Goal: Task Accomplishment & Management: Manage account settings

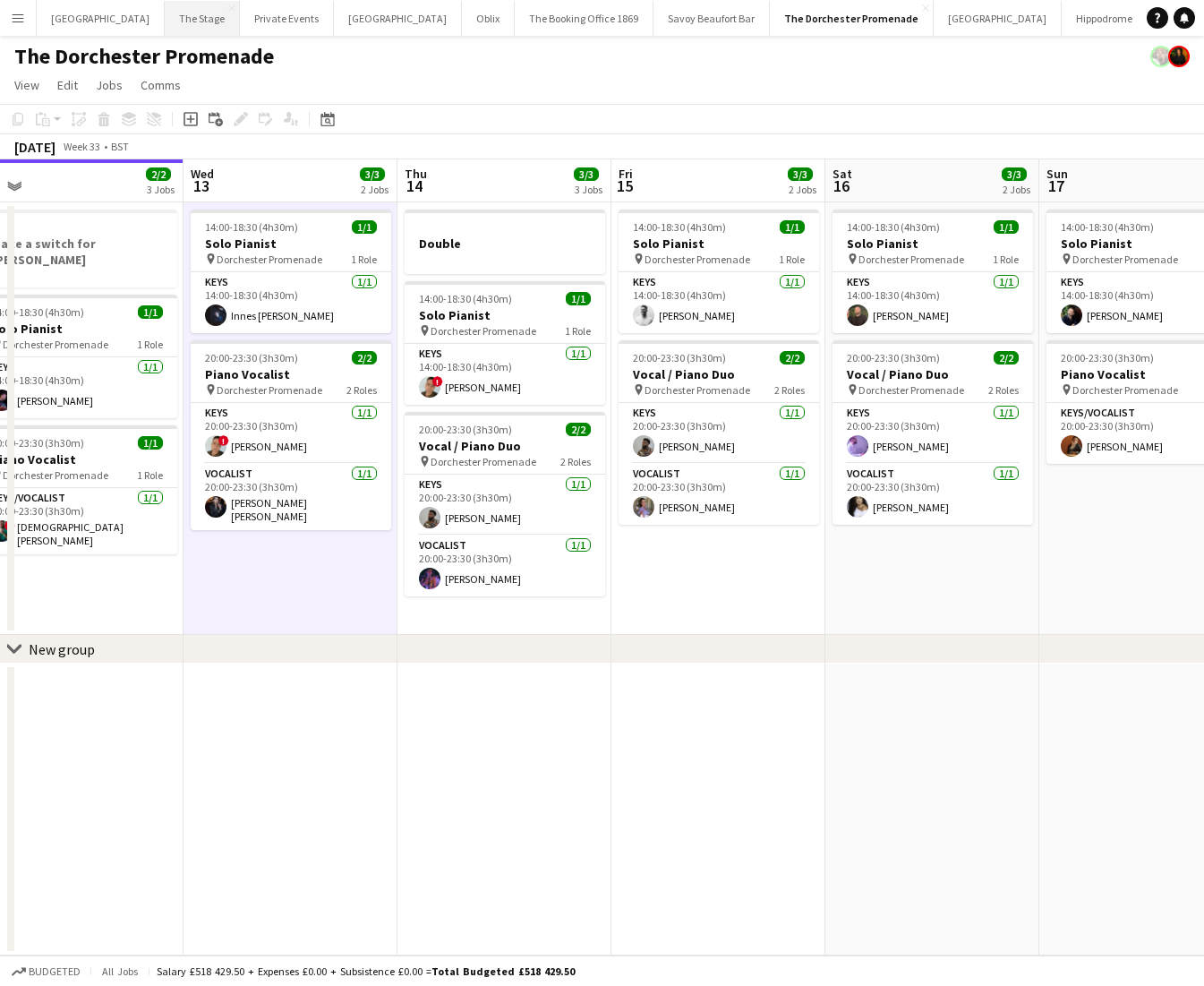
click at [176, 24] on button "The Stage Close" at bounding box center [203, 18] width 75 height 35
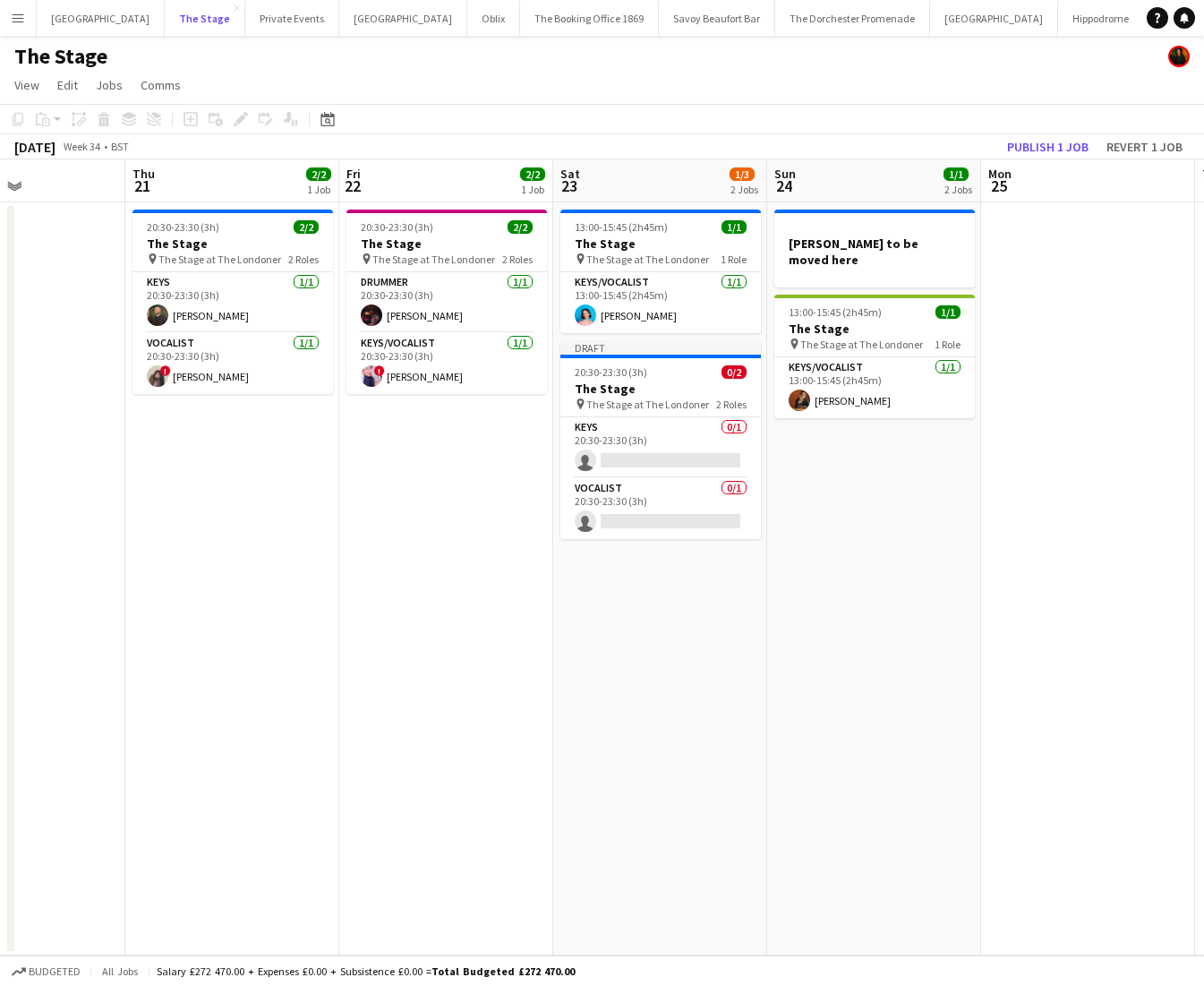
scroll to position [0, 524]
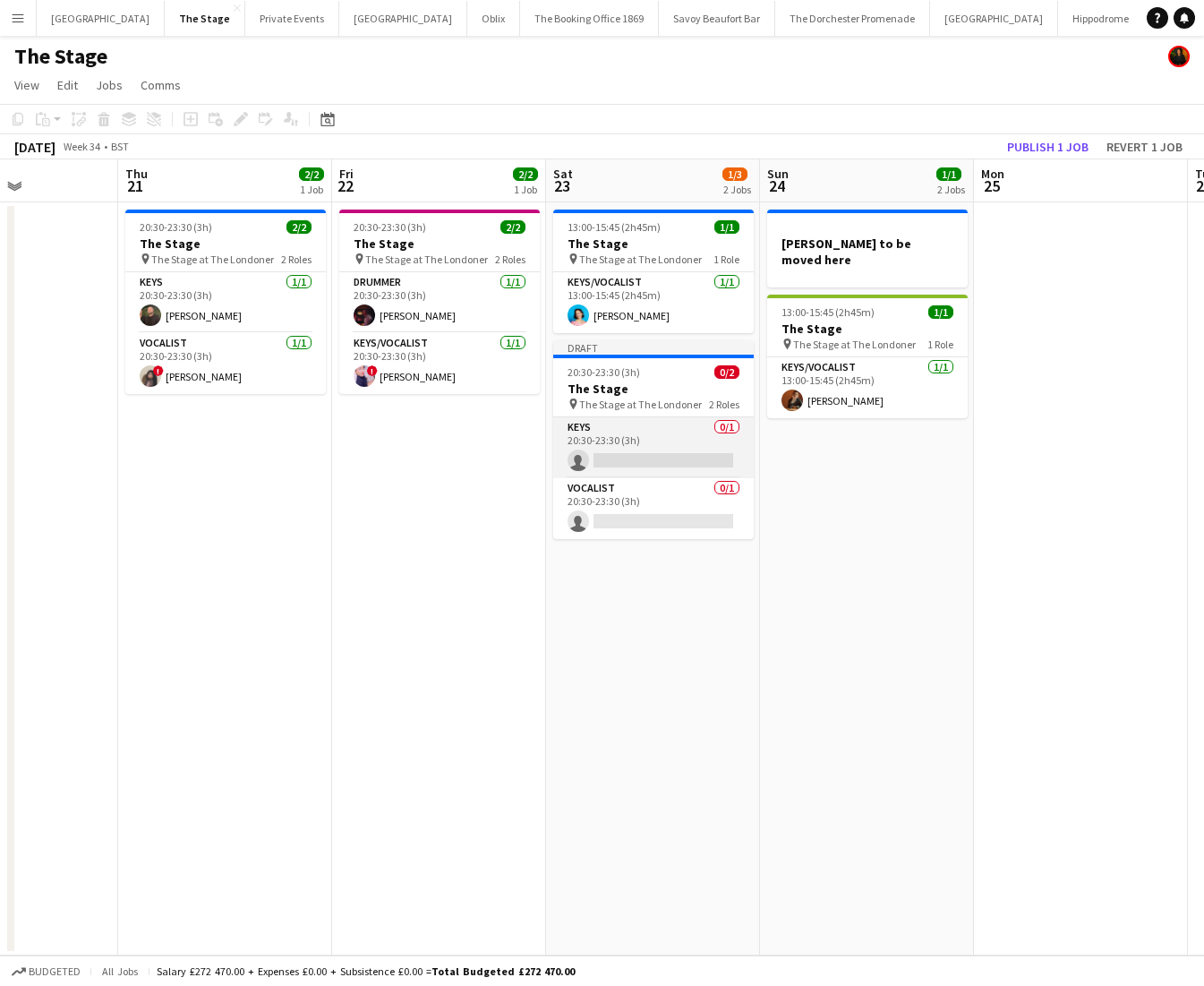
click at [600, 457] on app-card-role "Keys 0/1 20:30-23:30 (3h) single-neutral-actions" at bounding box center [654, 448] width 201 height 61
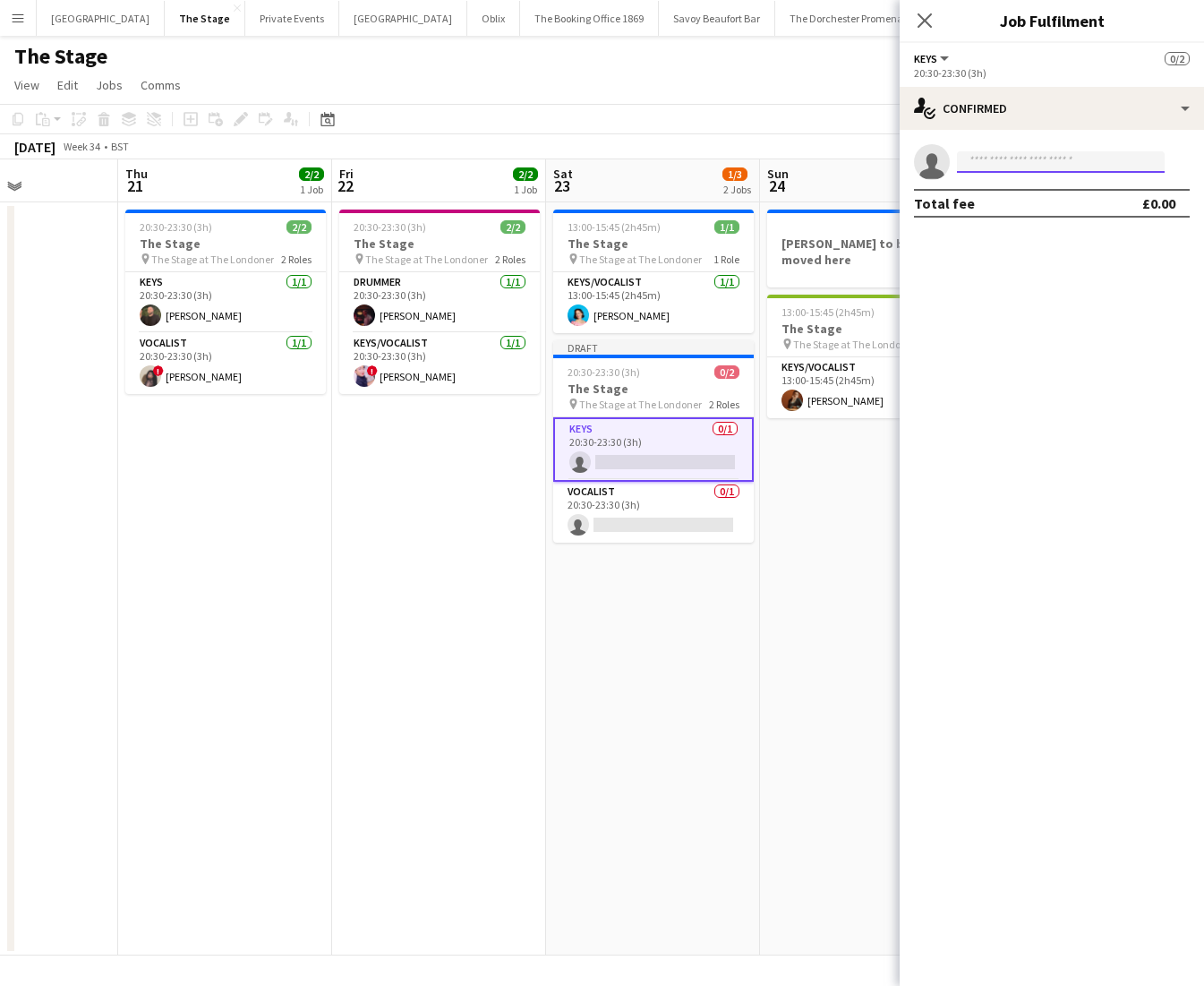
click at [1034, 162] on input at bounding box center [1060, 162] width 207 height 22
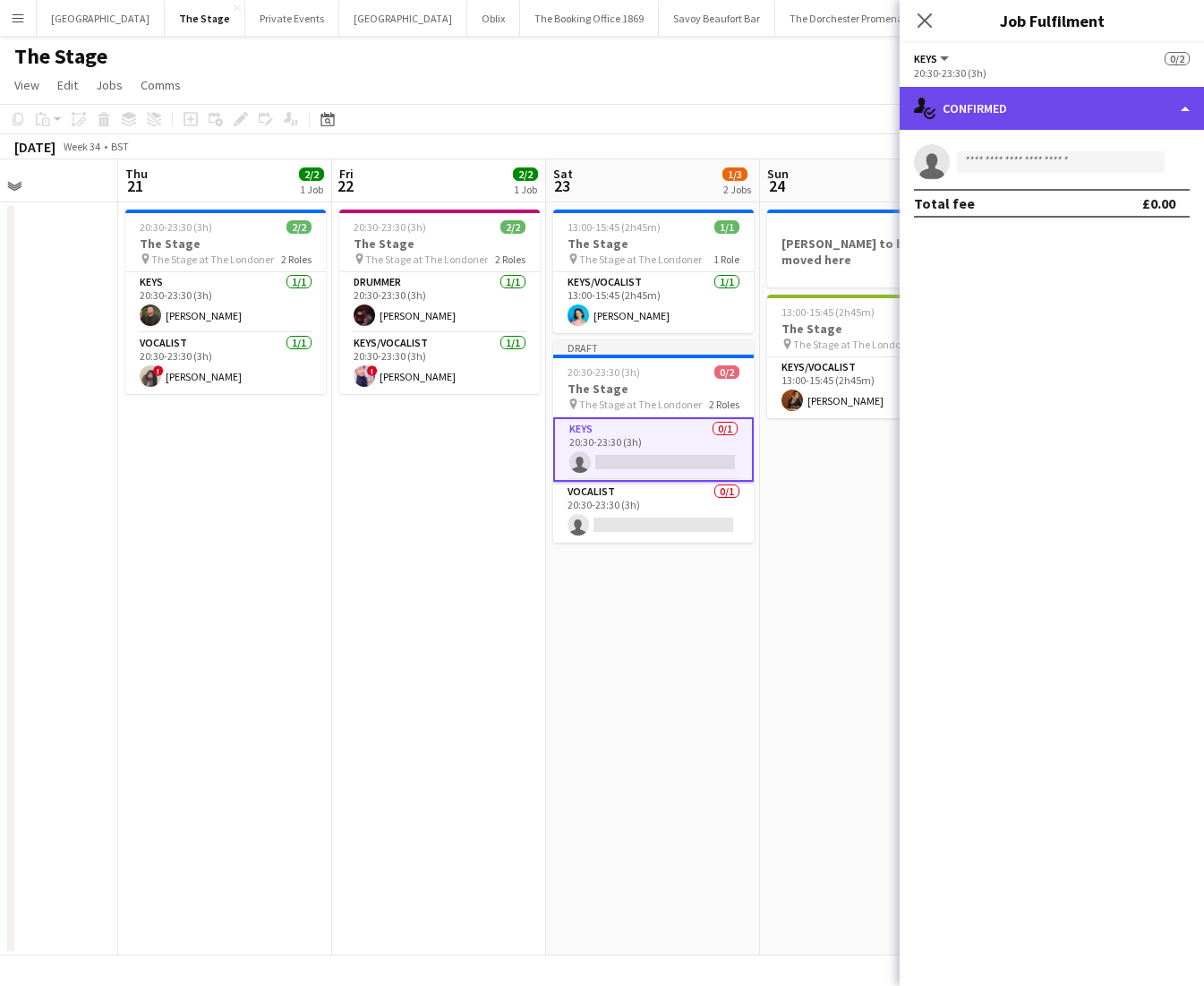
click at [1044, 107] on div "single-neutral-actions-check-2 Confirmed" at bounding box center [1051, 109] width 304 height 43
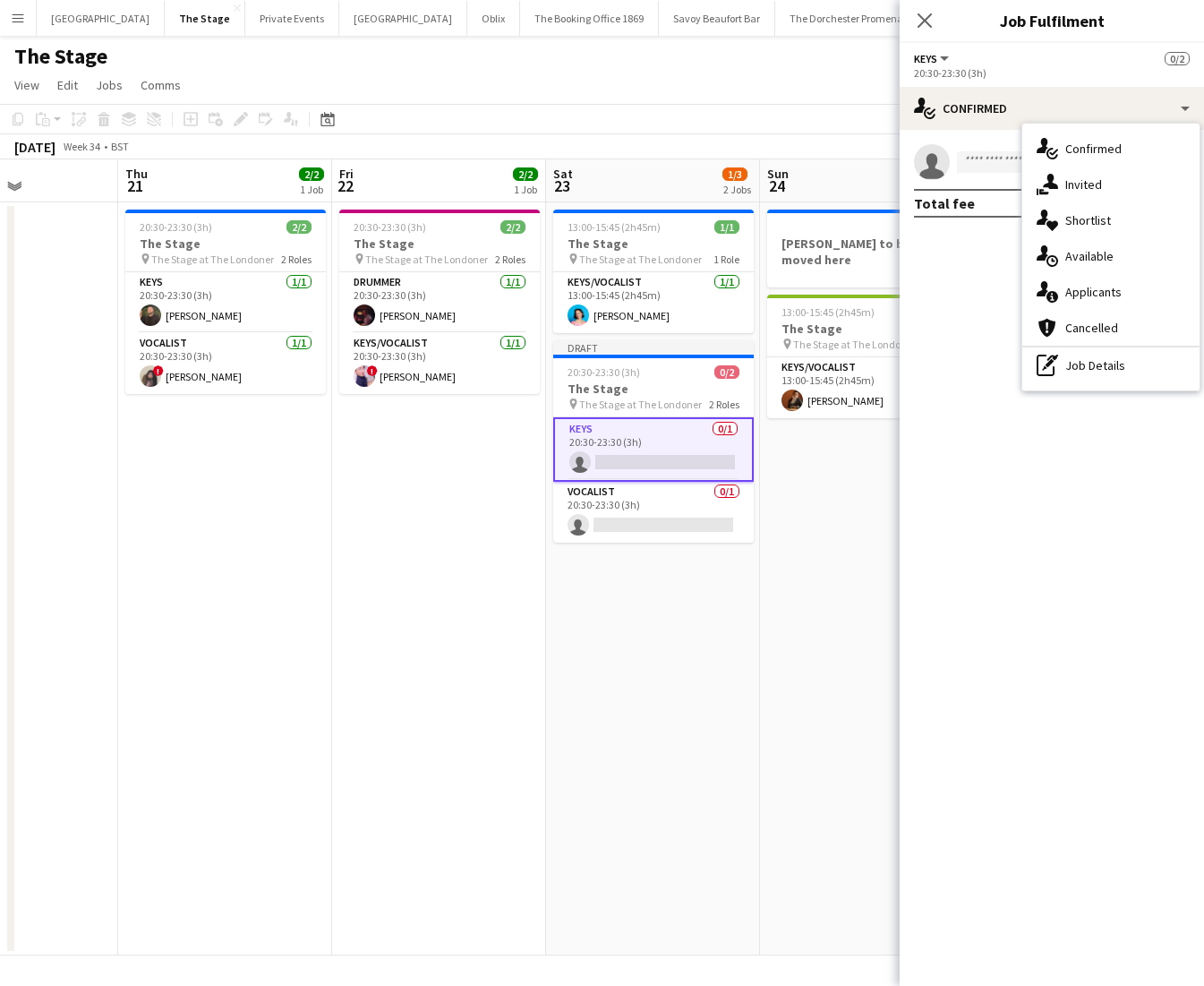
click at [465, 453] on app-date-cell "20:30-23:30 (3h) 2/2 The Stage pin The Stage at The Londoner 2 Roles Drummer [D…" at bounding box center [439, 579] width 214 height 753
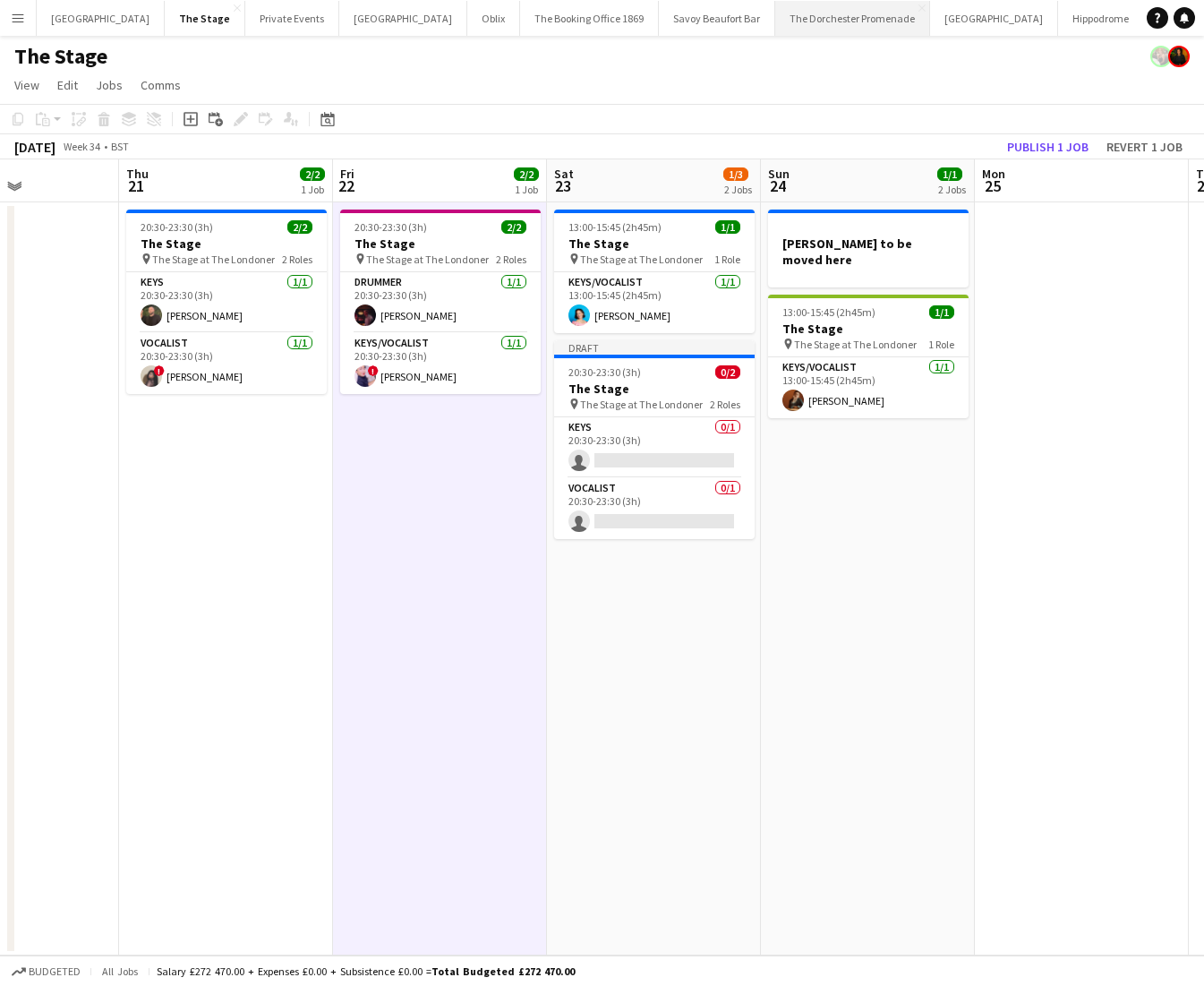
click at [804, 18] on button "The Dorchester Promenade Close" at bounding box center [852, 18] width 155 height 35
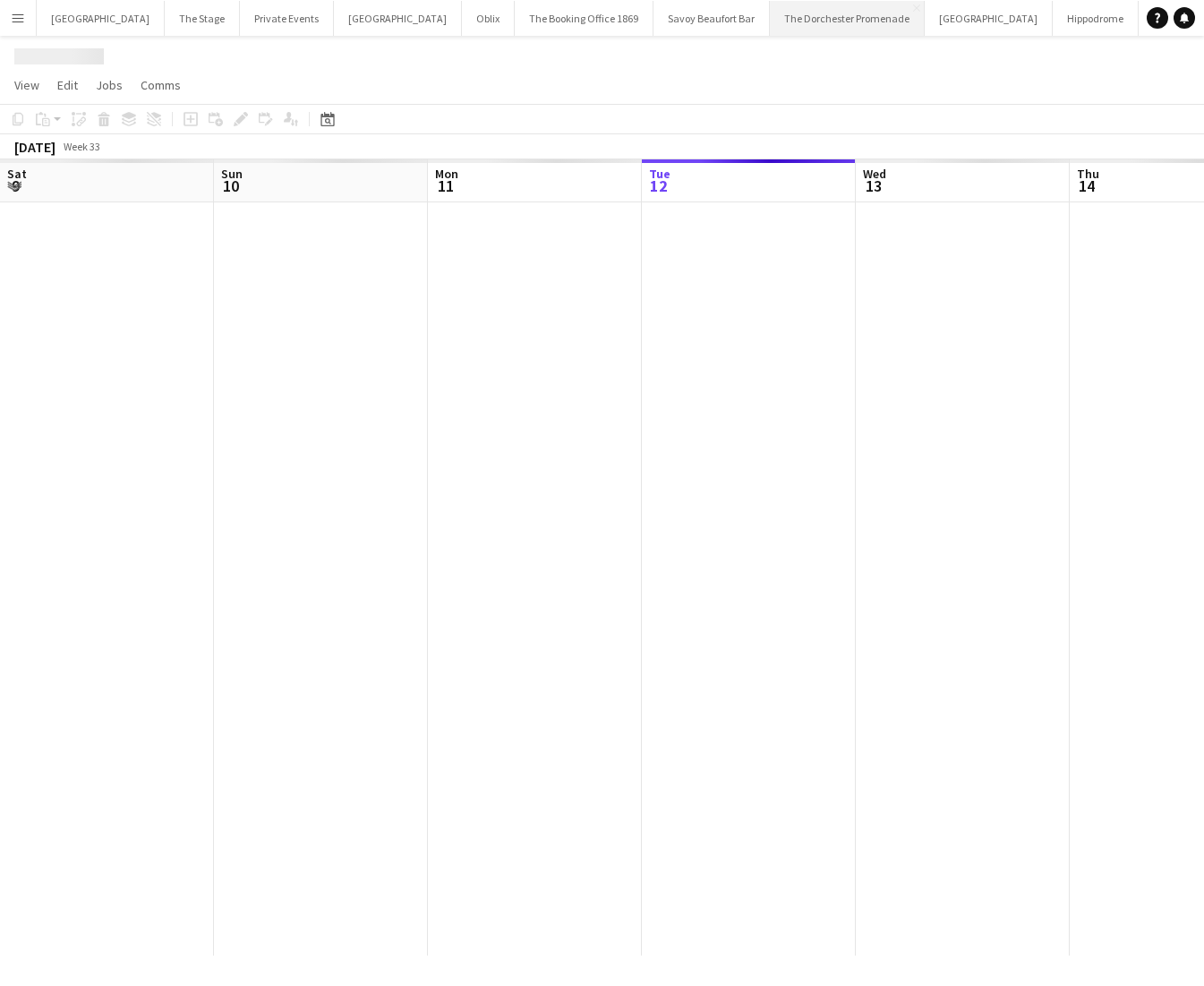
scroll to position [0, 428]
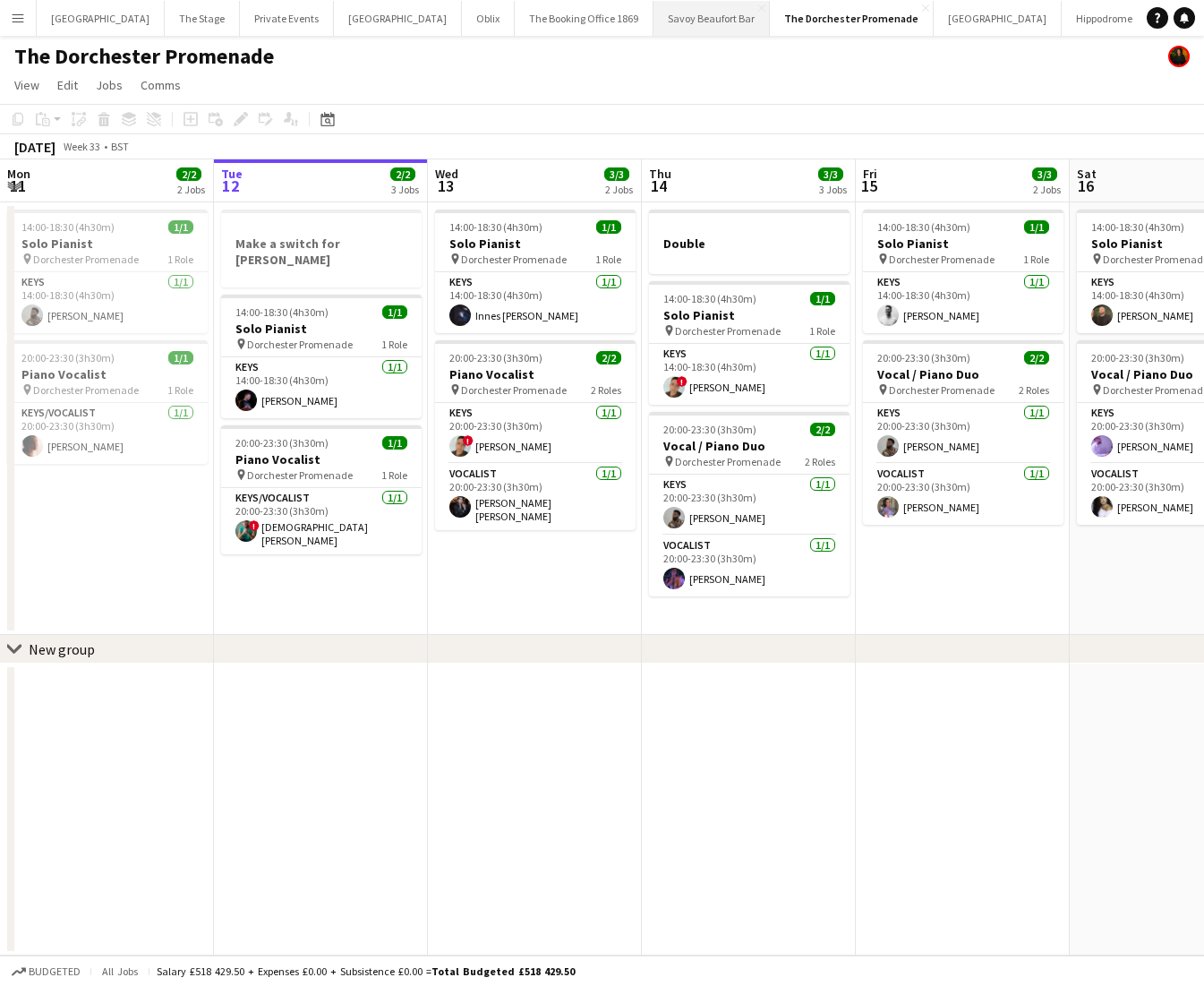
click at [686, 32] on button "Savoy Beaufort Bar Close" at bounding box center [711, 18] width 117 height 35
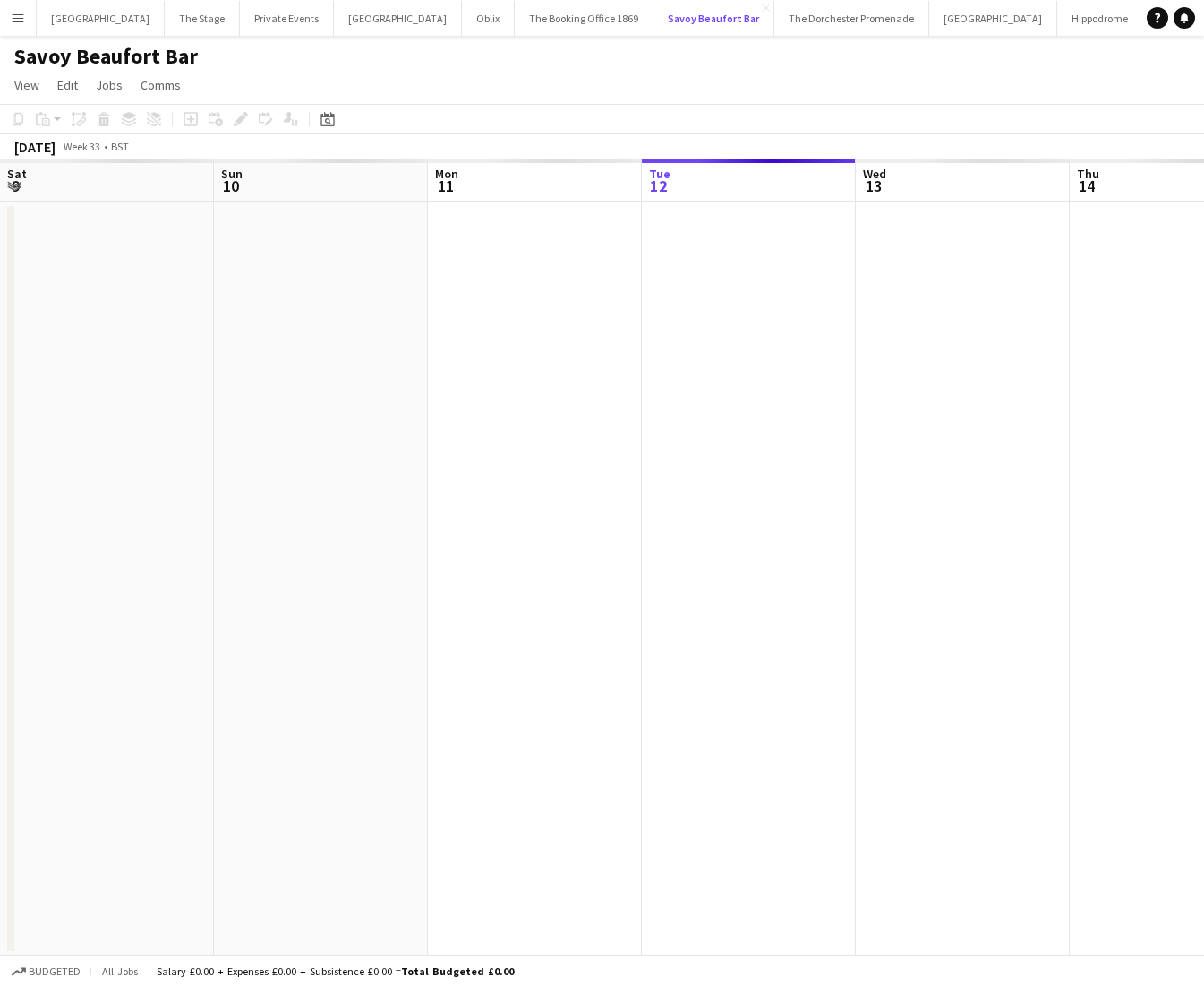
scroll to position [0, 428]
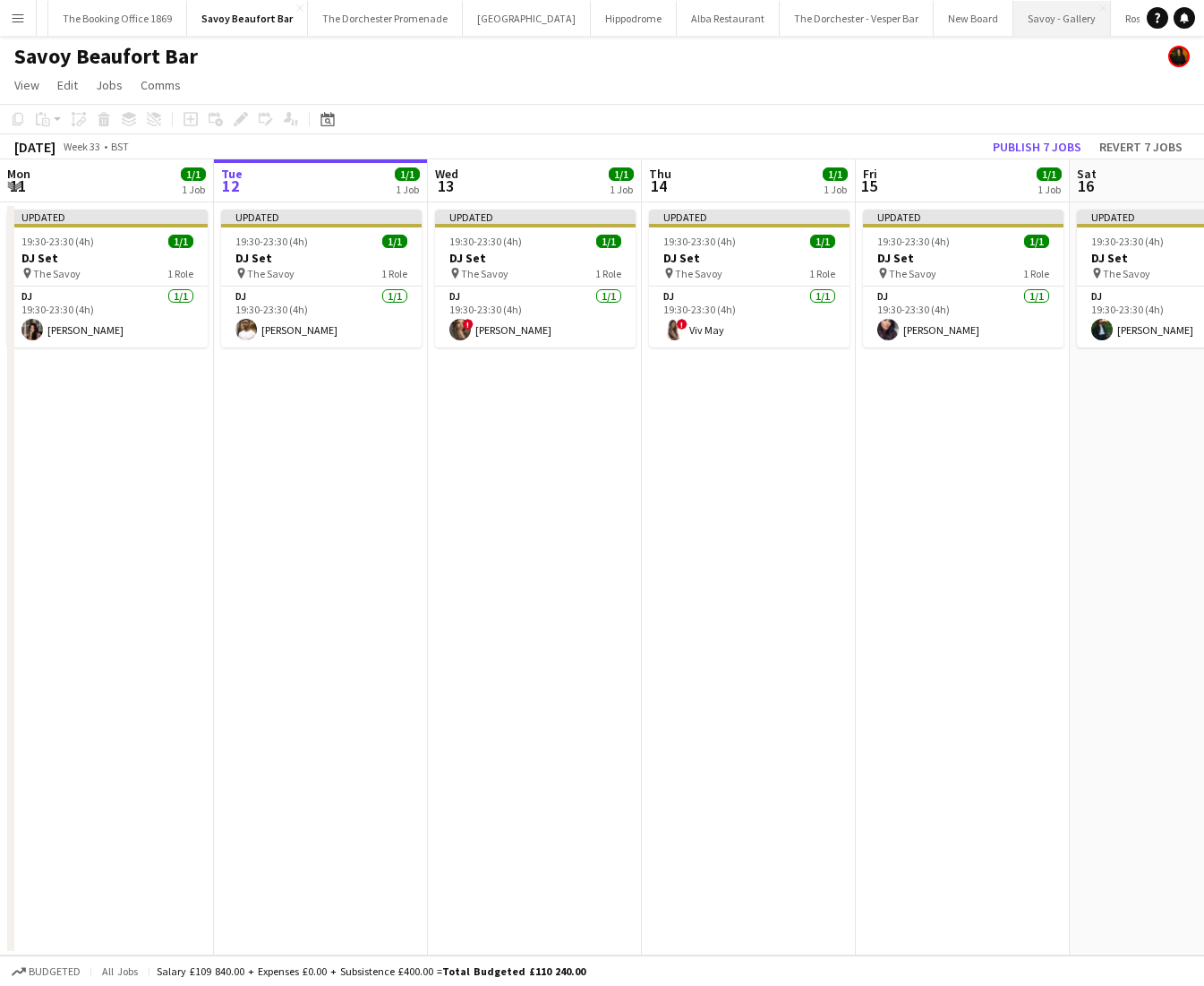
click at [1014, 25] on button "Savoy - Gallery Close" at bounding box center [1062, 18] width 98 height 35
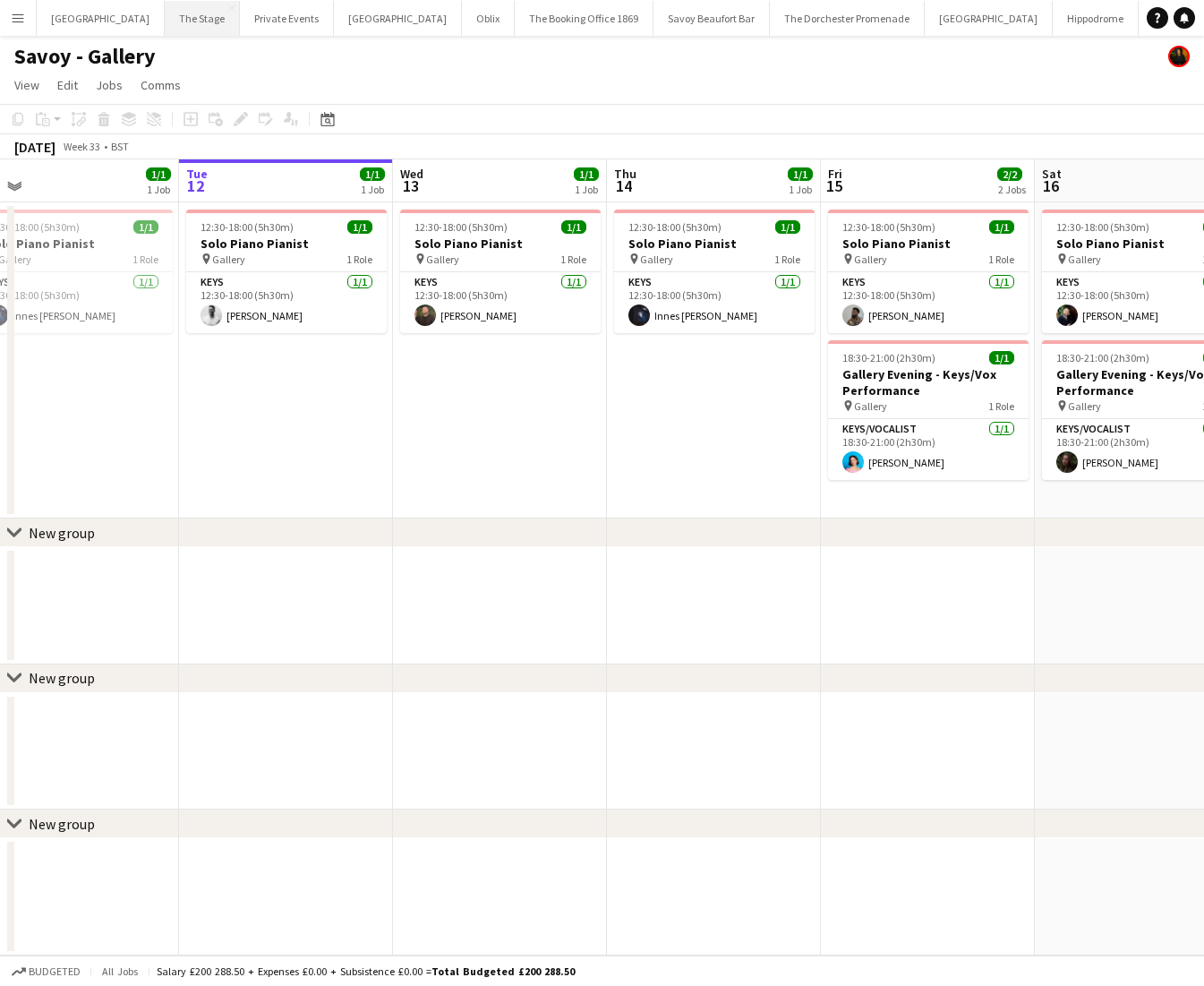
click at [178, 14] on button "The Stage Close" at bounding box center [203, 18] width 75 height 35
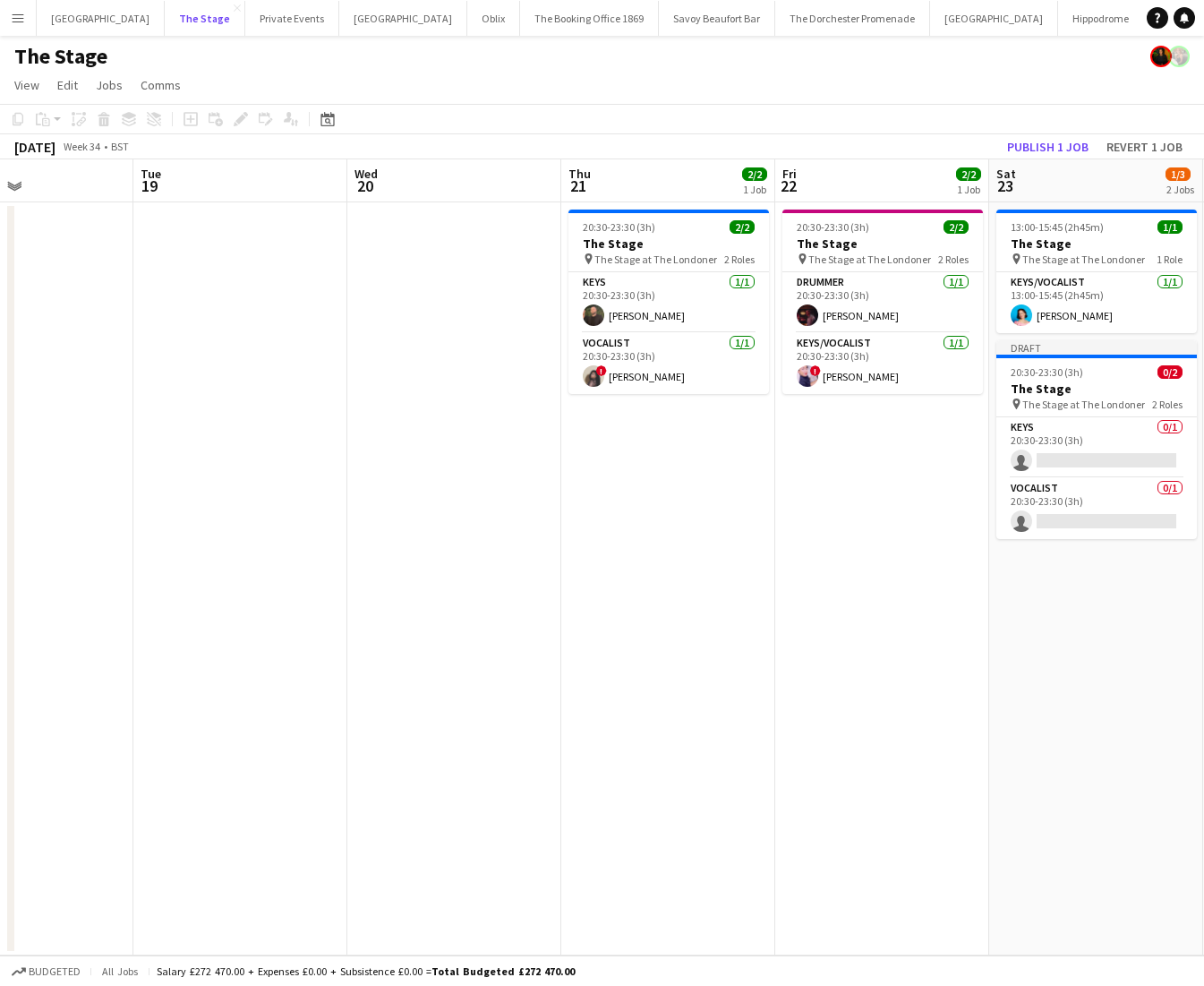
scroll to position [0, 720]
click at [660, 338] on app-card-role "Vocalist [DATE] 20:30-23:30 (3h) ! [PERSON_NAME]" at bounding box center [671, 363] width 201 height 61
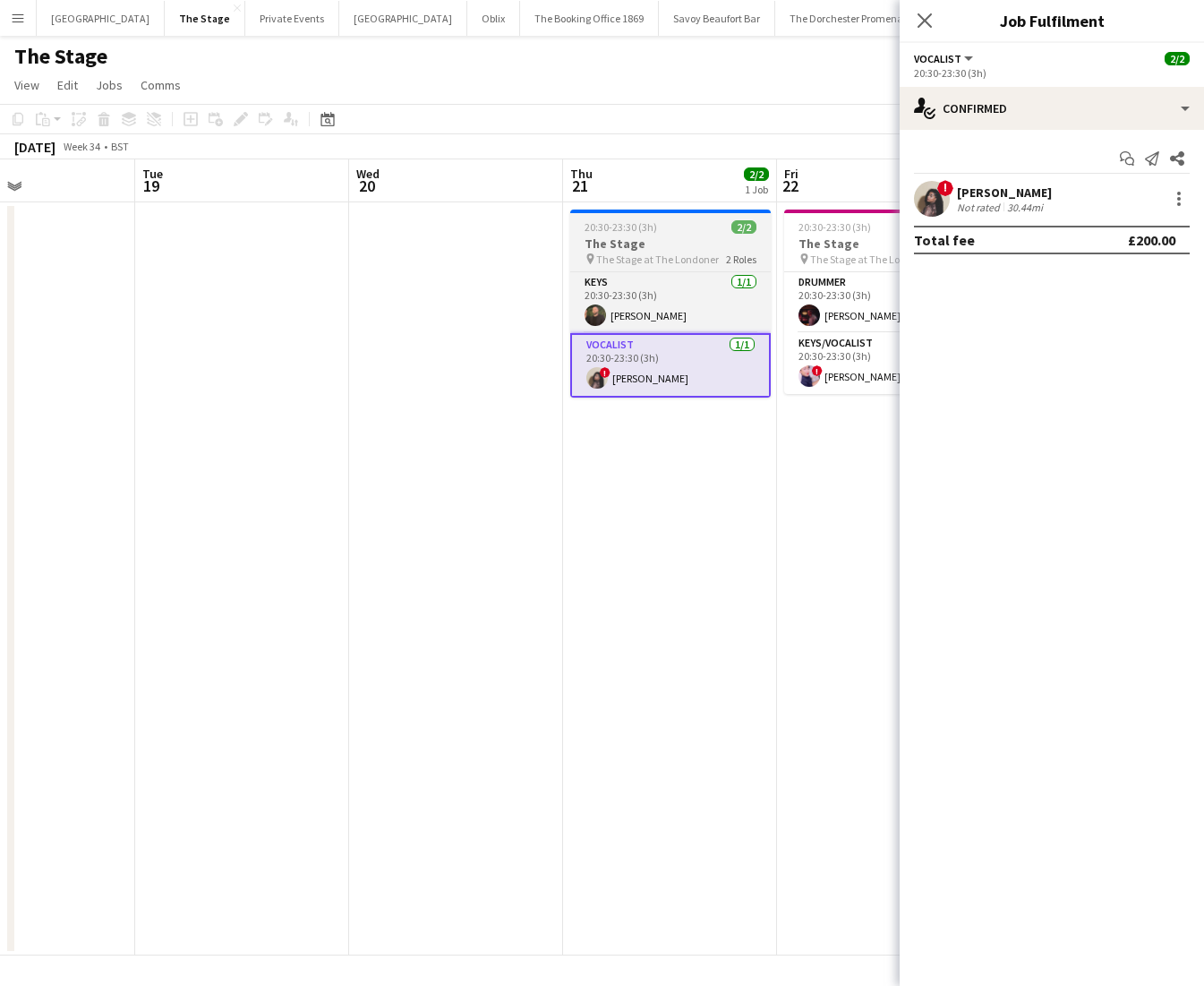
click at [690, 237] on h3 "The Stage" at bounding box center [671, 243] width 201 height 16
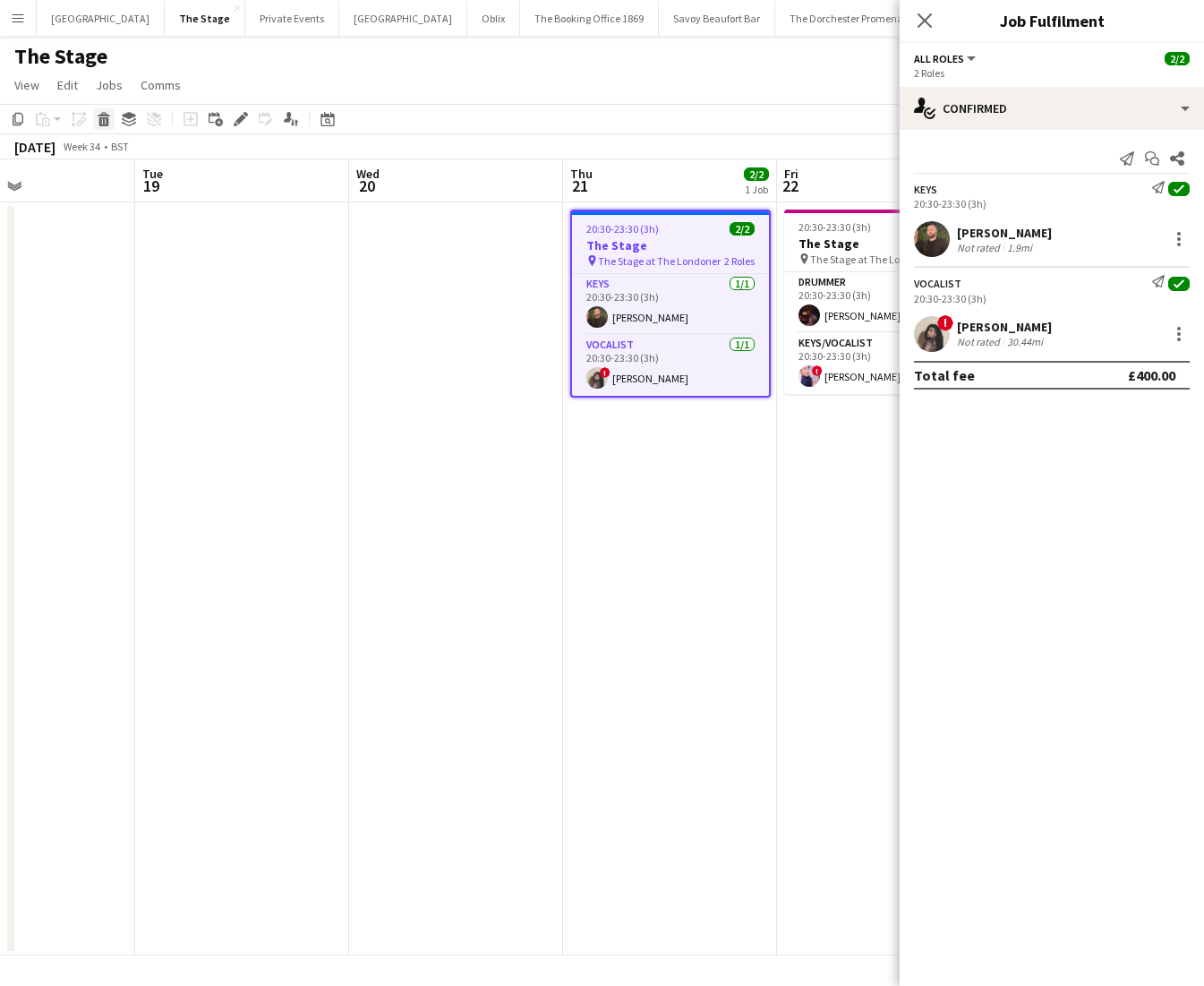
click at [105, 116] on icon at bounding box center [103, 114] width 12 height 4
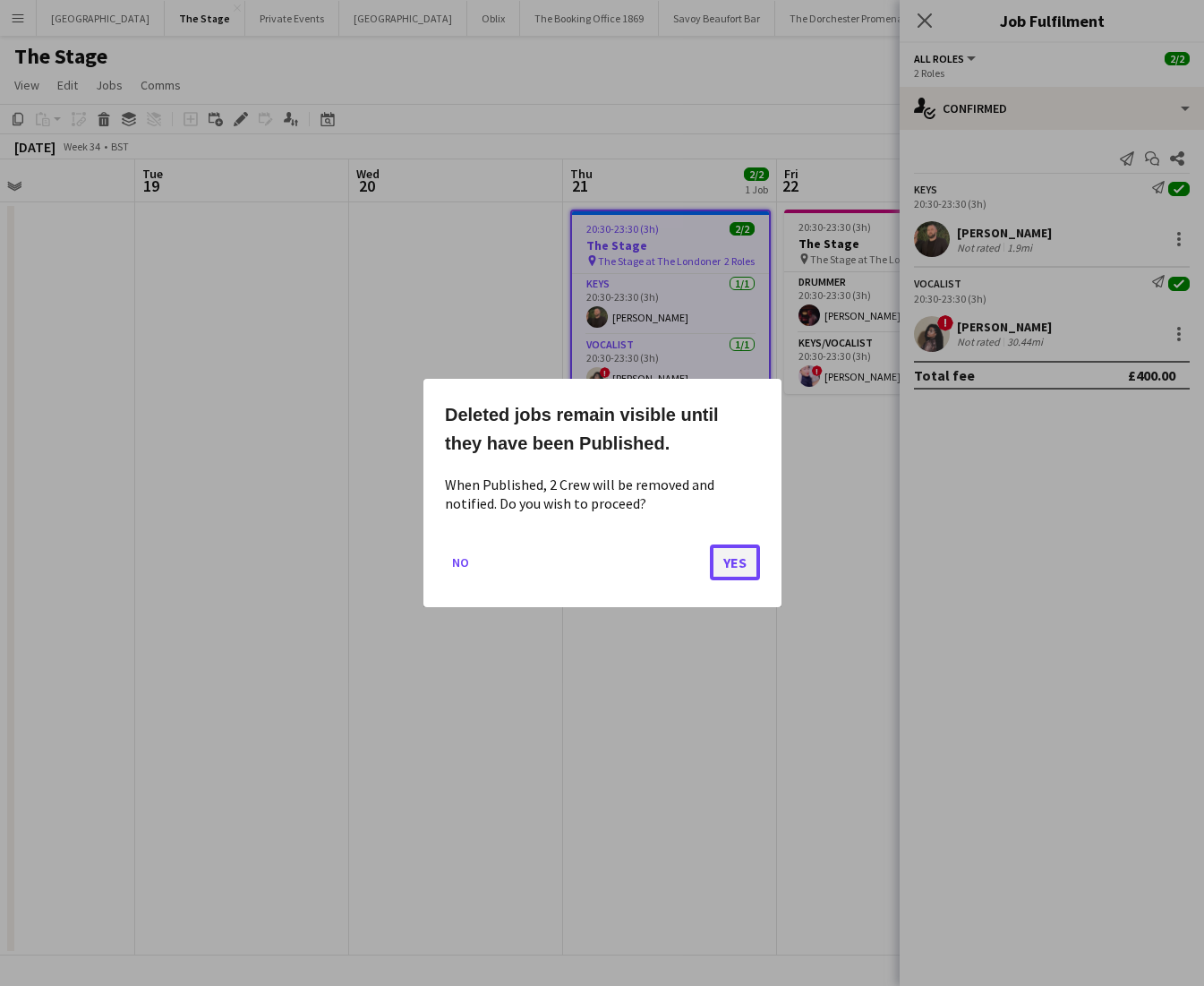
click at [753, 559] on button "Yes" at bounding box center [735, 563] width 50 height 36
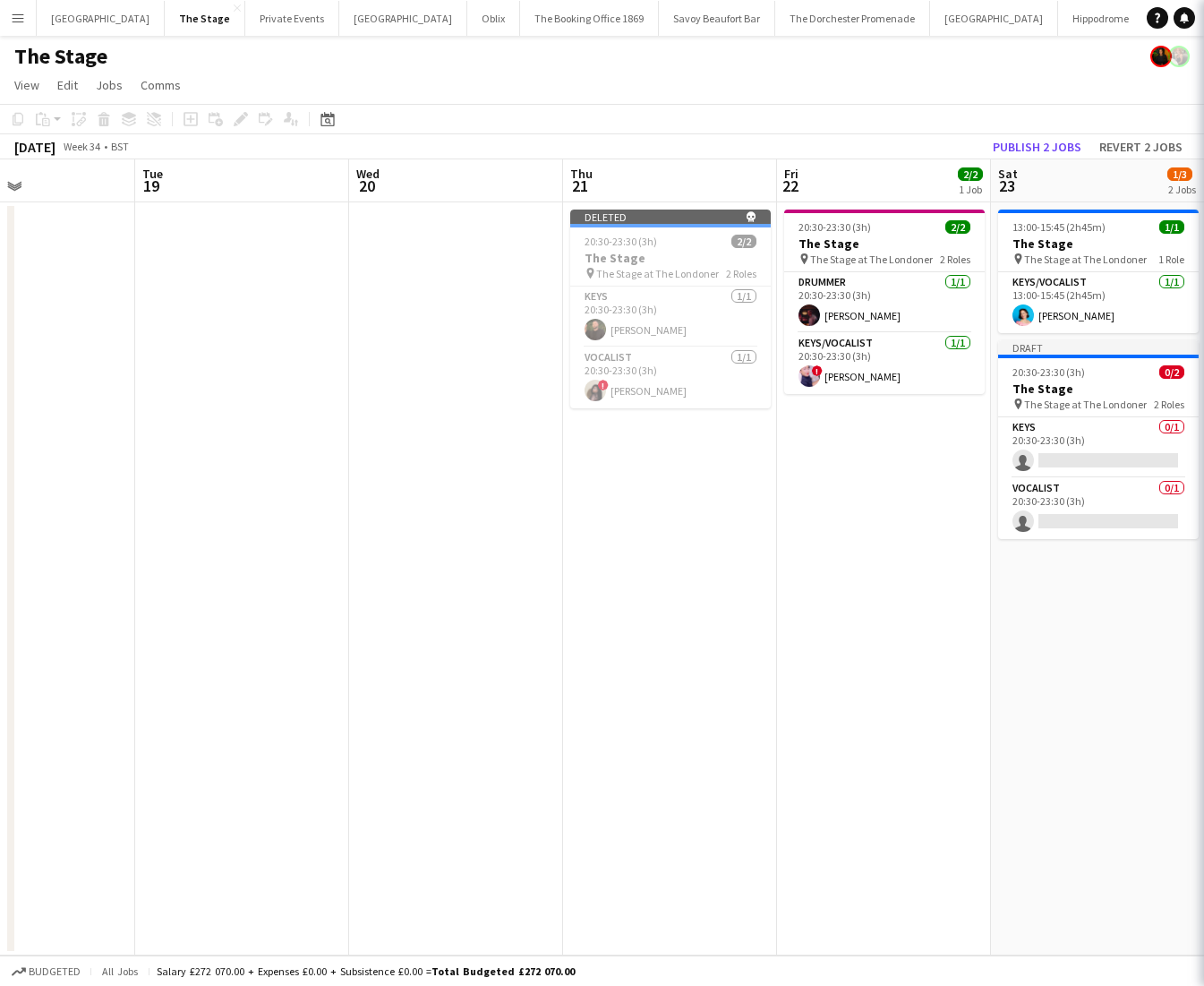
click at [689, 550] on app-date-cell "Deleted skull 20:30-23:30 (3h) 2/2 The Stage pin The Stage at The Londoner 2 Ro…" at bounding box center [670, 579] width 214 height 753
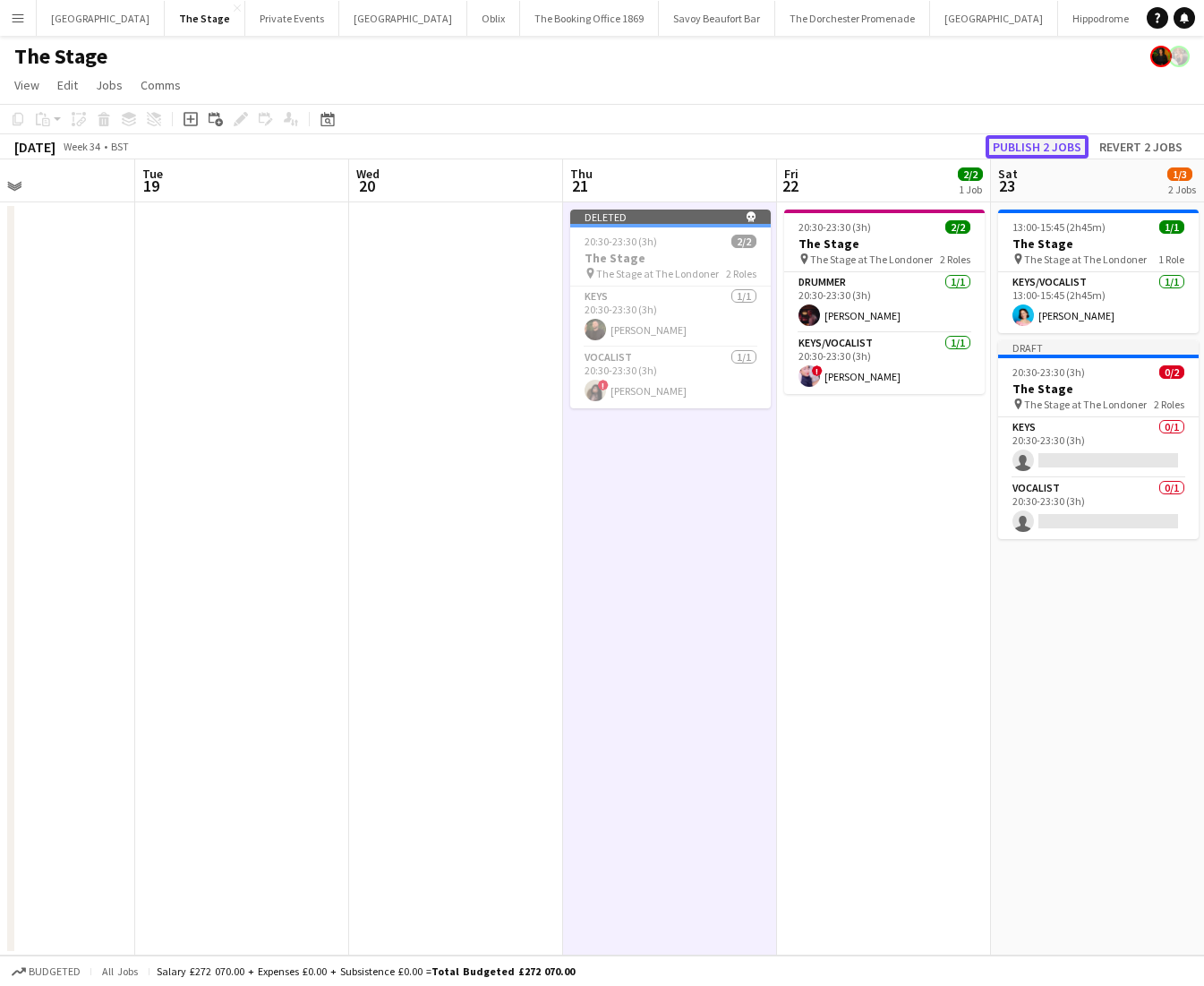
click at [1024, 149] on button "Publish 2 jobs" at bounding box center [1037, 147] width 103 height 23
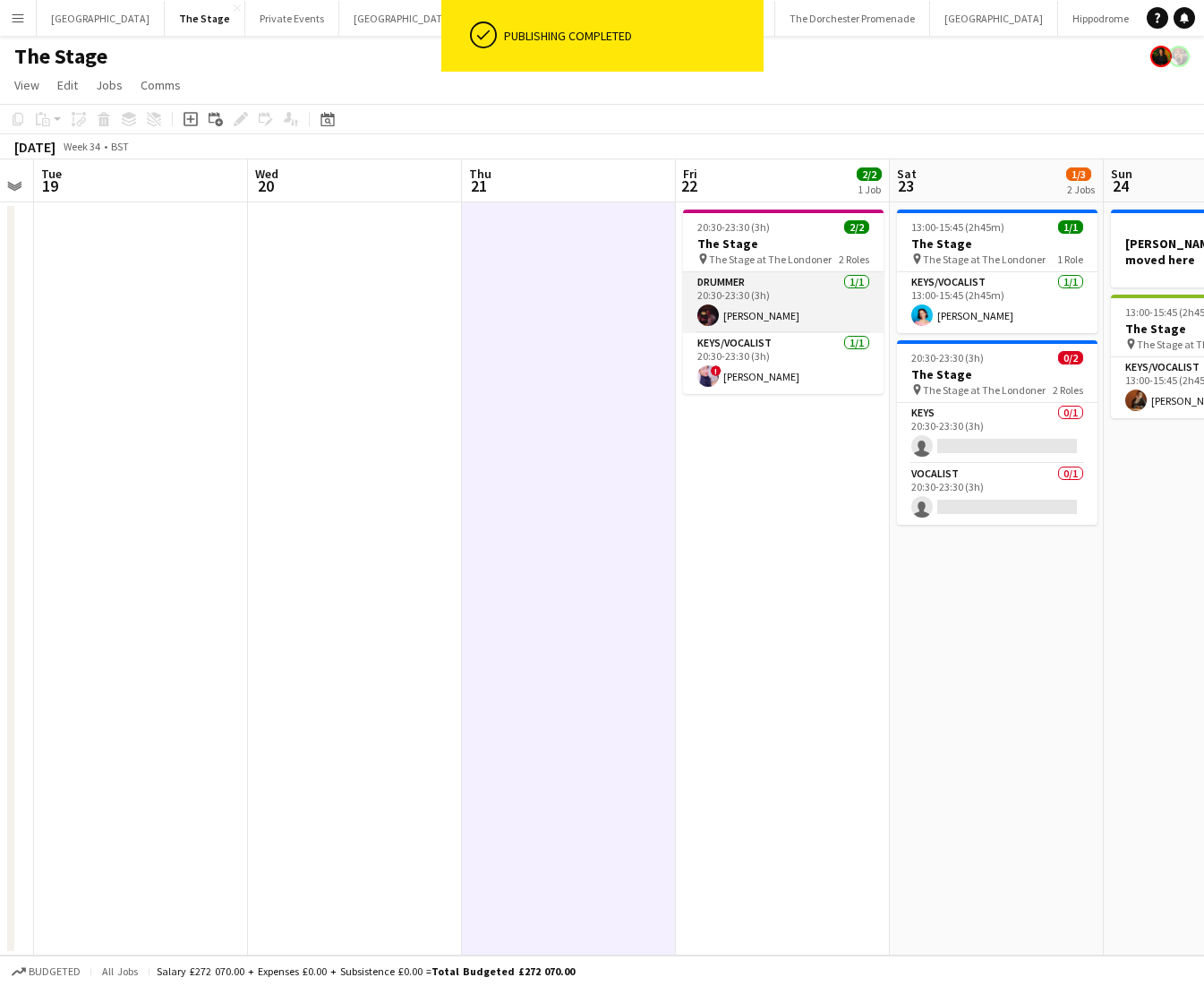
scroll to position [0, 607]
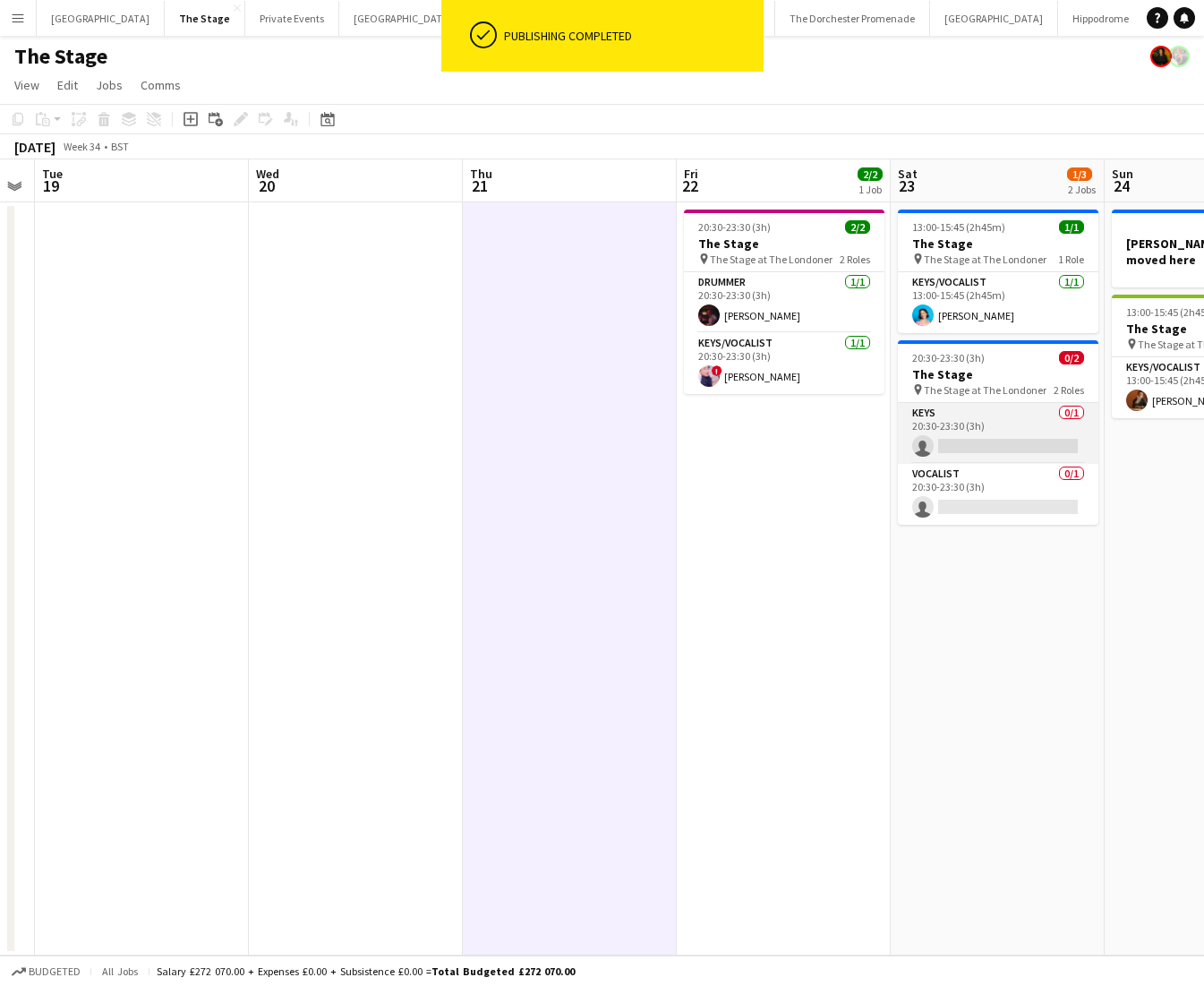
click at [997, 417] on app-card-role "Keys 0/1 20:30-23:30 (3h) single-neutral-actions" at bounding box center [999, 433] width 201 height 61
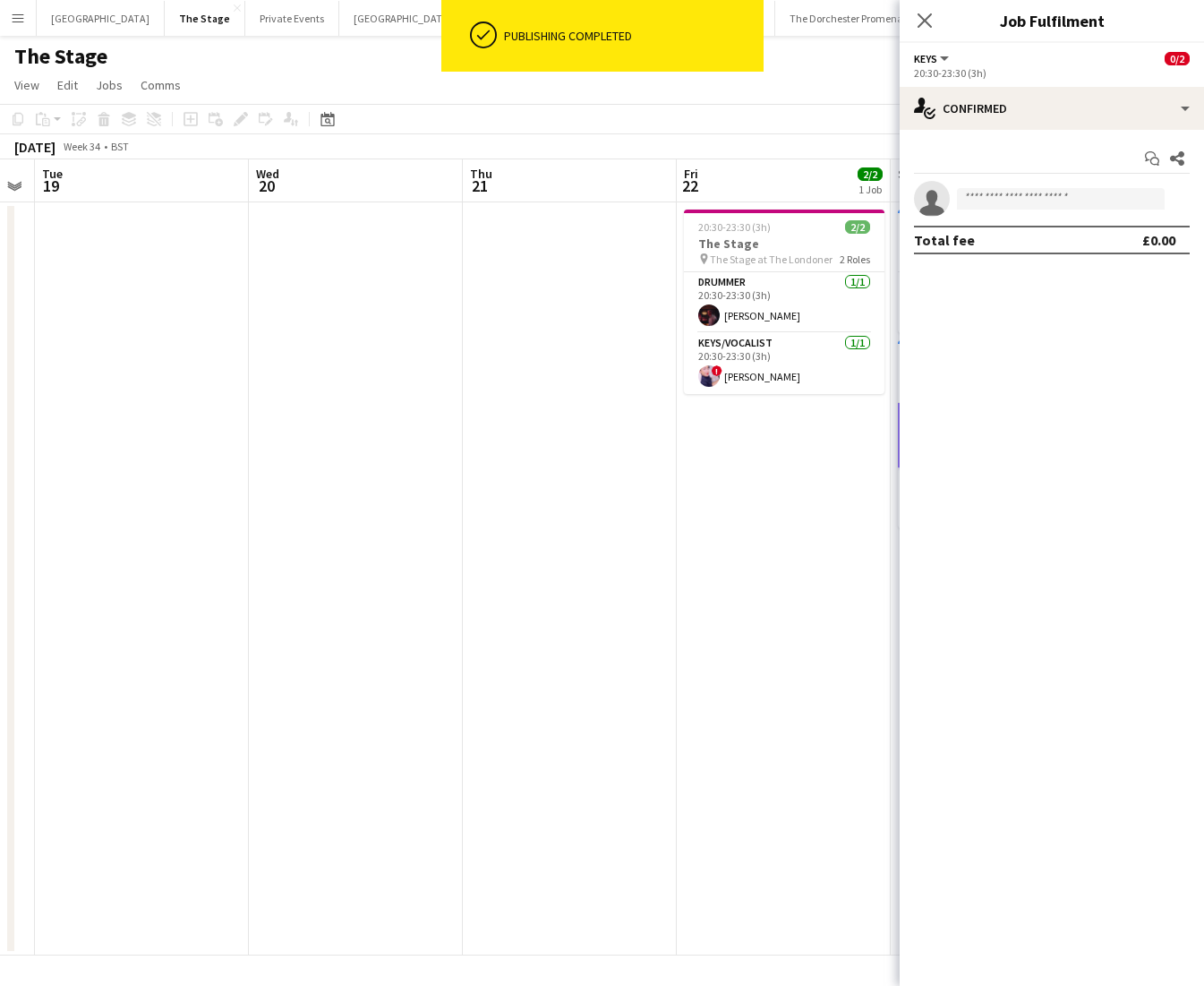
click at [639, 577] on app-date-cell at bounding box center [570, 579] width 214 height 753
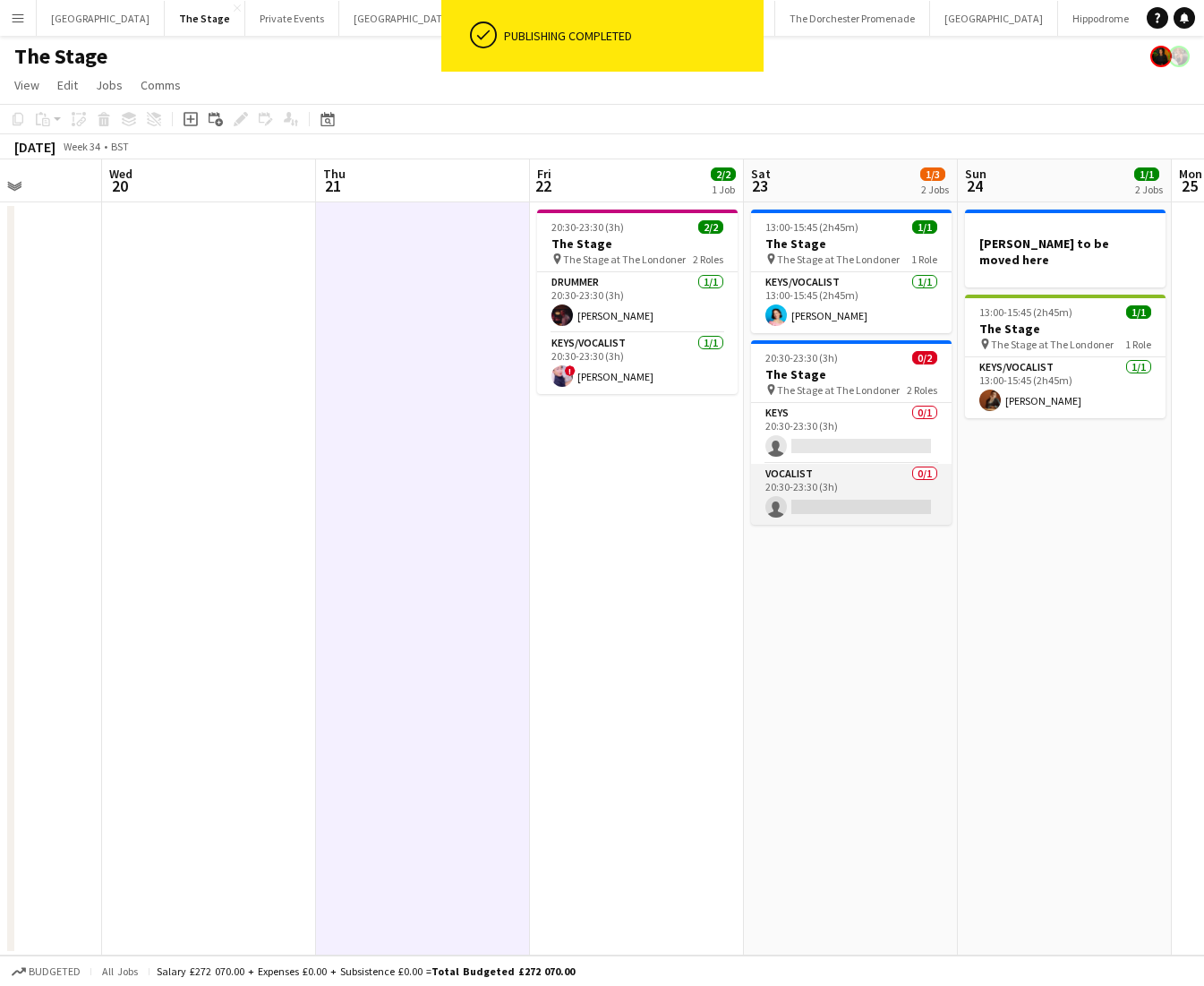
click at [805, 508] on app-card-role "Vocalist 0/1 20:30-23:30 (3h) single-neutral-actions" at bounding box center [851, 494] width 201 height 61
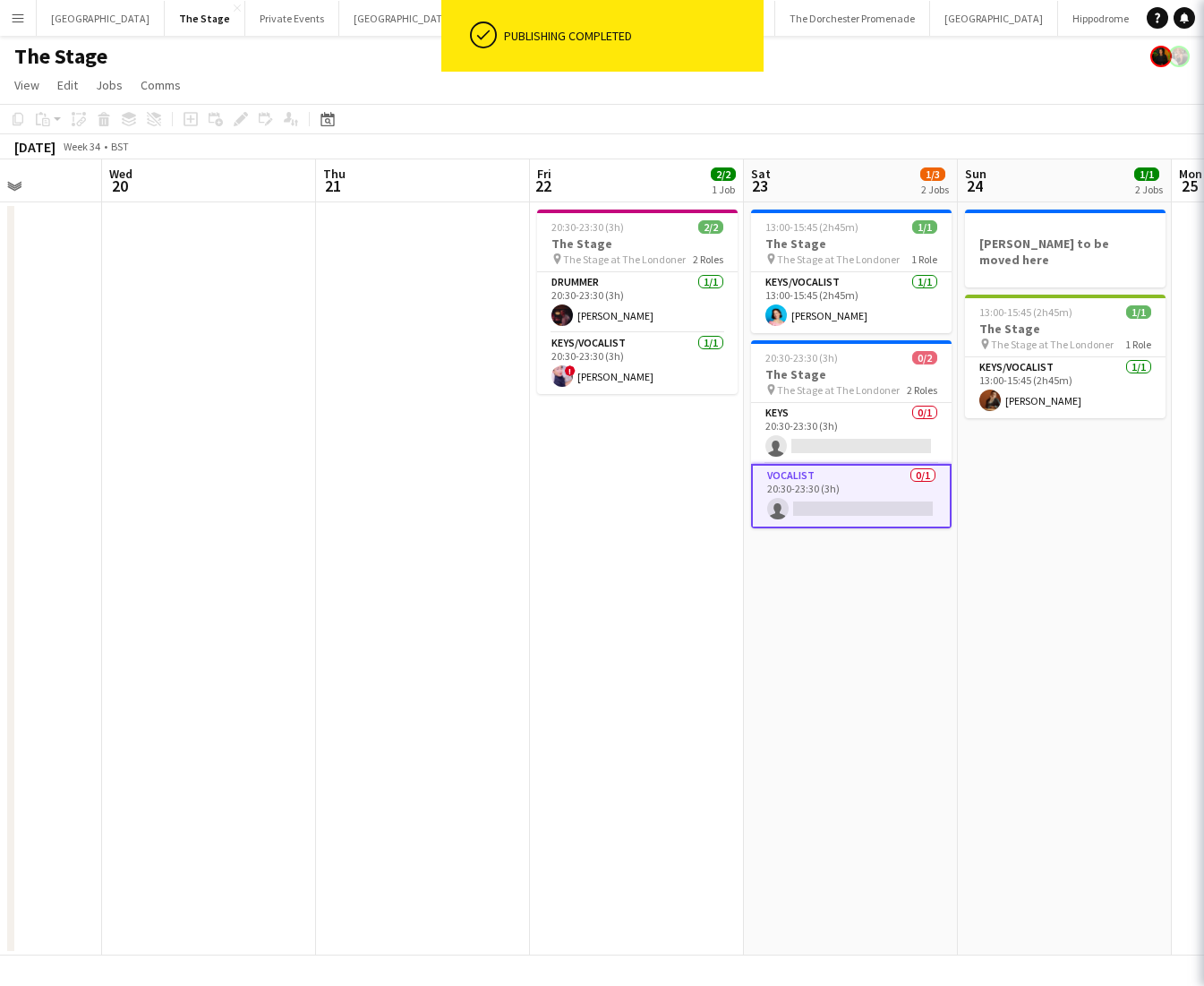
scroll to position [0, 755]
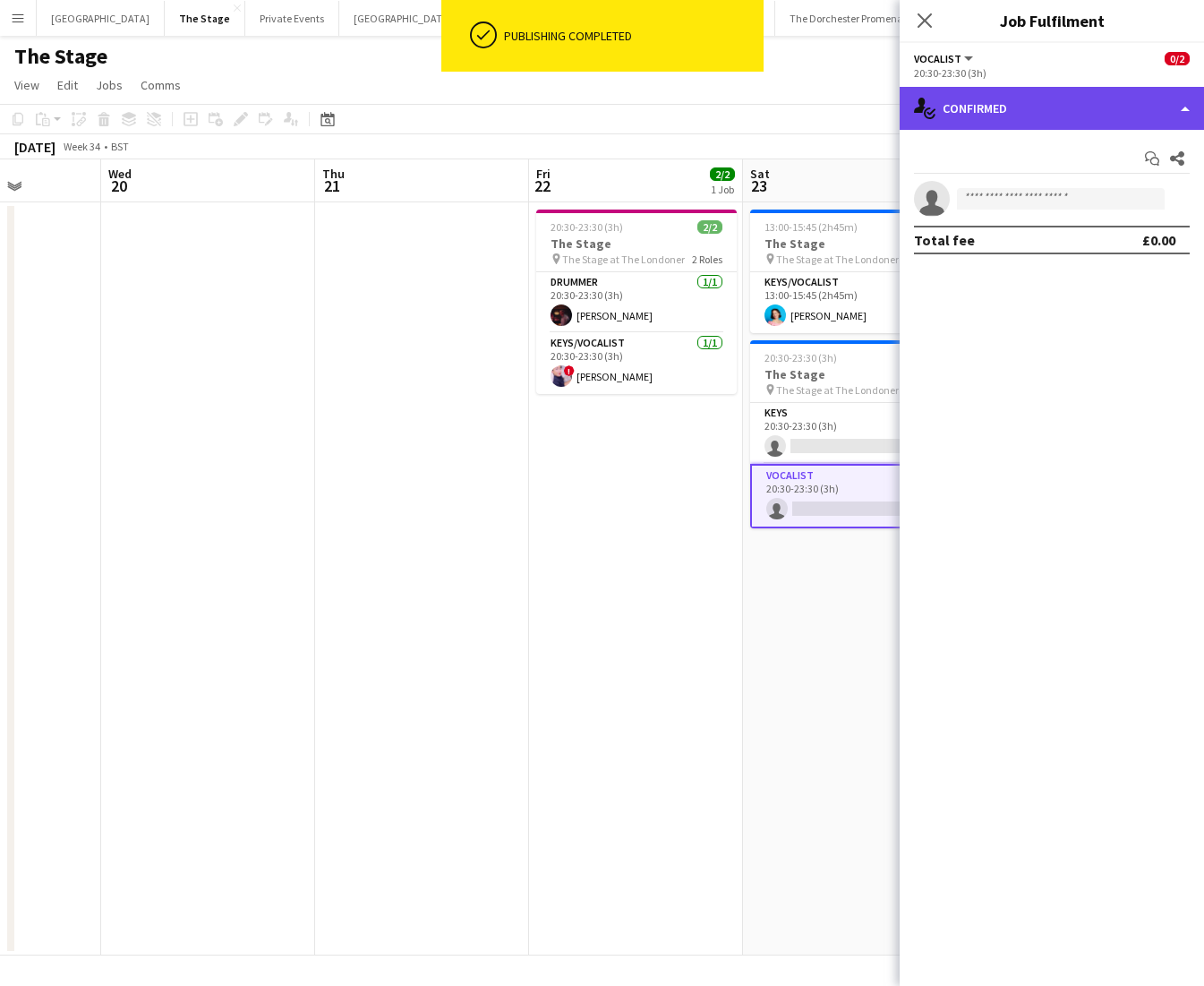
click at [1025, 108] on div "single-neutral-actions-check-2 Confirmed" at bounding box center [1051, 109] width 304 height 43
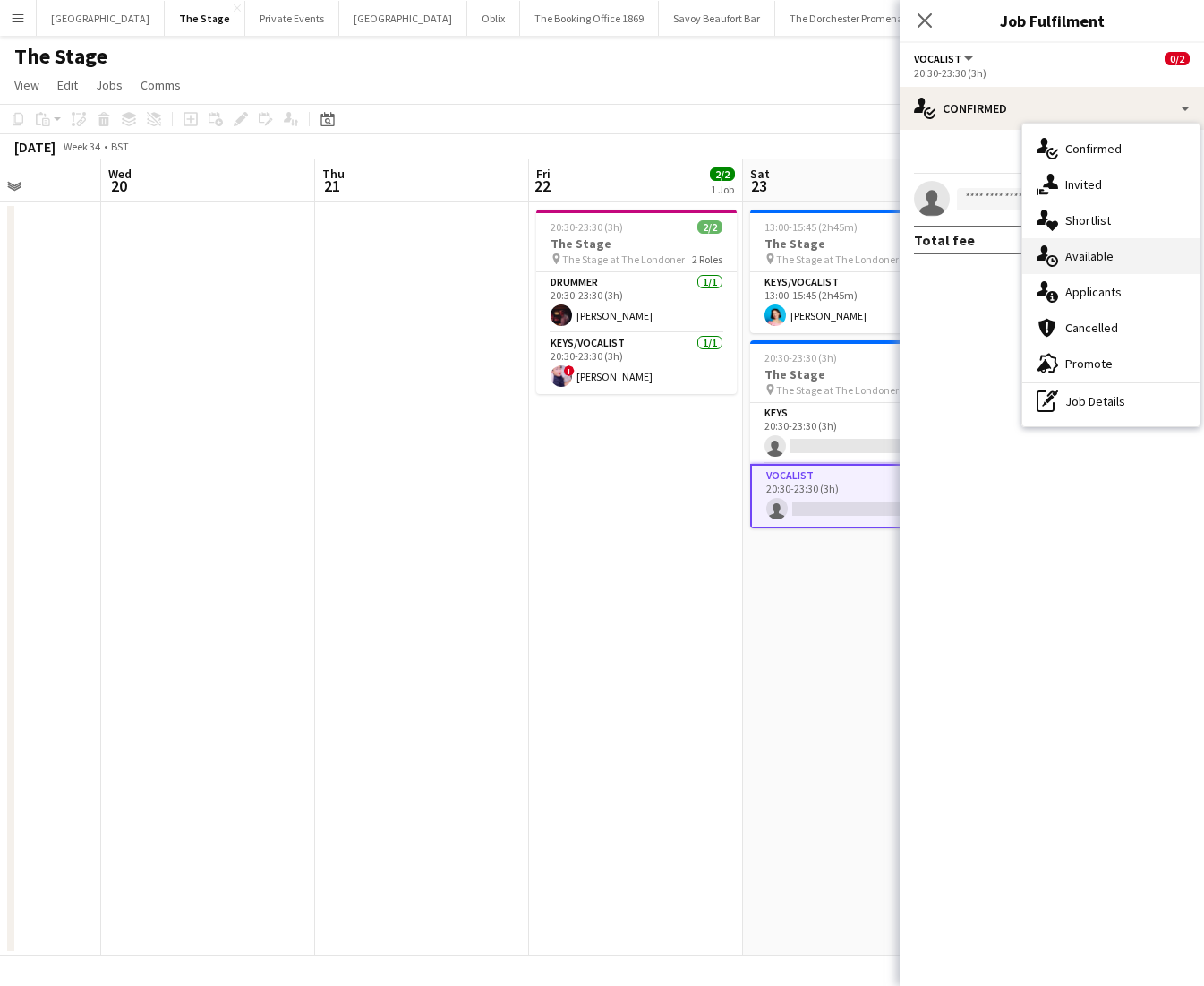
click at [1086, 260] on div "single-neutral-actions-upload Available" at bounding box center [1112, 256] width 178 height 36
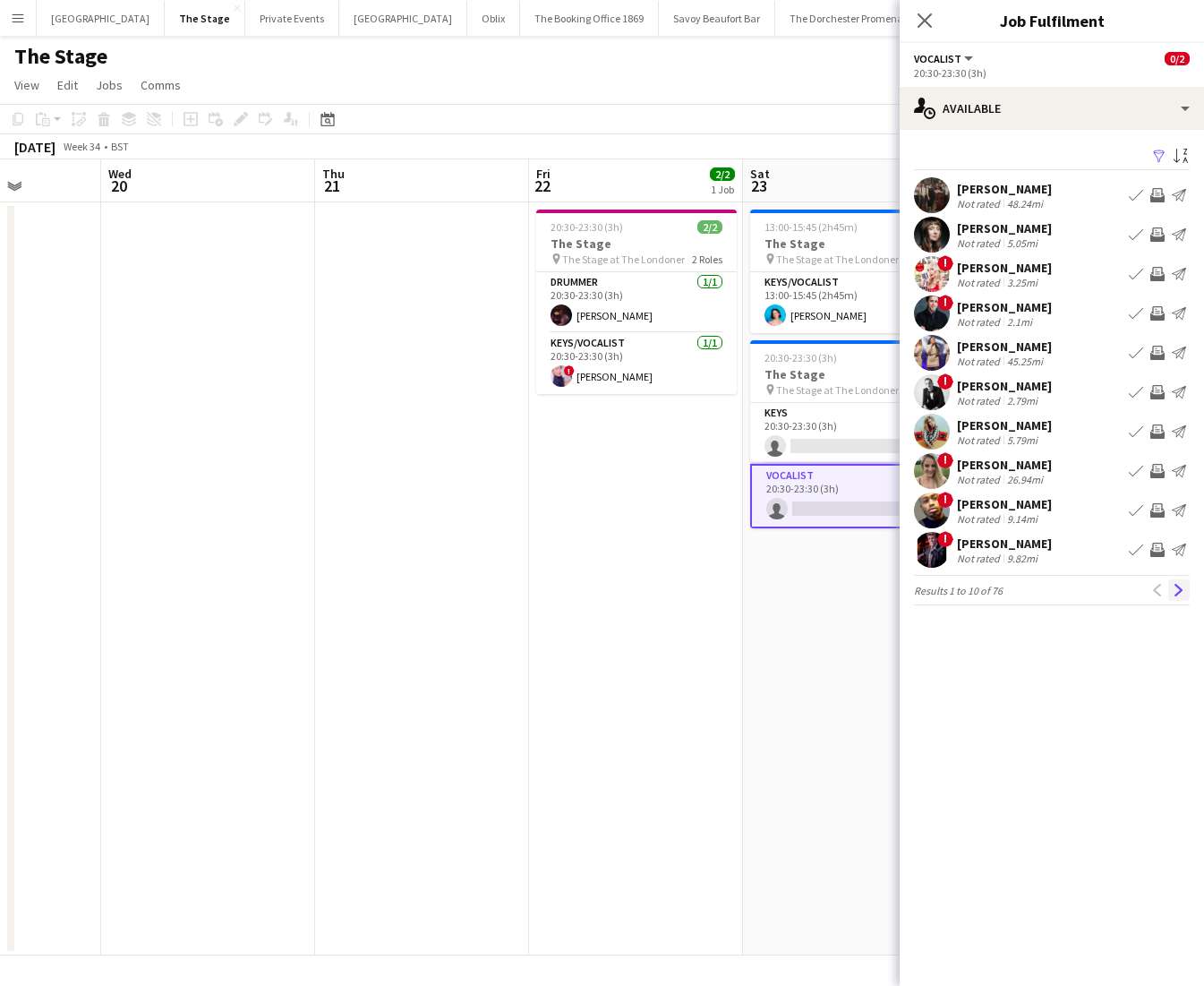
click at [1173, 585] on app-icon "Next" at bounding box center [1179, 590] width 13 height 13
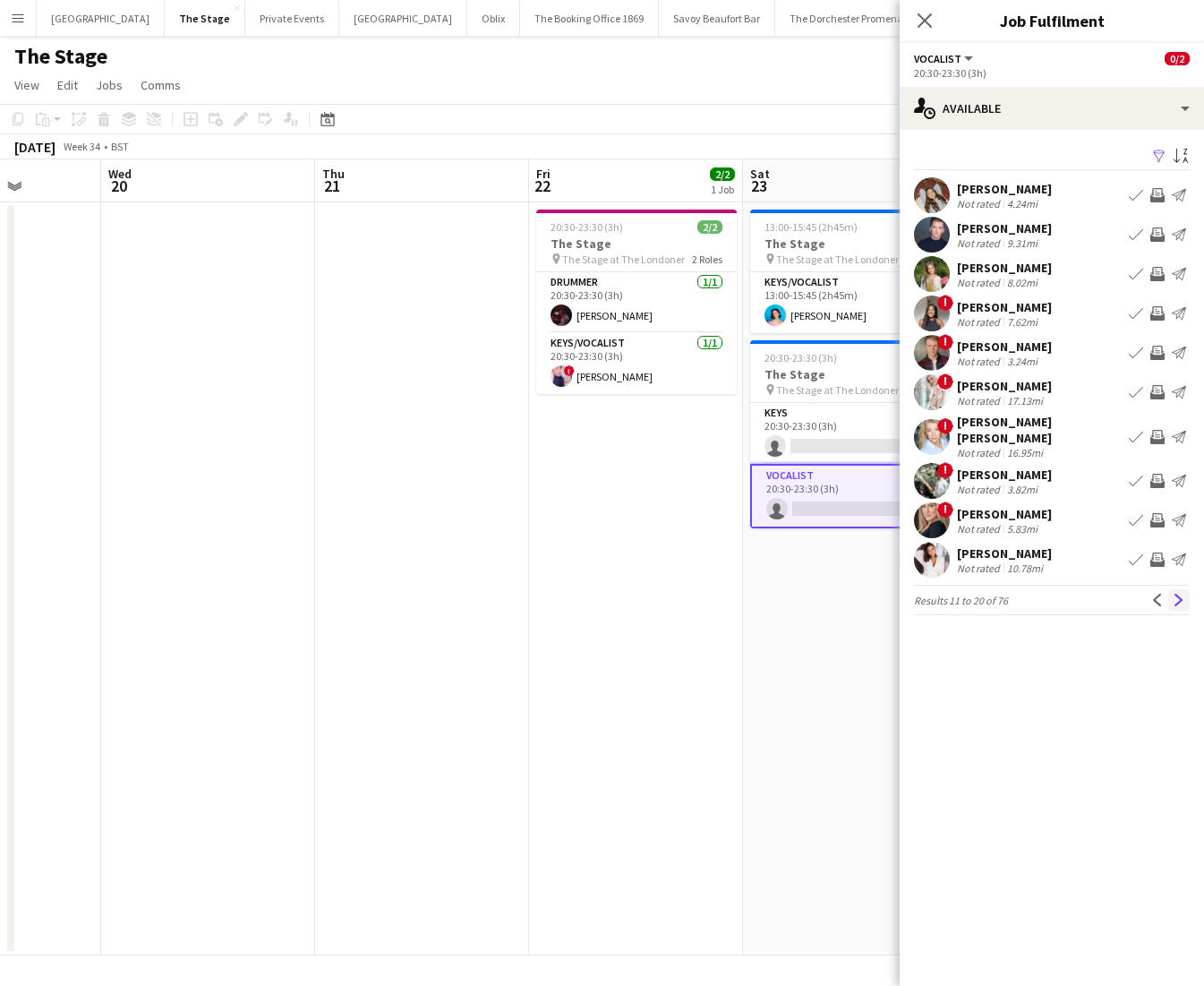
click at [1173, 595] on app-icon "Next" at bounding box center [1179, 600] width 13 height 13
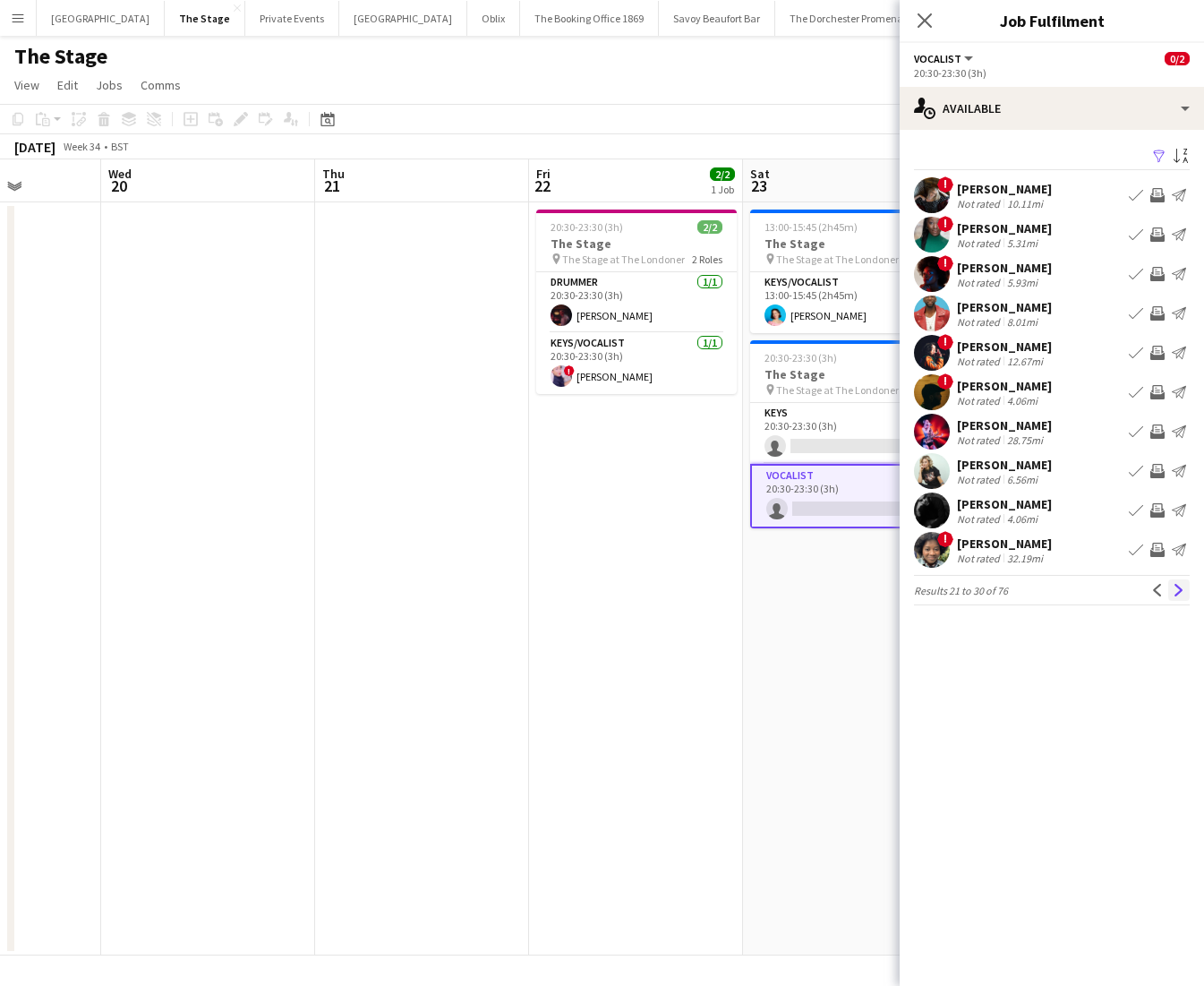
click at [1173, 595] on app-icon "Next" at bounding box center [1179, 590] width 13 height 13
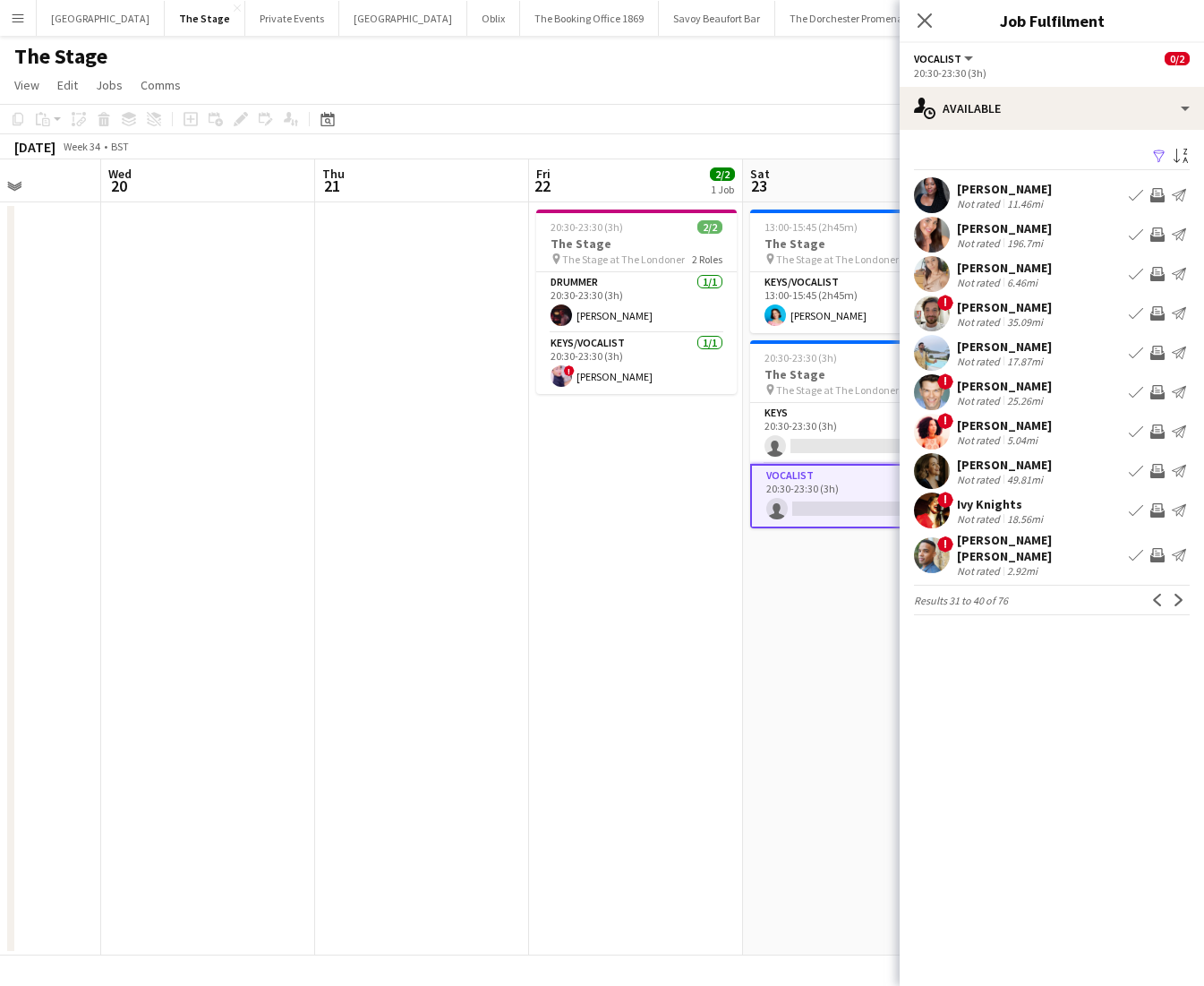
click at [1173, 595] on app-icon "Next" at bounding box center [1179, 600] width 13 height 13
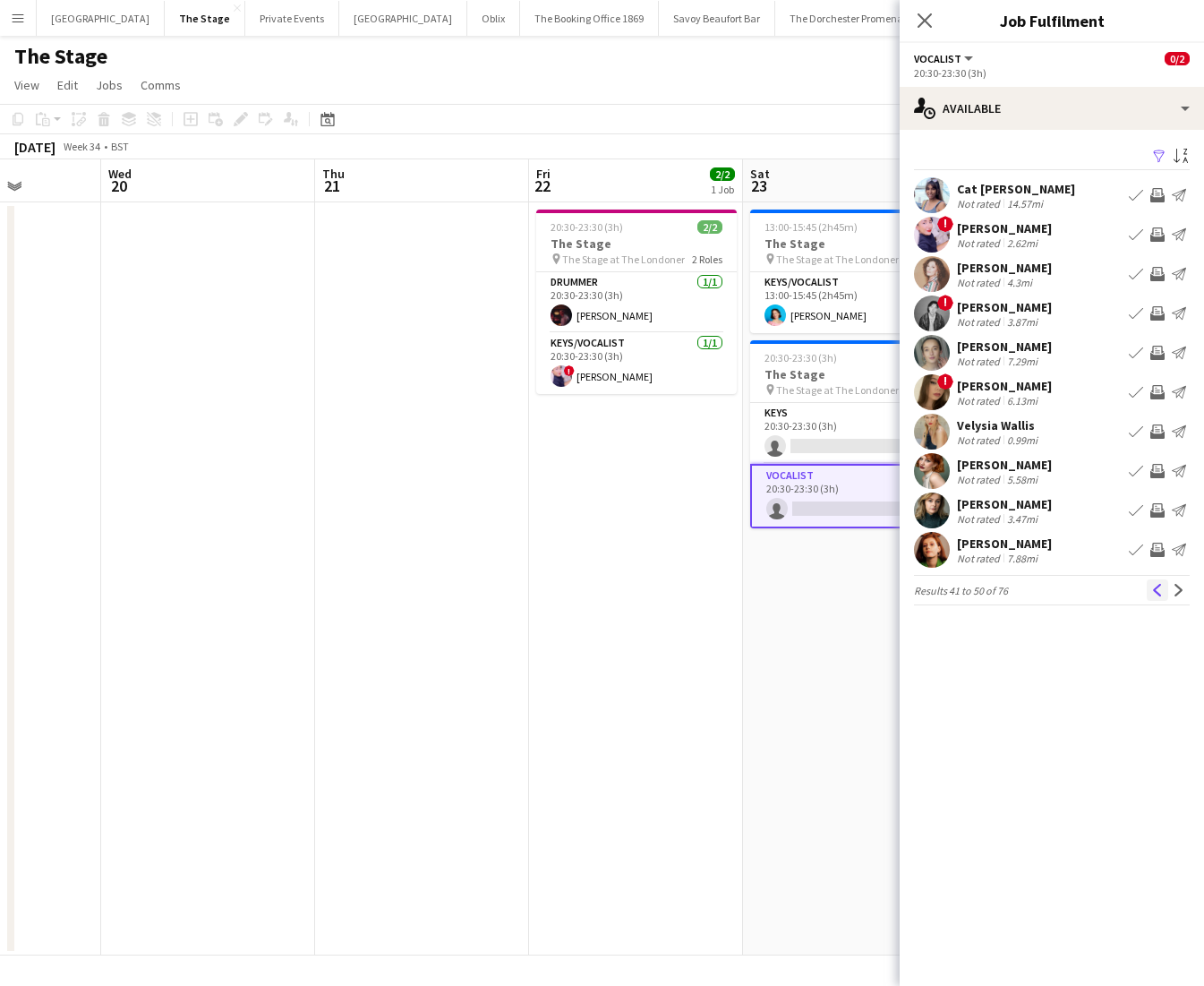
click at [1155, 592] on app-icon "Previous" at bounding box center [1157, 590] width 13 height 13
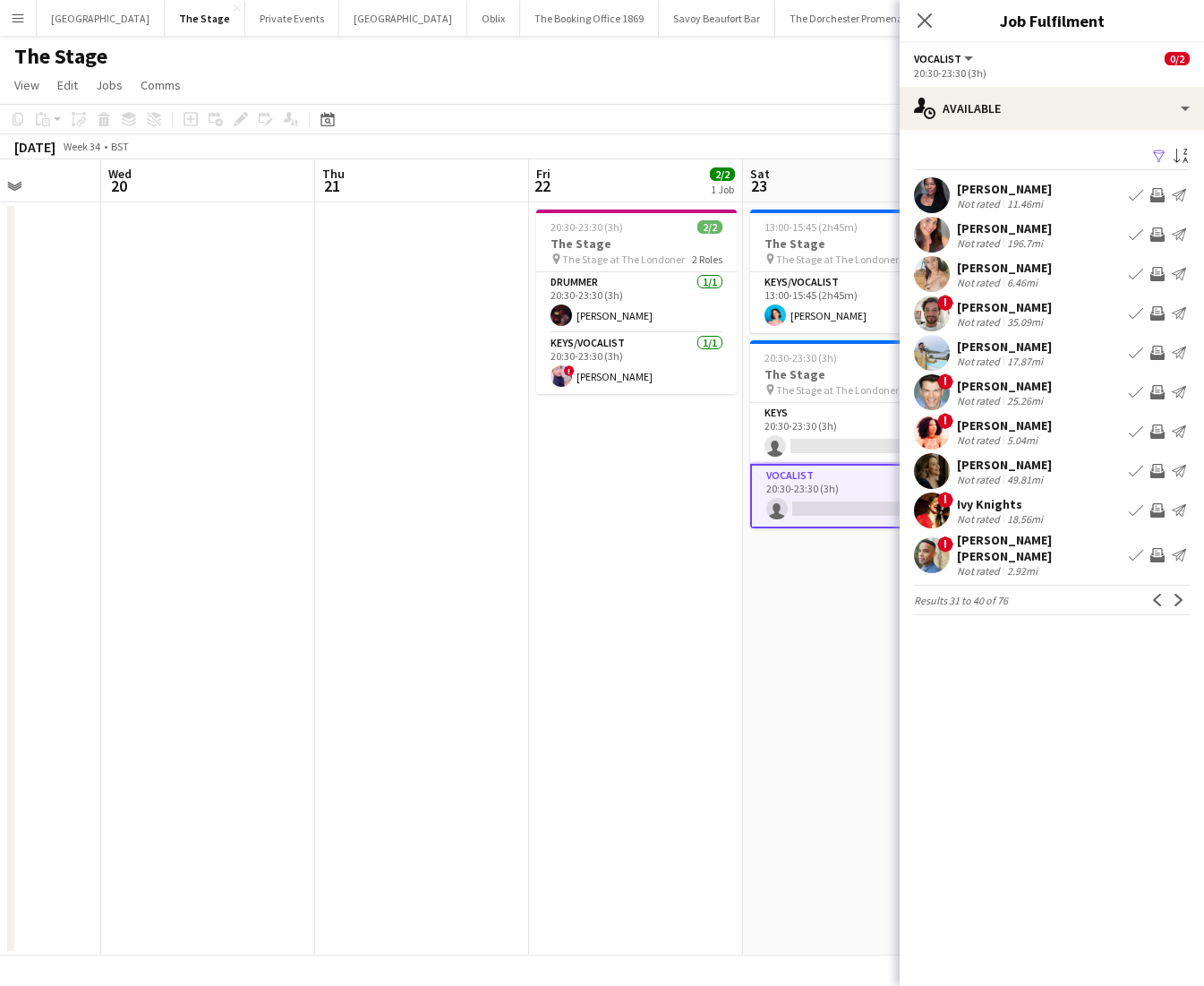
click at [1139, 429] on app-icon "Book crew" at bounding box center [1136, 432] width 14 height 14
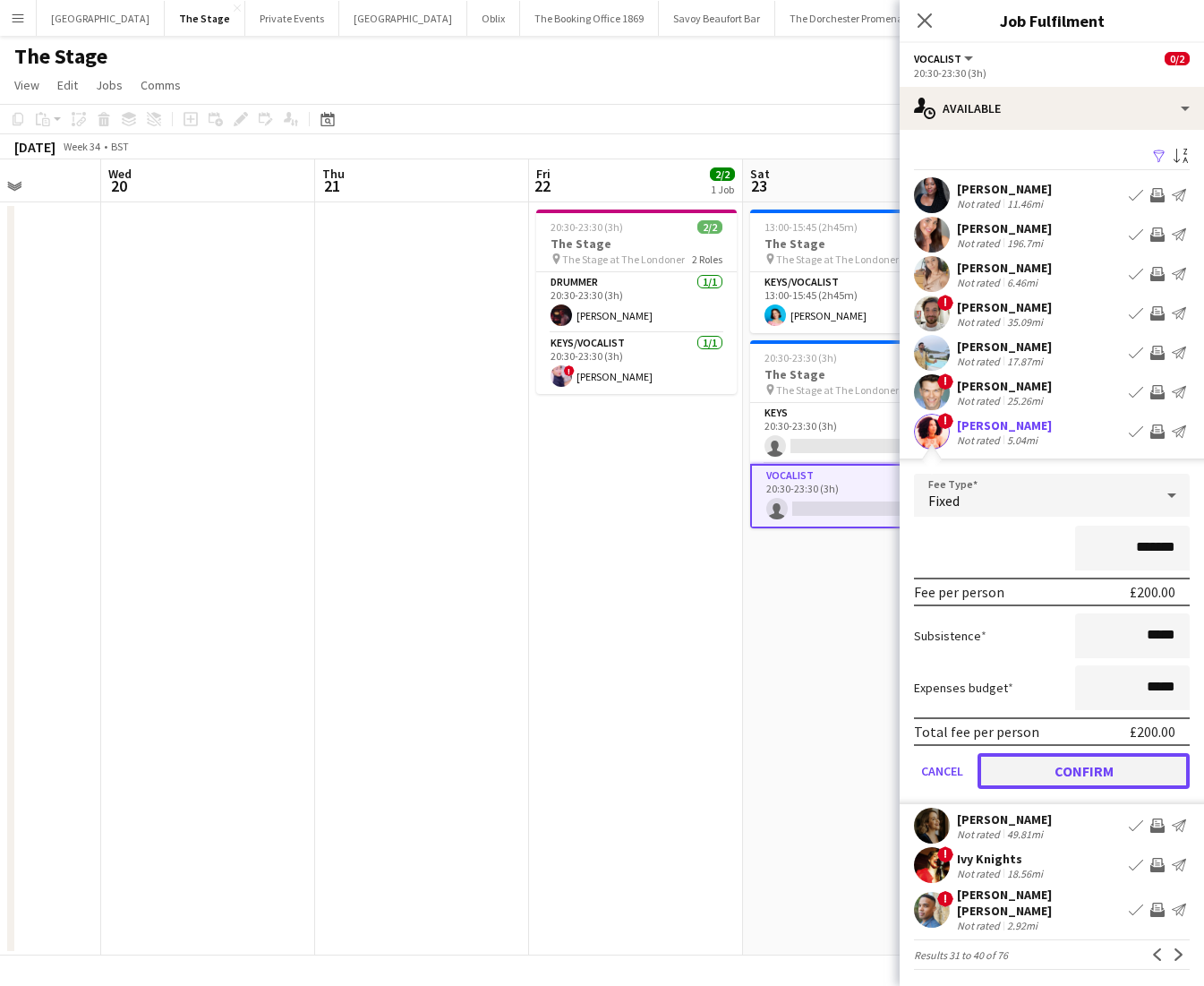
click at [1013, 771] on button "Confirm" at bounding box center [1084, 771] width 212 height 36
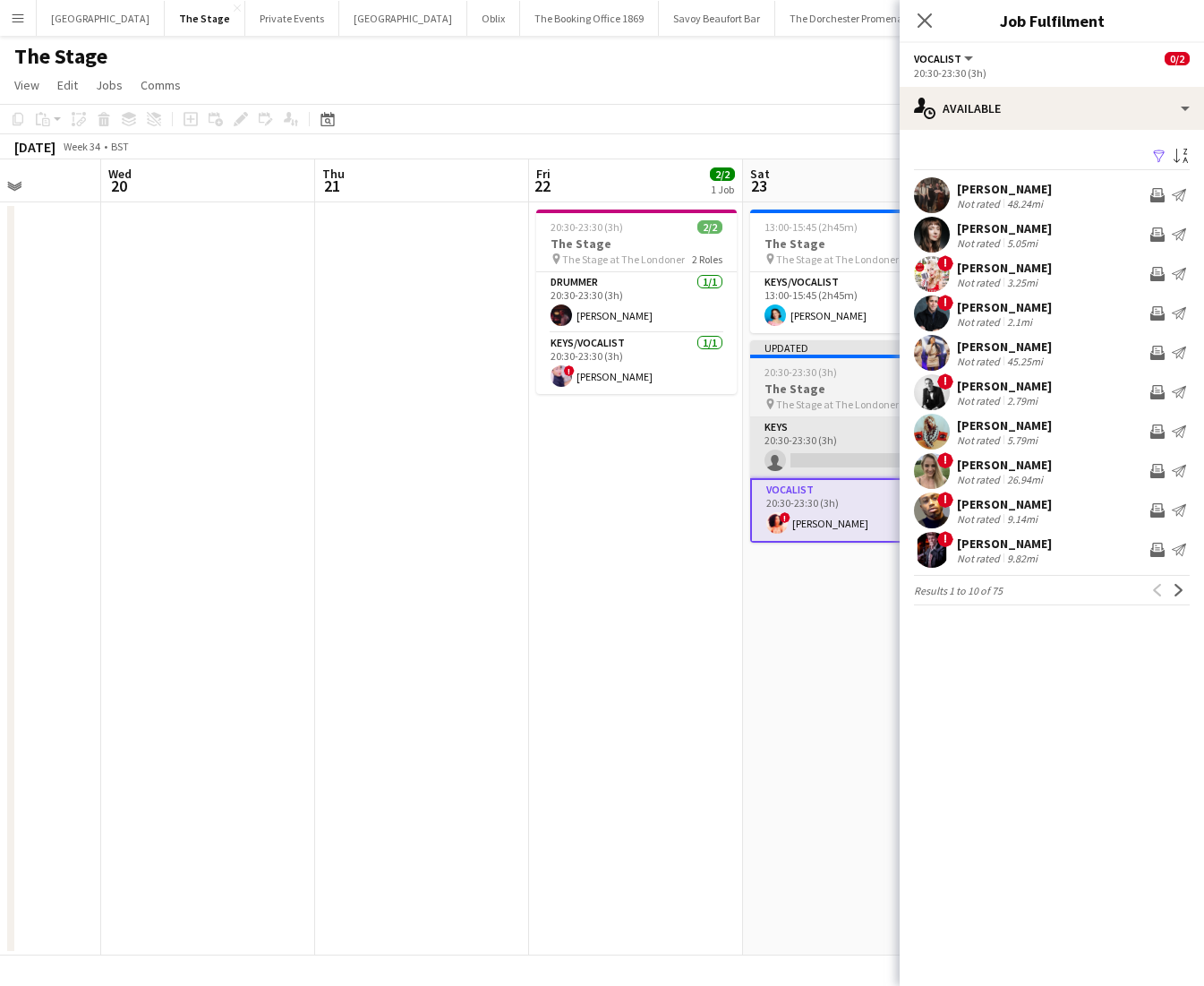
click at [800, 443] on app-card-role "Keys 0/1 20:30-23:30 (3h) single-neutral-actions" at bounding box center [851, 448] width 201 height 61
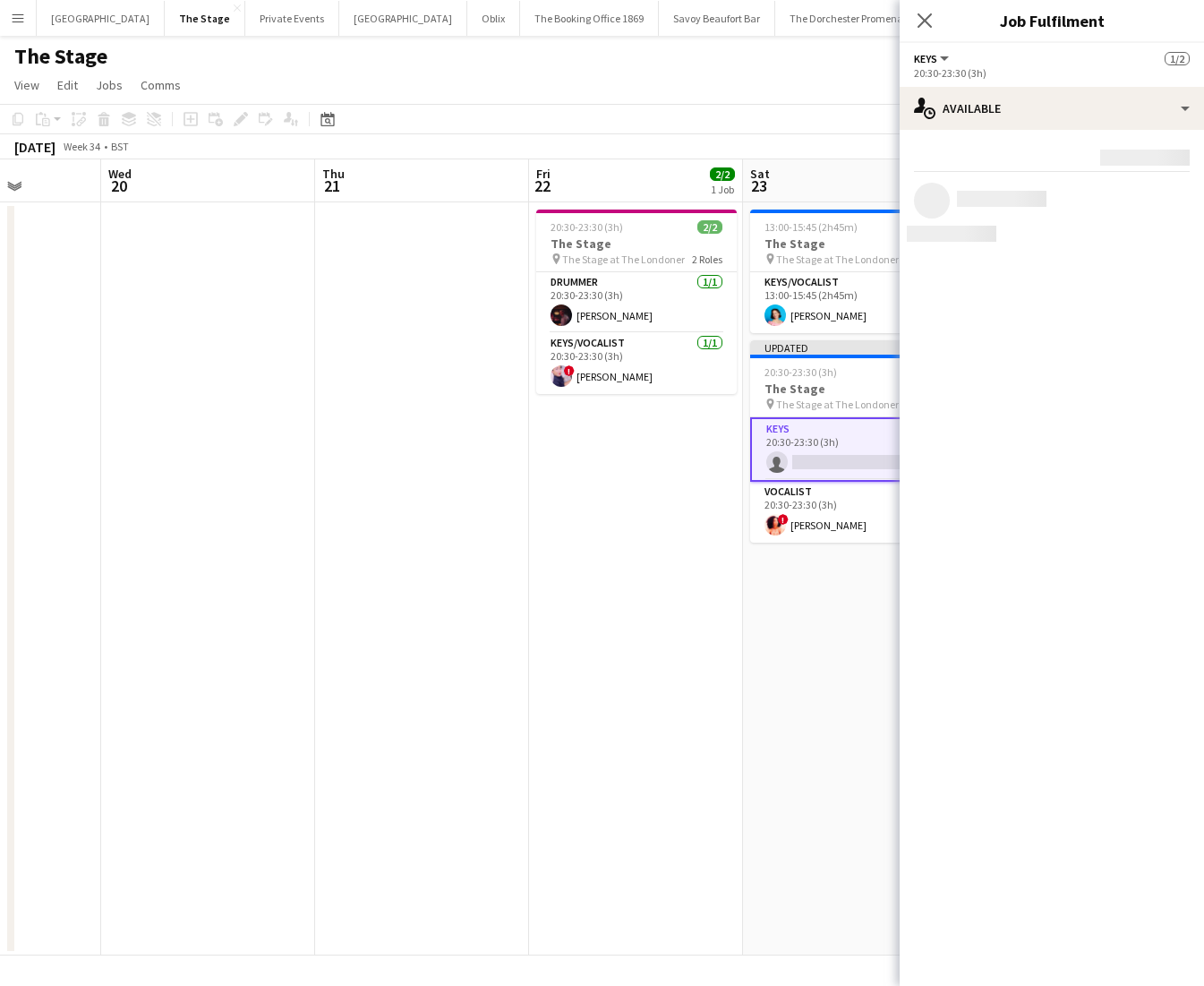
scroll to position [0, 754]
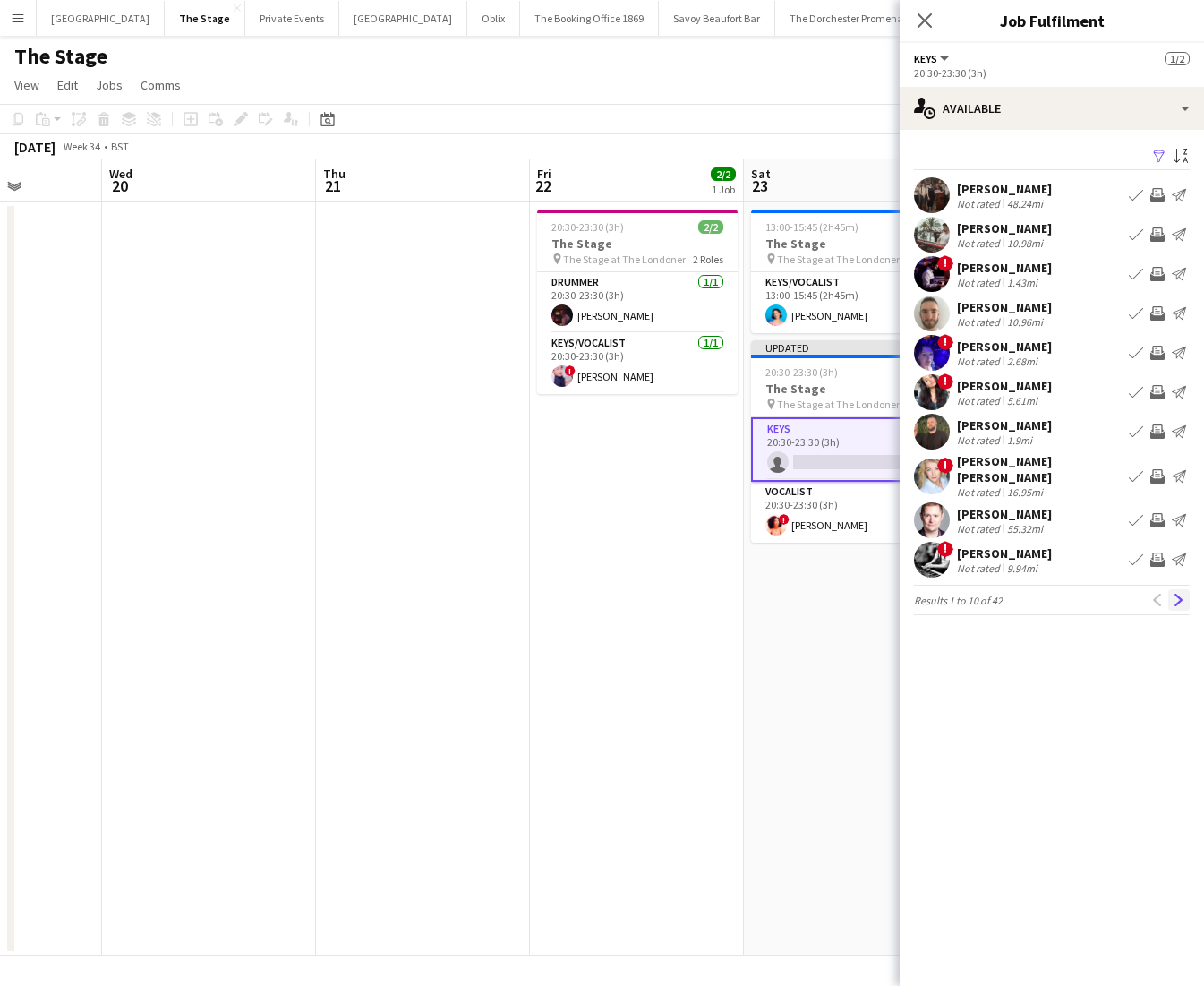
click at [1185, 596] on button "Next" at bounding box center [1179, 600] width 22 height 22
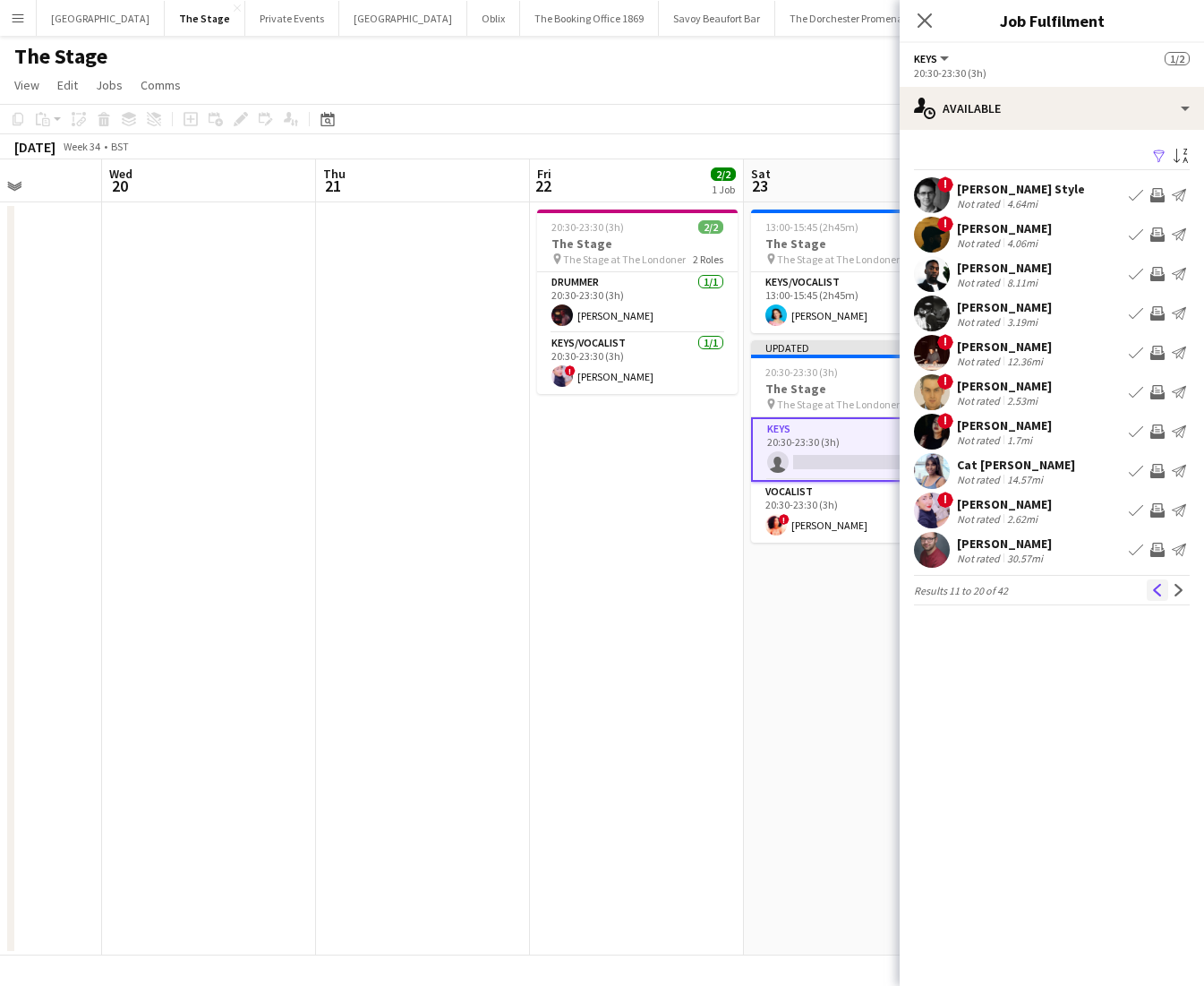
click at [1166, 593] on button "Previous" at bounding box center [1157, 590] width 22 height 22
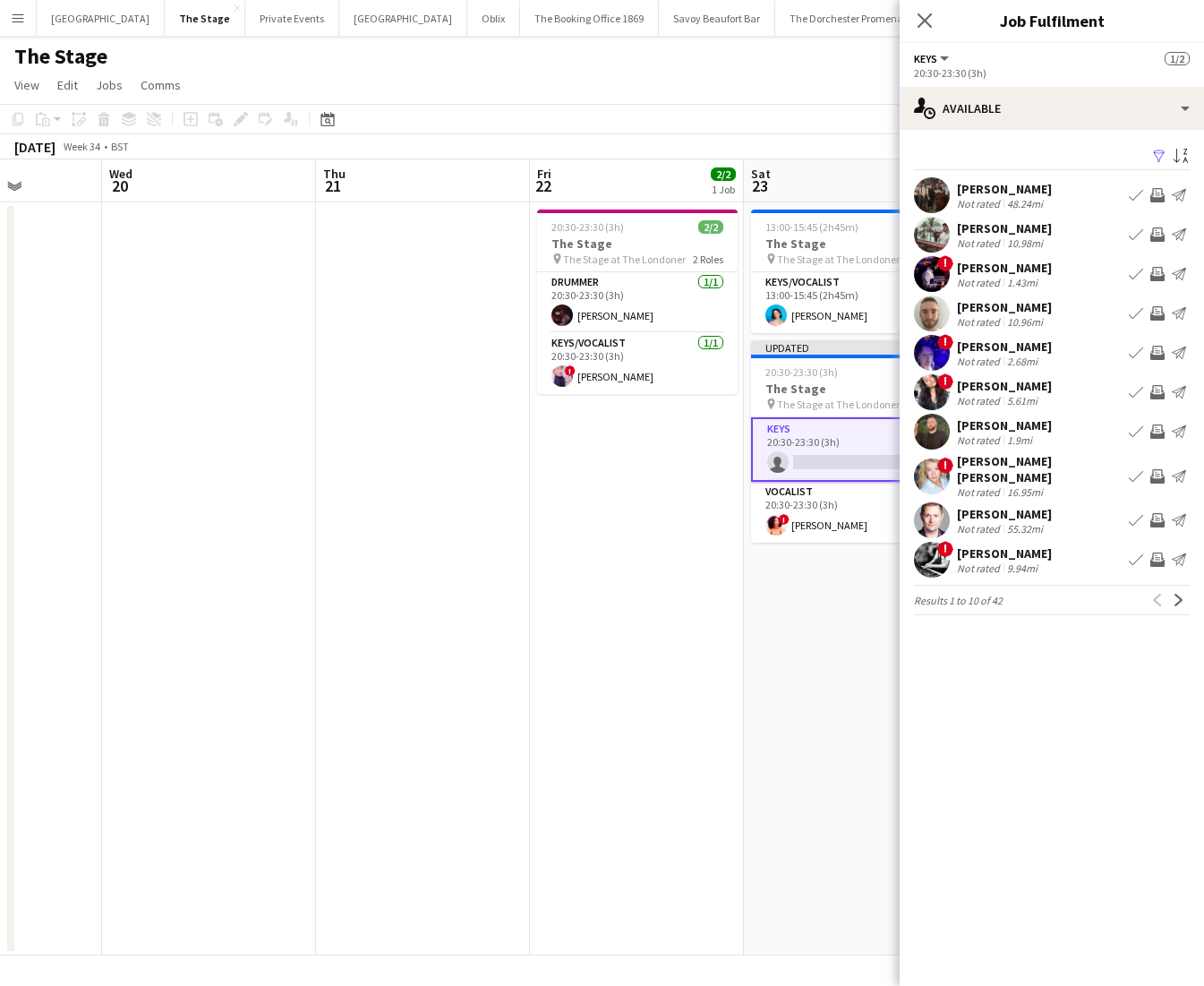
click at [1134, 433] on app-icon "Book crew" at bounding box center [1136, 432] width 14 height 14
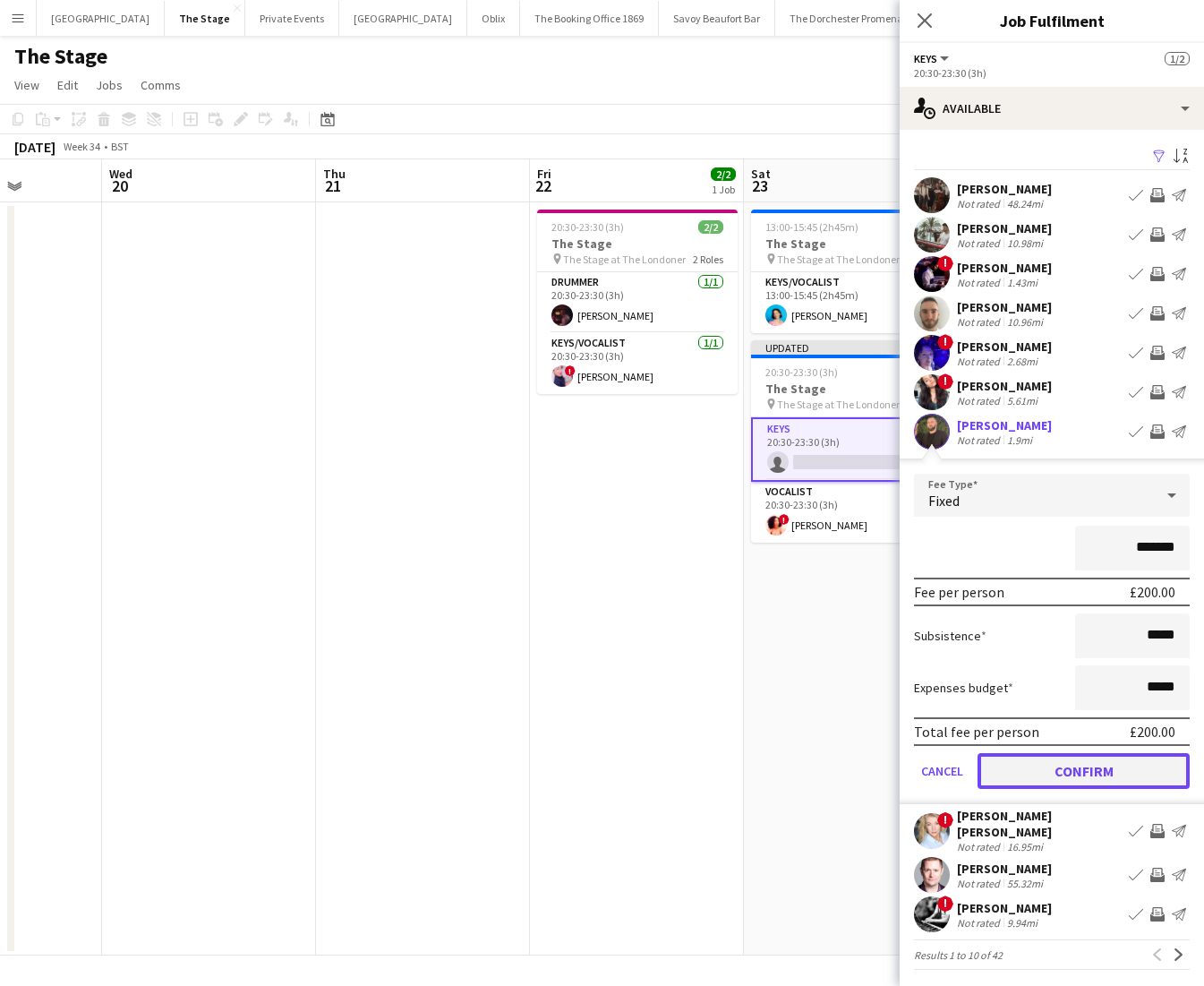
click at [1010, 772] on button "Confirm" at bounding box center [1084, 771] width 212 height 36
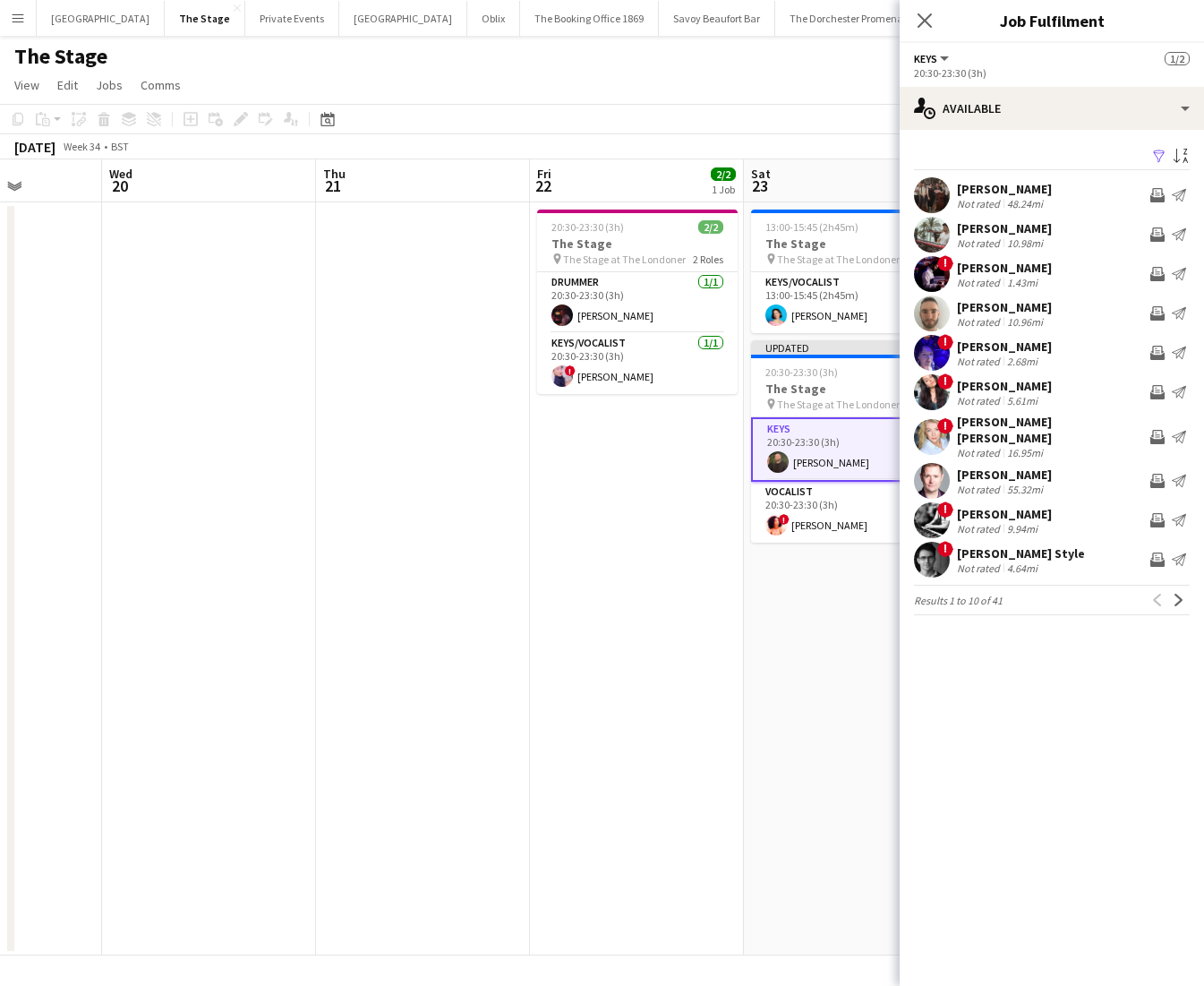
click at [782, 625] on app-date-cell "13:00-15:45 (2h45m) 1/1 The Stage pin The Stage at The Londoner 1 Role Keys/Voc…" at bounding box center [851, 579] width 214 height 753
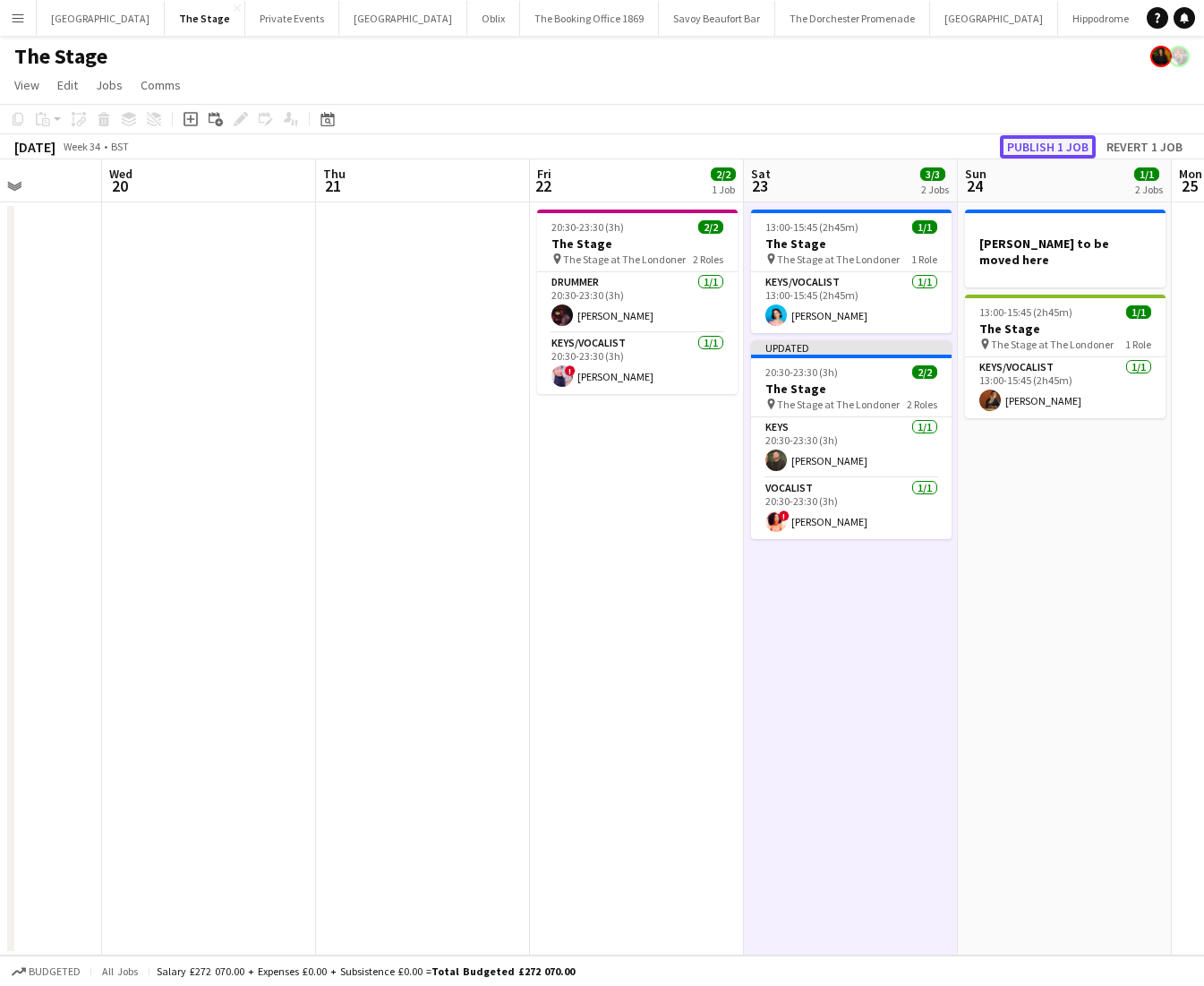
click at [1051, 144] on button "Publish 1 job" at bounding box center [1048, 147] width 96 height 23
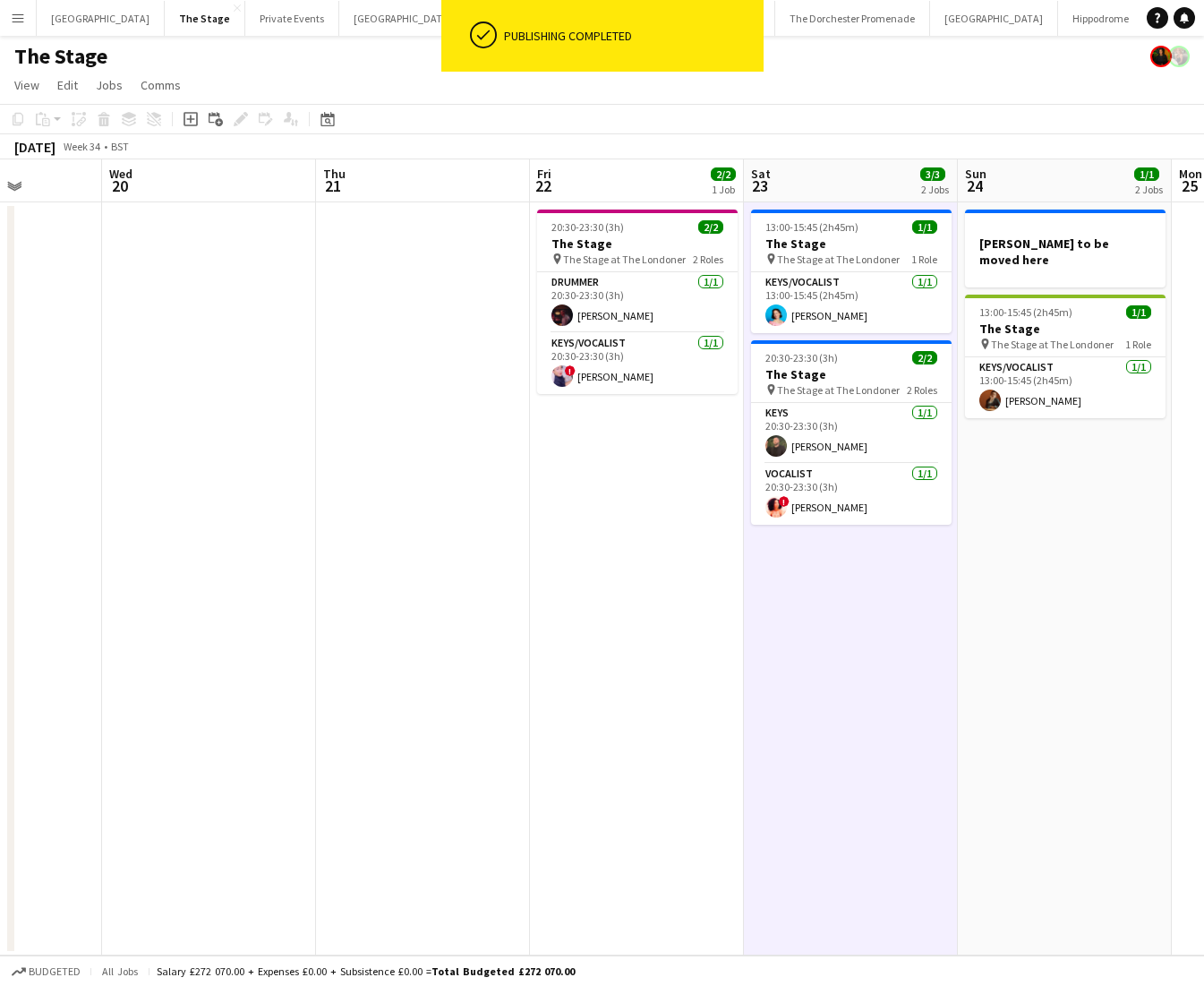
click at [517, 494] on app-date-cell at bounding box center [423, 579] width 214 height 753
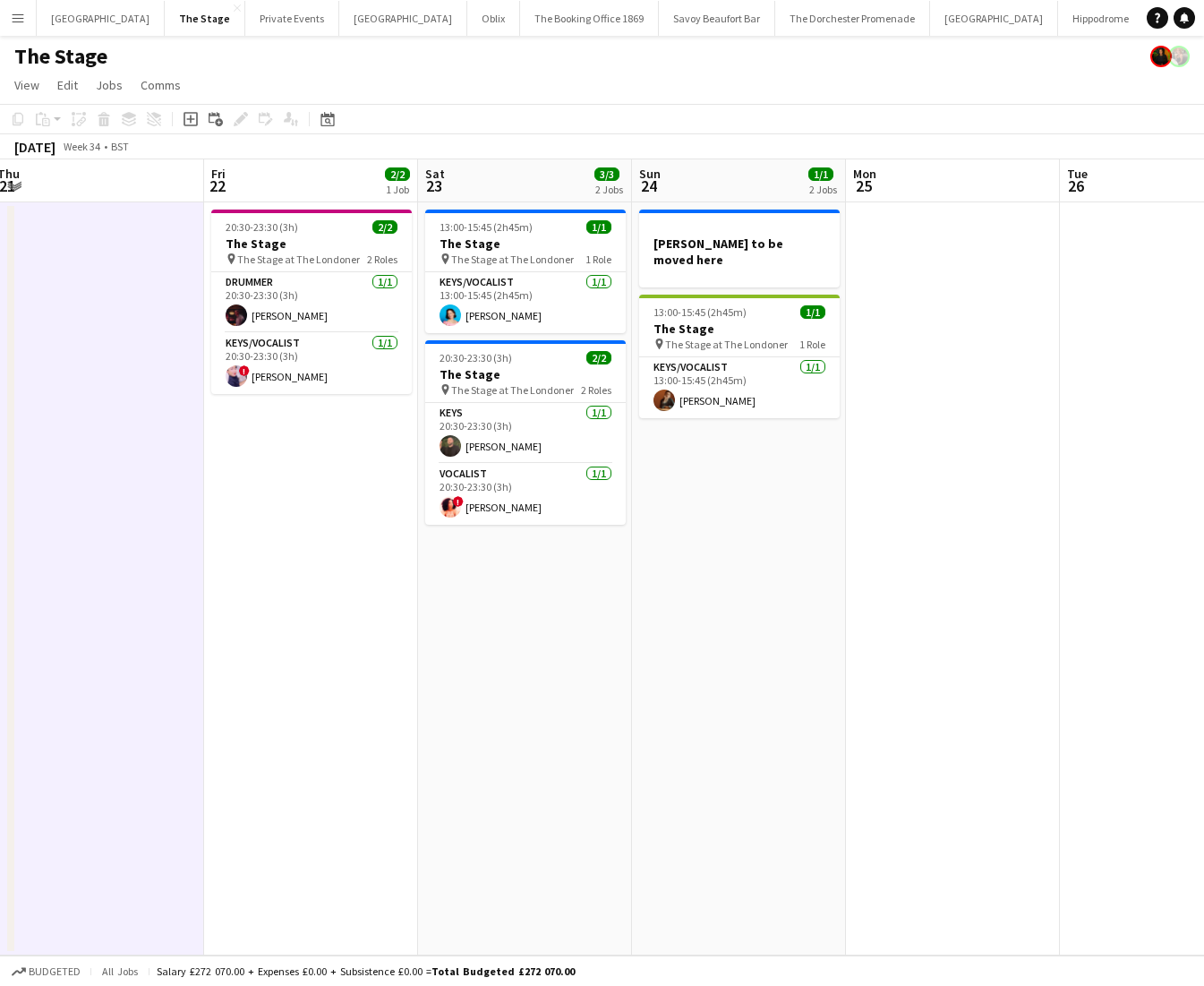
scroll to position [0, 649]
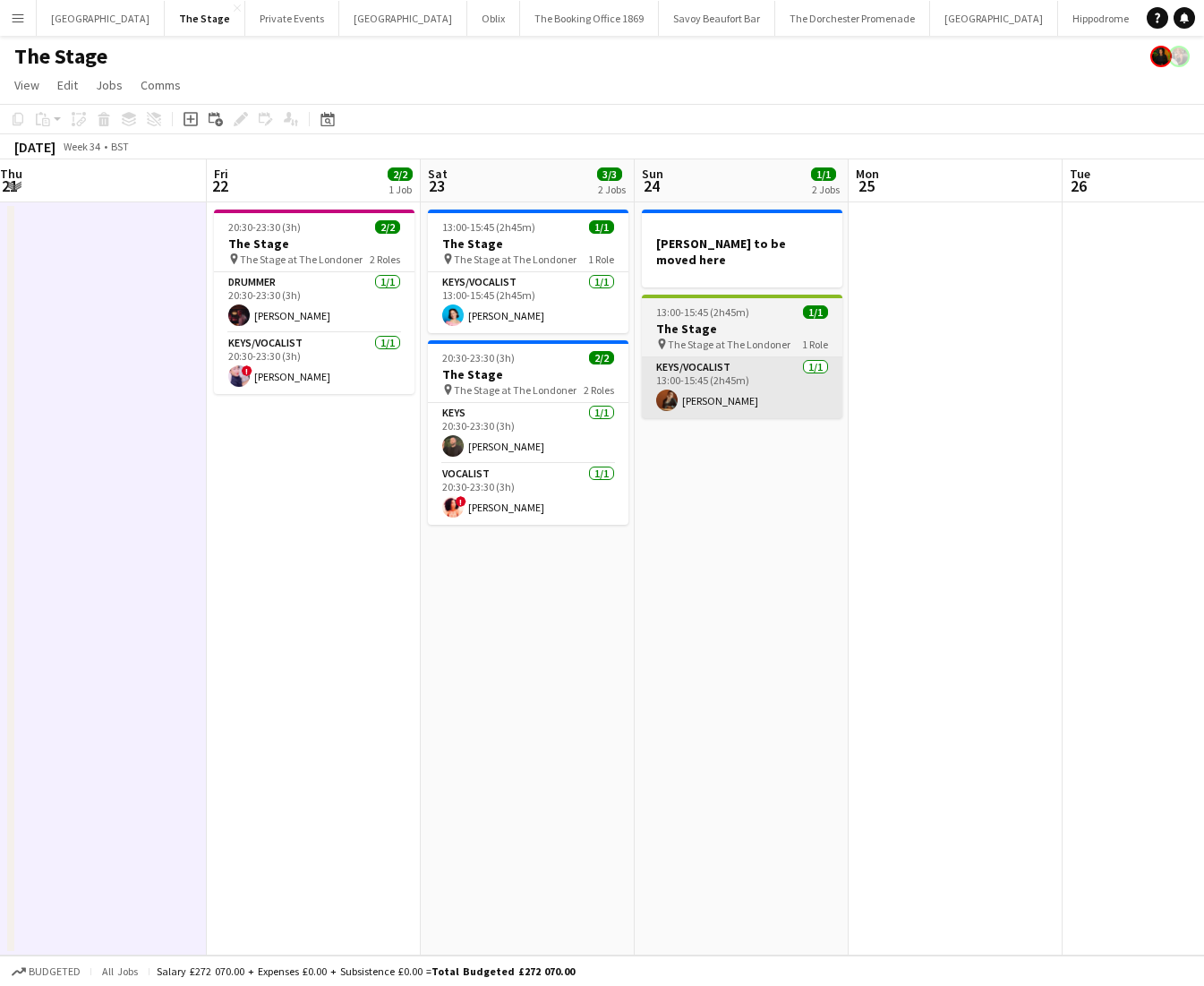
click at [780, 373] on app-card-role "Keys/Vocalist [DATE] 13:00-15:45 (2h45m) [PERSON_NAME]" at bounding box center [742, 388] width 201 height 61
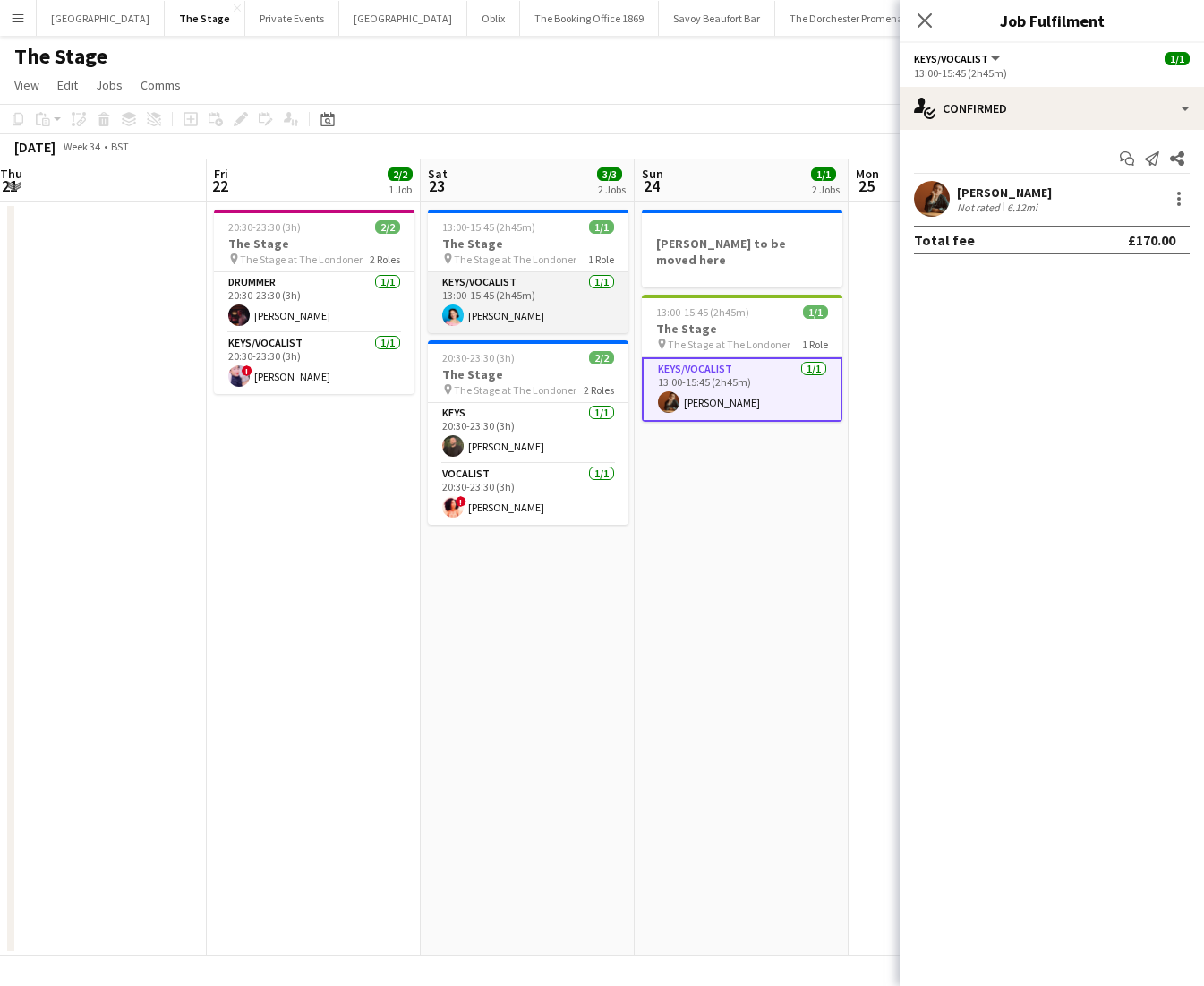
click at [514, 294] on app-card-role "Keys/Vocalist [DATE] 13:00-15:45 (2h45m) [PERSON_NAME]" at bounding box center [528, 302] width 201 height 61
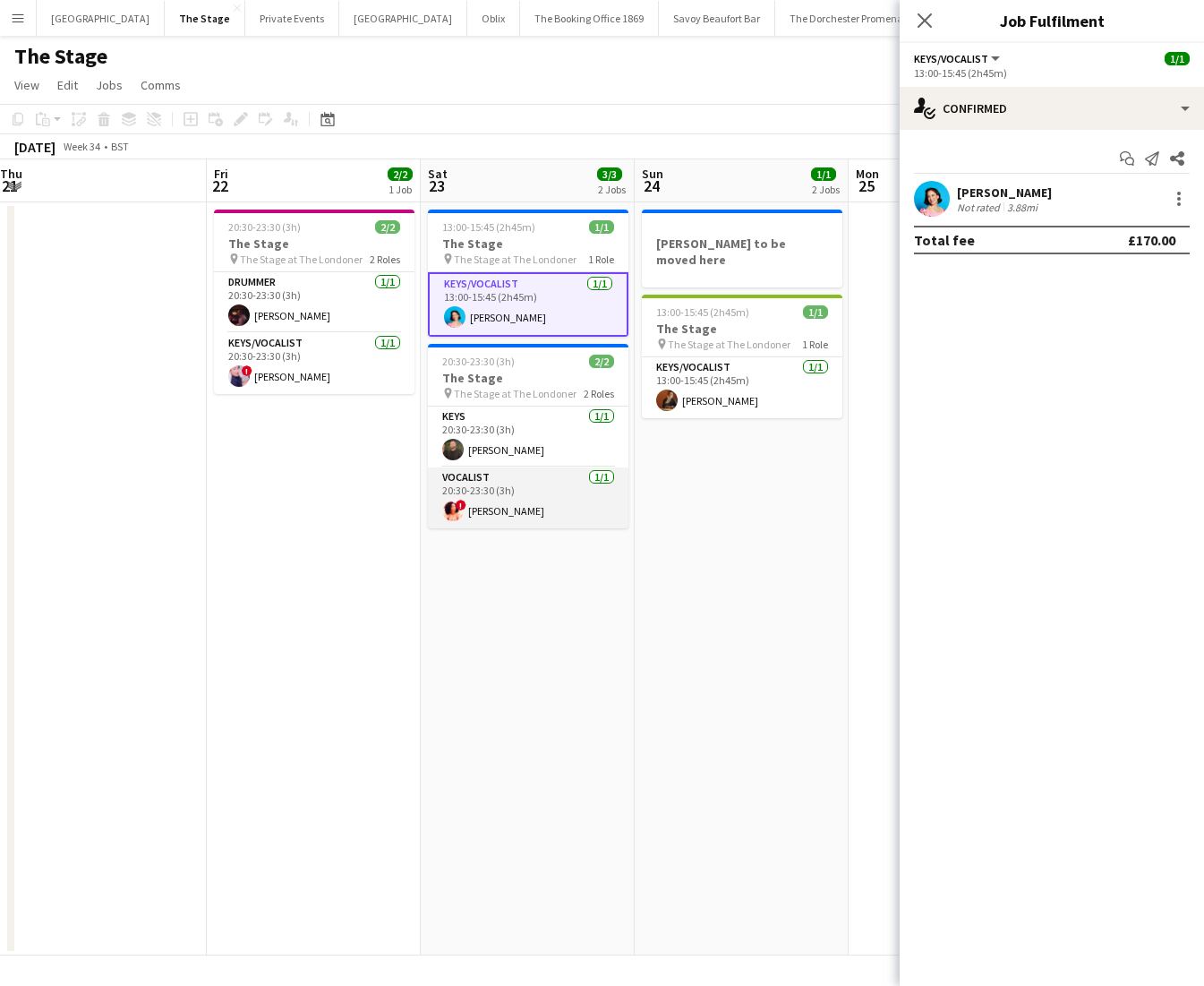
click at [478, 476] on app-card-role "Vocalist [DATE] 20:30-23:30 (3h) ! [PERSON_NAME]" at bounding box center [528, 498] width 201 height 61
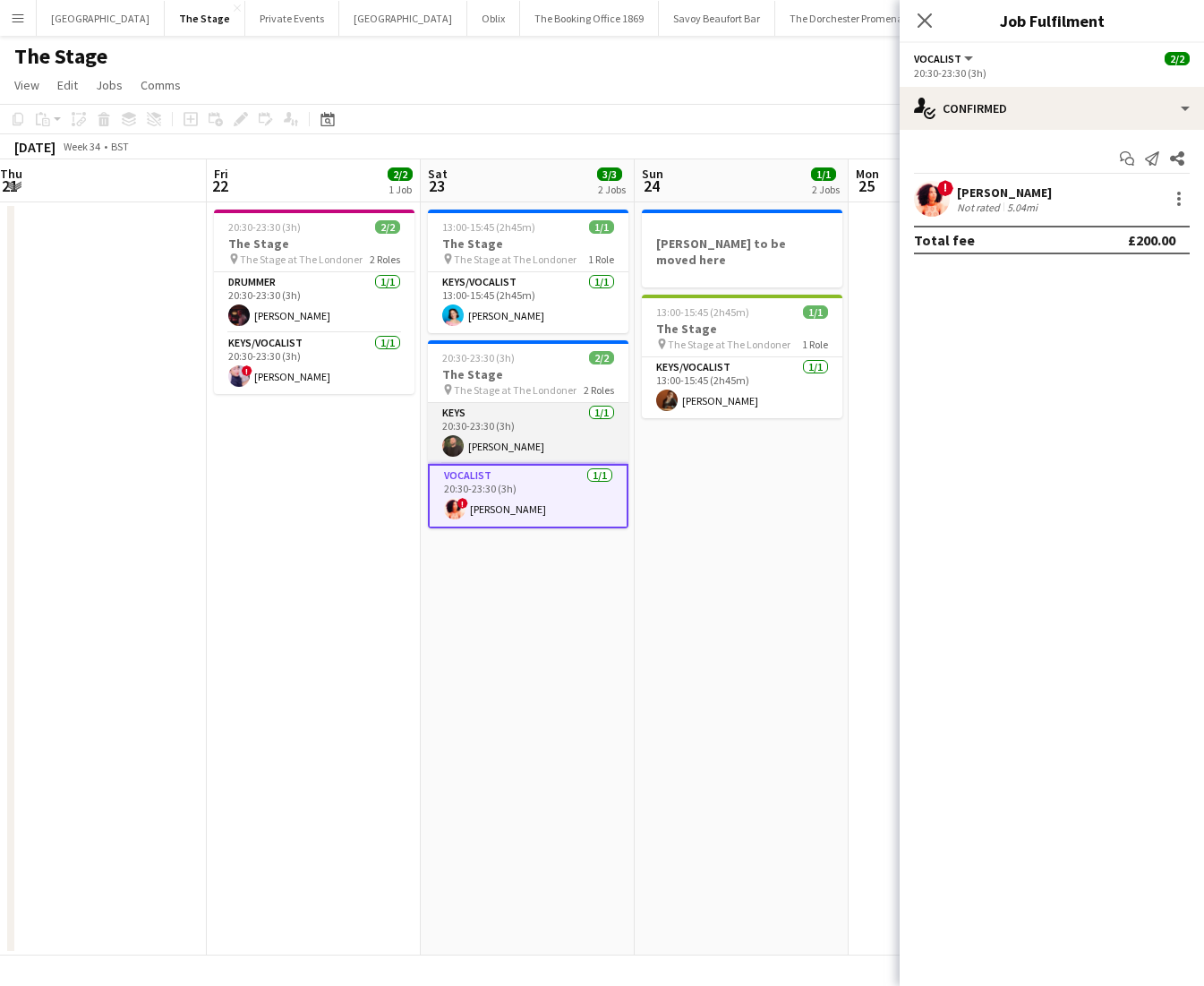
click at [491, 447] on app-card-role "Keys [DATE] 20:30-23:30 (3h) [PERSON_NAME]" at bounding box center [528, 433] width 201 height 61
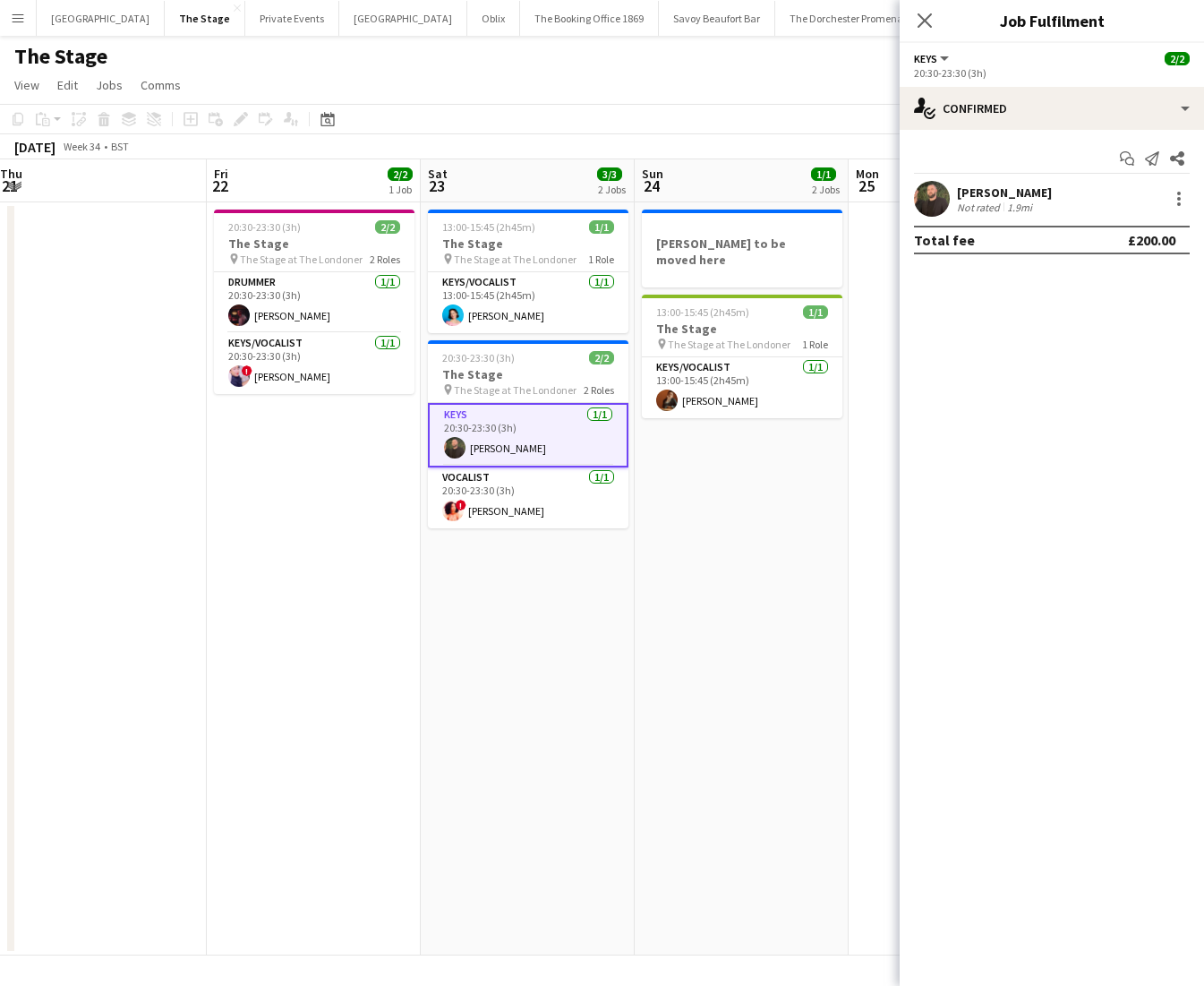
scroll to position [0, 648]
click at [261, 346] on app-card-role "Keys/Vocalist [DATE] 20:30-23:30 (3h) ! [PERSON_NAME]" at bounding box center [315, 363] width 201 height 61
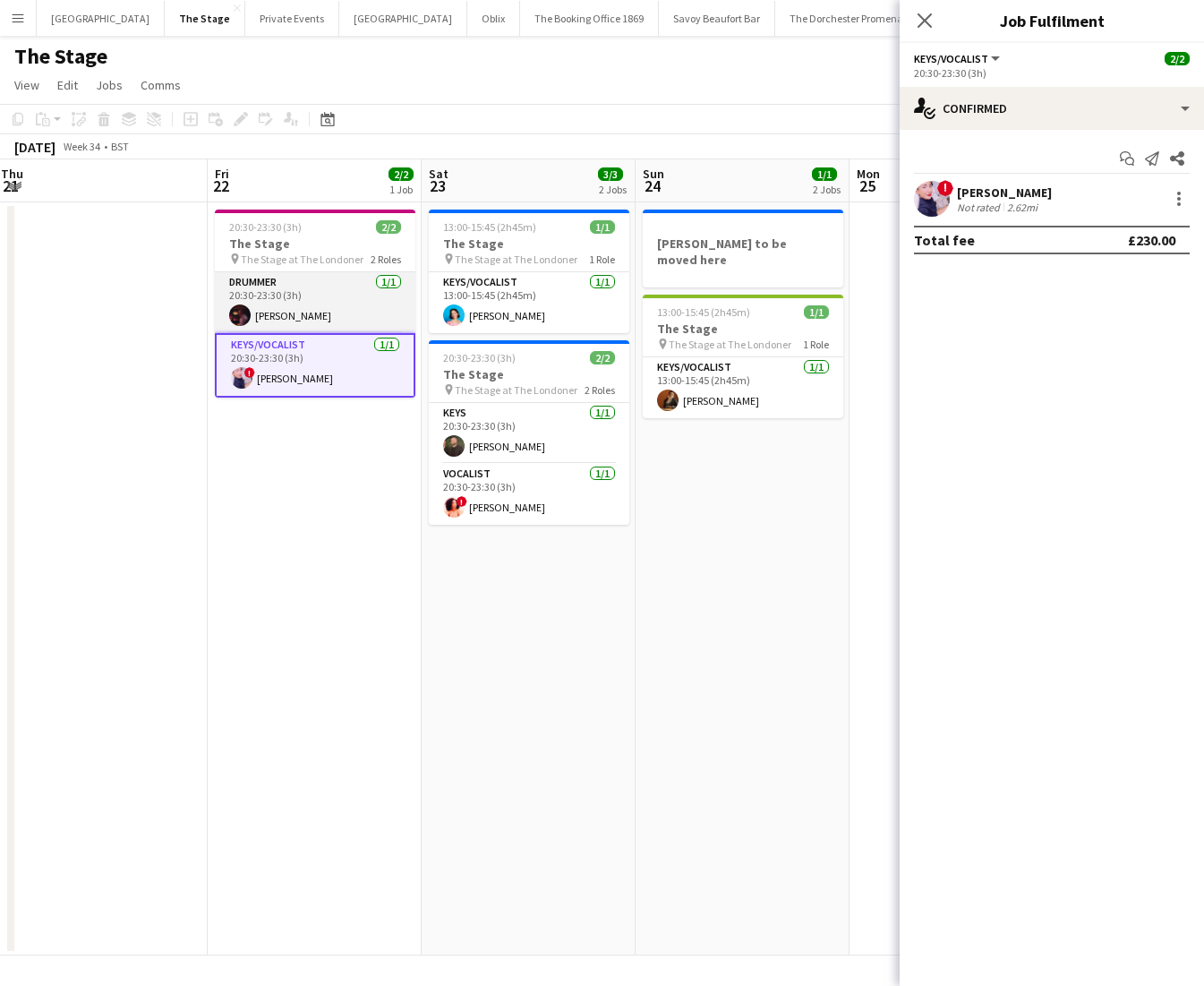
click at [281, 306] on app-card-role "Drummer [DATE] 20:30-23:30 (3h) [PERSON_NAME]" at bounding box center [315, 302] width 201 height 61
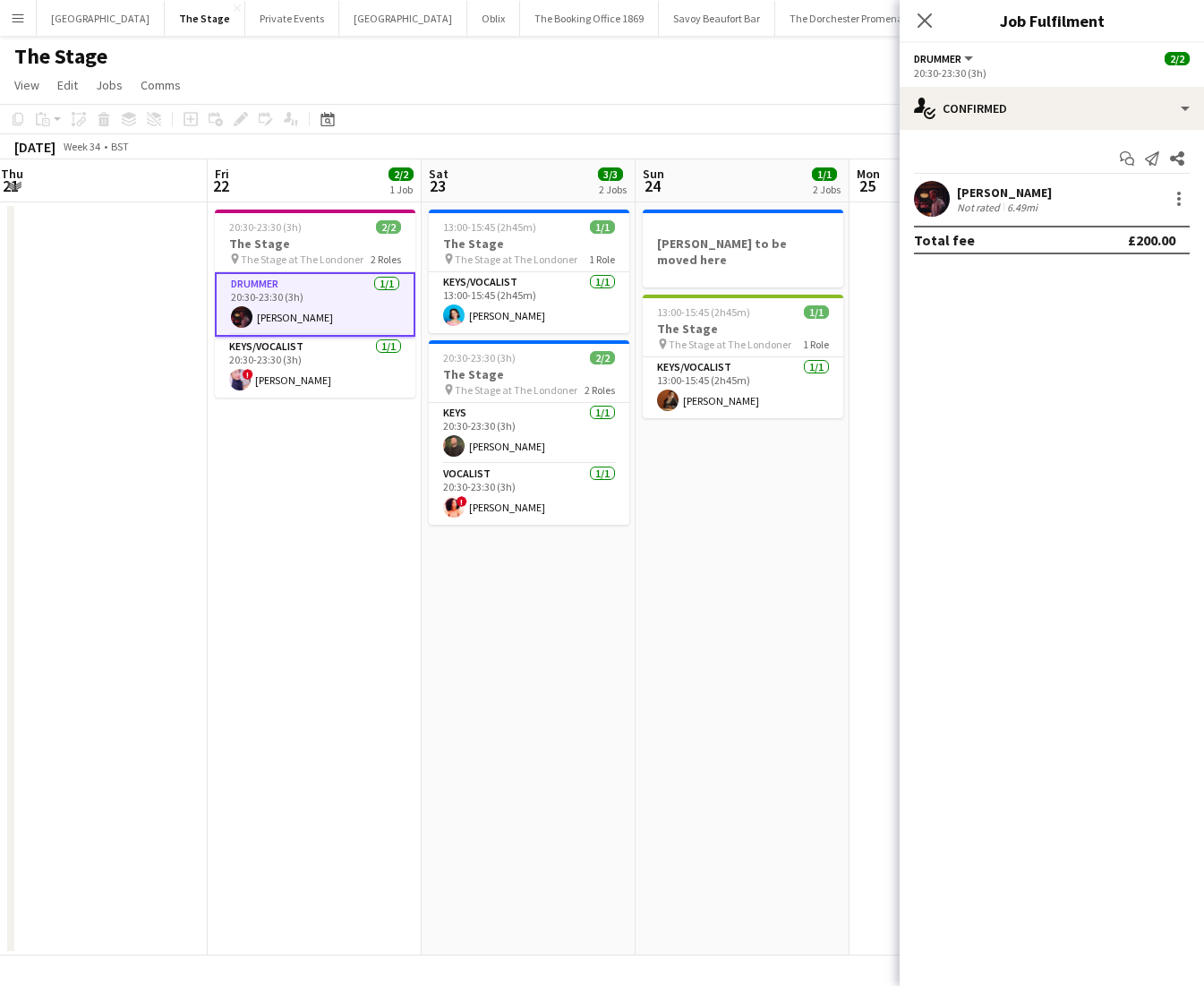
click at [281, 454] on app-date-cell "20:30-23:30 (3h) 2/2 The Stage pin The Stage at The Londoner 2 Roles Drummer [D…" at bounding box center [314, 579] width 214 height 753
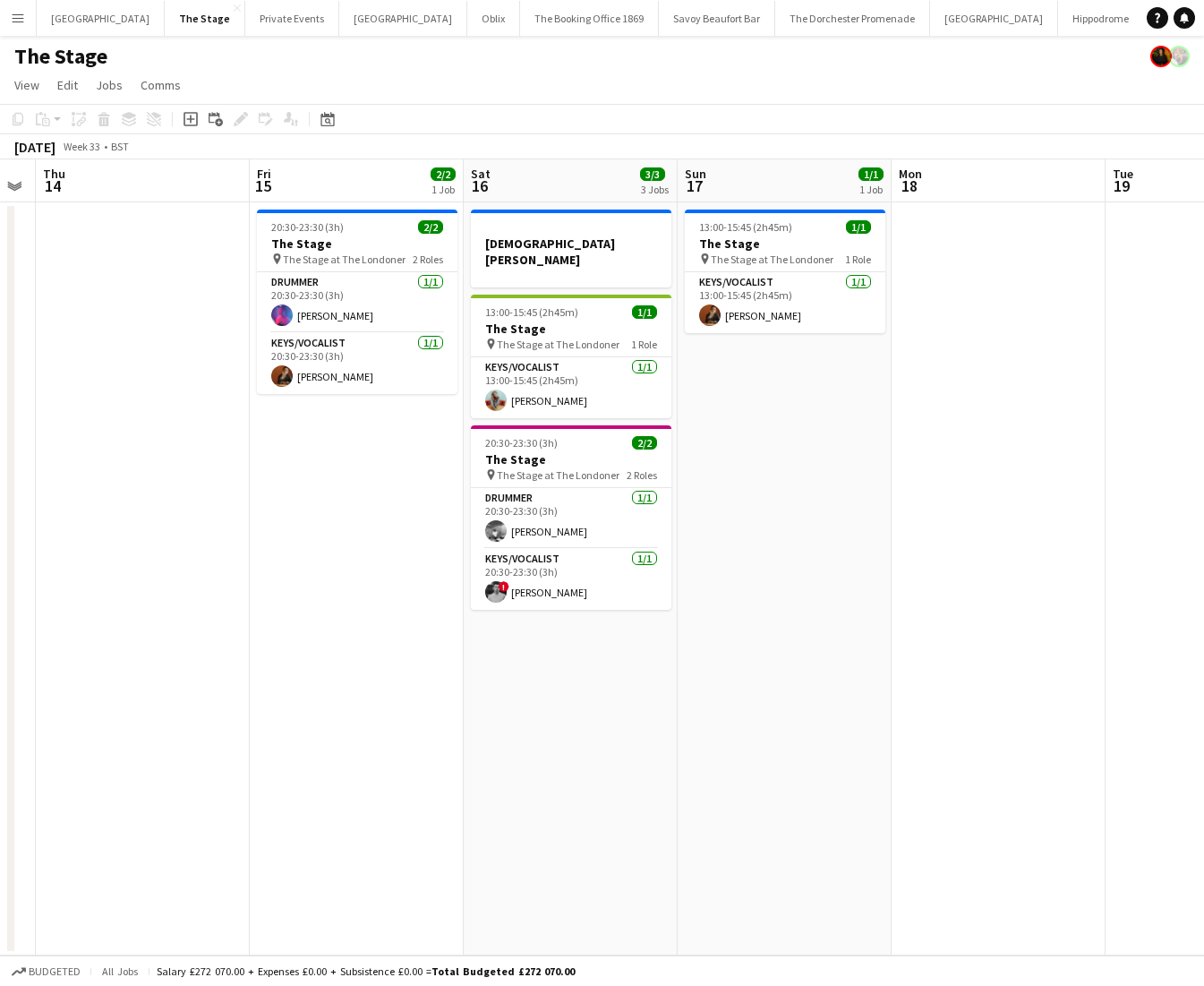
scroll to position [0, 372]
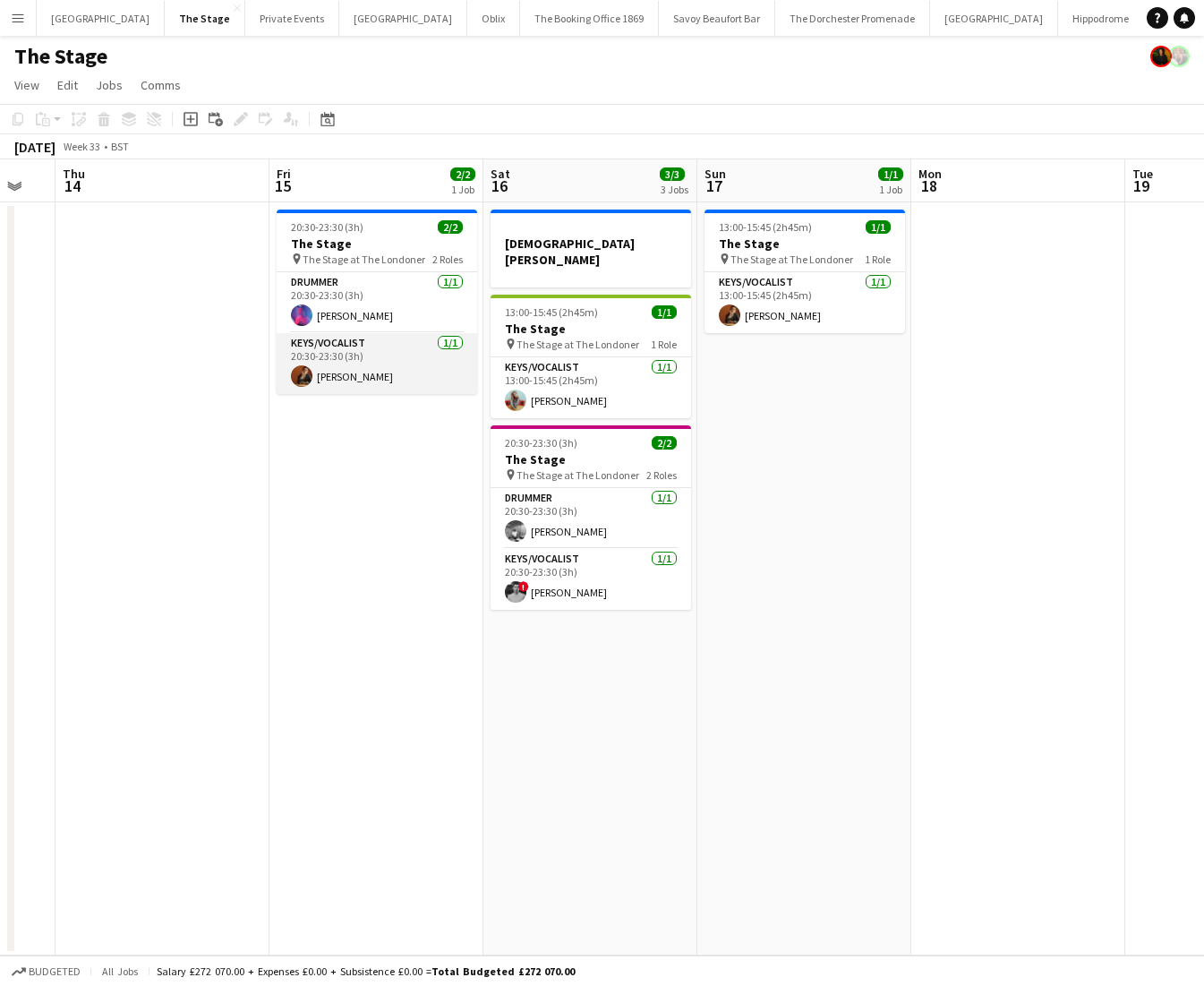
click at [362, 391] on app-card-role "Keys/Vocalist [DATE] 20:30-23:30 (3h) [PERSON_NAME]" at bounding box center [377, 363] width 201 height 61
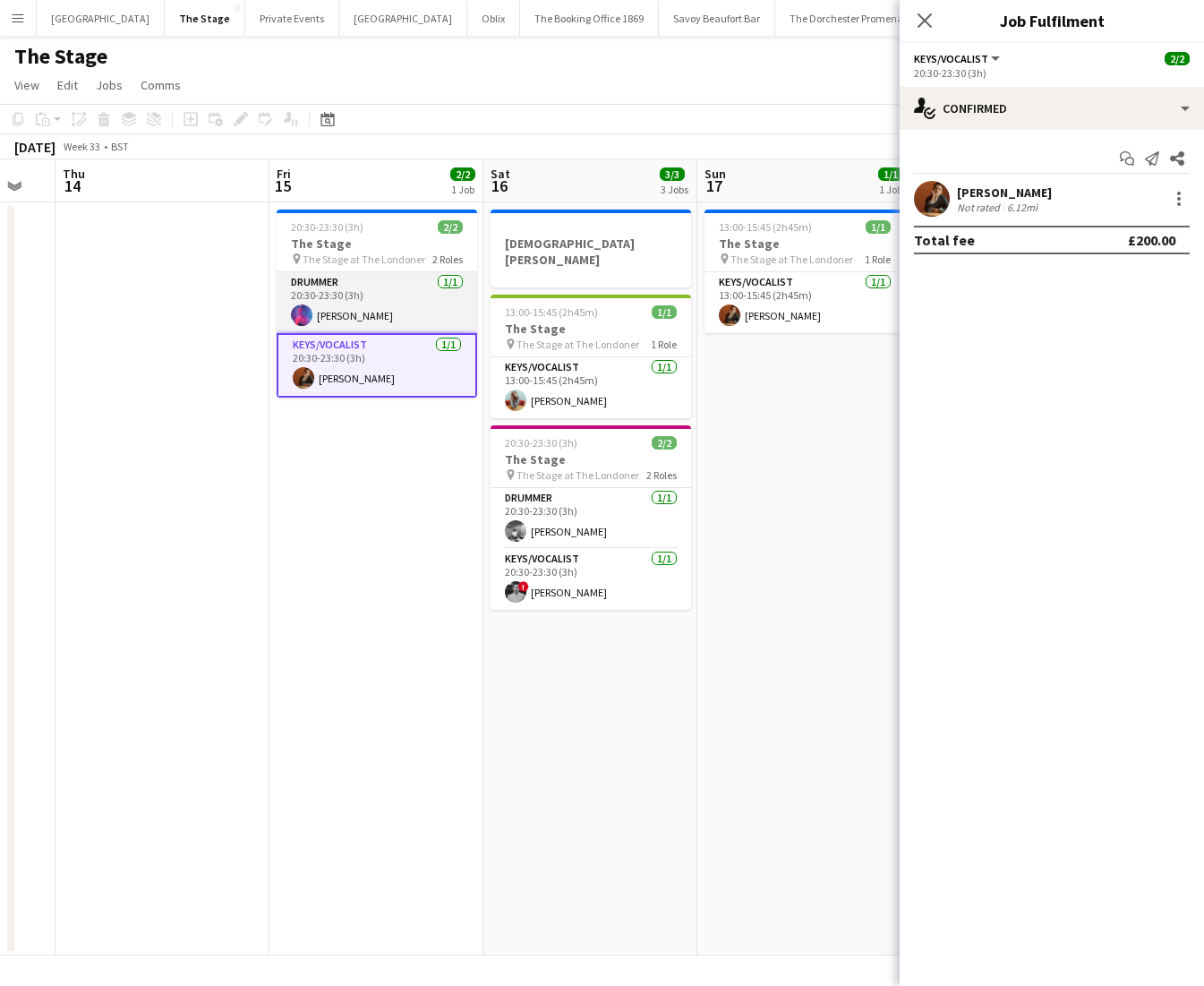
click at [358, 319] on app-card-role "Drummer [DATE] 20:30-23:30 (3h) [PERSON_NAME]" at bounding box center [377, 302] width 201 height 61
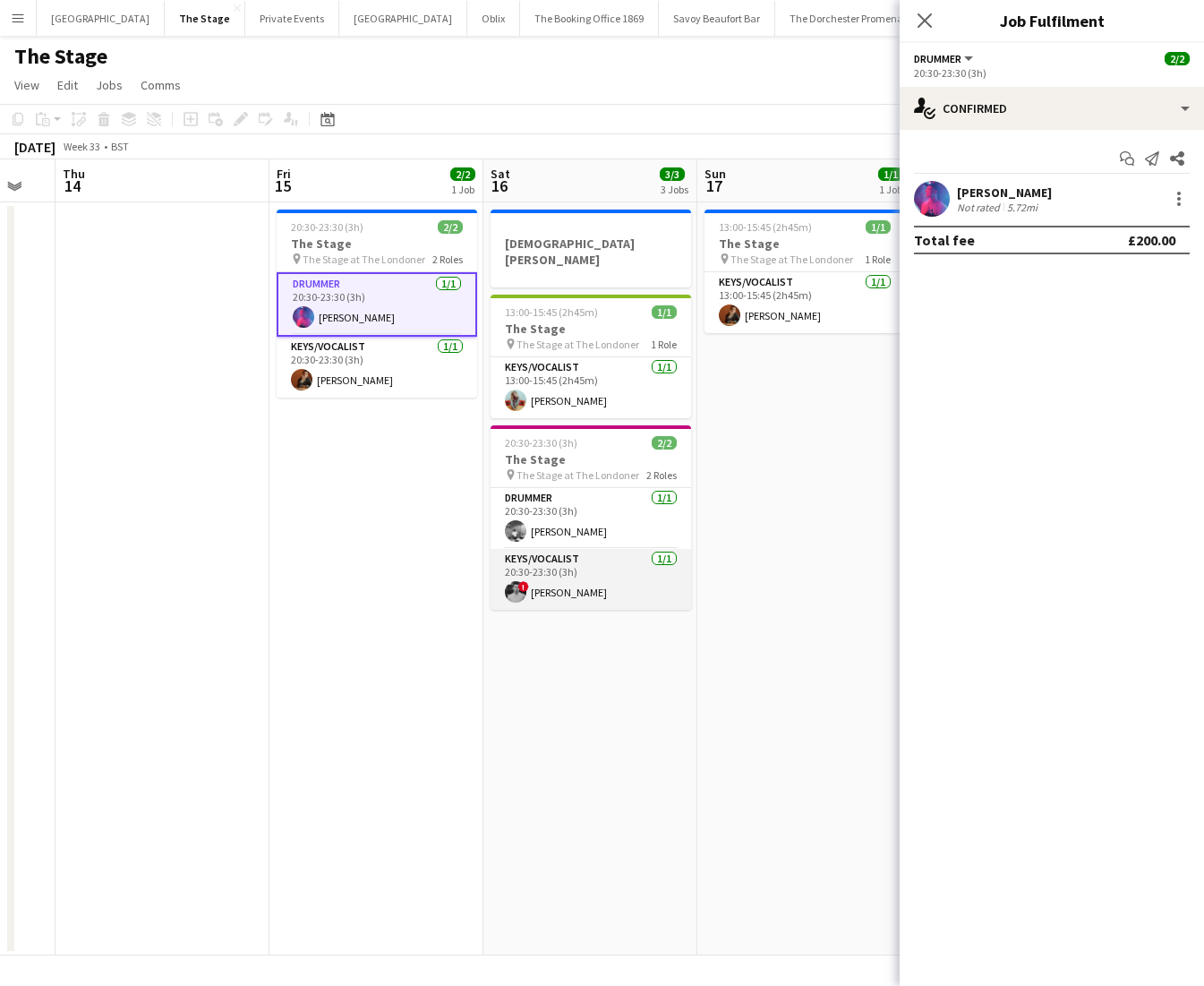
click at [589, 590] on app-card-role "Keys/Vocalist [DATE] 20:30-23:30 (3h) ! Harrison Smart" at bounding box center [591, 580] width 201 height 61
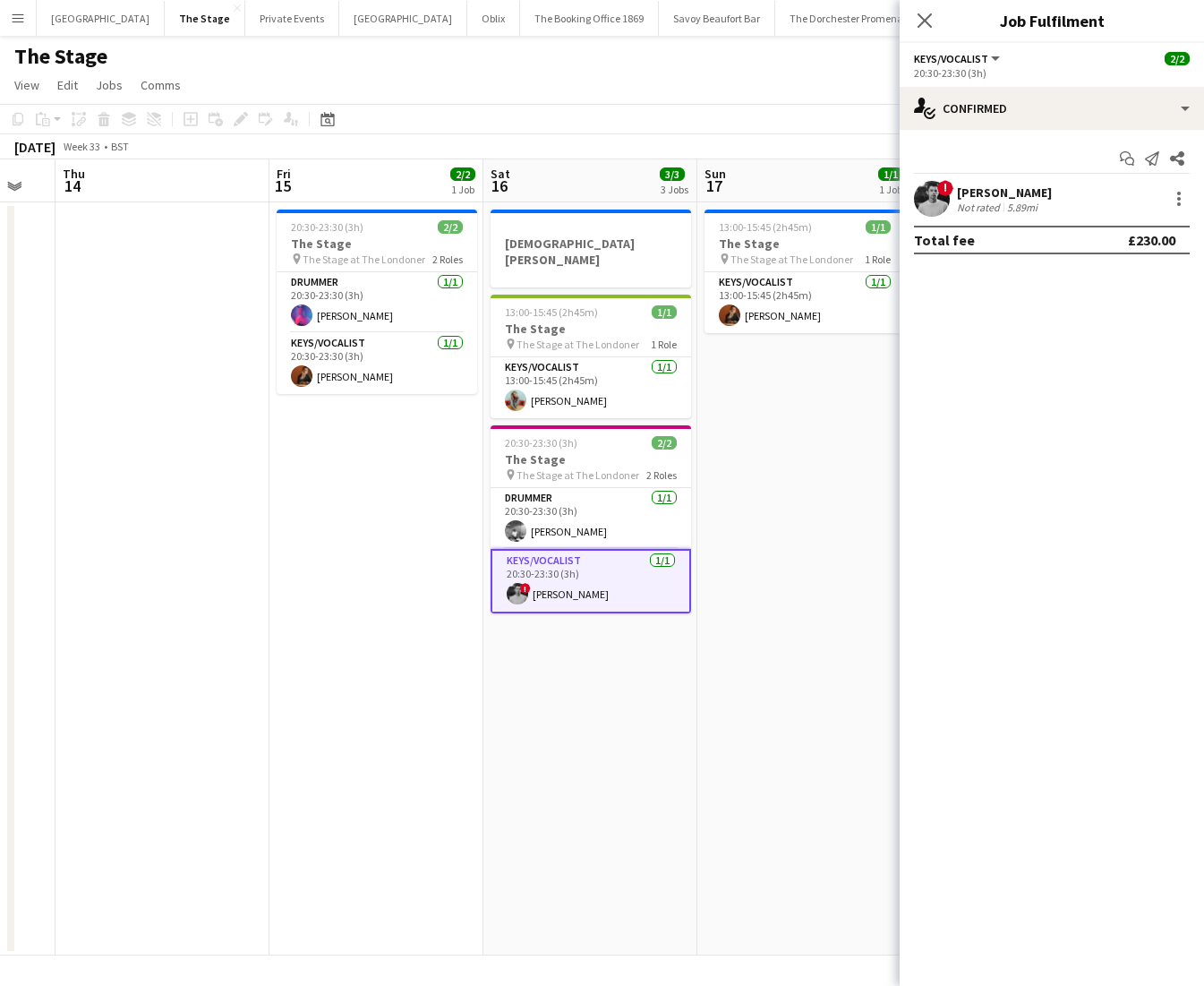
click at [579, 549] on app-card-role "Keys/Vocalist [DATE] 20:30-23:30 (3h) ! Harrison Smart" at bounding box center [591, 581] width 201 height 65
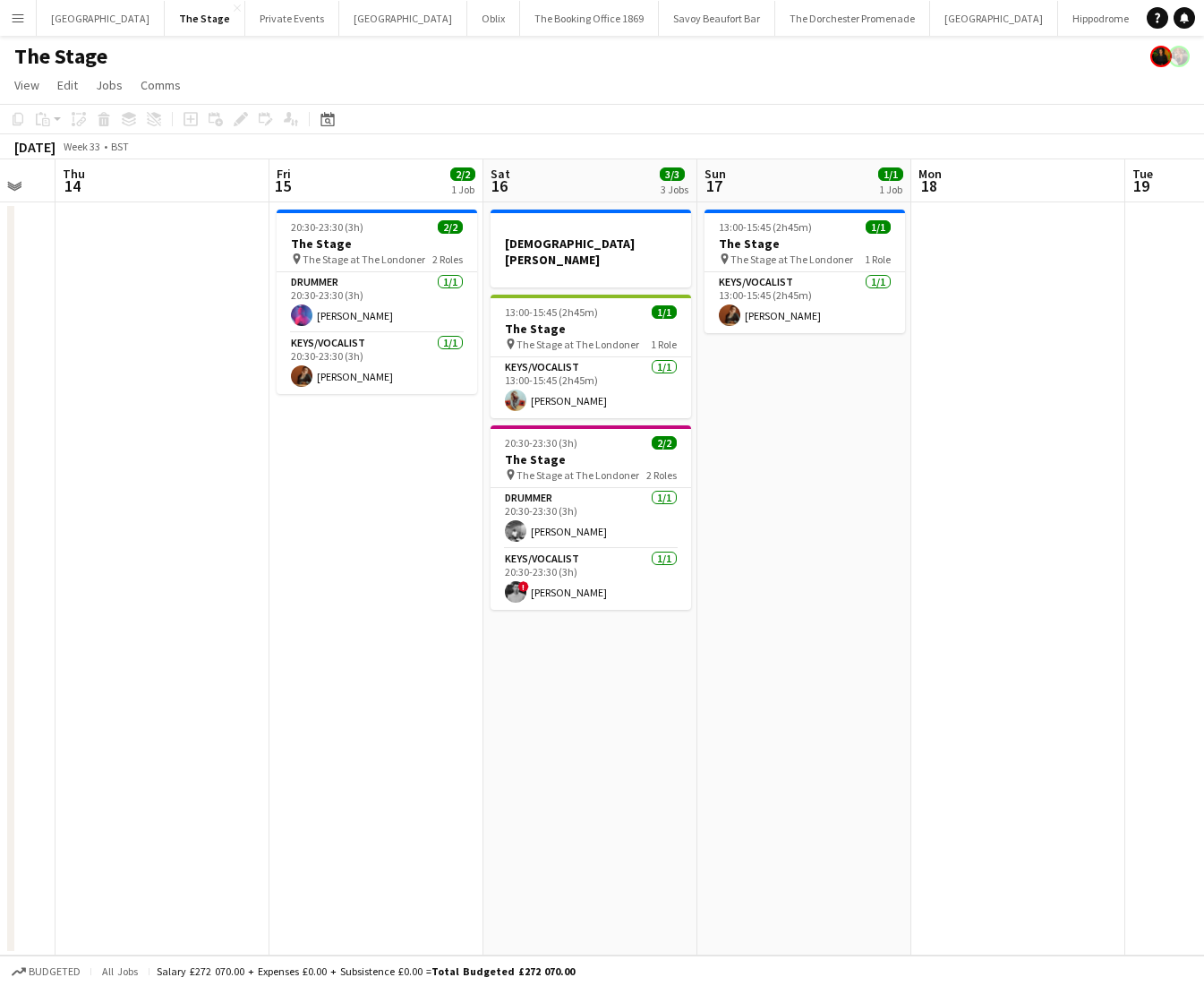
click at [569, 636] on app-date-cell "[DEMOGRAPHIC_DATA][PERSON_NAME] 13:00-15:45 (2h45m) 1/1 The Stage pin The Stage…" at bounding box center [590, 579] width 214 height 753
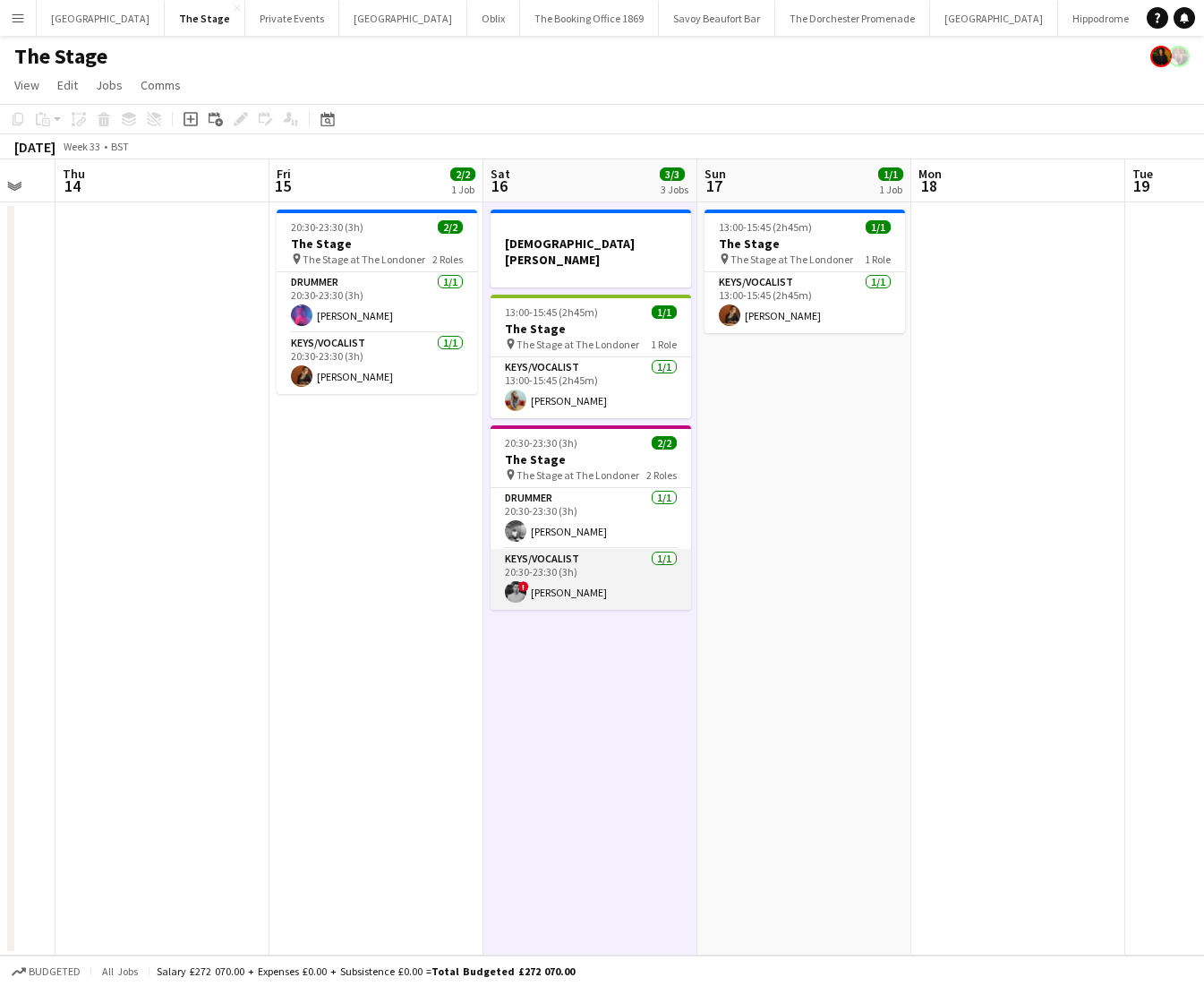
click at [560, 589] on app-card-role "Keys/Vocalist [DATE] 20:30-23:30 (3h) ! Harrison Smart" at bounding box center [591, 580] width 201 height 61
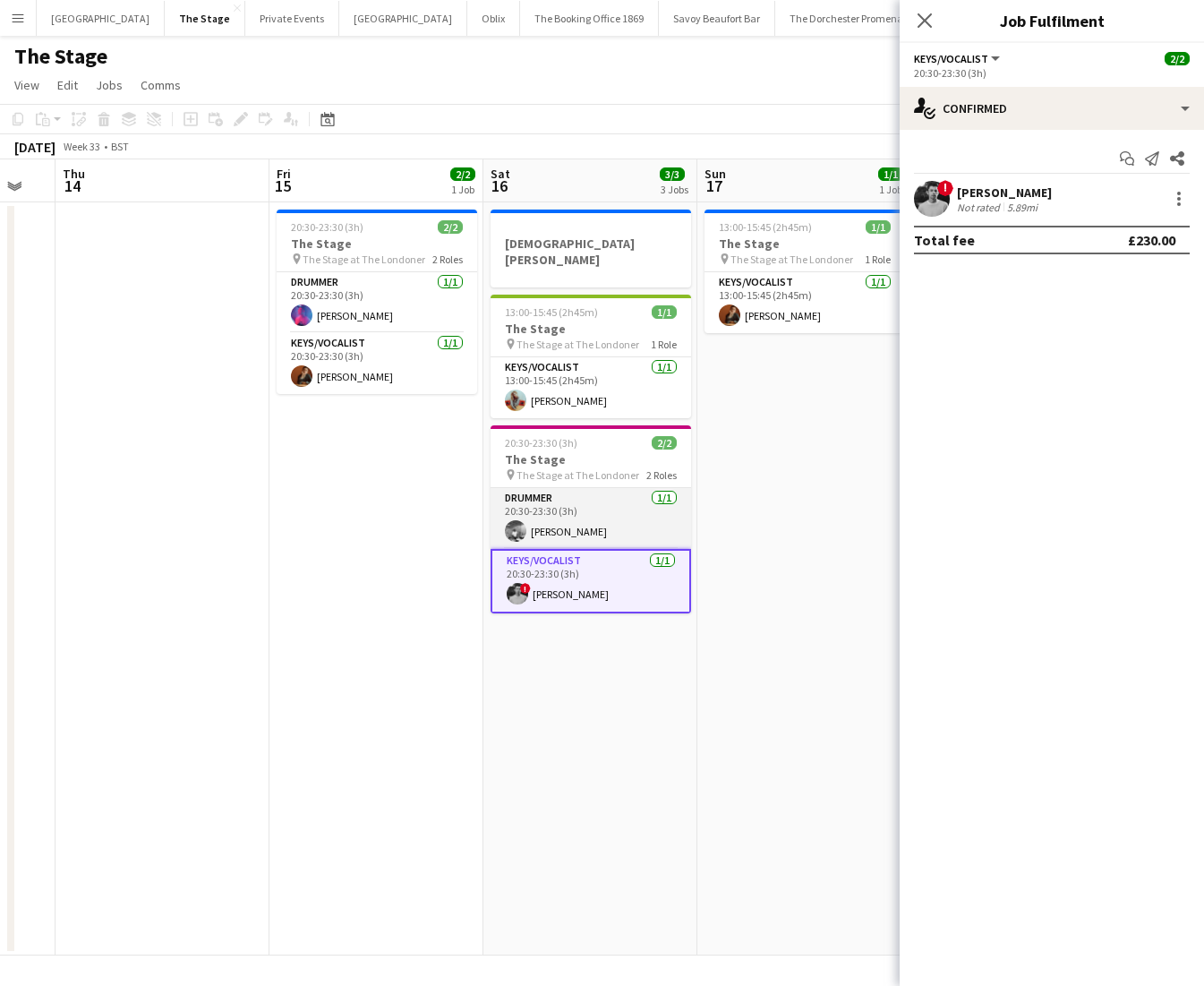
click at [559, 516] on app-card-role "Drummer [DATE] 20:30-23:30 (3h) [PERSON_NAME]" at bounding box center [591, 519] width 201 height 61
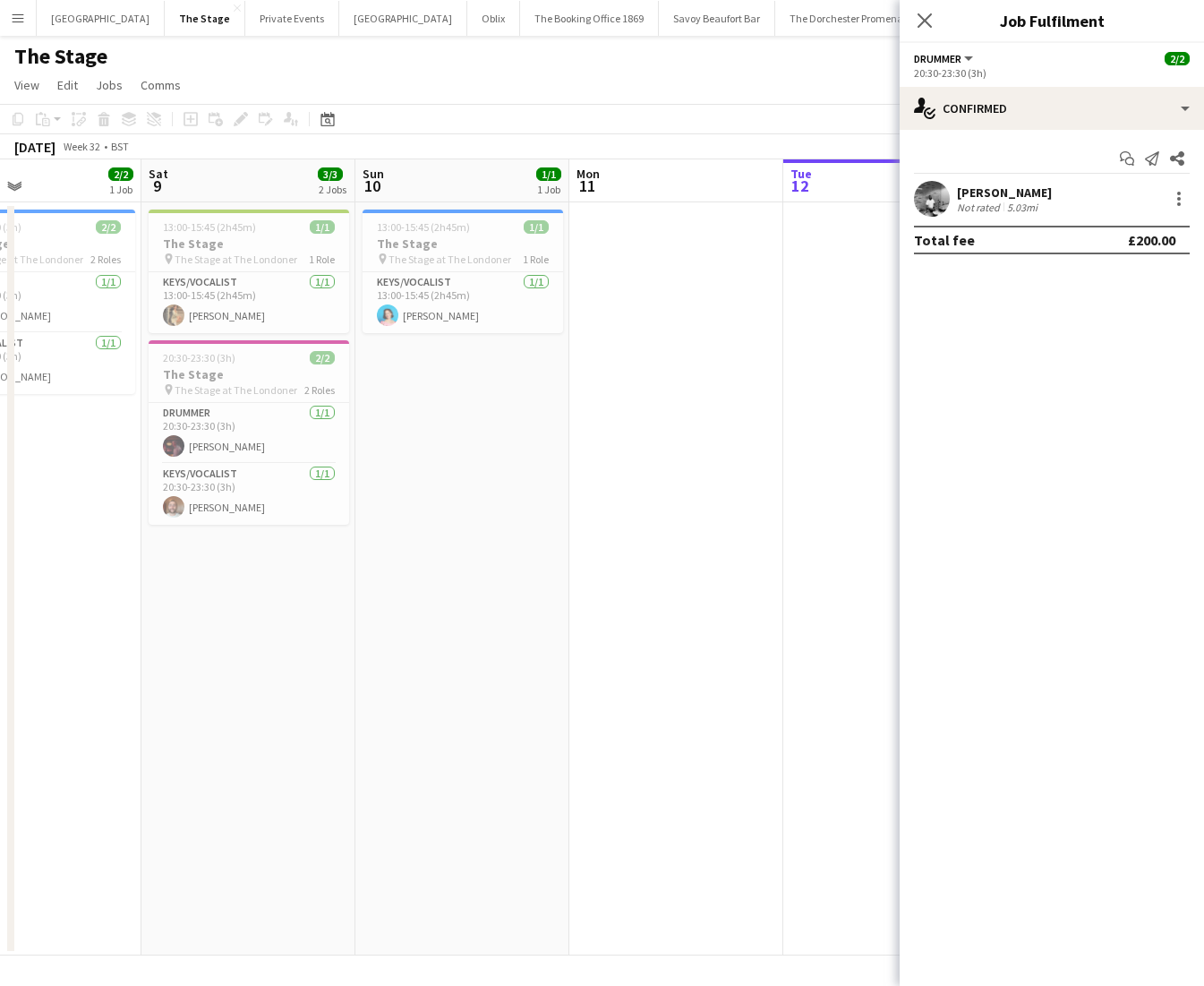
scroll to position [0, 472]
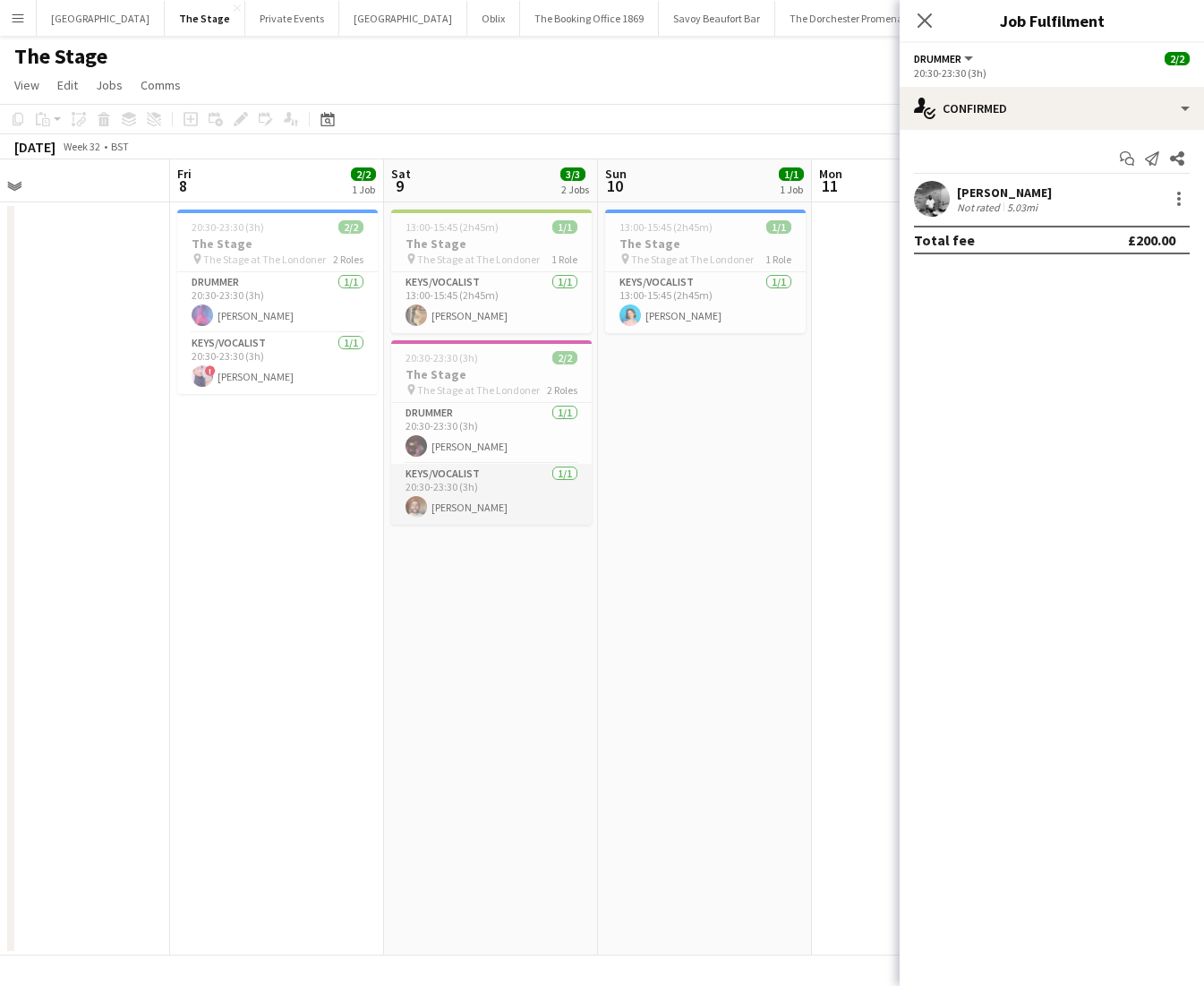
click at [505, 516] on app-card-role "Keys/Vocalist [DATE] 20:30-23:30 (3h) [PERSON_NAME]" at bounding box center [492, 494] width 201 height 61
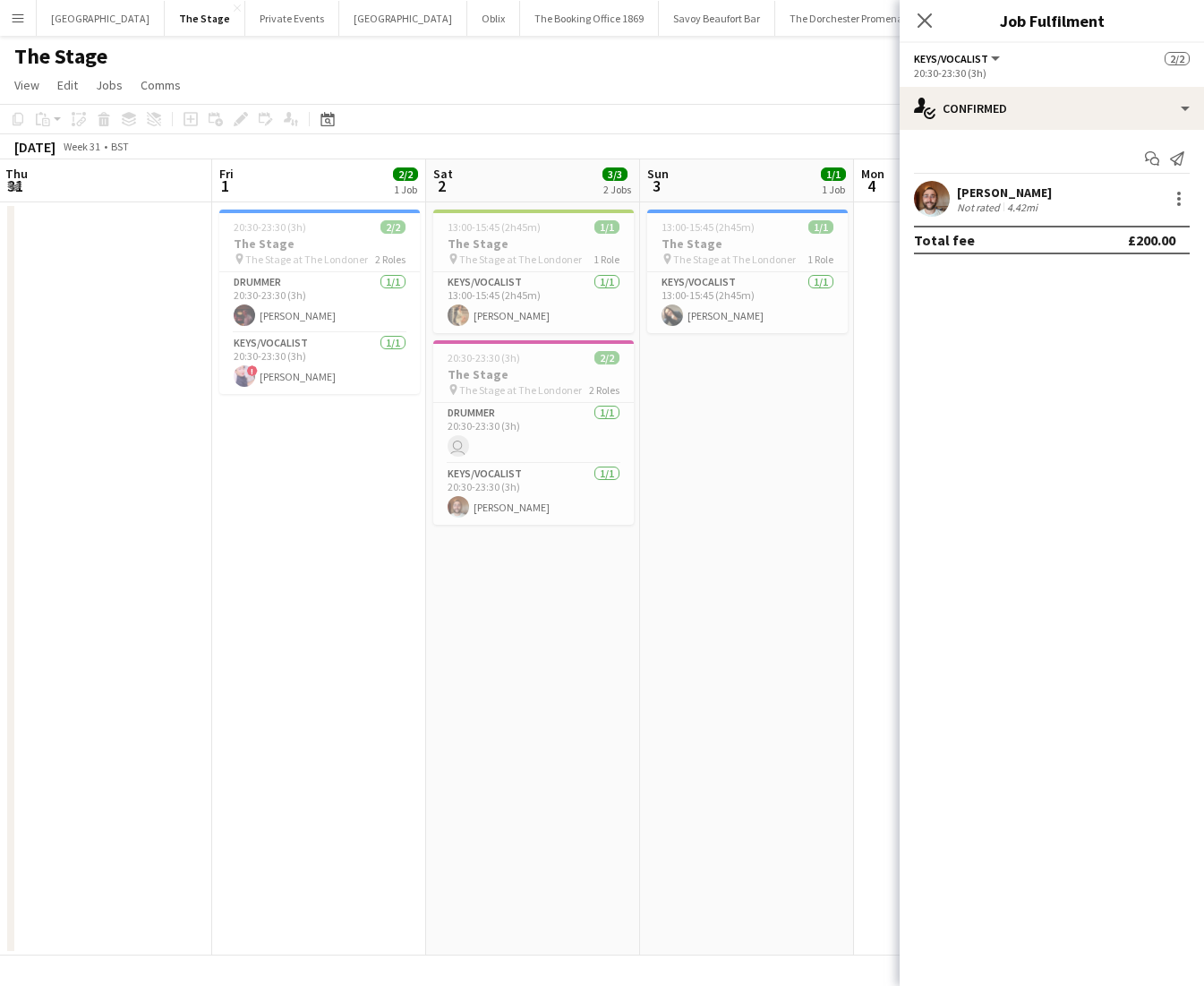
scroll to position [0, 506]
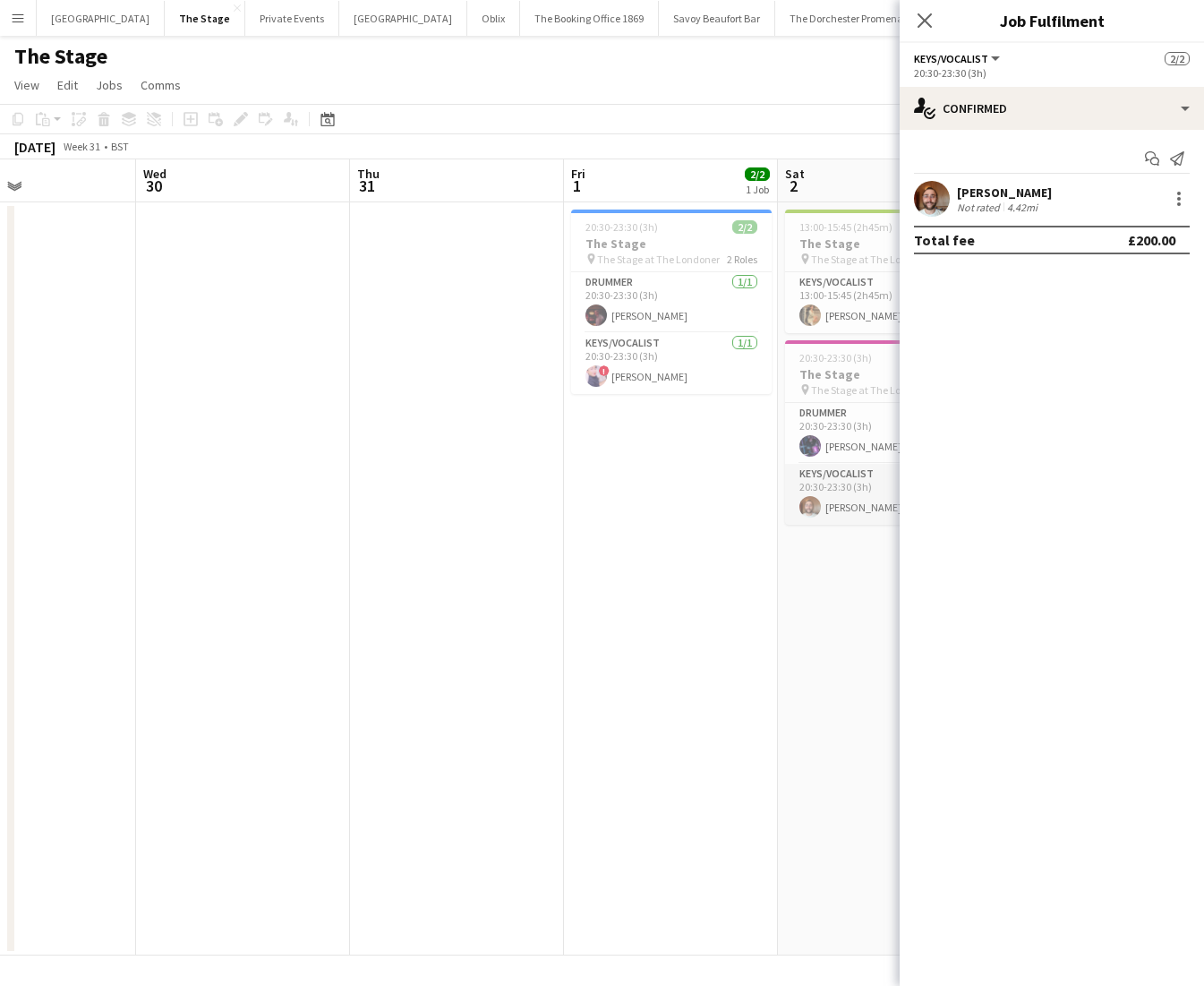
click at [865, 516] on app-card-role "Keys/Vocalist [DATE] 20:30-23:30 (3h) [PERSON_NAME]" at bounding box center [886, 494] width 201 height 61
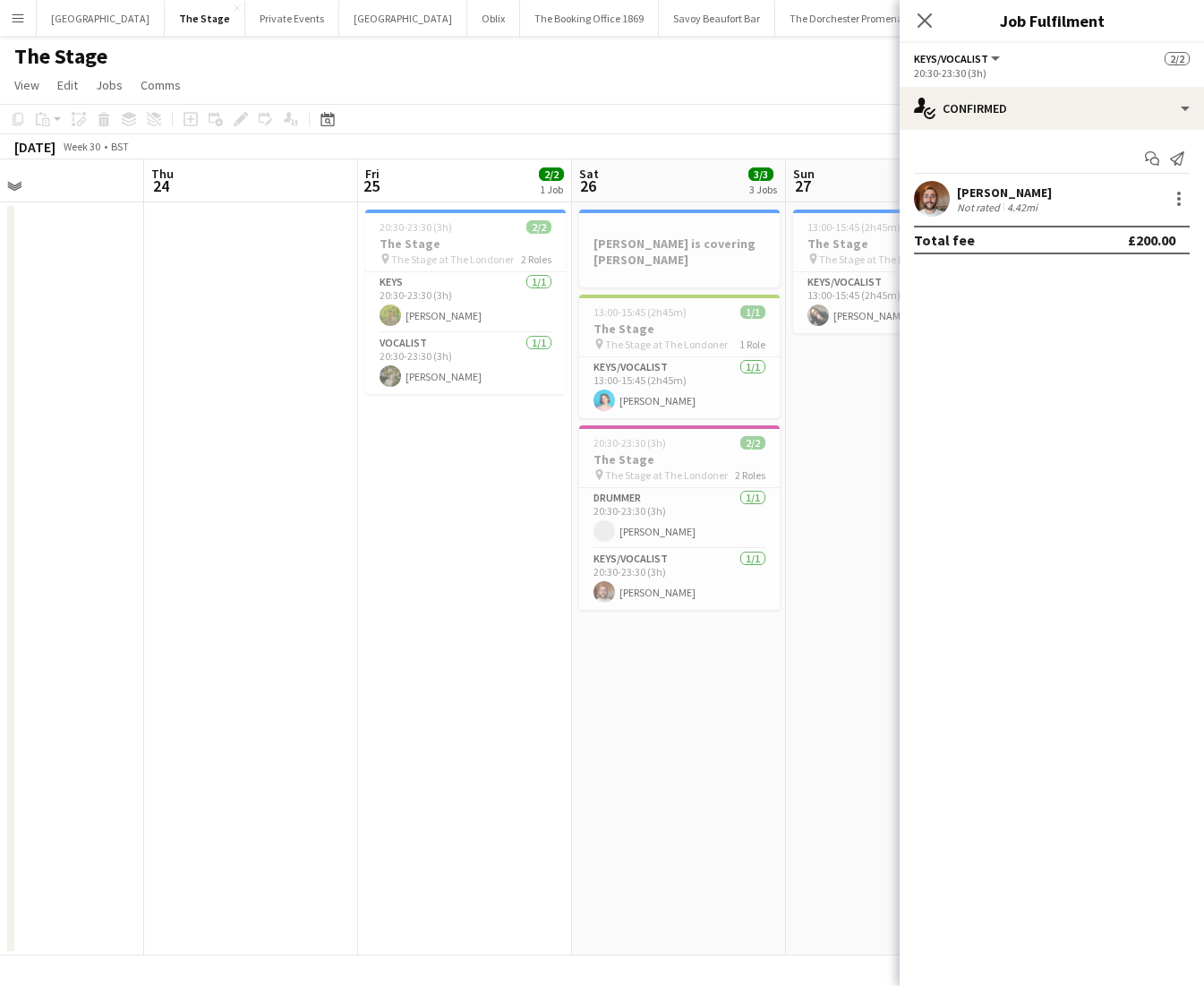
scroll to position [0, 498]
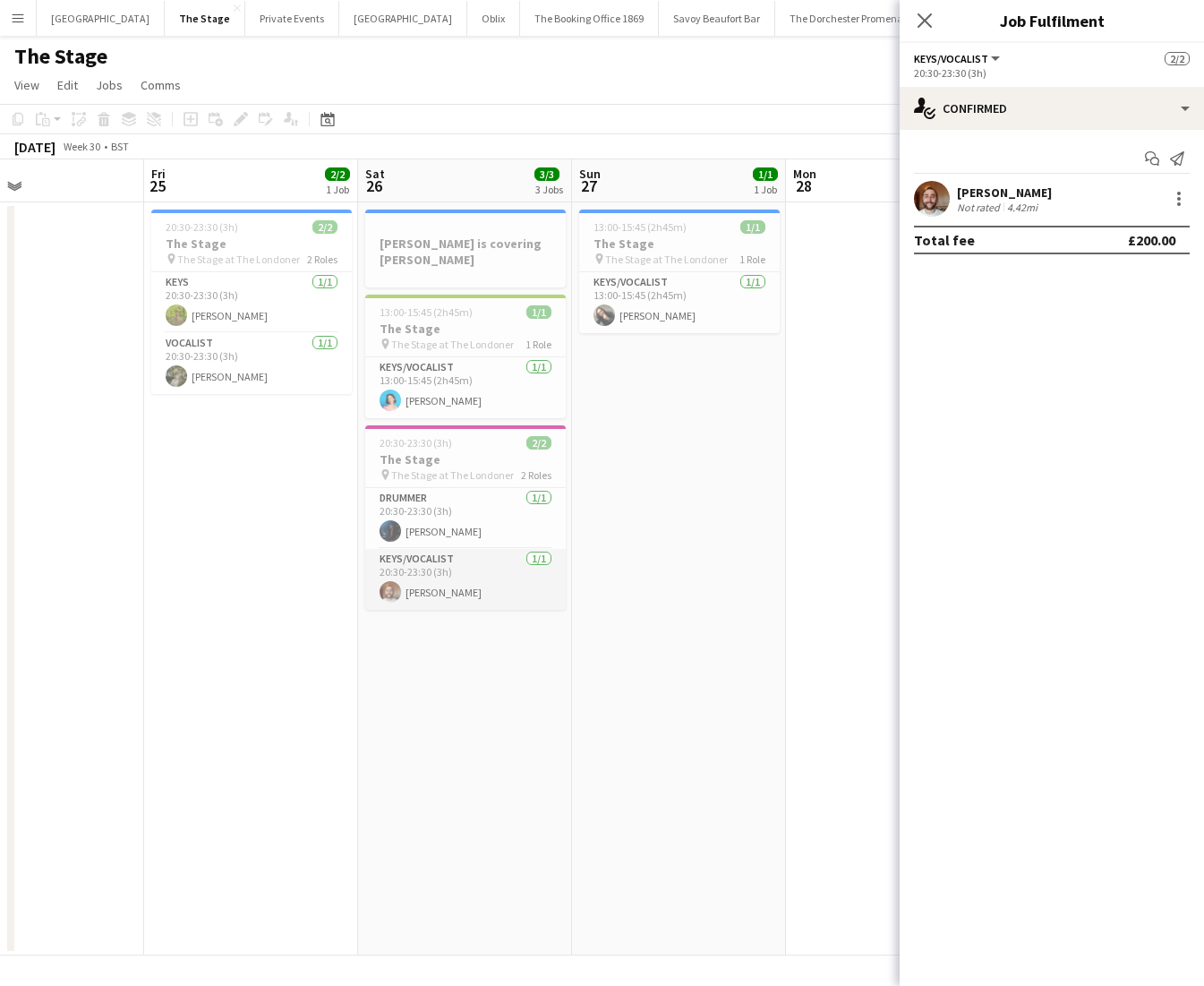
click at [431, 588] on app-card-role "Keys/Vocalist [DATE] 20:30-23:30 (3h) [PERSON_NAME]" at bounding box center [466, 580] width 201 height 61
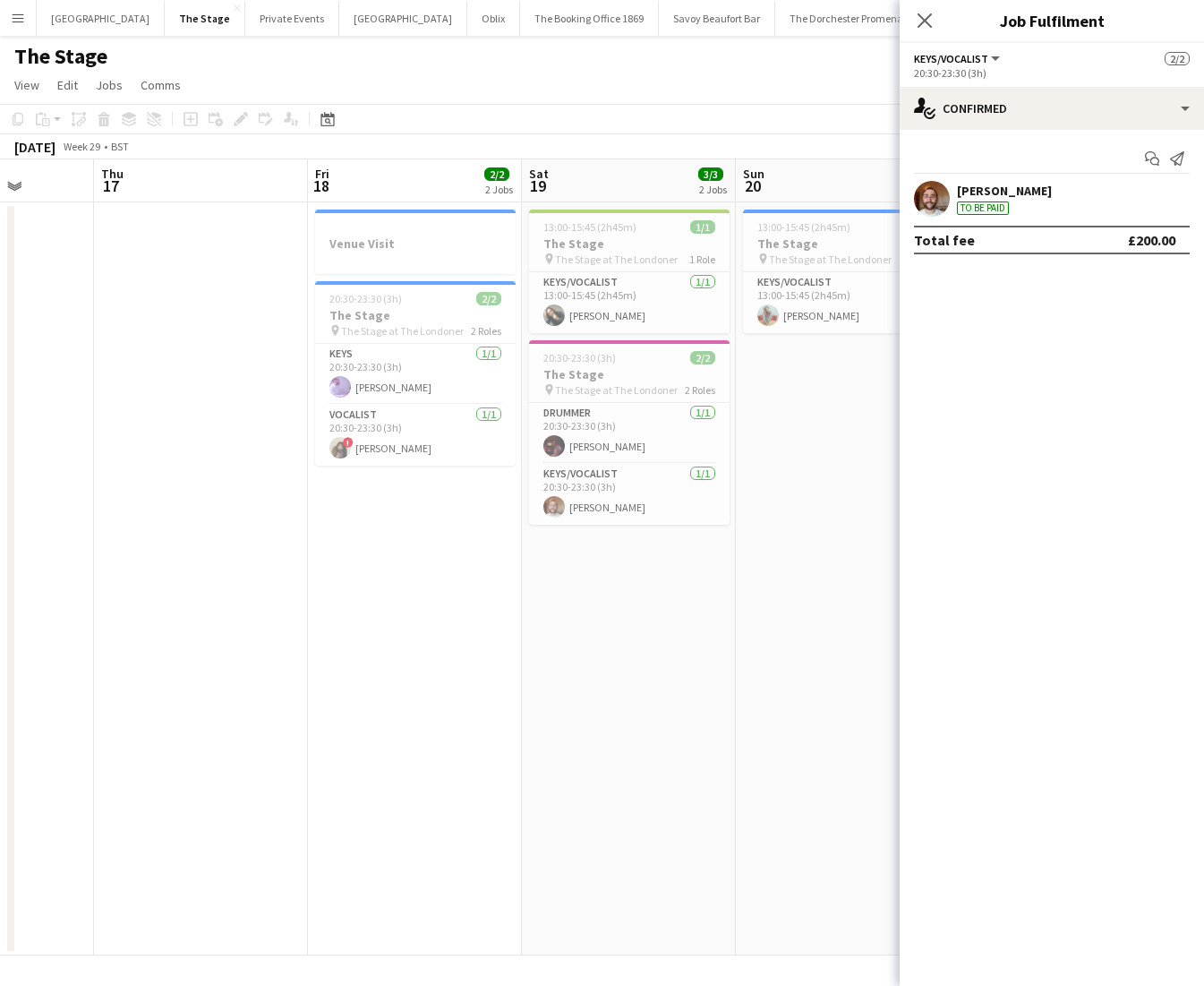
scroll to position [0, 548]
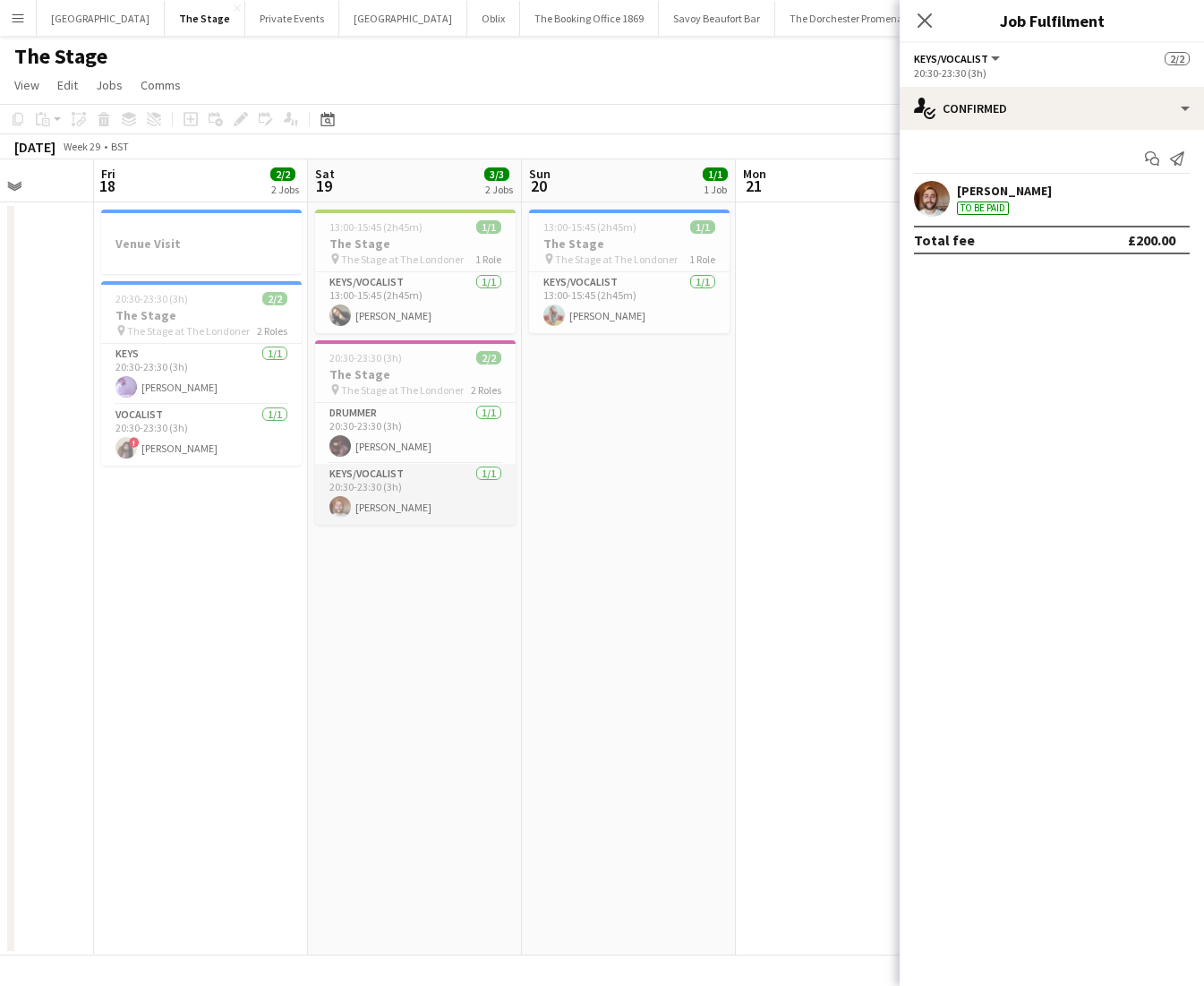
click at [424, 477] on app-card-role "Keys/Vocalist [DATE] 20:30-23:30 (3h) [PERSON_NAME]" at bounding box center [415, 494] width 201 height 61
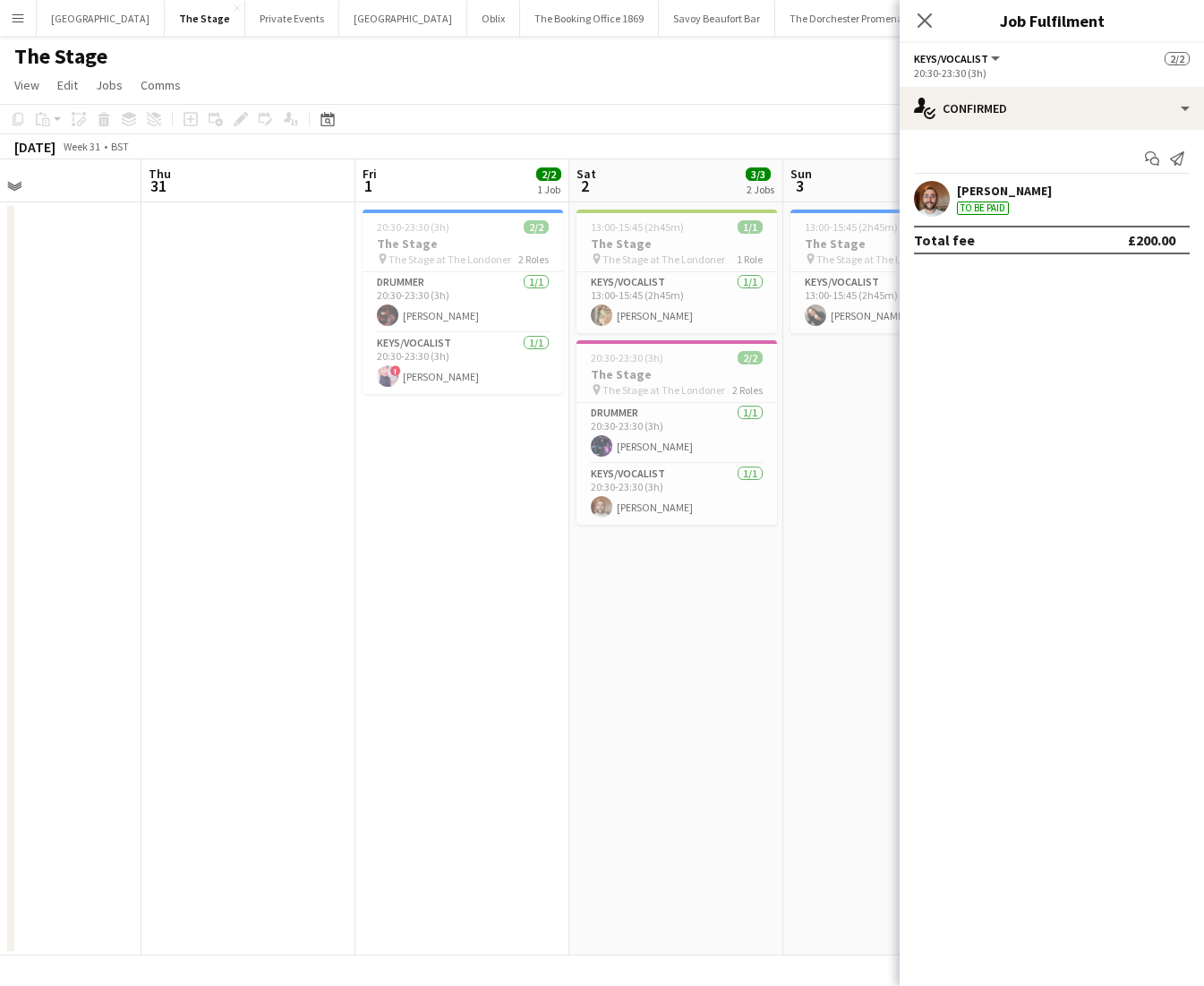
click at [554, 556] on app-date-cell "20:30-23:30 (3h) 2/2 The Stage pin The Stage at The Londoner 2 Roles Drummer [D…" at bounding box center [462, 579] width 214 height 753
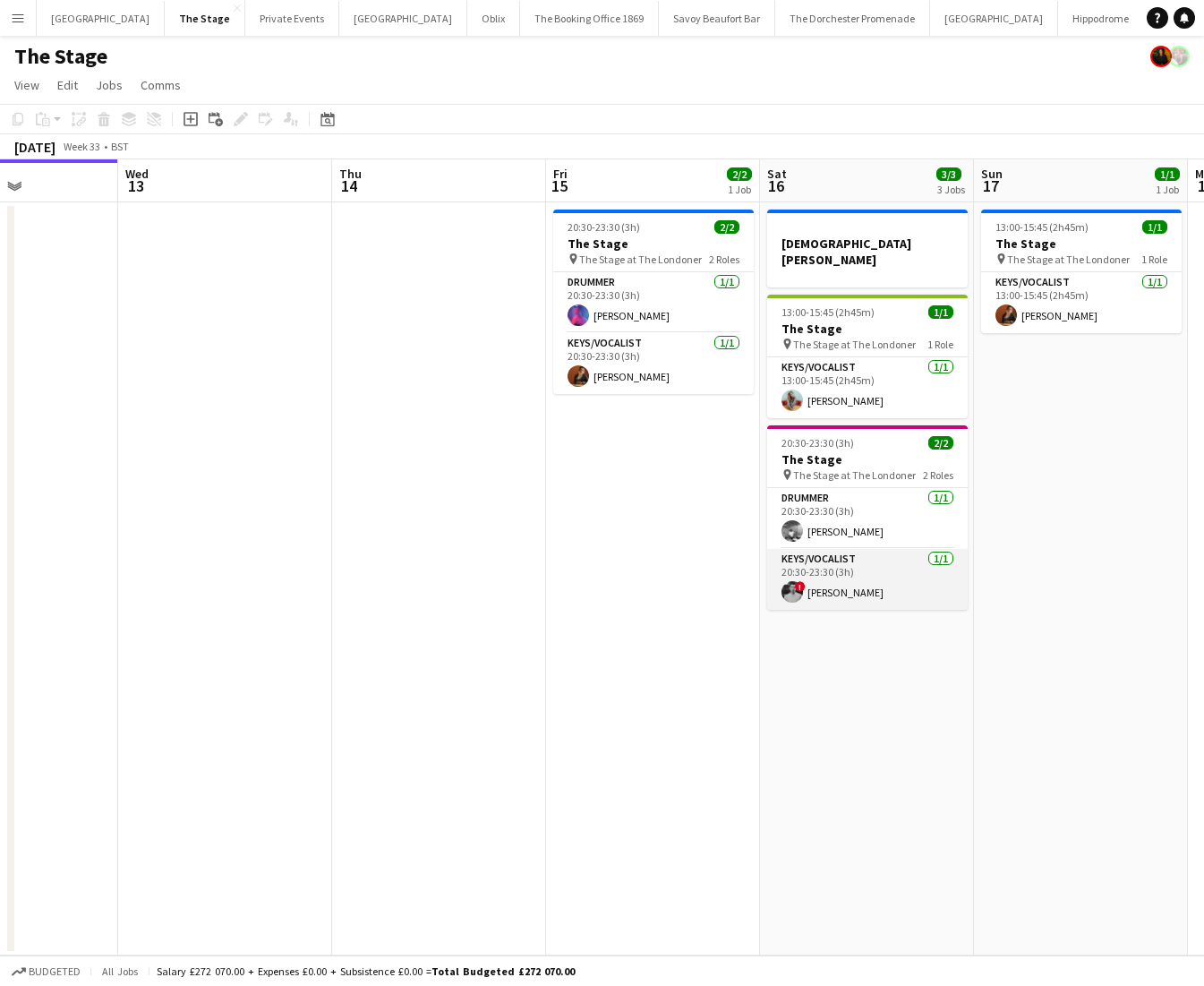
scroll to position [0, 738]
click at [916, 572] on app-card-role "Keys/Vocalist [DATE] 20:30-23:30 (3h) ! Harrison Smart" at bounding box center [867, 580] width 201 height 61
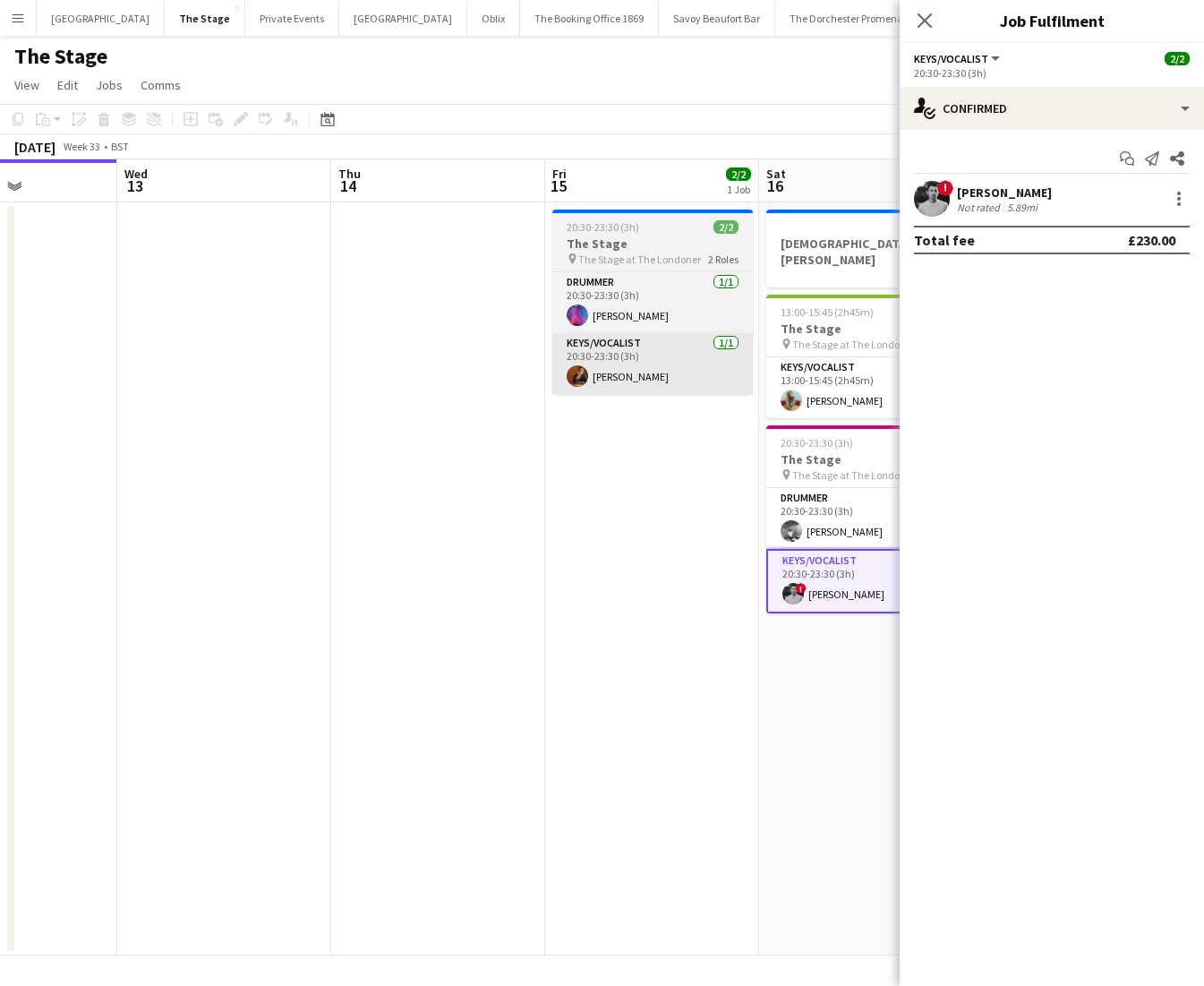
click at [649, 391] on app-card-role "Keys/Vocalist [DATE] 20:30-23:30 (3h) [PERSON_NAME]" at bounding box center [653, 363] width 201 height 61
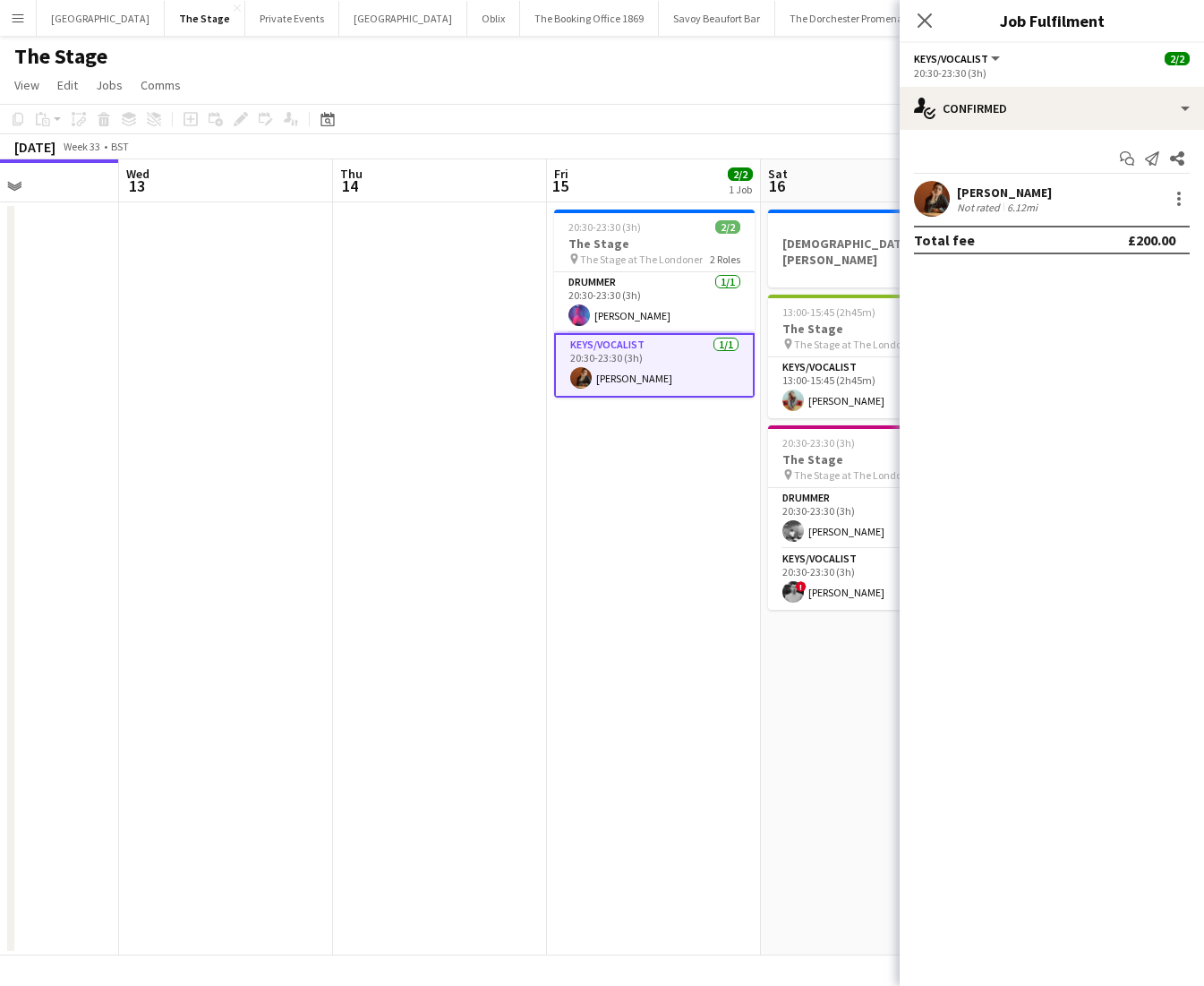
click at [648, 528] on app-date-cell "20:30-23:30 (3h) 2/2 The Stage pin The Stage at The Londoner 2 Roles Drummer [D…" at bounding box center [654, 579] width 214 height 753
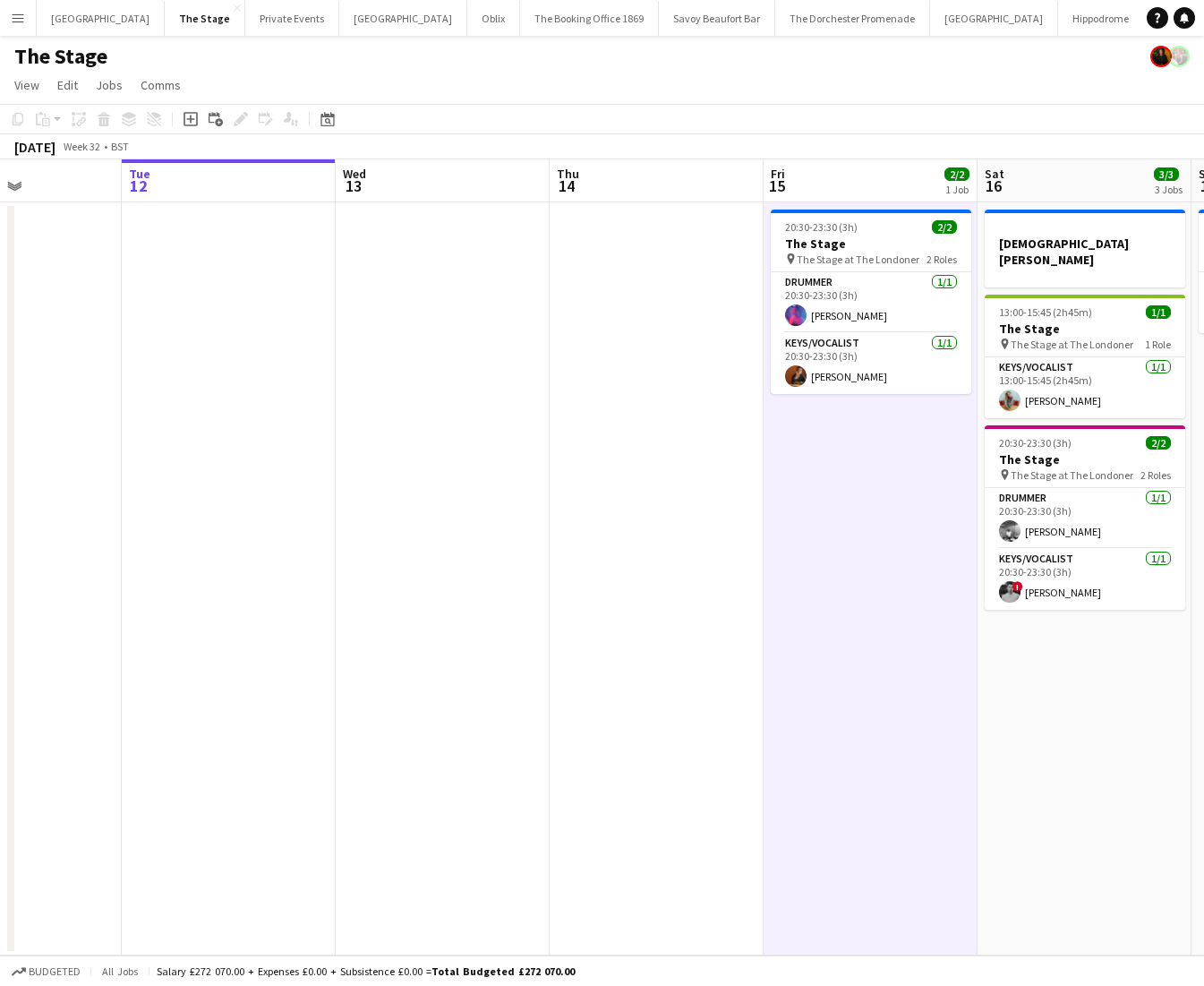
scroll to position [0, 449]
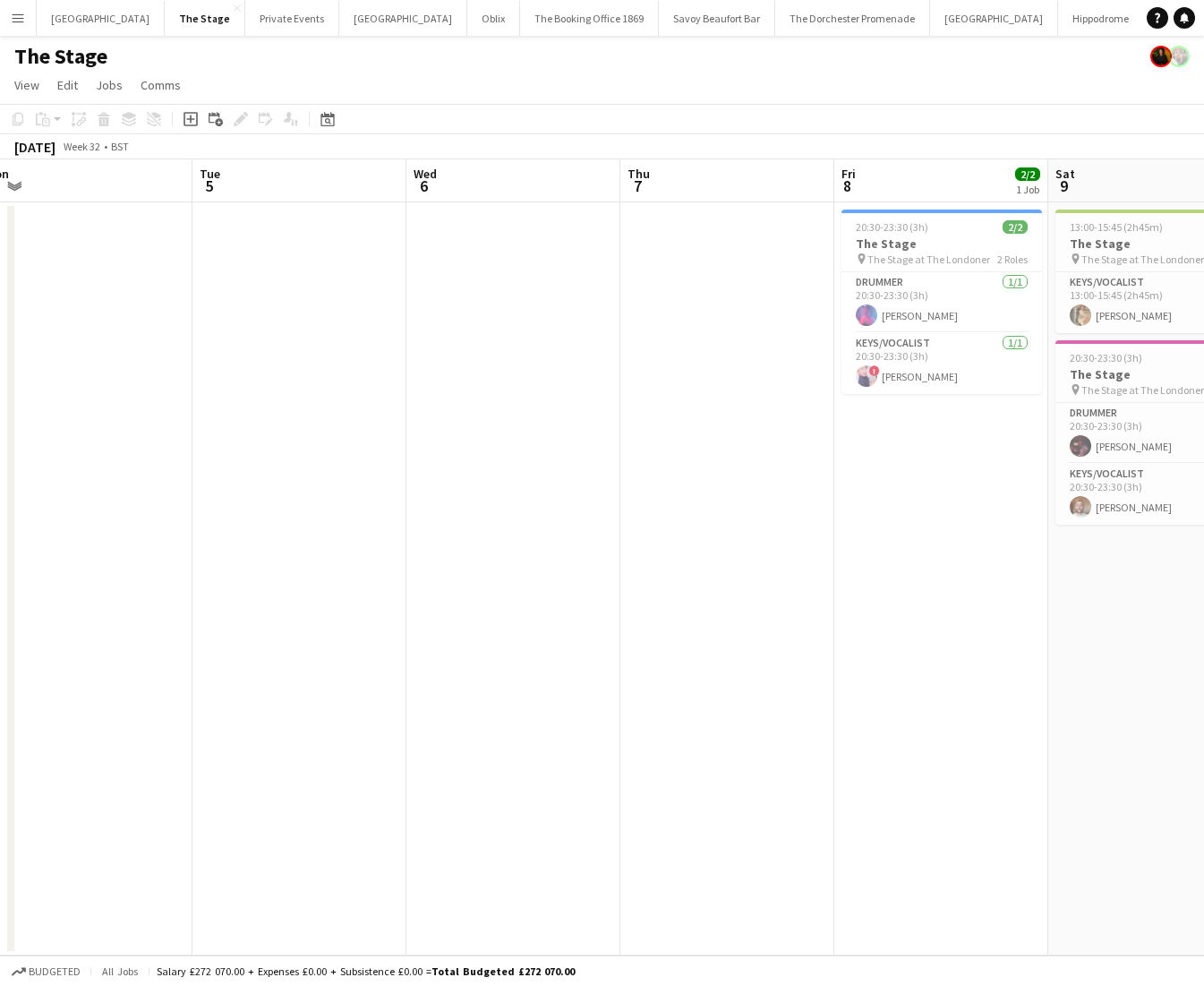
click at [1076, 536] on app-date-cell "13:00-15:45 (2h45m) 1/1 The Stage pin The Stage at The Londoner 1 Role Keys/Voc…" at bounding box center [1155, 579] width 214 height 753
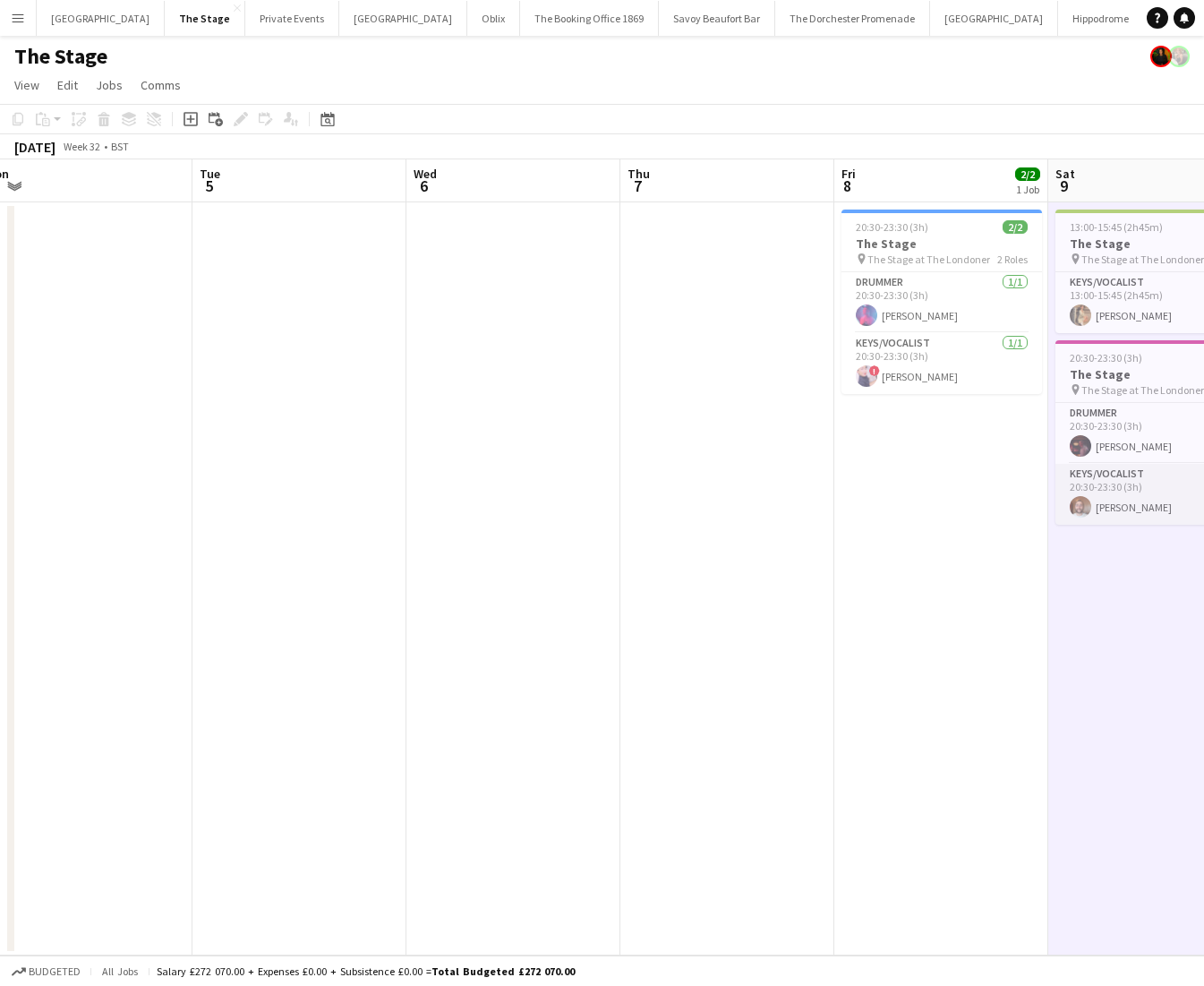
click at [1078, 503] on app-user-avatar at bounding box center [1080, 507] width 22 height 22
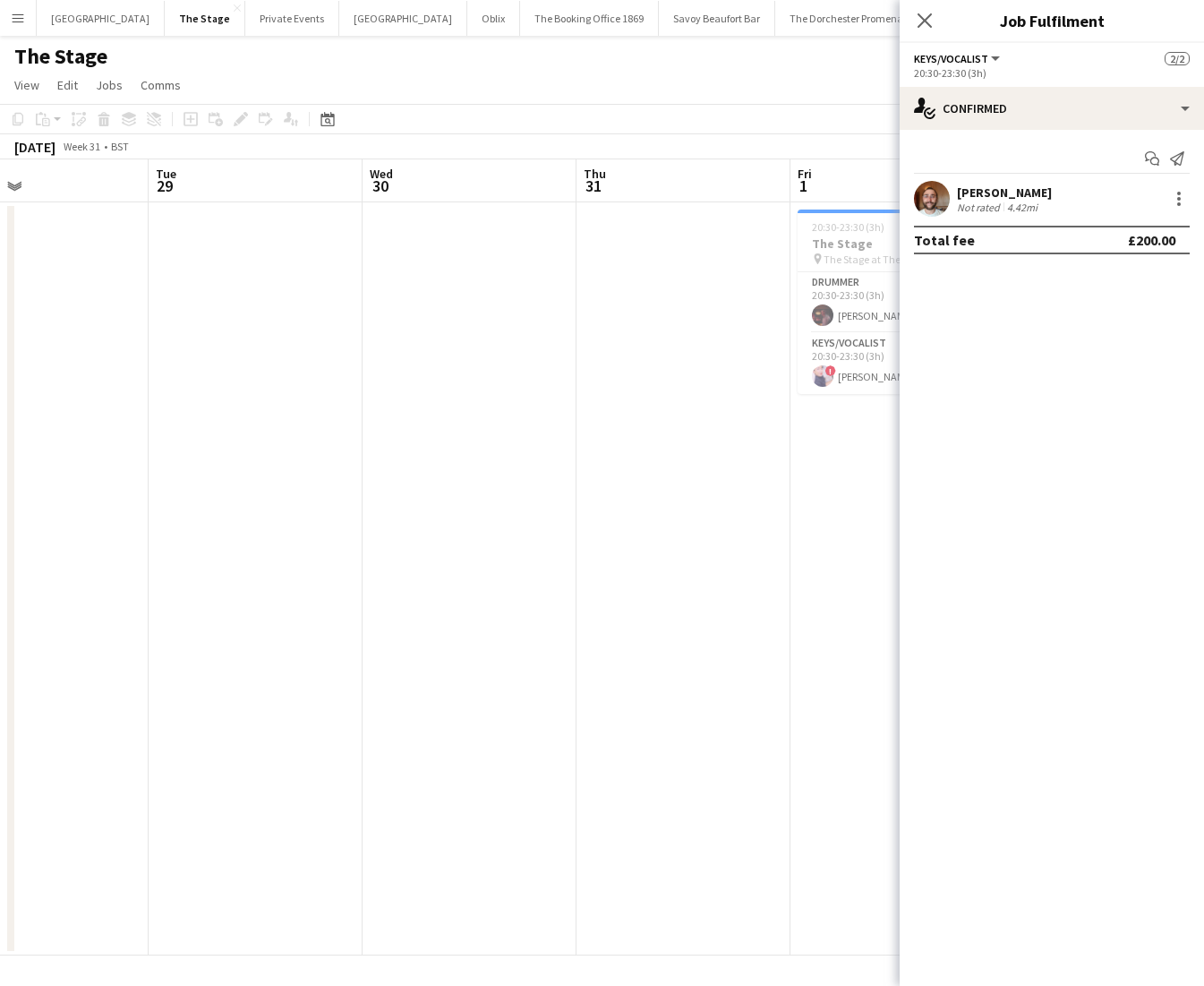
scroll to position [0, 469]
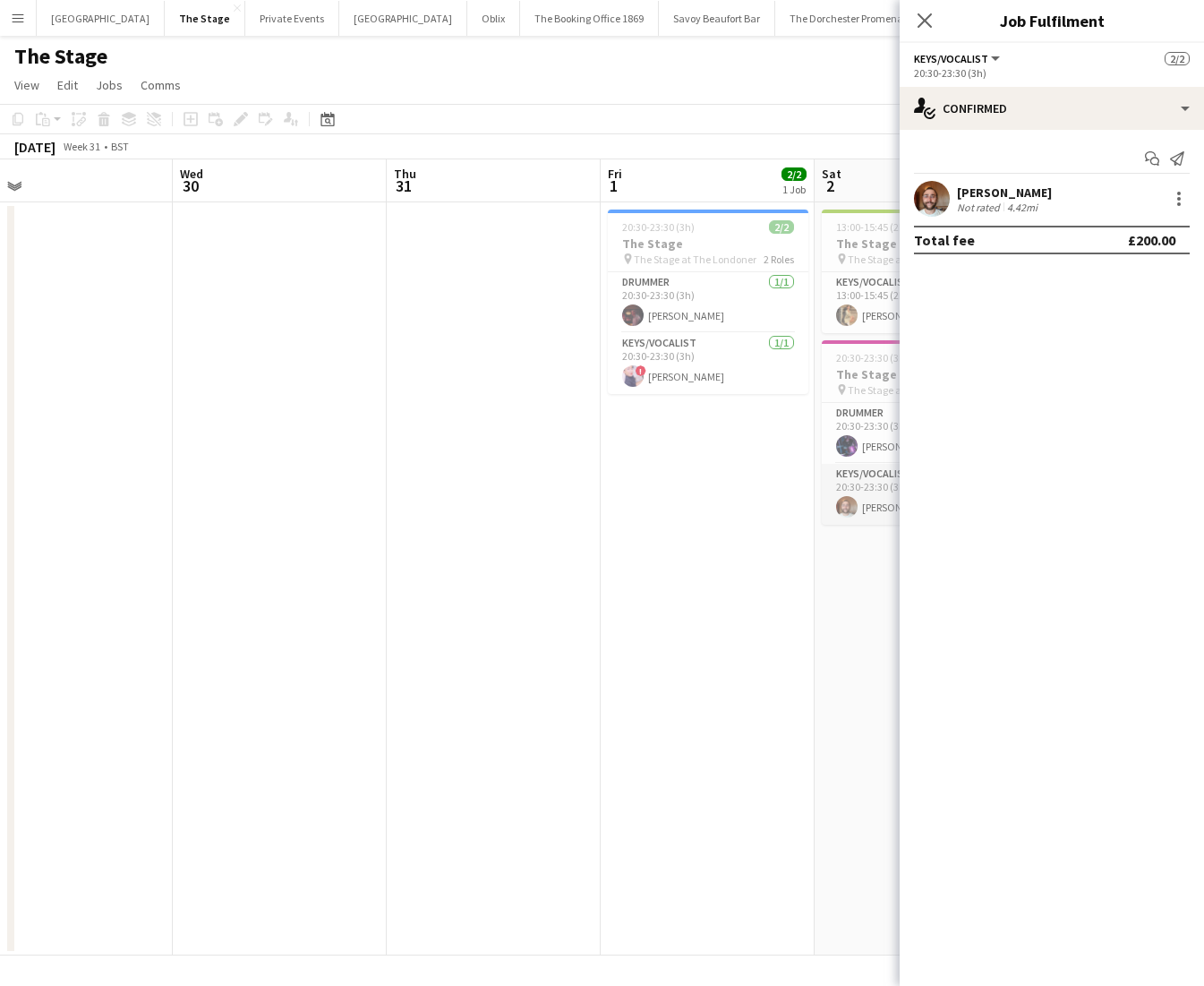
click at [840, 489] on app-card-role "Keys/Vocalist [DATE] 20:30-23:30 (3h) [PERSON_NAME]" at bounding box center [922, 494] width 201 height 61
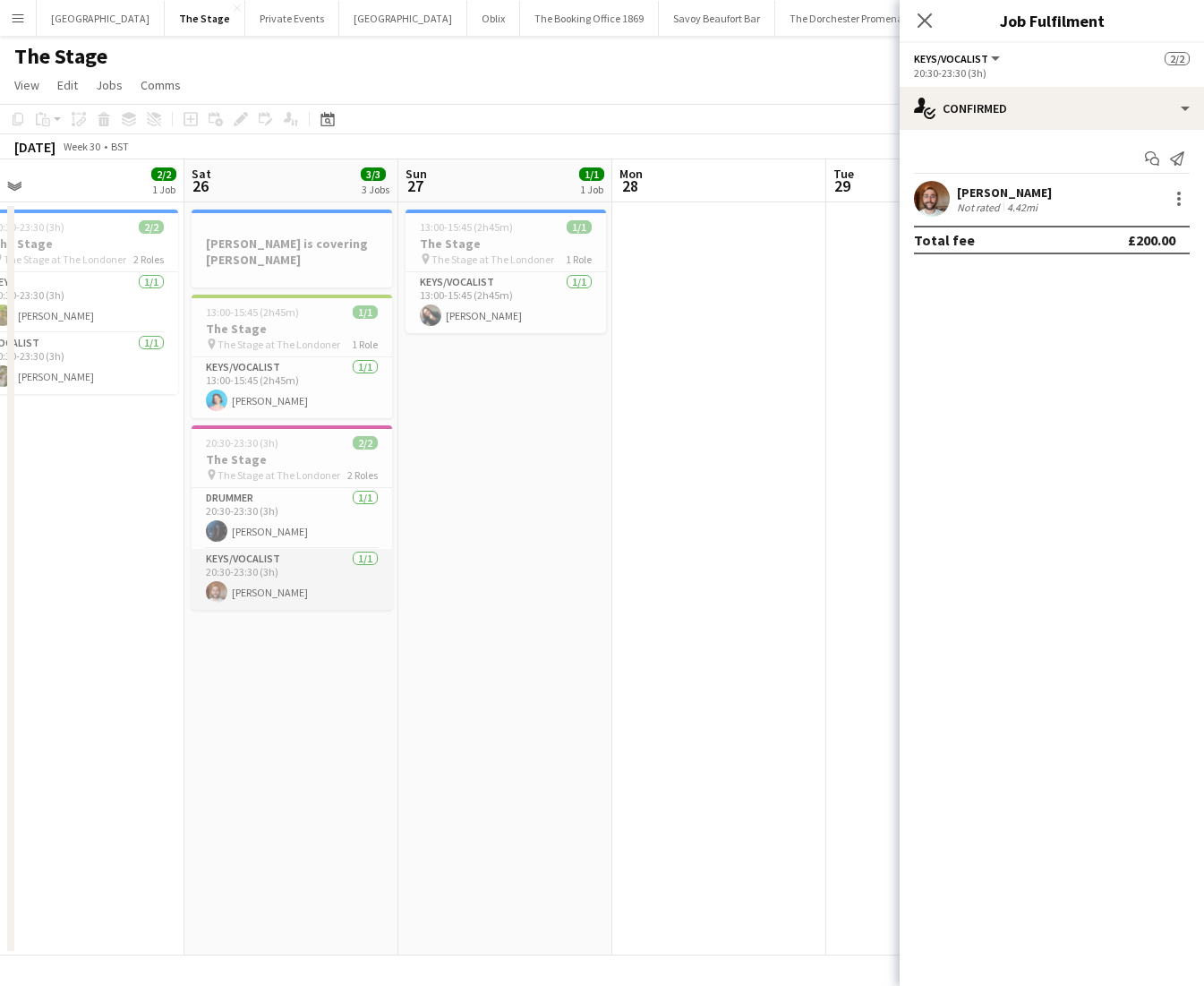
click at [259, 602] on app-card-role "Keys/Vocalist [DATE] 20:30-23:30 (3h) [PERSON_NAME]" at bounding box center [292, 580] width 201 height 61
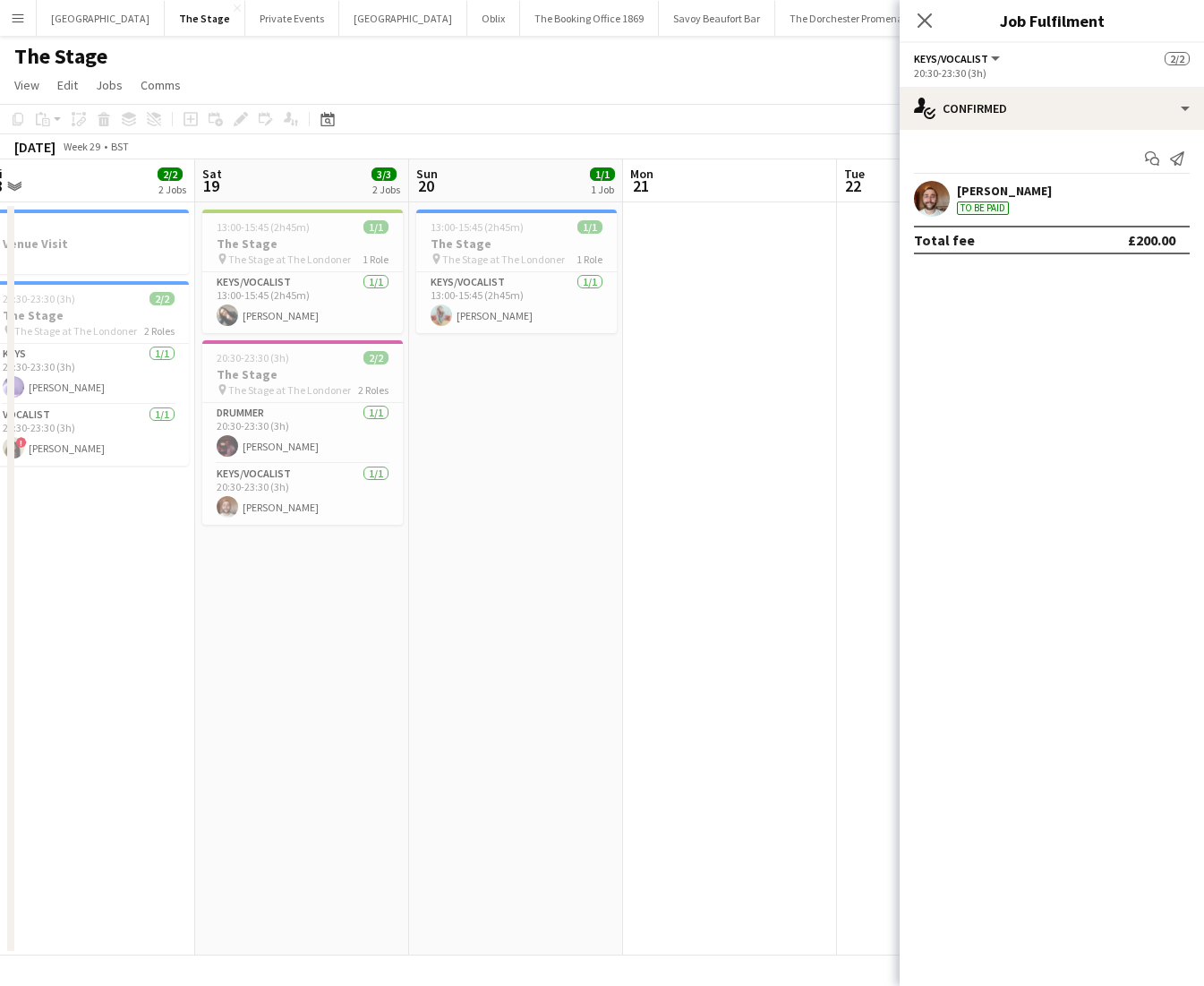
scroll to position [0, 554]
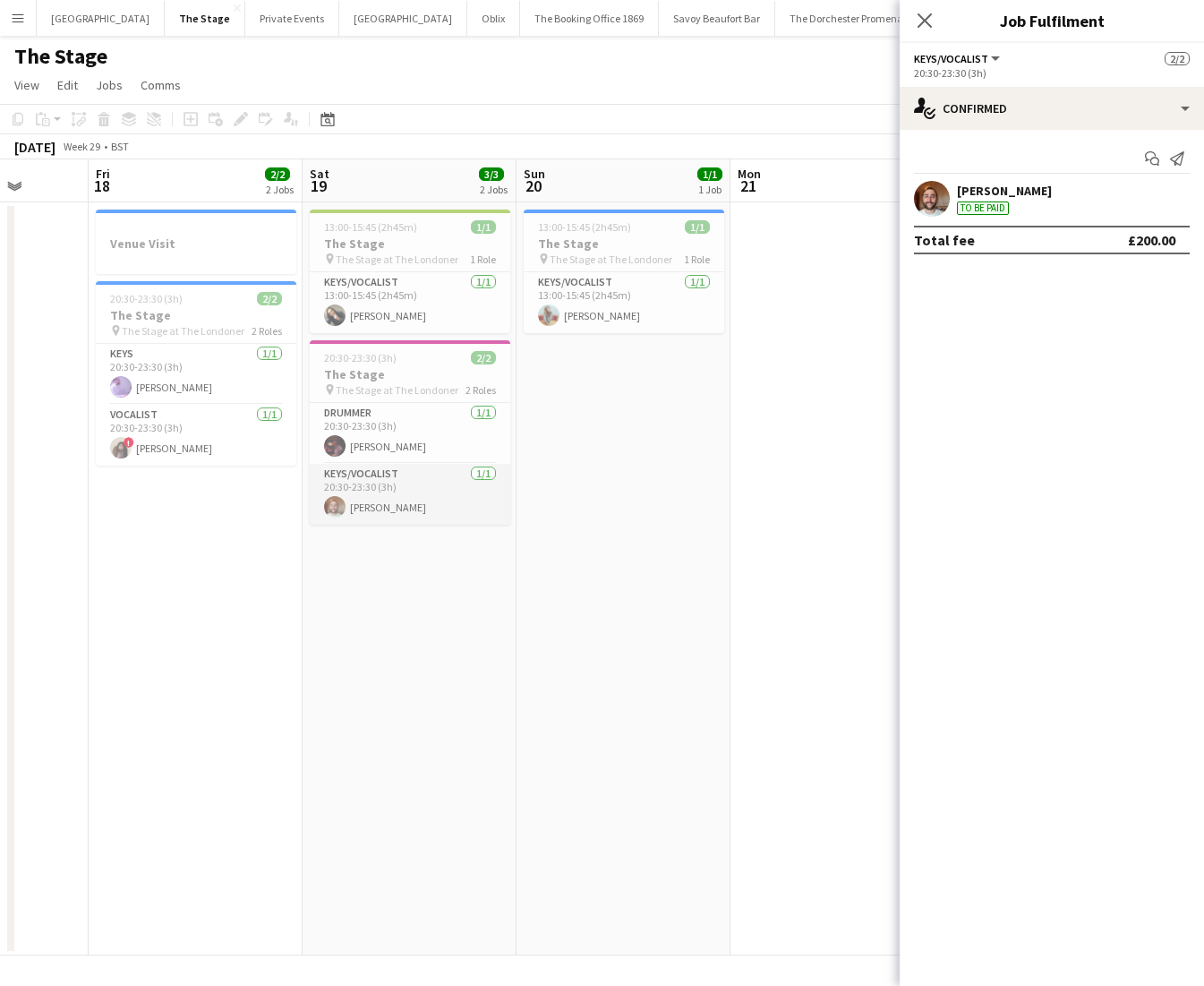
click at [400, 482] on app-card-role "Keys/Vocalist [DATE] 20:30-23:30 (3h) [PERSON_NAME]" at bounding box center [410, 494] width 201 height 61
click at [423, 549] on app-date-cell "13:00-15:45 (2h45m) 1/1 The Stage pin The Stage at The Londoner 1 Role Keys/Voc…" at bounding box center [409, 579] width 214 height 753
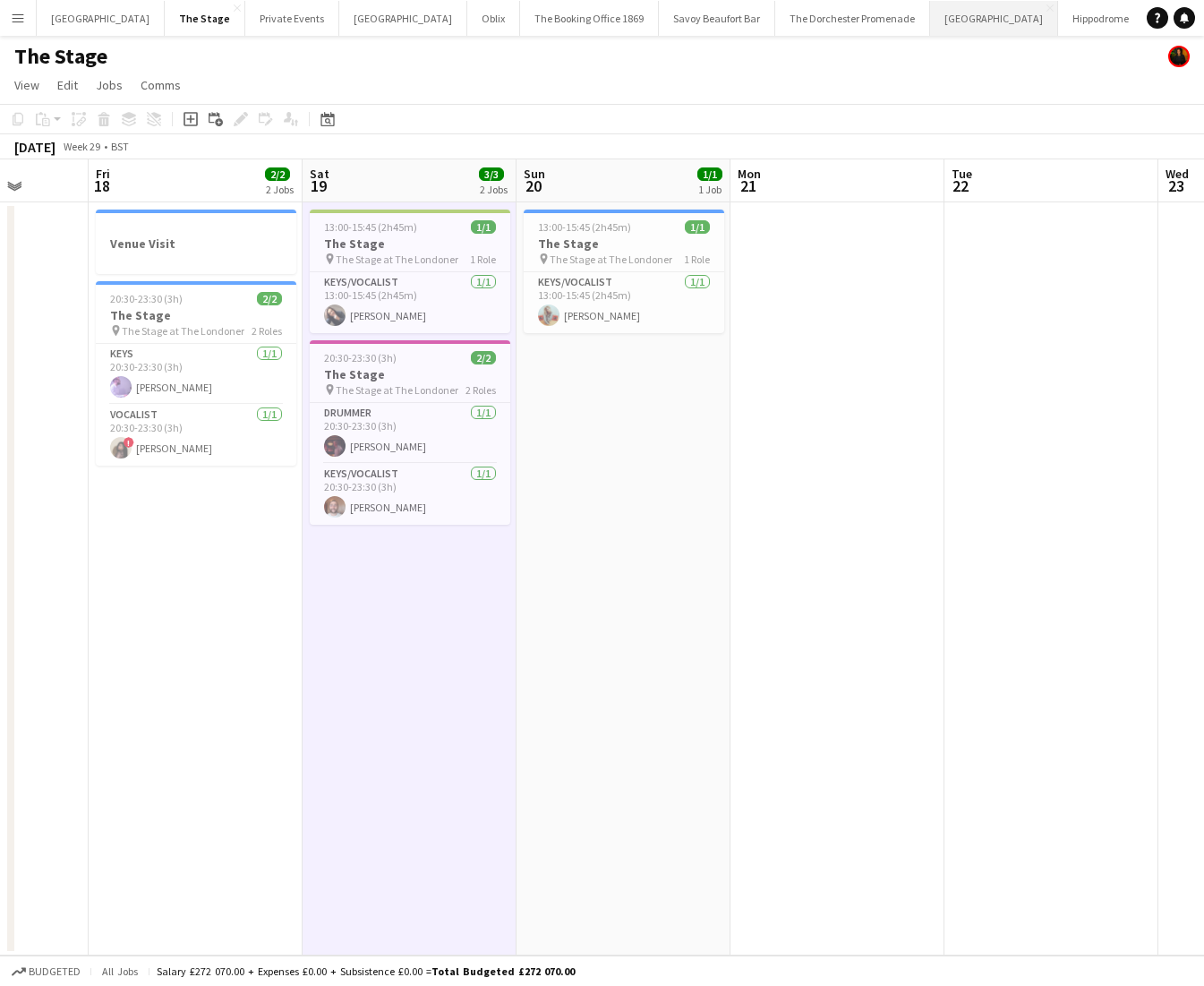
click at [930, 25] on button "[GEOGRAPHIC_DATA]" at bounding box center [994, 18] width 128 height 35
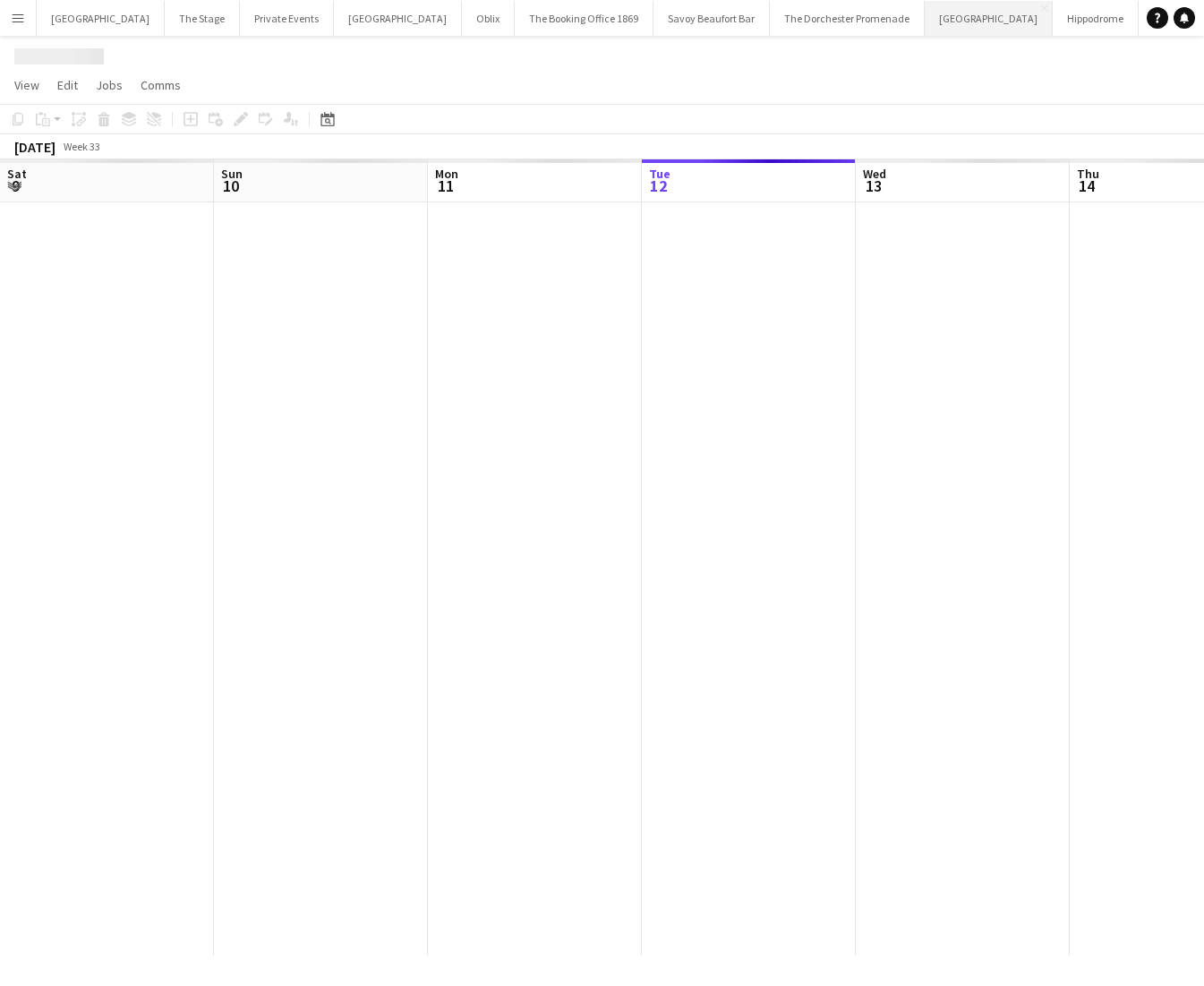
scroll to position [0, 428]
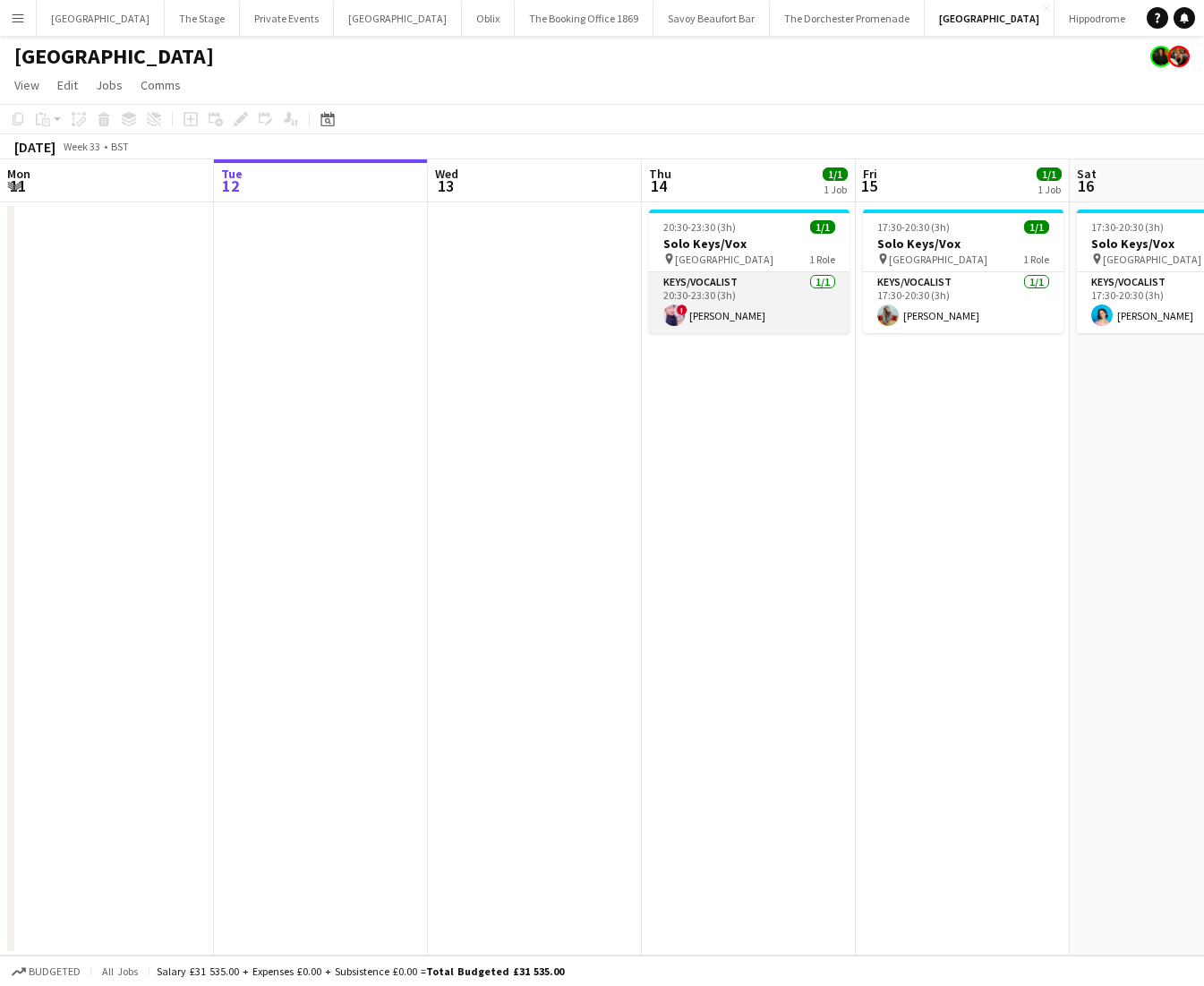
click at [670, 316] on app-user-avatar at bounding box center [674, 315] width 22 height 22
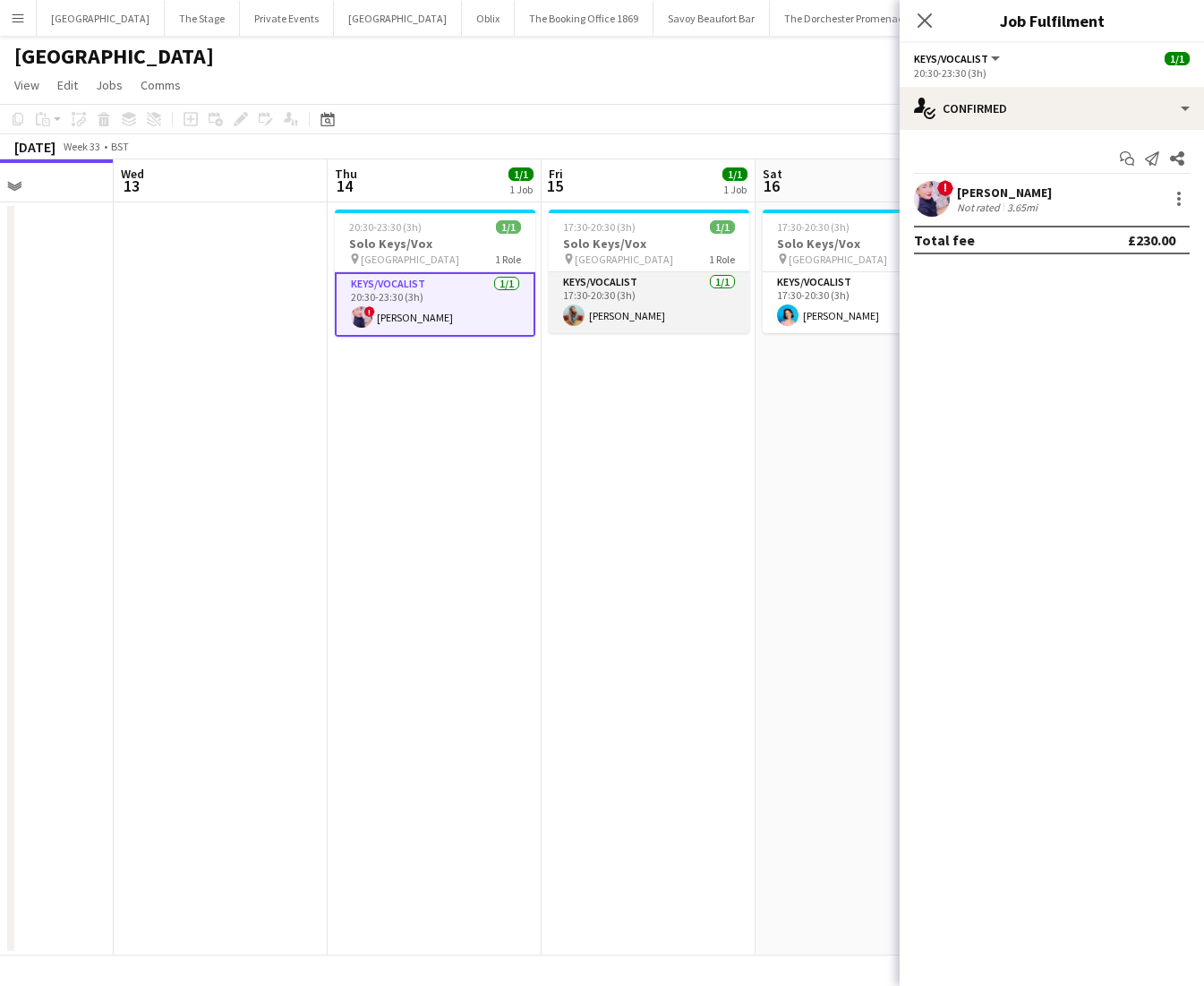
click at [688, 316] on app-card-role "Keys/Vocalist [DATE] 17:30-20:30 (3h) [PERSON_NAME]" at bounding box center [650, 302] width 201 height 61
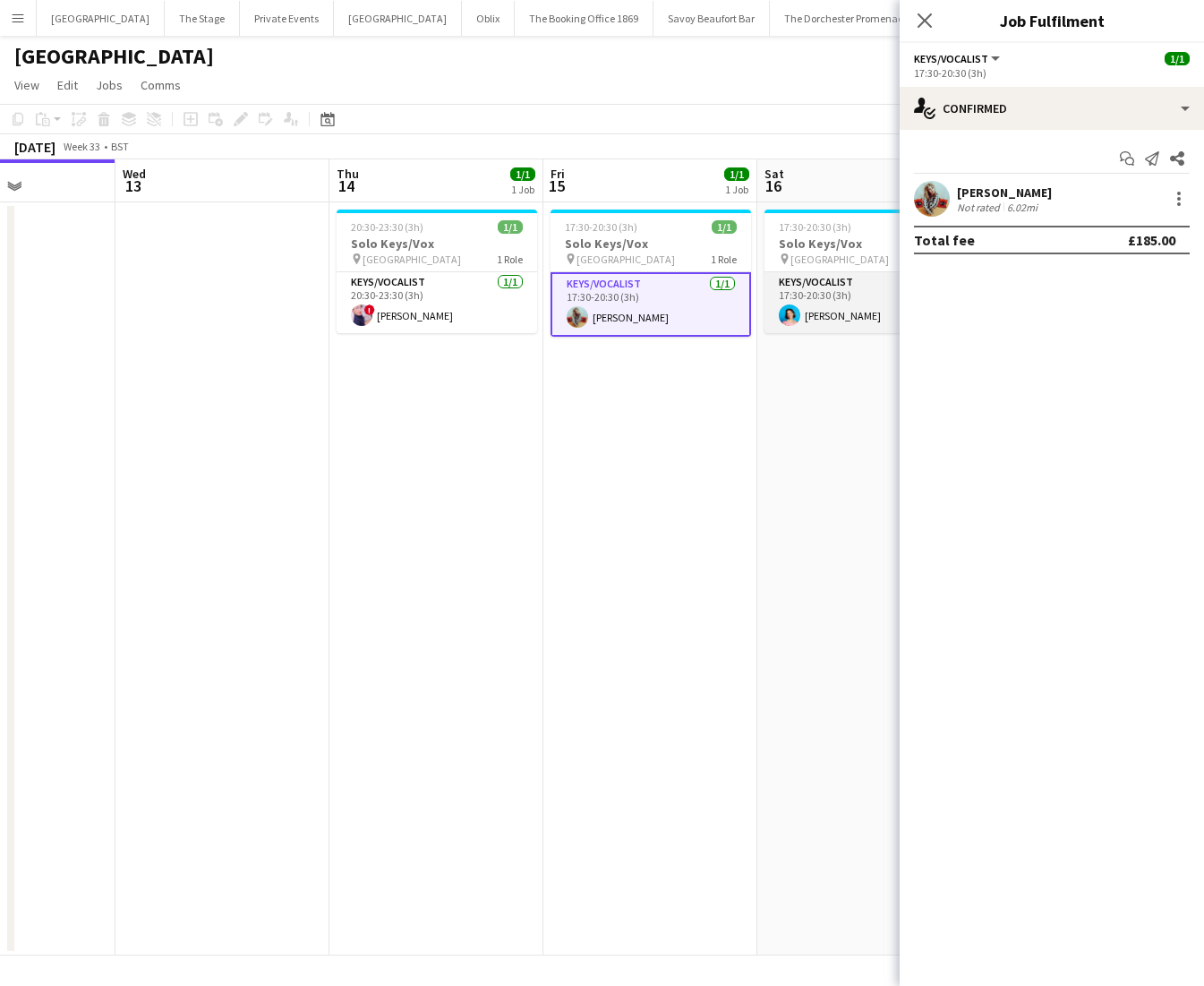
click at [773, 318] on app-card-role "Keys/Vocalist [DATE] 17:30-20:30 (3h) [PERSON_NAME]" at bounding box center [865, 302] width 201 height 61
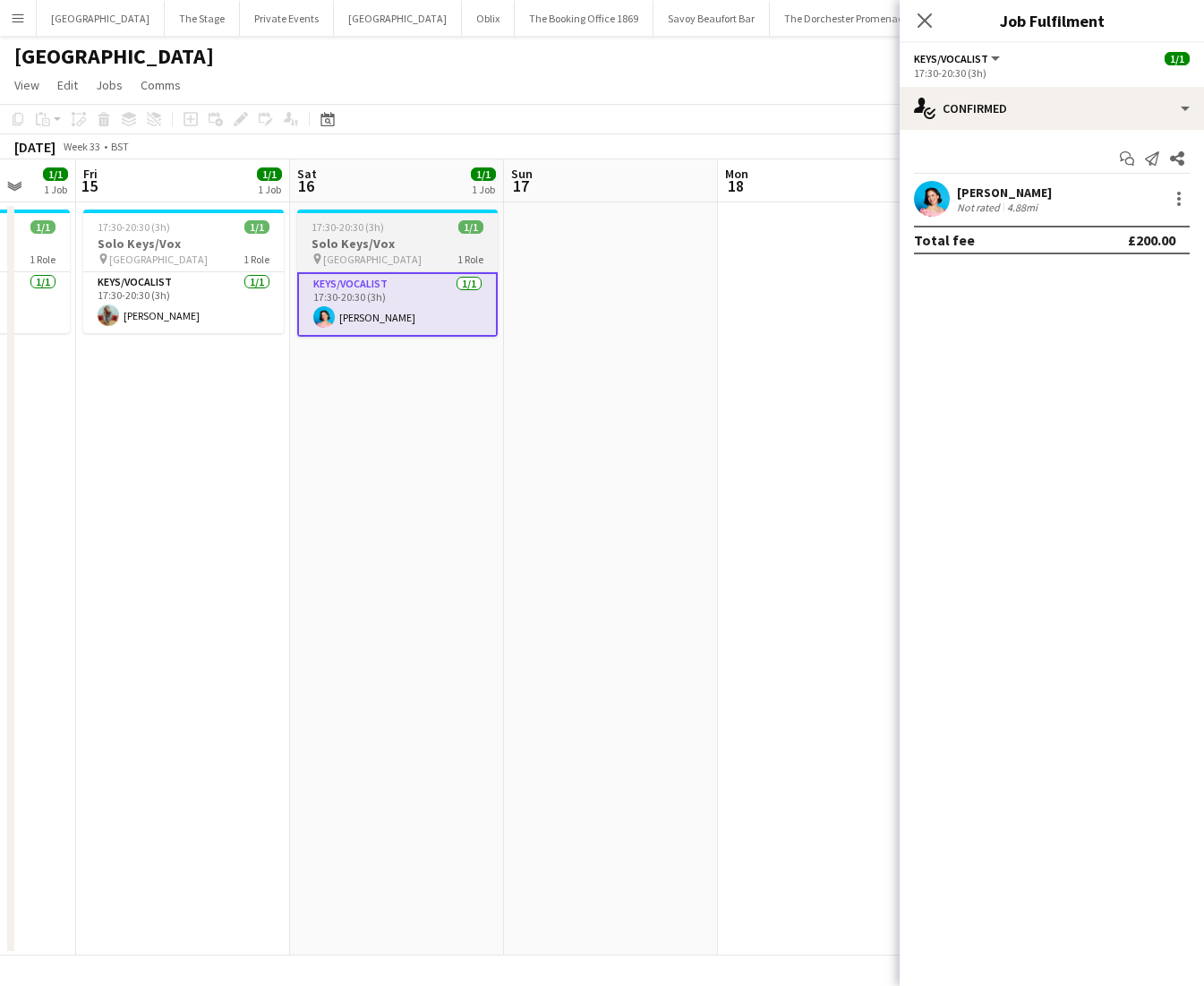
scroll to position [0, 521]
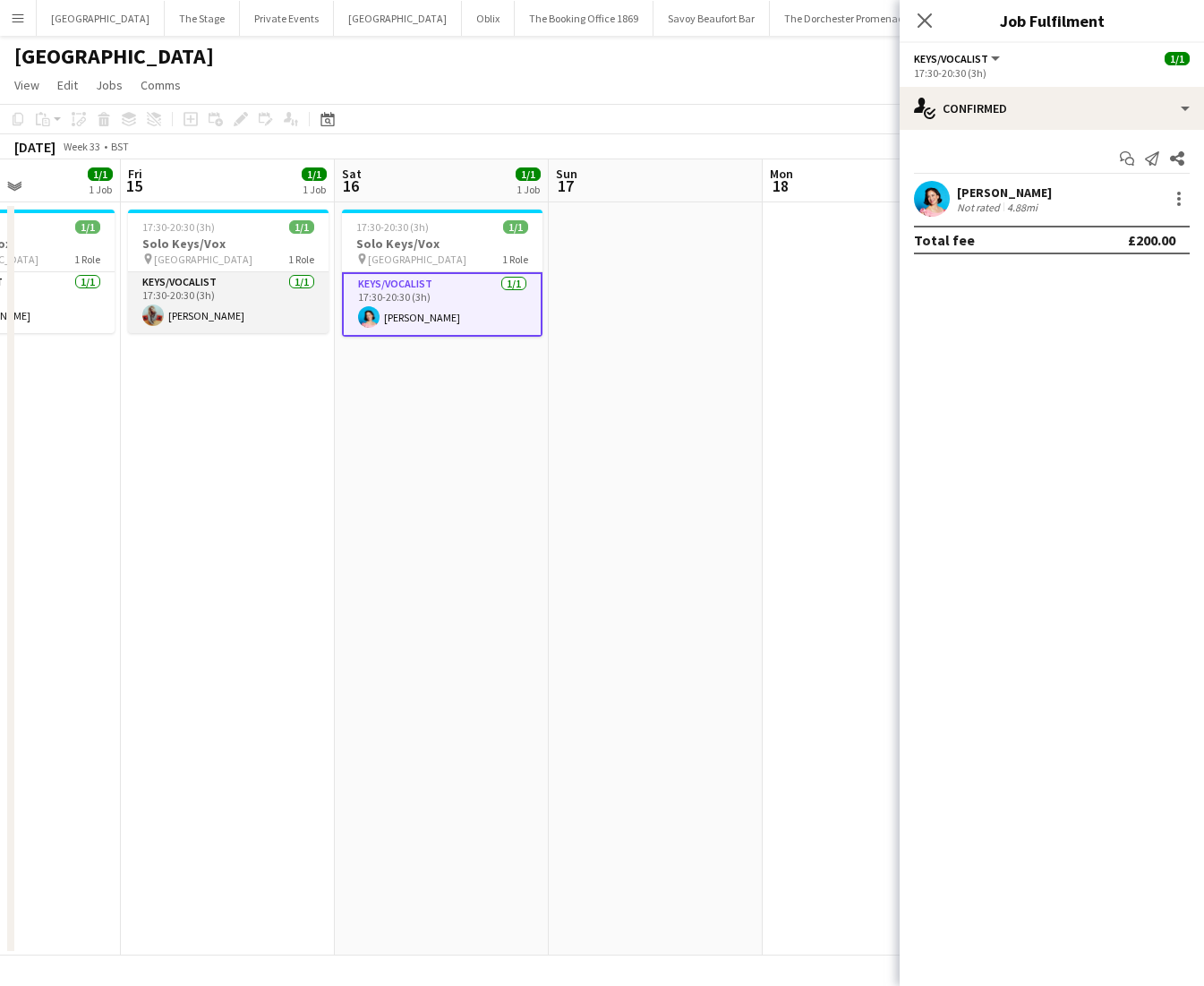
click at [284, 310] on app-card-role "Keys/Vocalist [DATE] 17:30-20:30 (3h) [PERSON_NAME]" at bounding box center [229, 302] width 201 height 61
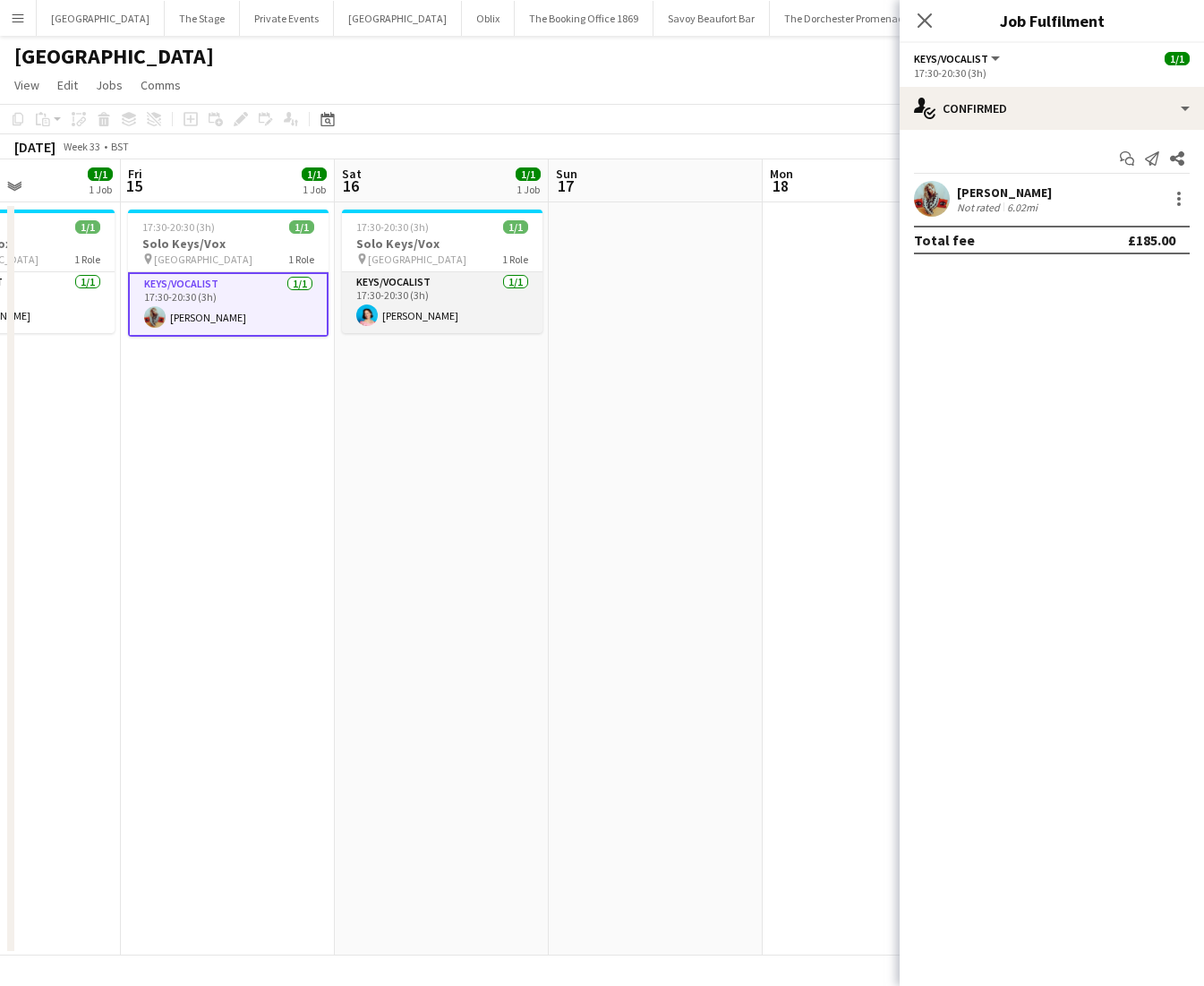
click at [394, 318] on app-card-role "Keys/Vocalist [DATE] 17:30-20:30 (3h) [PERSON_NAME]" at bounding box center [442, 302] width 201 height 61
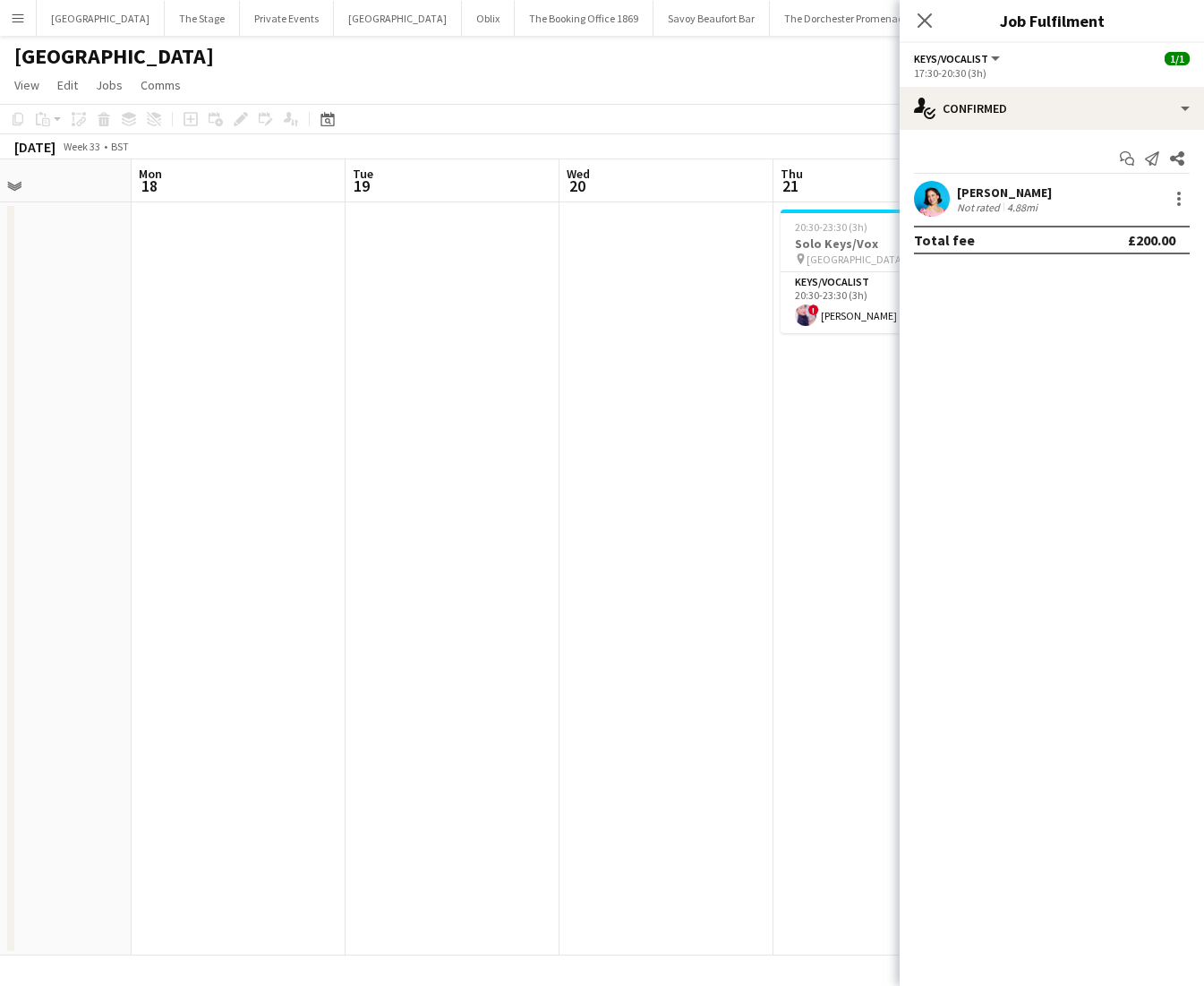
scroll to position [0, 618]
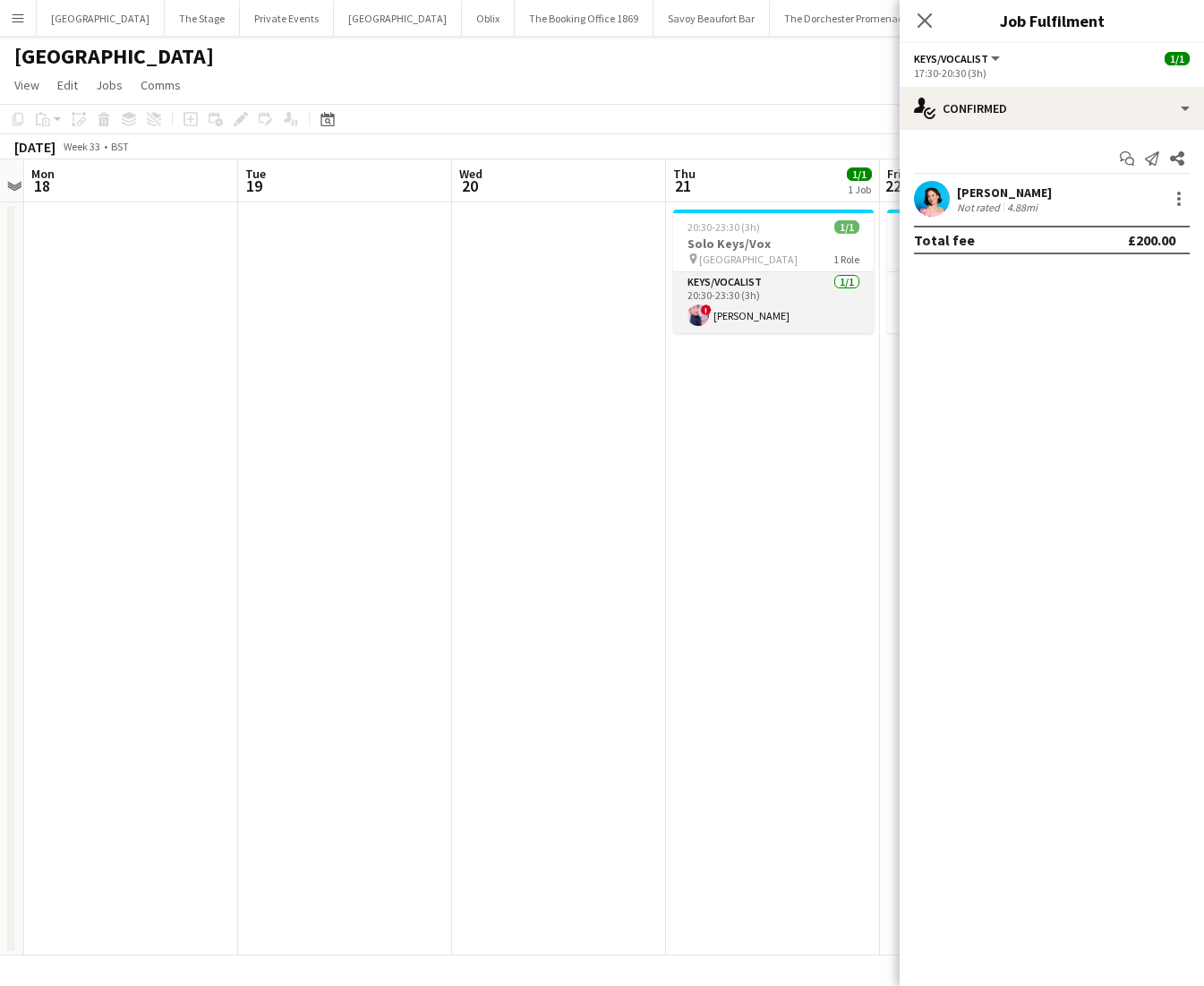
click at [752, 327] on app-card-role "Keys/Vocalist [DATE] 20:30-23:30 (3h) ! [PERSON_NAME]" at bounding box center [773, 302] width 201 height 61
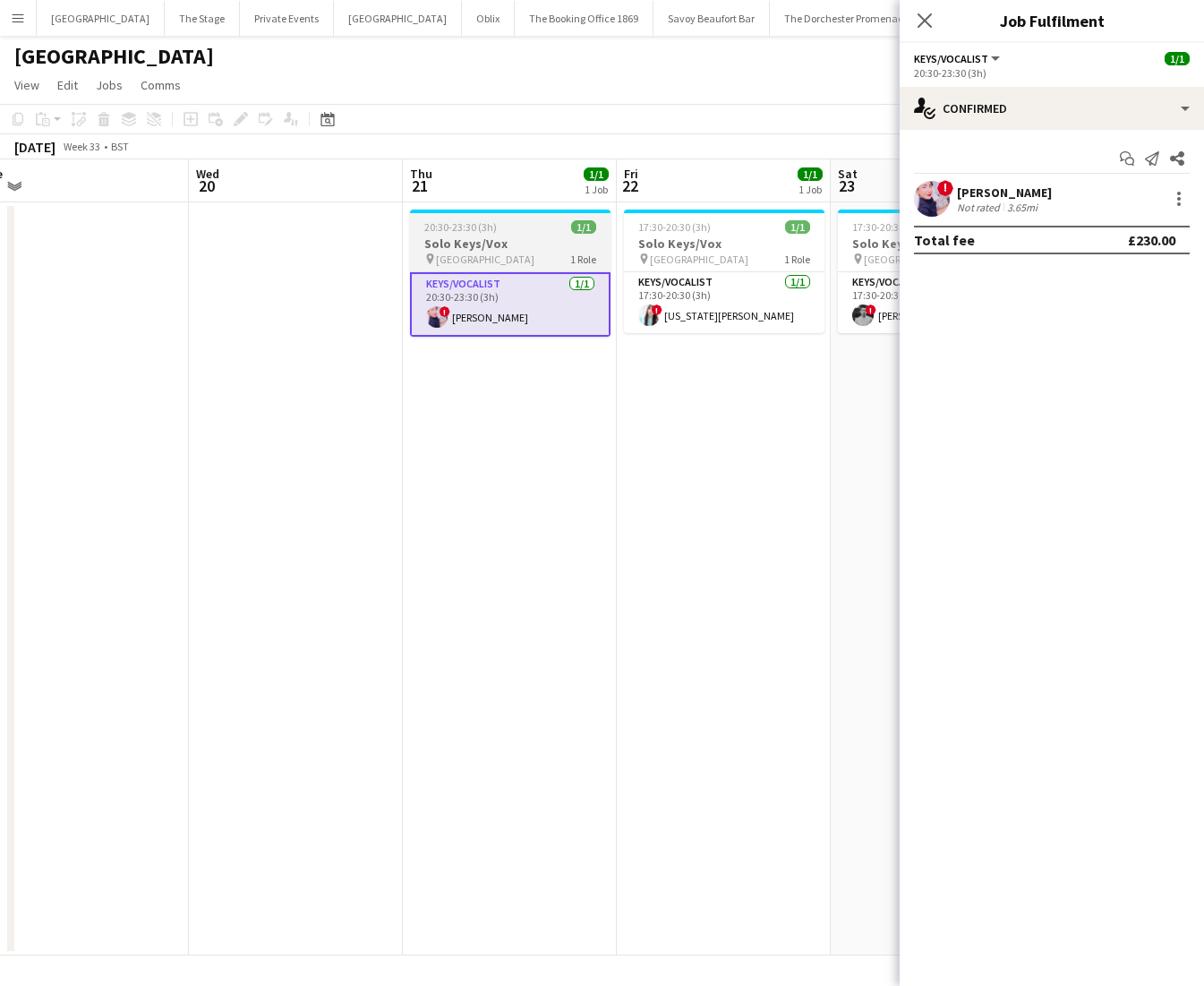
scroll to position [0, 679]
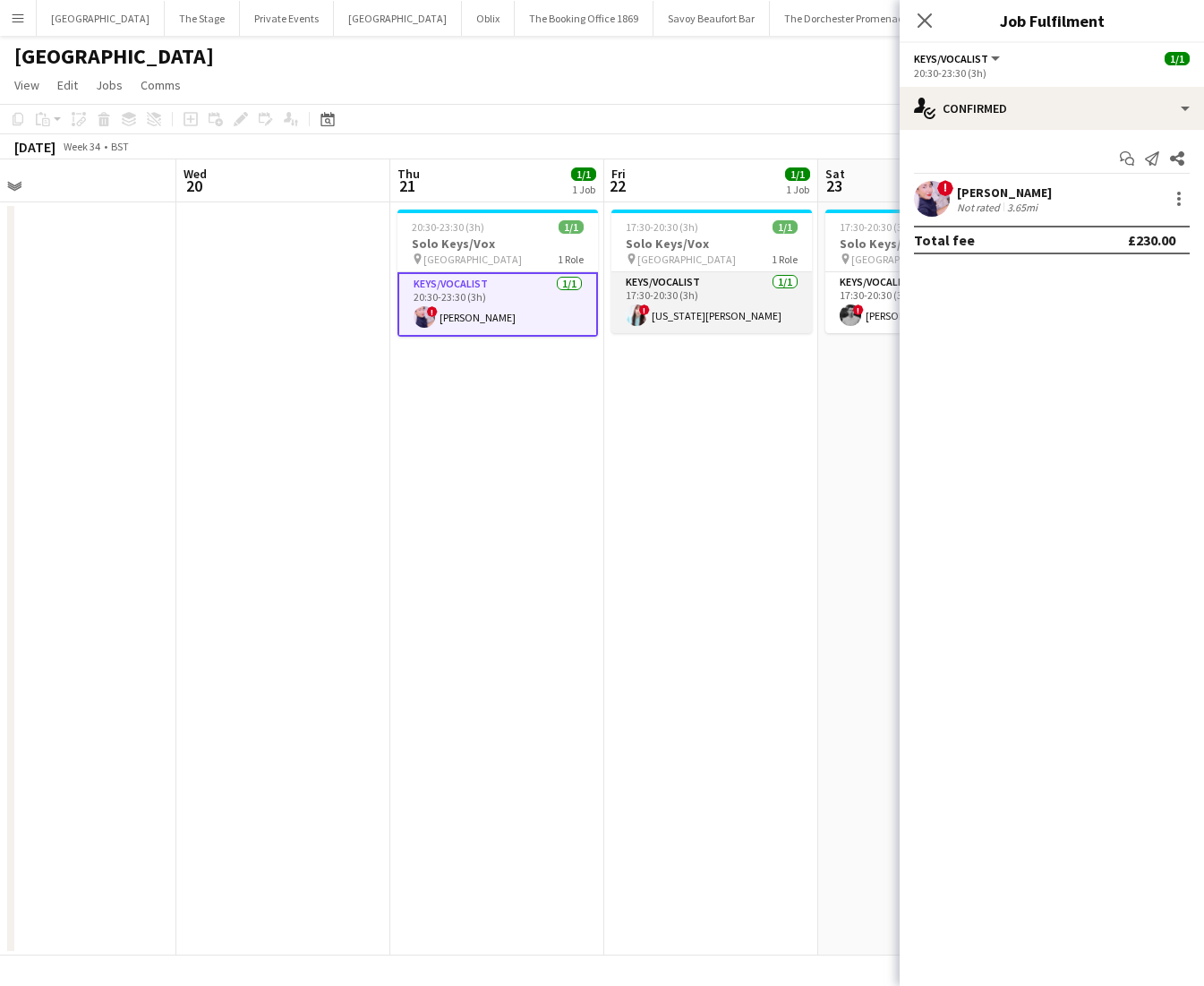
click at [713, 309] on app-card-role "Keys/Vocalist [DATE] 17:30-20:30 (3h) ! [US_STATE][PERSON_NAME]" at bounding box center [712, 302] width 201 height 61
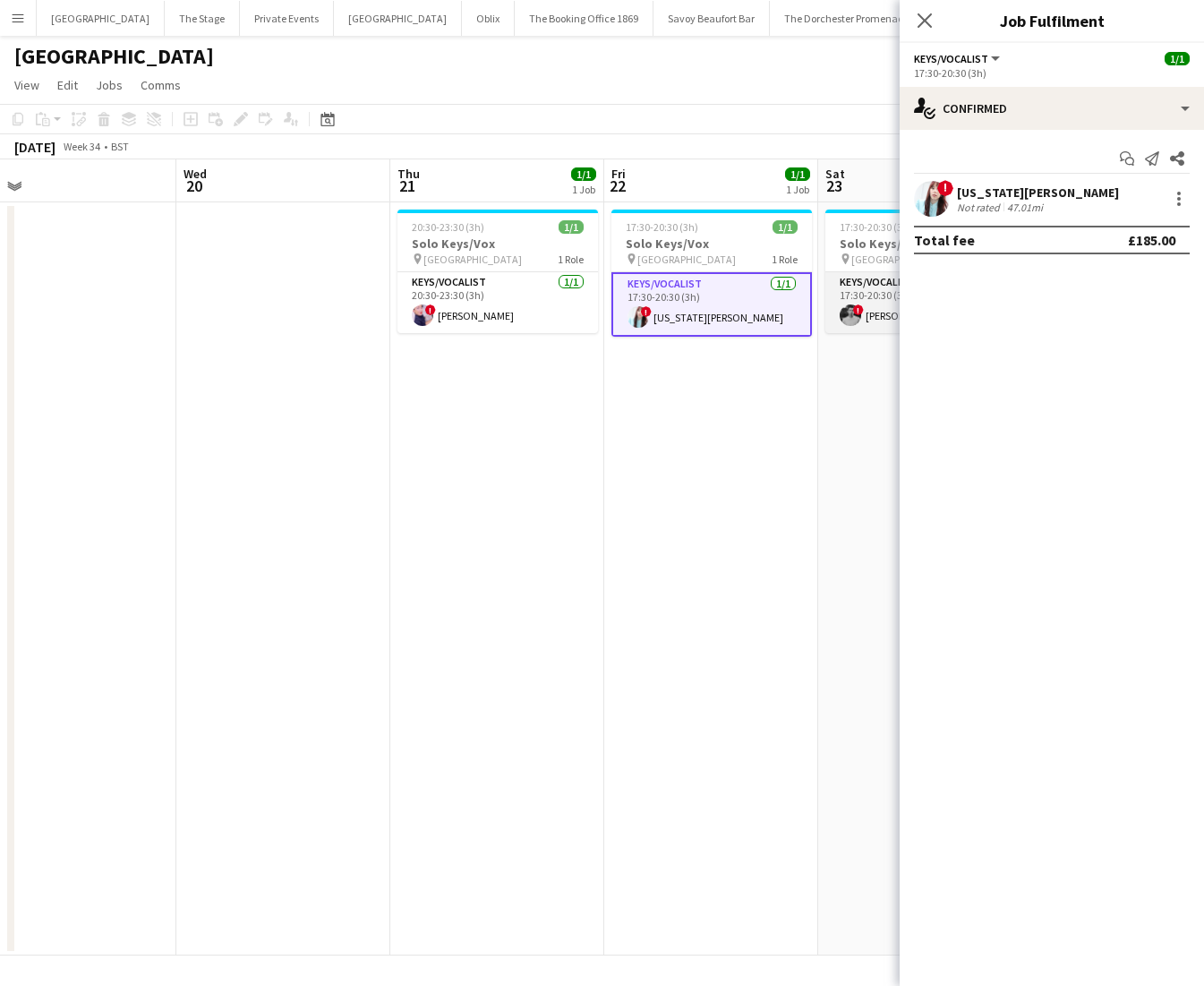
click at [855, 329] on app-card-role "Keys/Vocalist [DATE] 17:30-20:30 (3h) ! Harrison Smart" at bounding box center [926, 302] width 201 height 61
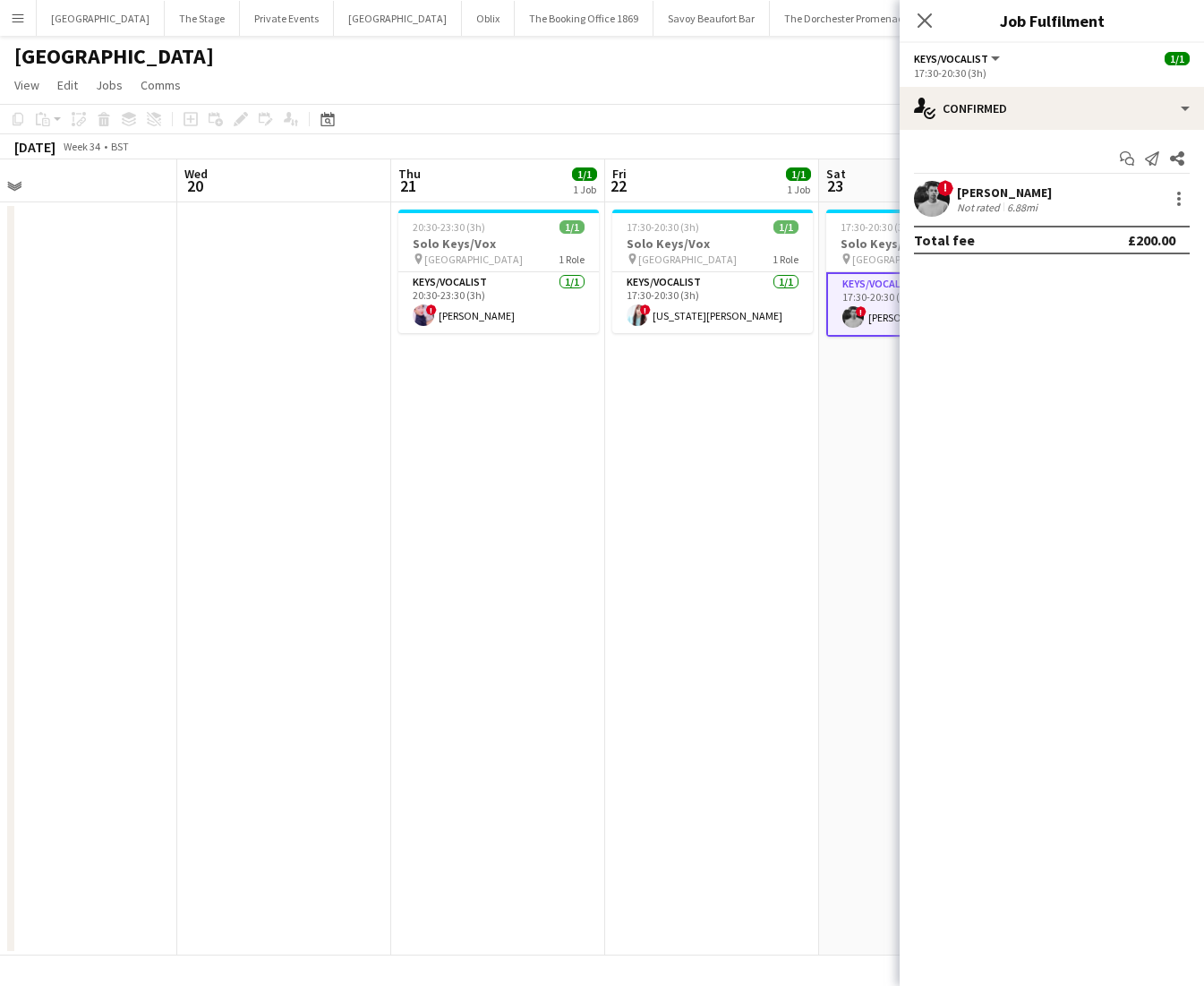
click at [671, 405] on app-date-cell "17:30-20:30 (3h) 1/1 Solo Keys/Vox pin Goring Hotel 1 Role Keys/Vocalist [DATE]…" at bounding box center [712, 579] width 214 height 753
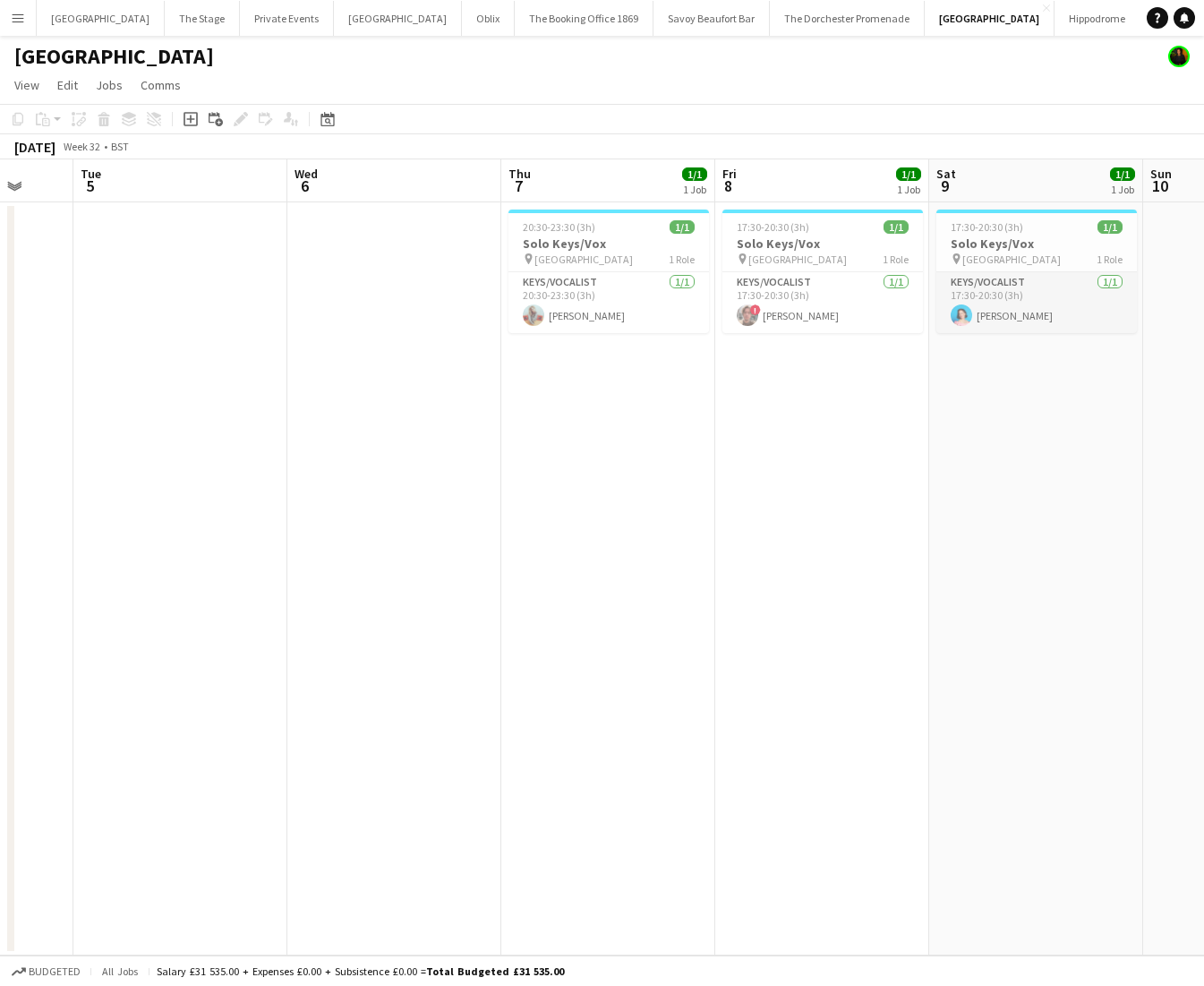
click at [1034, 320] on app-card-role "Keys/Vocalist [DATE] 17:30-20:30 (3h) [PERSON_NAME]" at bounding box center [1037, 302] width 201 height 61
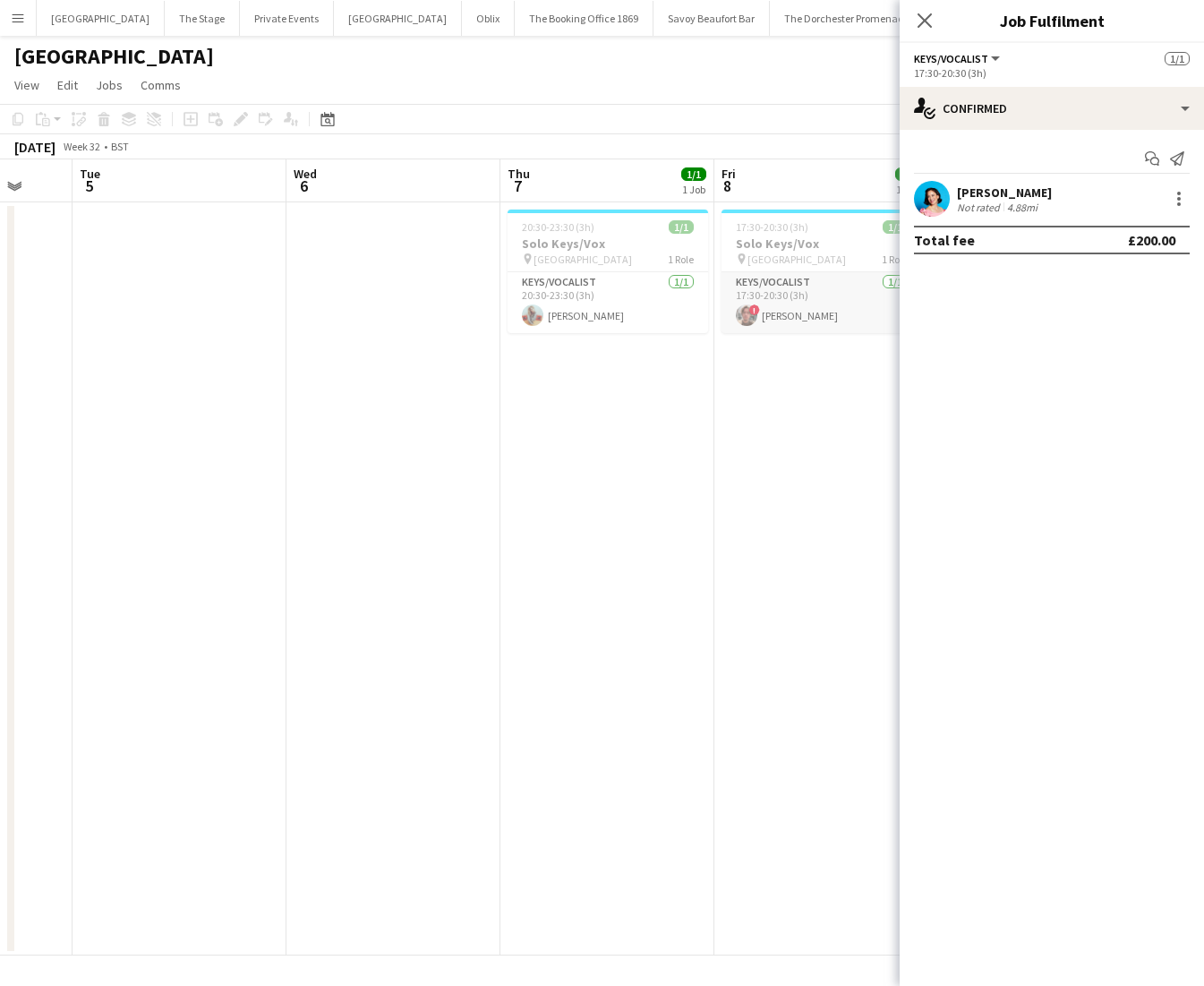
click at [839, 308] on app-card-role "Keys/Vocalist [DATE] 17:30-20:30 (3h) ! [PERSON_NAME]" at bounding box center [822, 302] width 201 height 61
click at [636, 301] on app-card-role "Keys/Vocalist [DATE] 20:30-23:30 (3h) [PERSON_NAME]" at bounding box center [607, 302] width 201 height 61
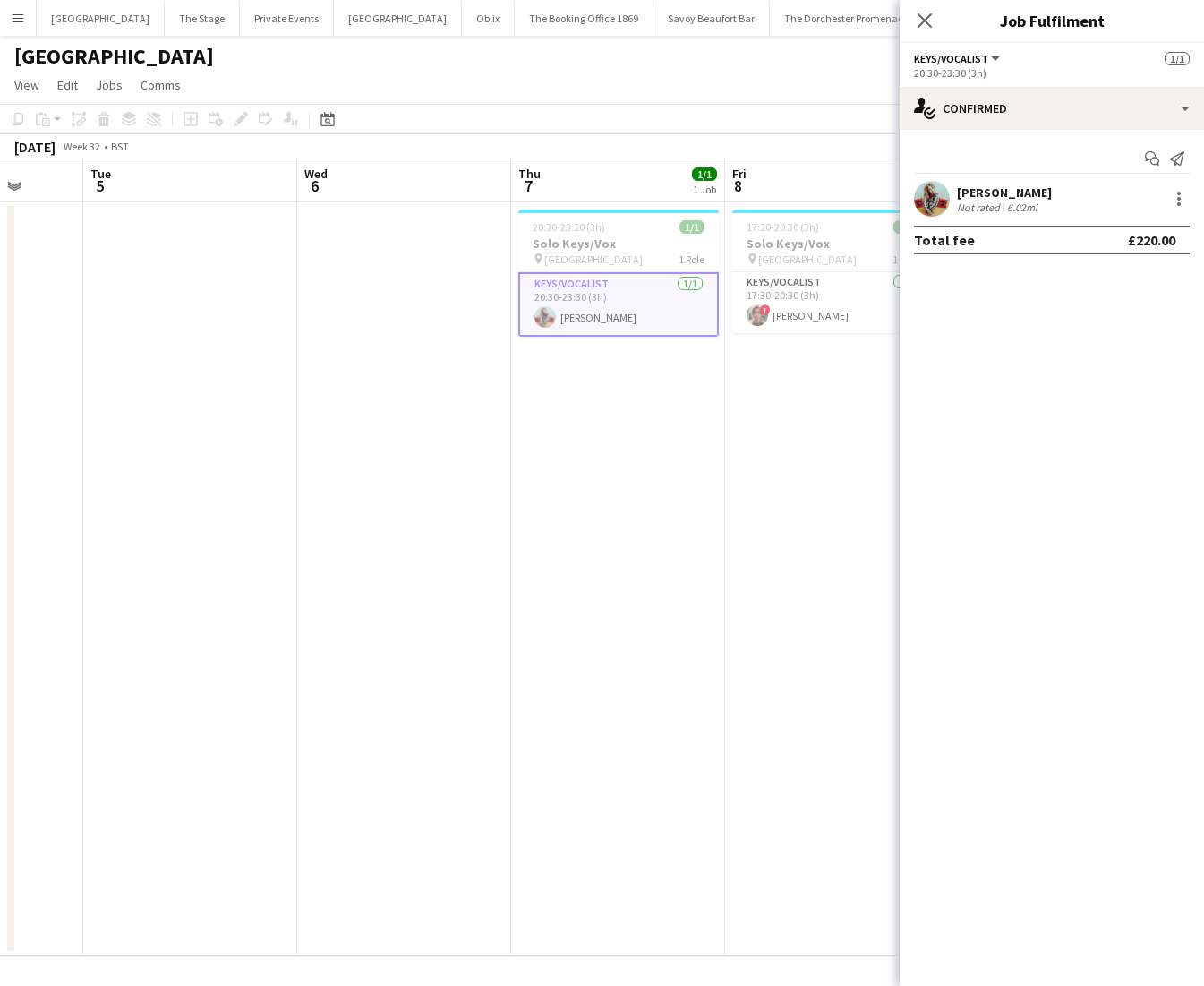
scroll to position [0, 593]
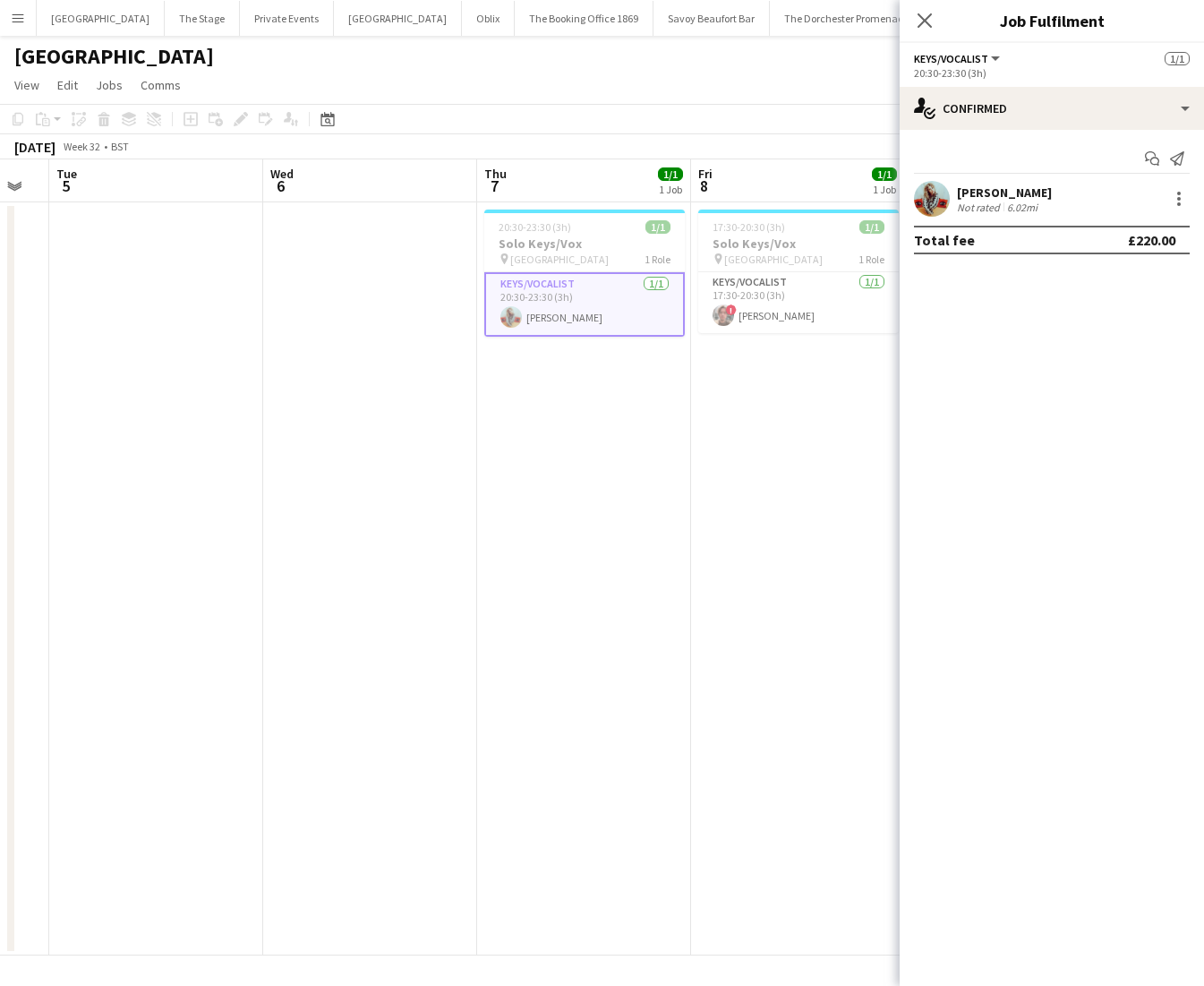
click at [541, 416] on app-date-cell "20:30-23:30 (3h) 1/1 Solo Keys/Vox pin Goring Hotel 1 Role Keys/Vocalist [DATE]…" at bounding box center [584, 579] width 214 height 753
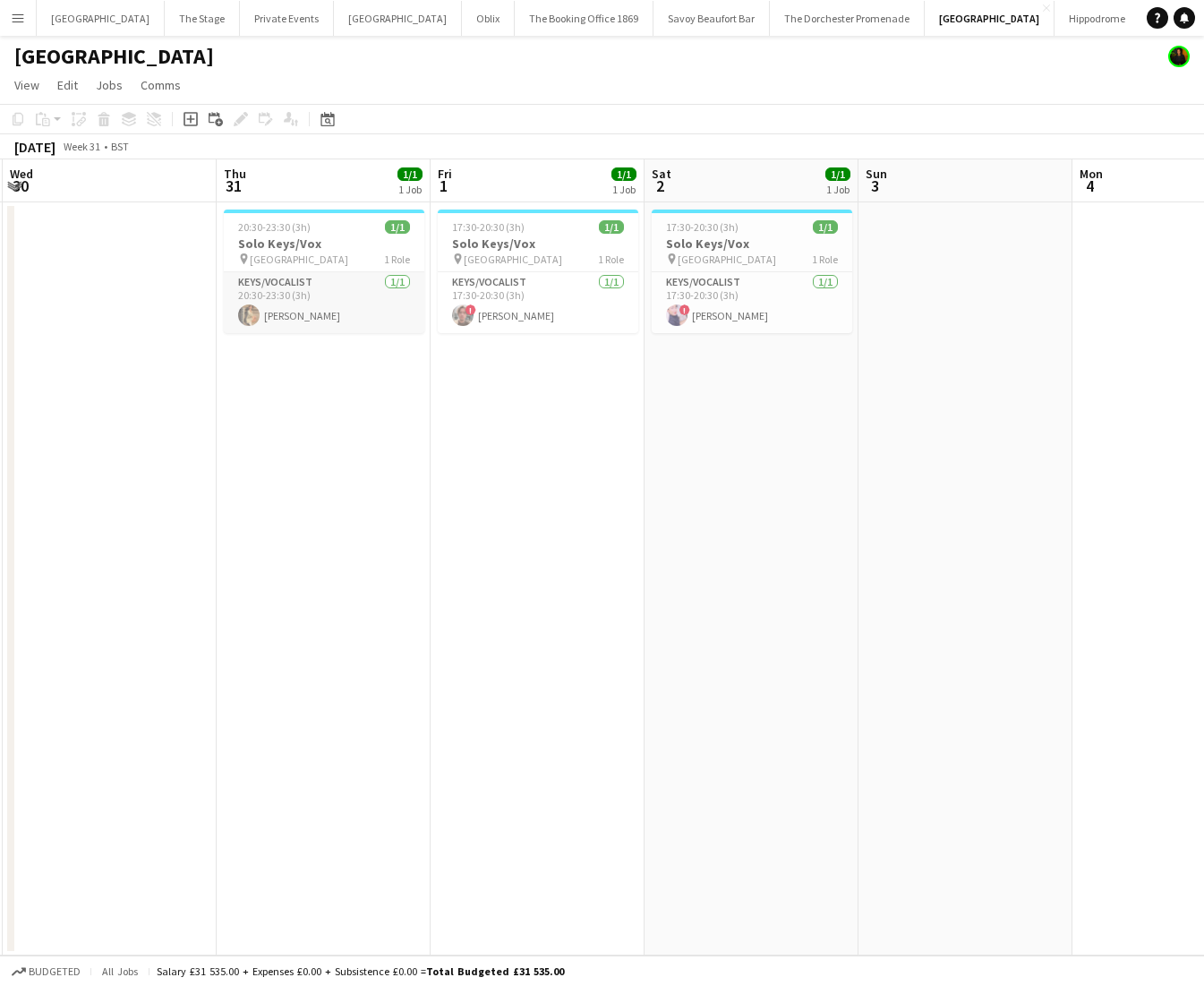
click at [267, 320] on app-card-role "Keys/Vocalist [DATE] 20:30-23:30 (3h) [PERSON_NAME]" at bounding box center [324, 302] width 201 height 61
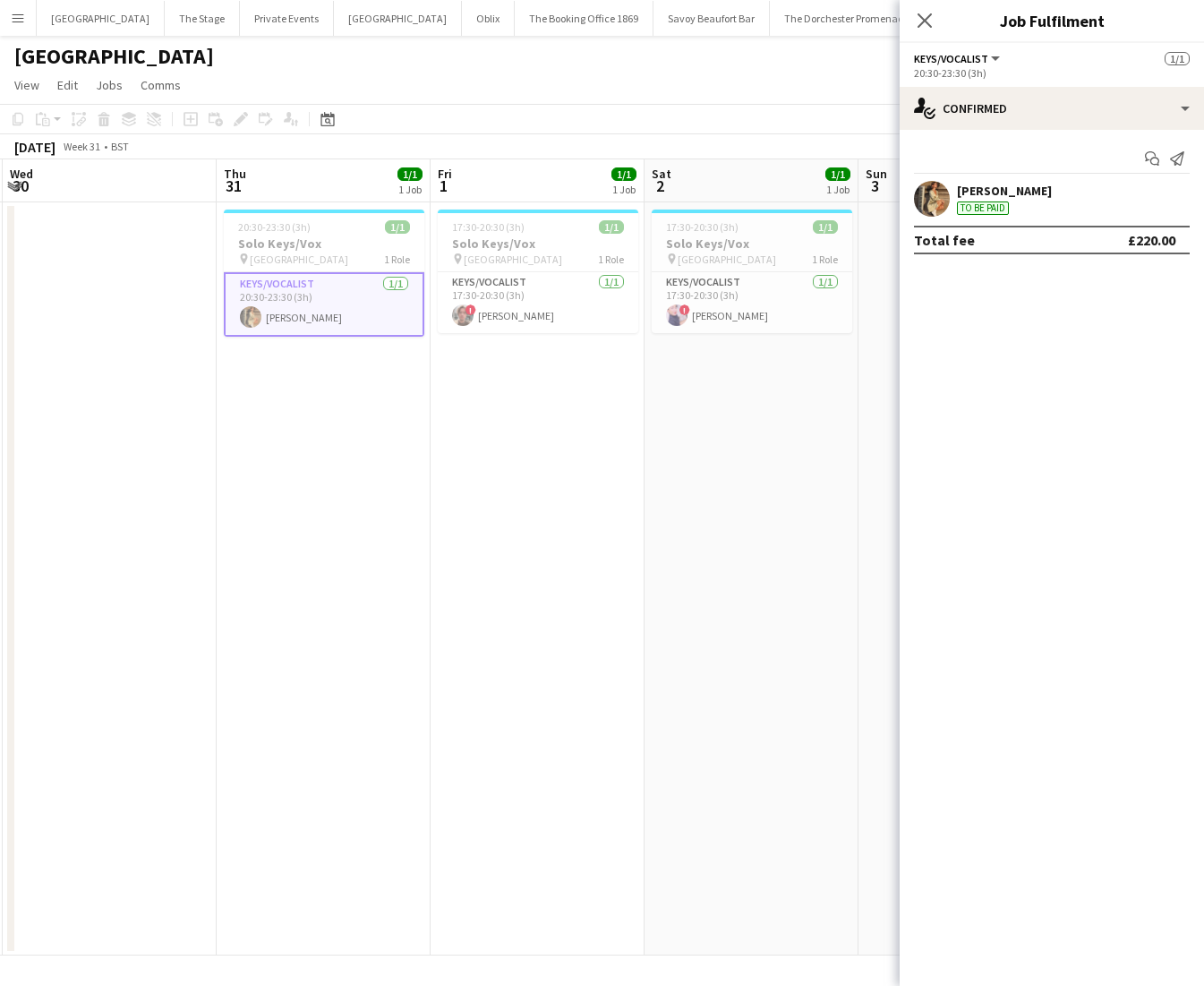
click at [308, 406] on app-date-cell "20:30-23:30 (3h) 1/1 Solo Keys/Vox pin Goring Hotel 1 Role Keys/Vocalist [DATE]…" at bounding box center [323, 579] width 214 height 753
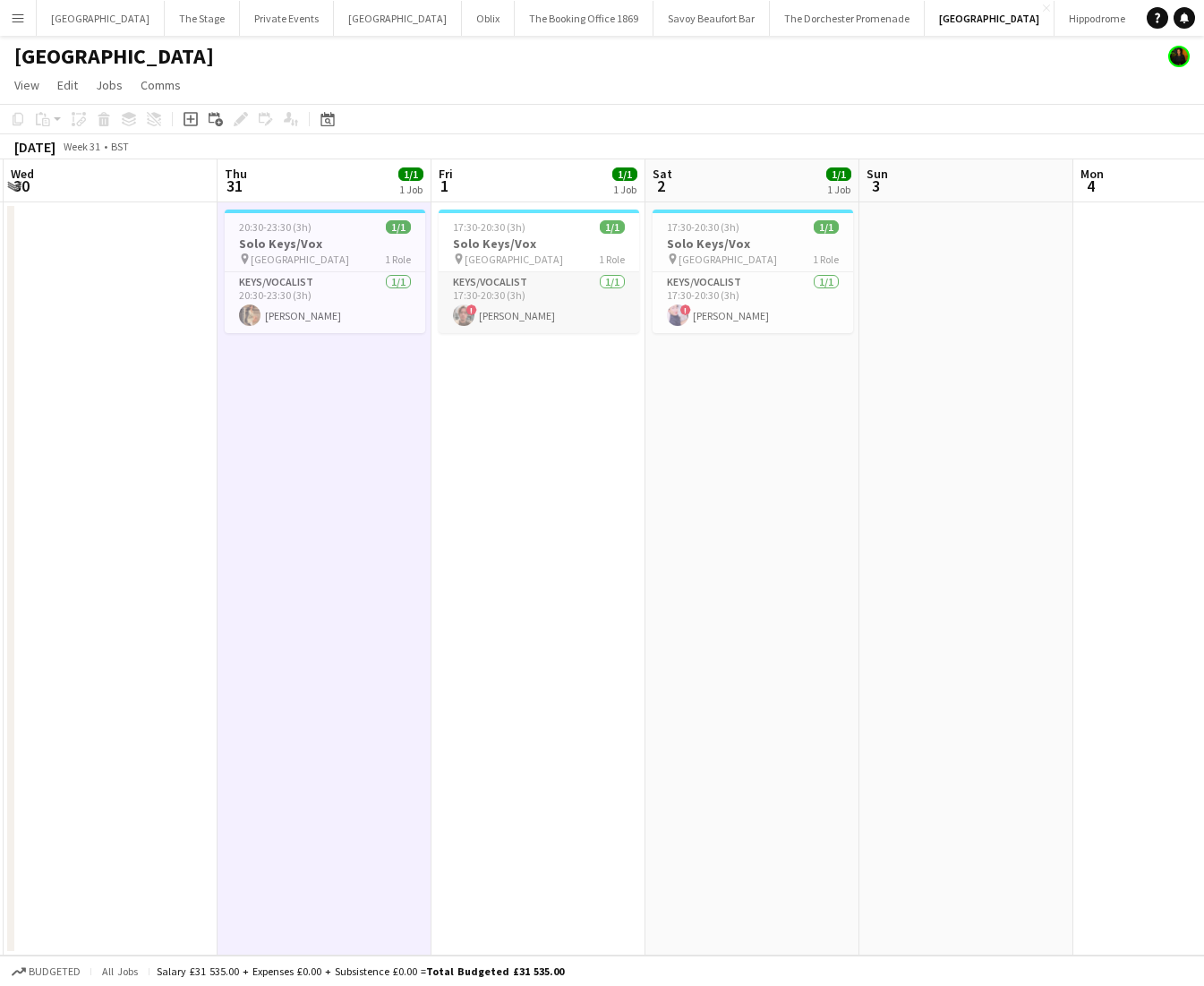
scroll to position [0, 423]
click at [533, 310] on app-card-role "Keys/Vocalist [DATE] 17:30-20:30 (3h) ! [PERSON_NAME]" at bounding box center [540, 302] width 201 height 61
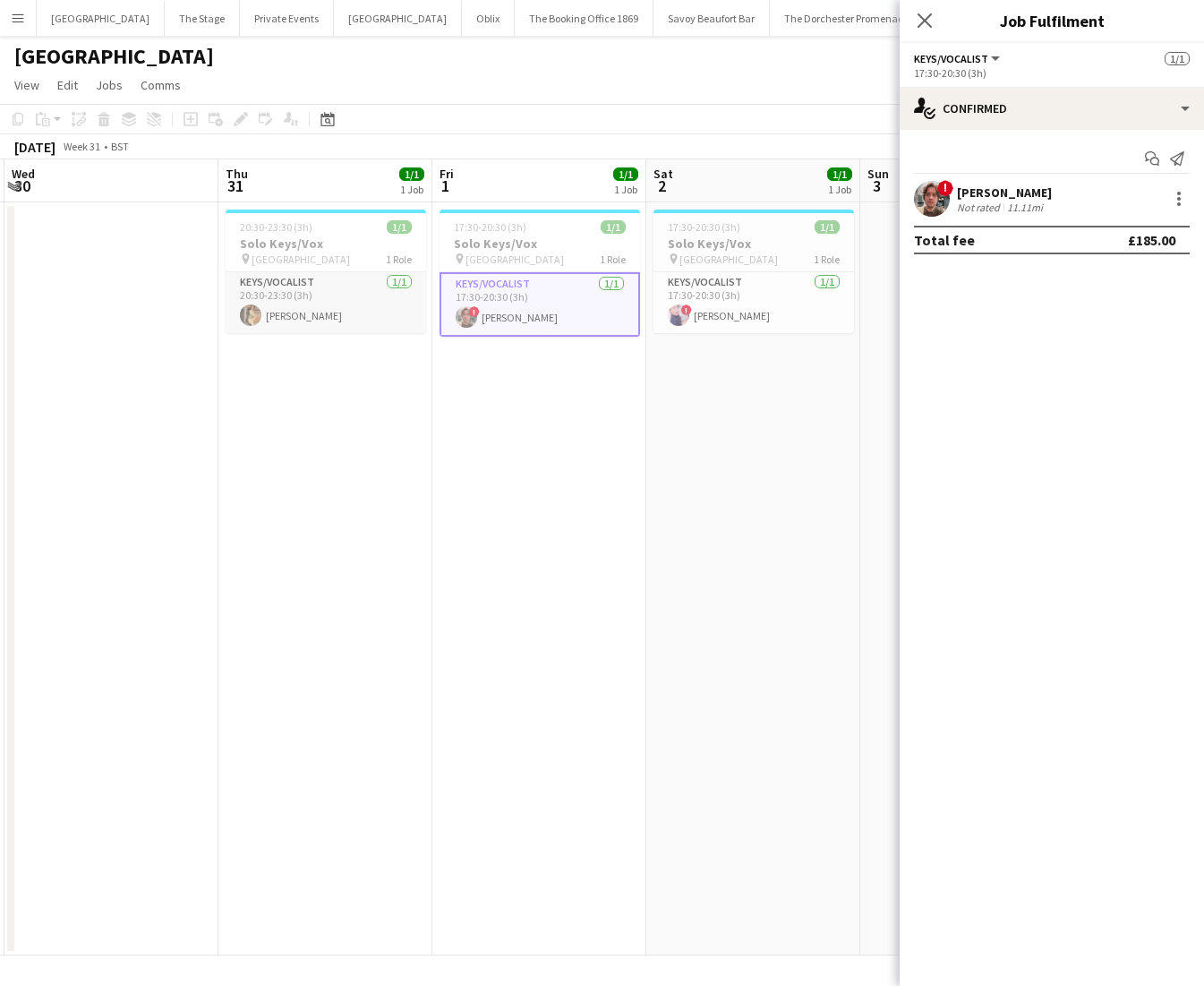
click at [353, 311] on app-card-role "Keys/Vocalist [DATE] 20:30-23:30 (3h) [PERSON_NAME]" at bounding box center [326, 302] width 201 height 61
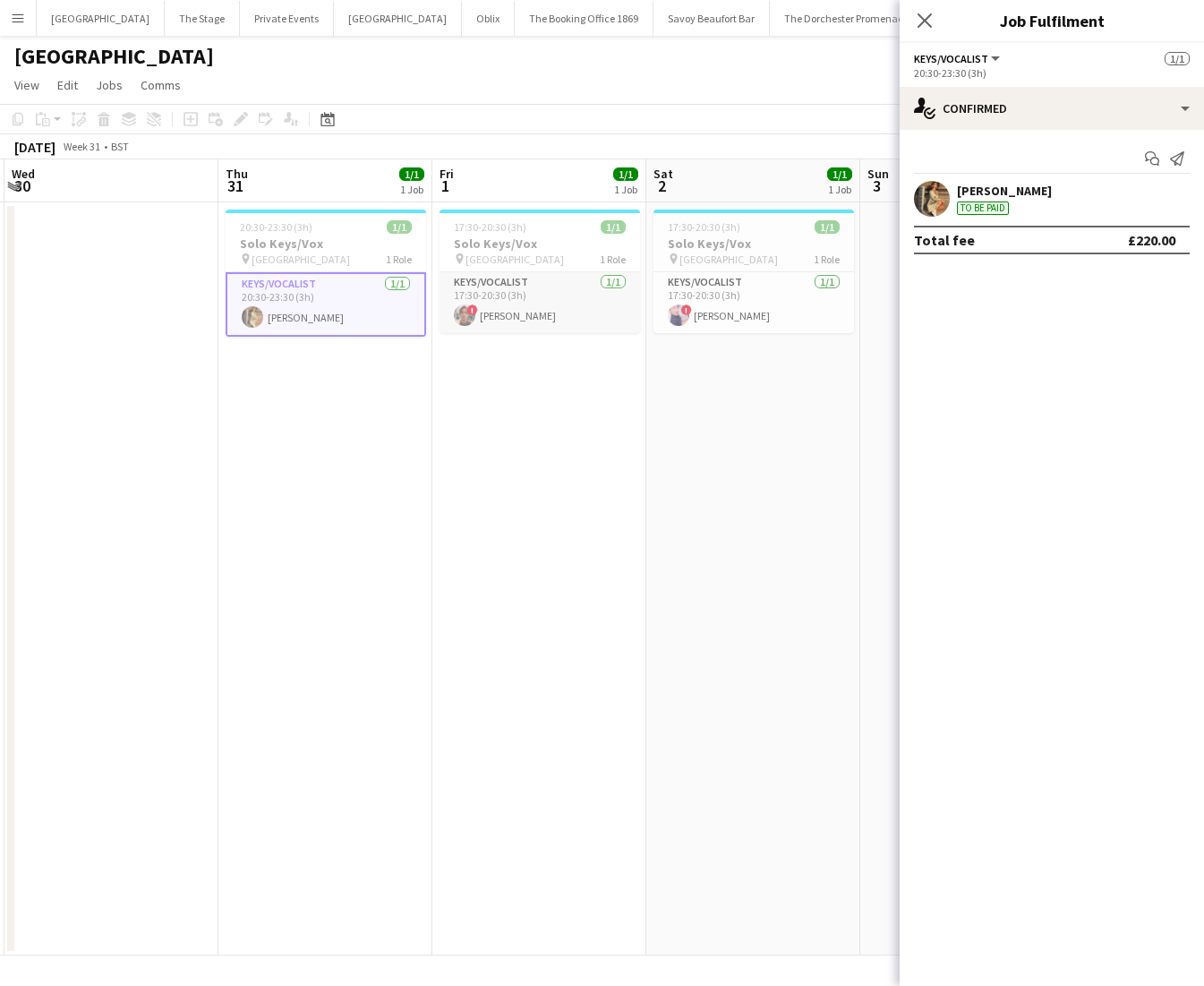
click at [485, 315] on app-card-role "Keys/Vocalist [DATE] 17:30-20:30 (3h) ! [PERSON_NAME]" at bounding box center [540, 302] width 201 height 61
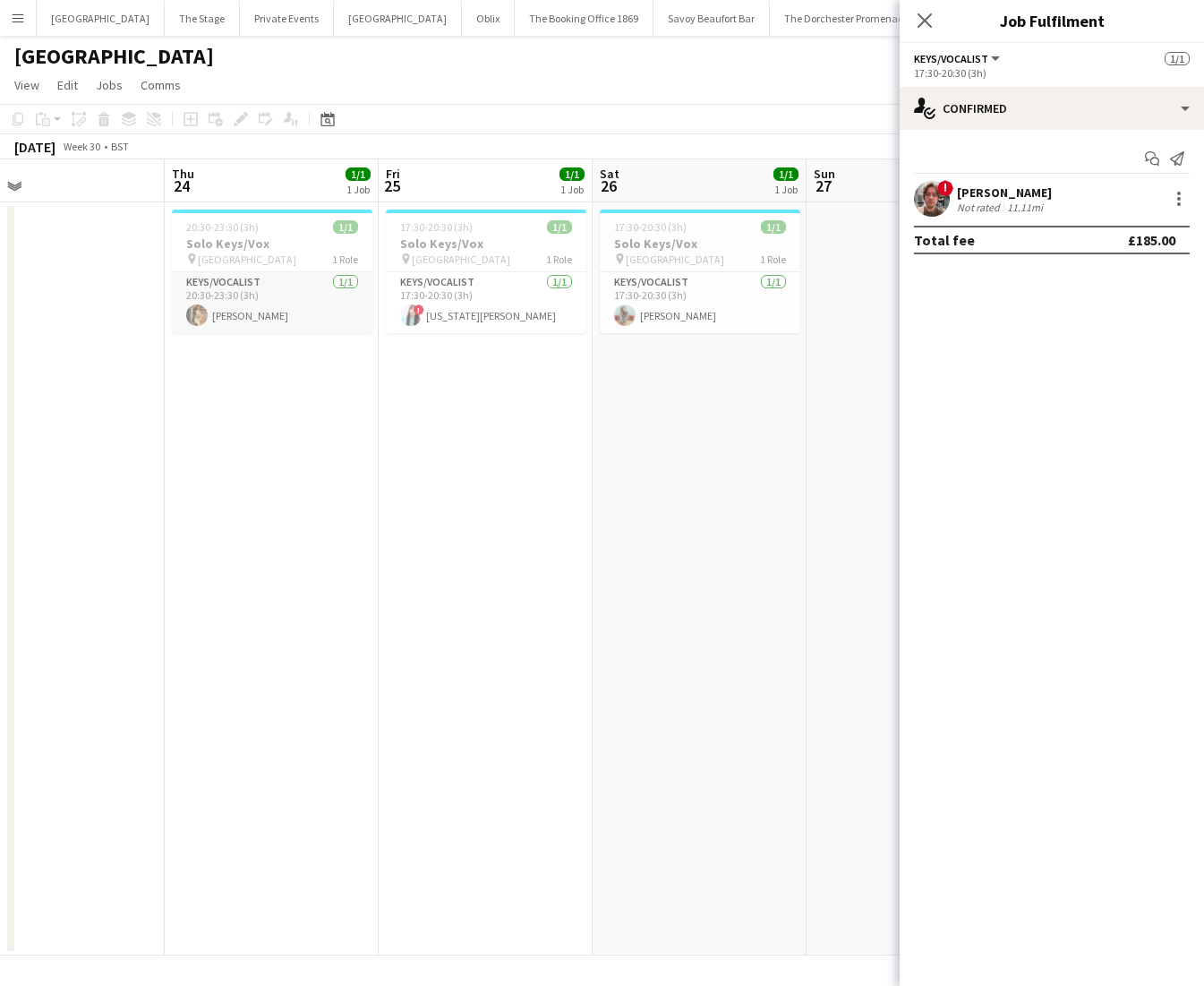
scroll to position [0, 478]
click at [309, 306] on app-card-role "Keys/Vocalist [DATE] 20:30-23:30 (3h) [PERSON_NAME]" at bounding box center [272, 302] width 201 height 61
click at [413, 318] on app-user-avatar at bounding box center [410, 315] width 22 height 22
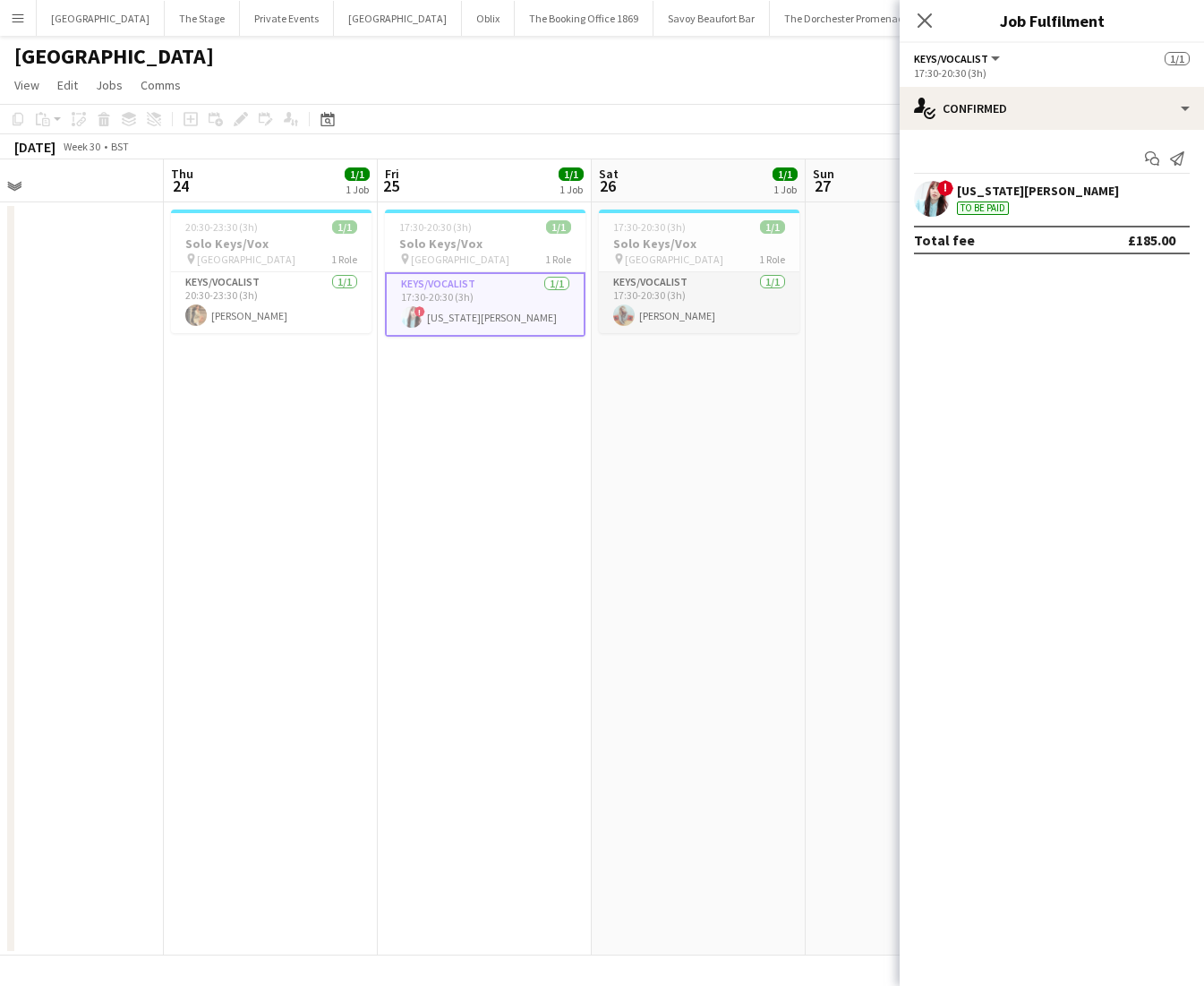
click at [679, 313] on app-card-role "Keys/Vocalist [DATE] 17:30-20:30 (3h) [PERSON_NAME]" at bounding box center [700, 302] width 201 height 61
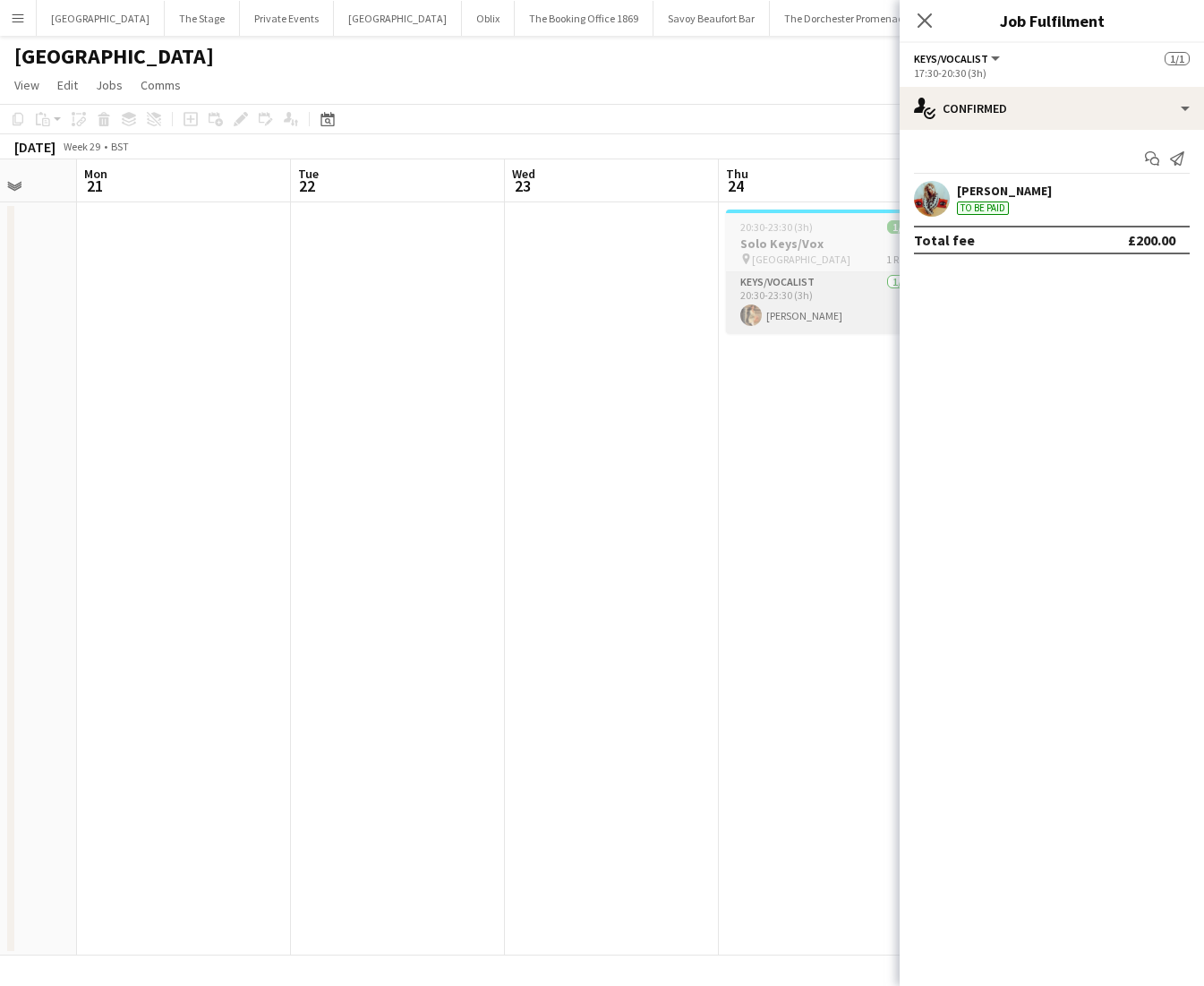
scroll to position [0, 503]
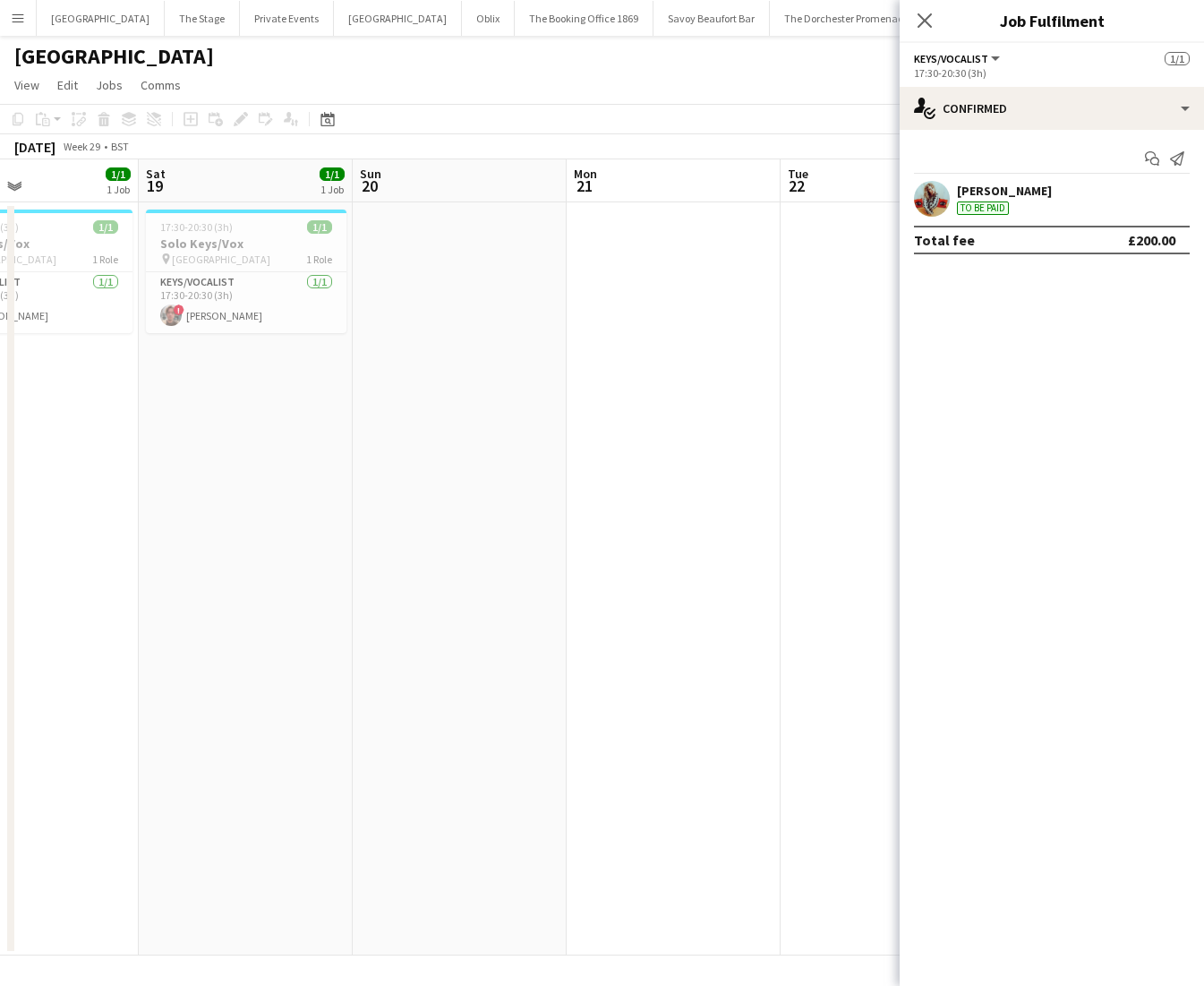
click at [278, 298] on app-card-role "Keys/Vocalist [DATE] 17:30-20:30 (3h) ! [PERSON_NAME]" at bounding box center [247, 302] width 201 height 61
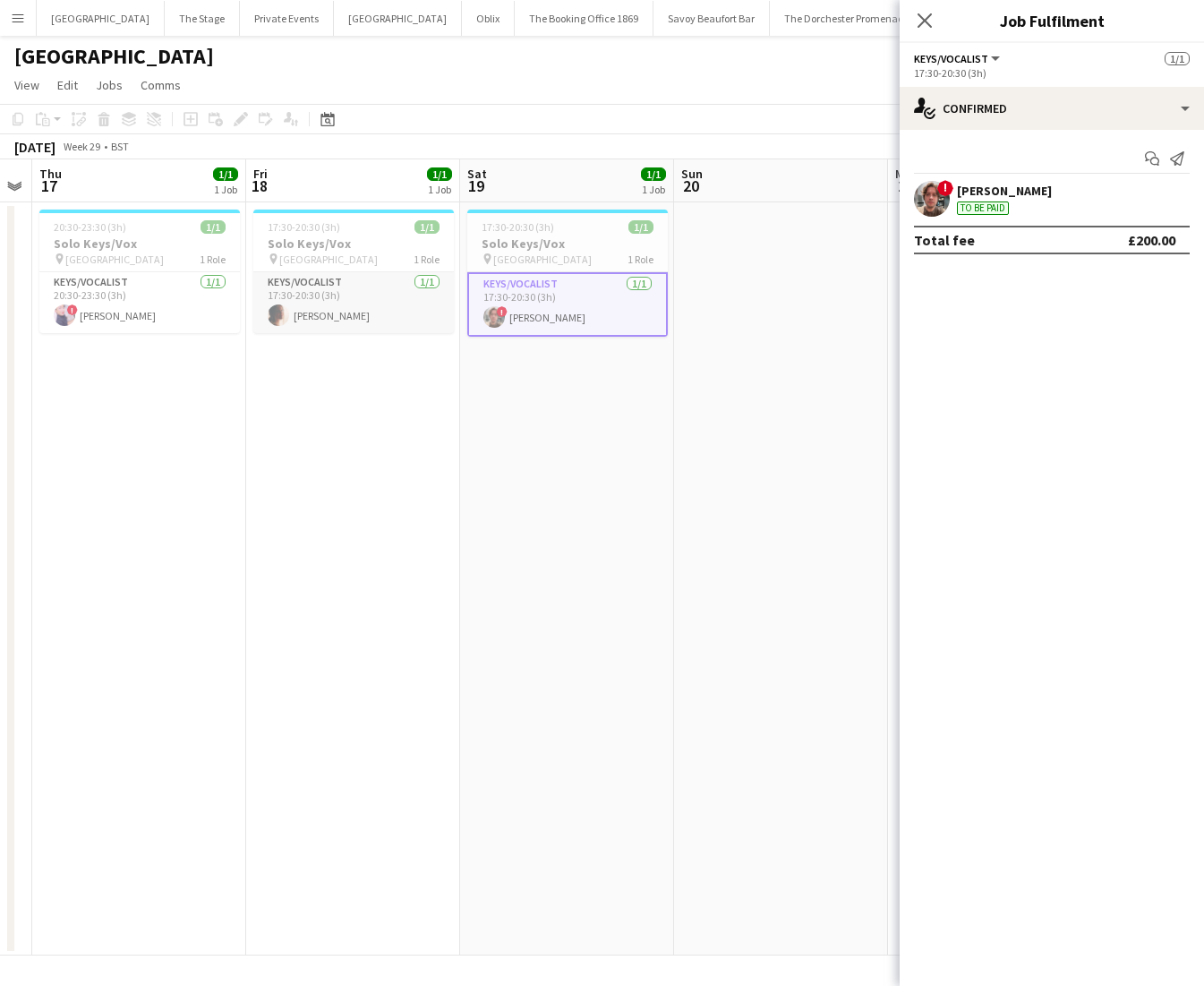
scroll to position [0, 385]
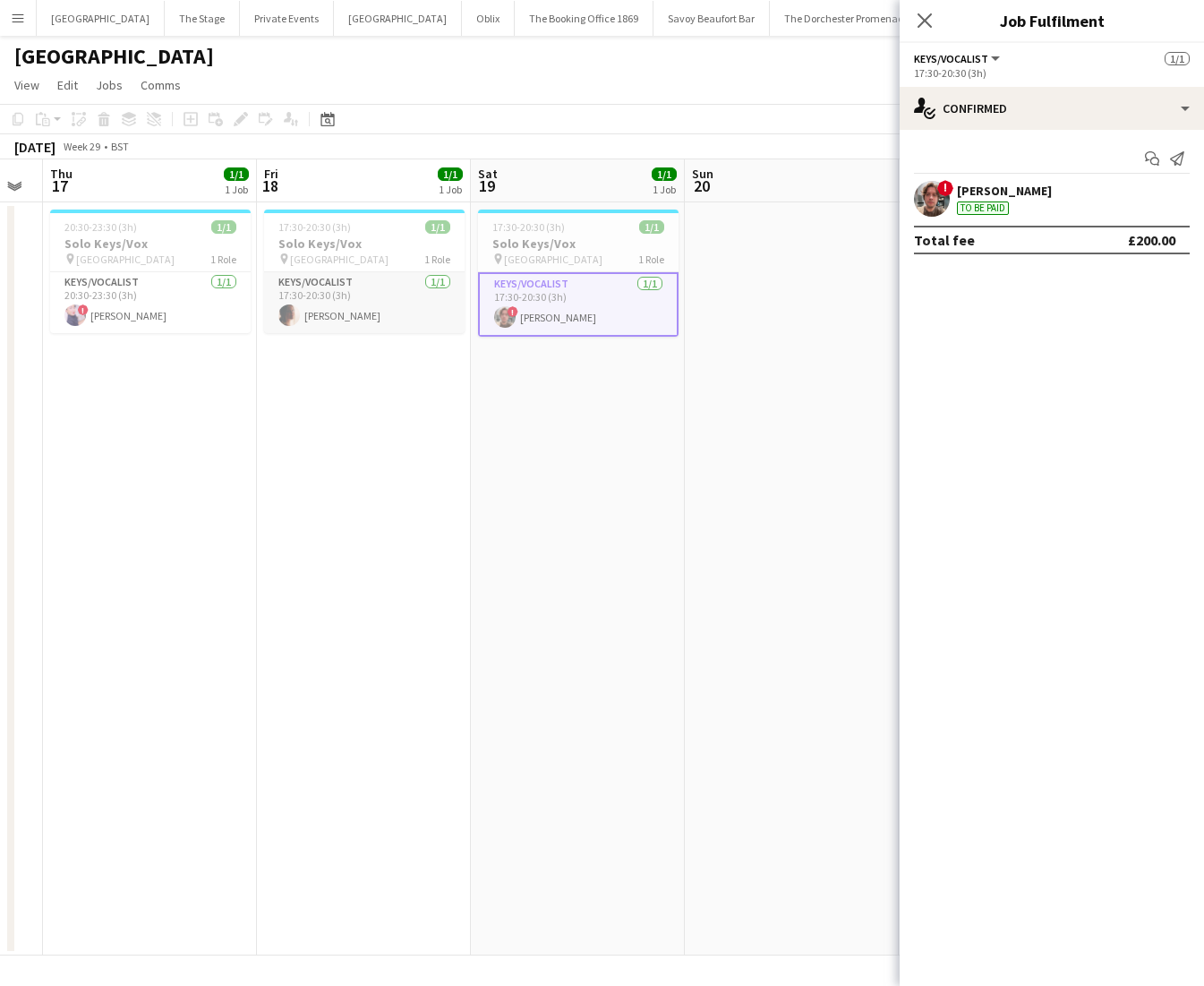
click at [309, 305] on app-card-role "Keys/Vocalist [DATE] 17:30-20:30 (3h) [PERSON_NAME]" at bounding box center [364, 302] width 201 height 61
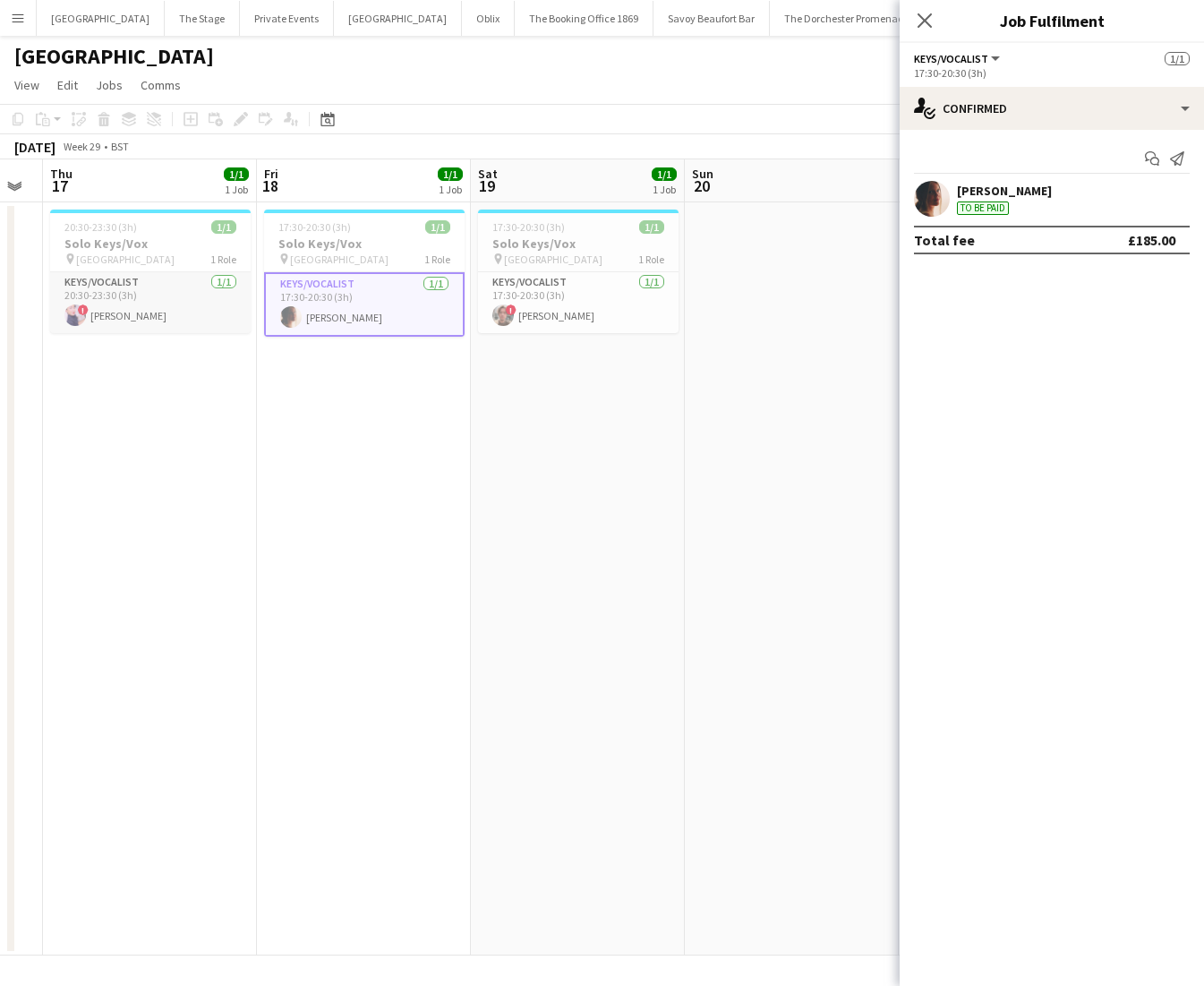
click at [185, 285] on app-card-role "Keys/Vocalist [DATE] 20:30-23:30 (3h) ! [PERSON_NAME]" at bounding box center [151, 302] width 201 height 61
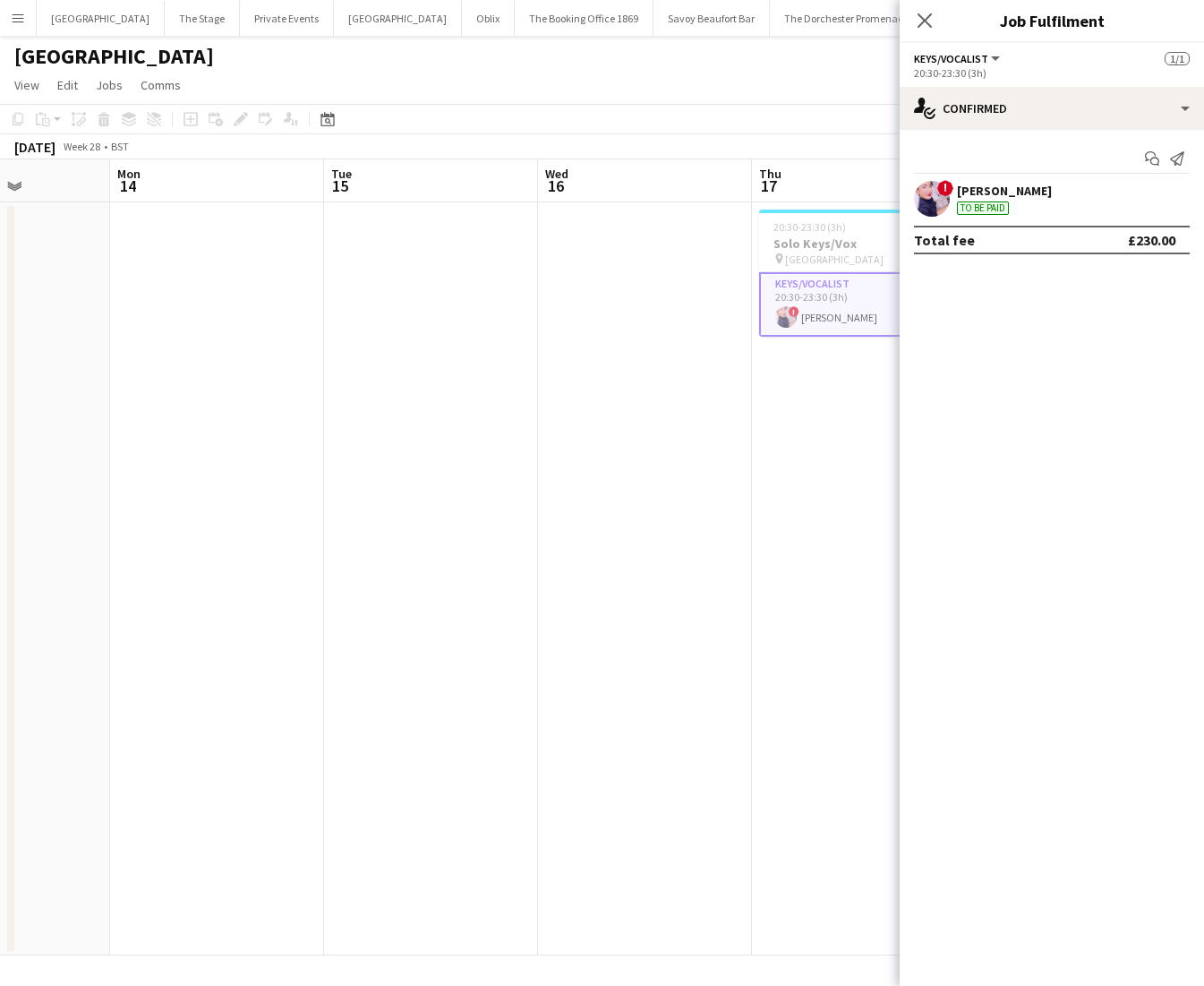
click at [437, 454] on app-date-cell at bounding box center [431, 579] width 214 height 753
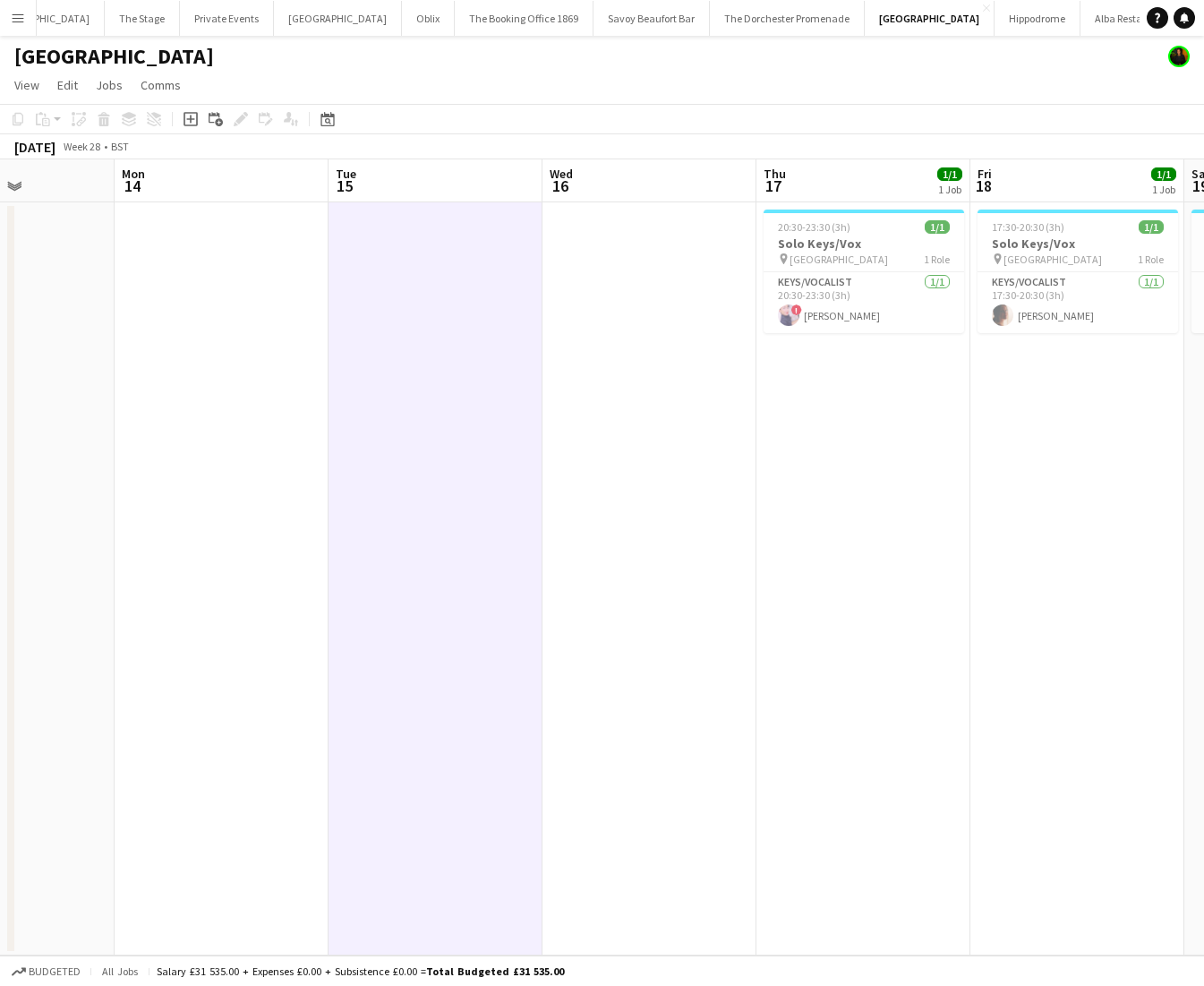
scroll to position [0, 61]
click at [128, 17] on button "The Stage Close" at bounding box center [142, 18] width 75 height 35
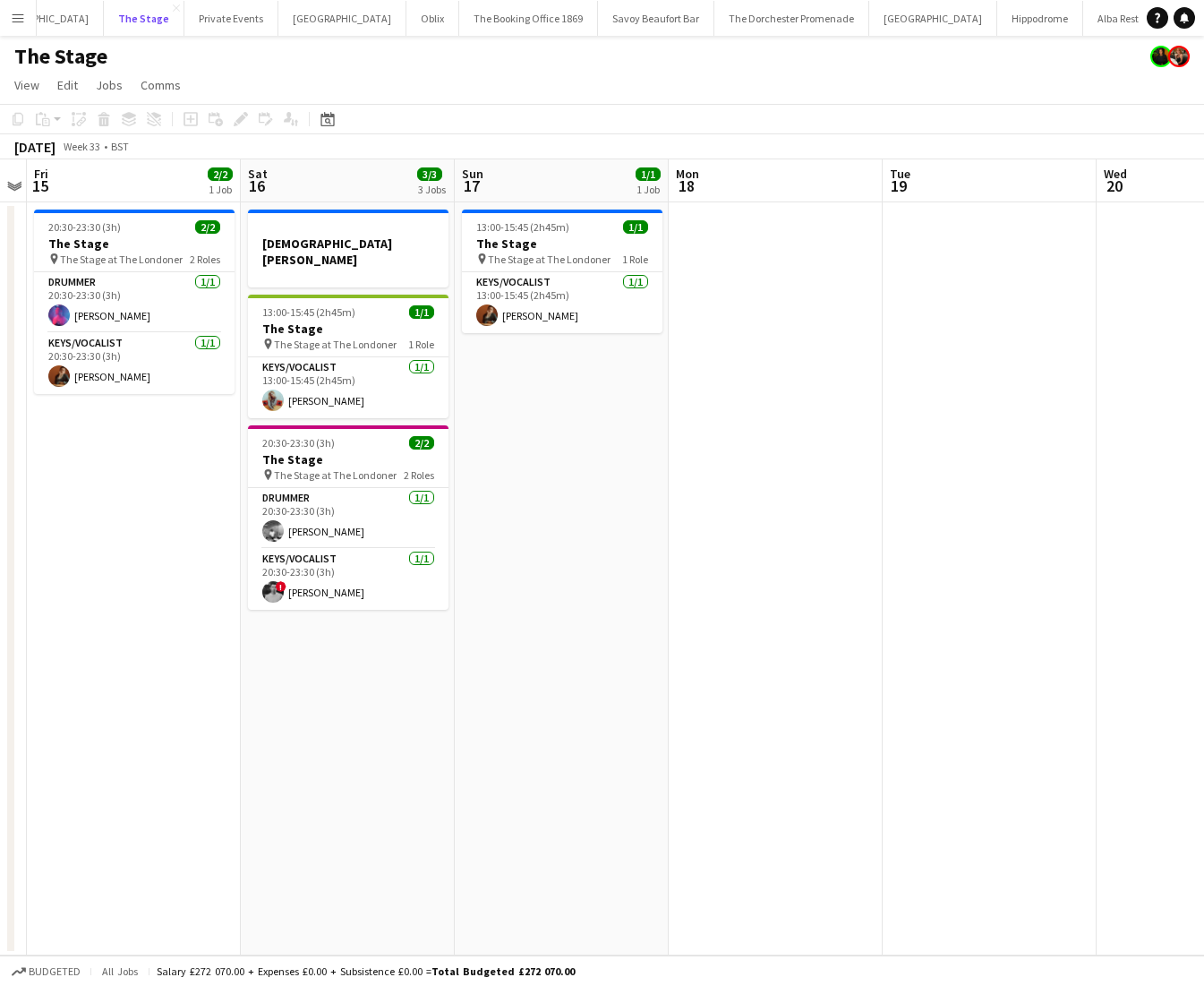
scroll to position [0, 493]
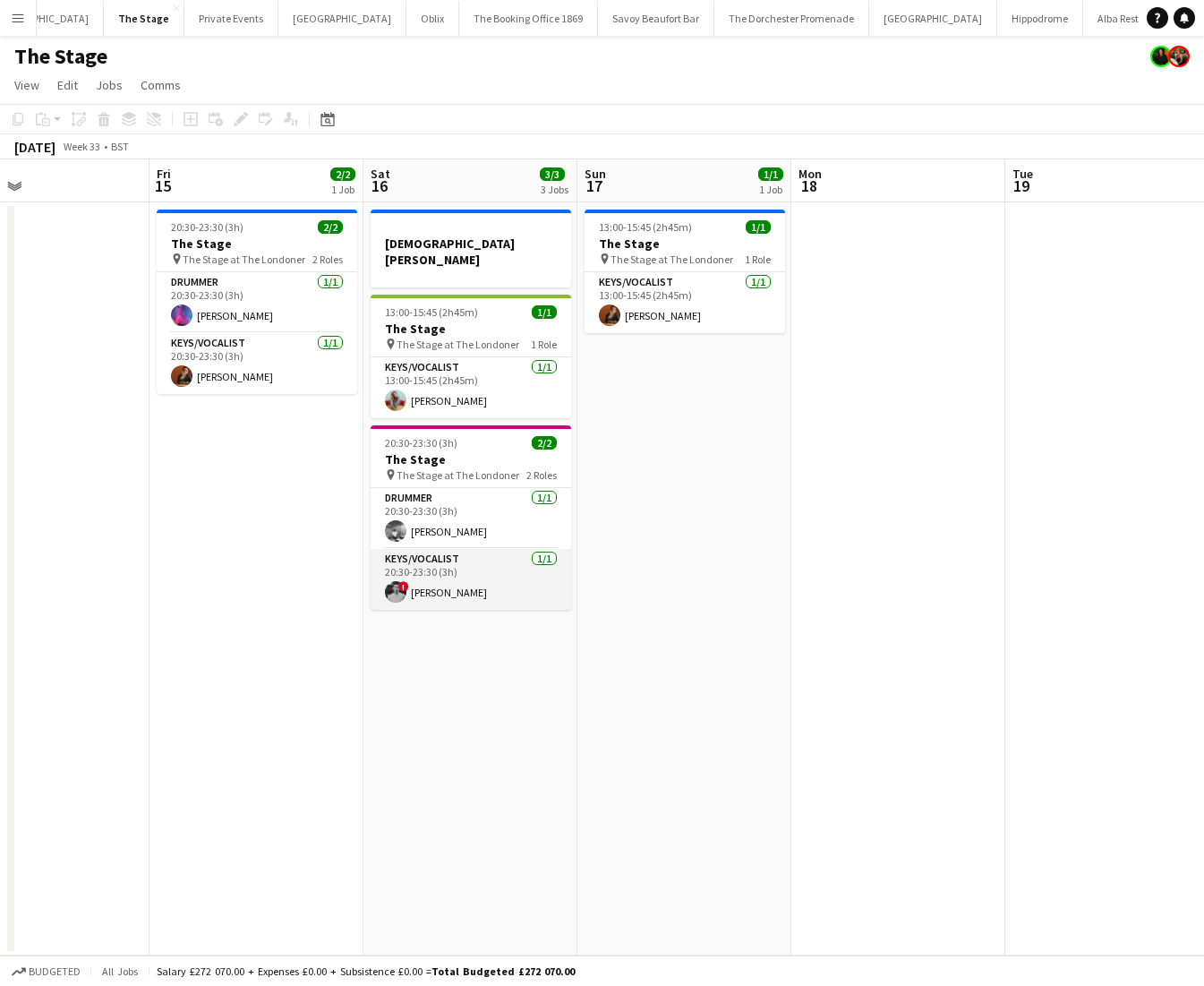
click at [423, 568] on app-card-role "Keys/Vocalist [DATE] 20:30-23:30 (3h) ! Harrison Smart" at bounding box center [471, 580] width 201 height 61
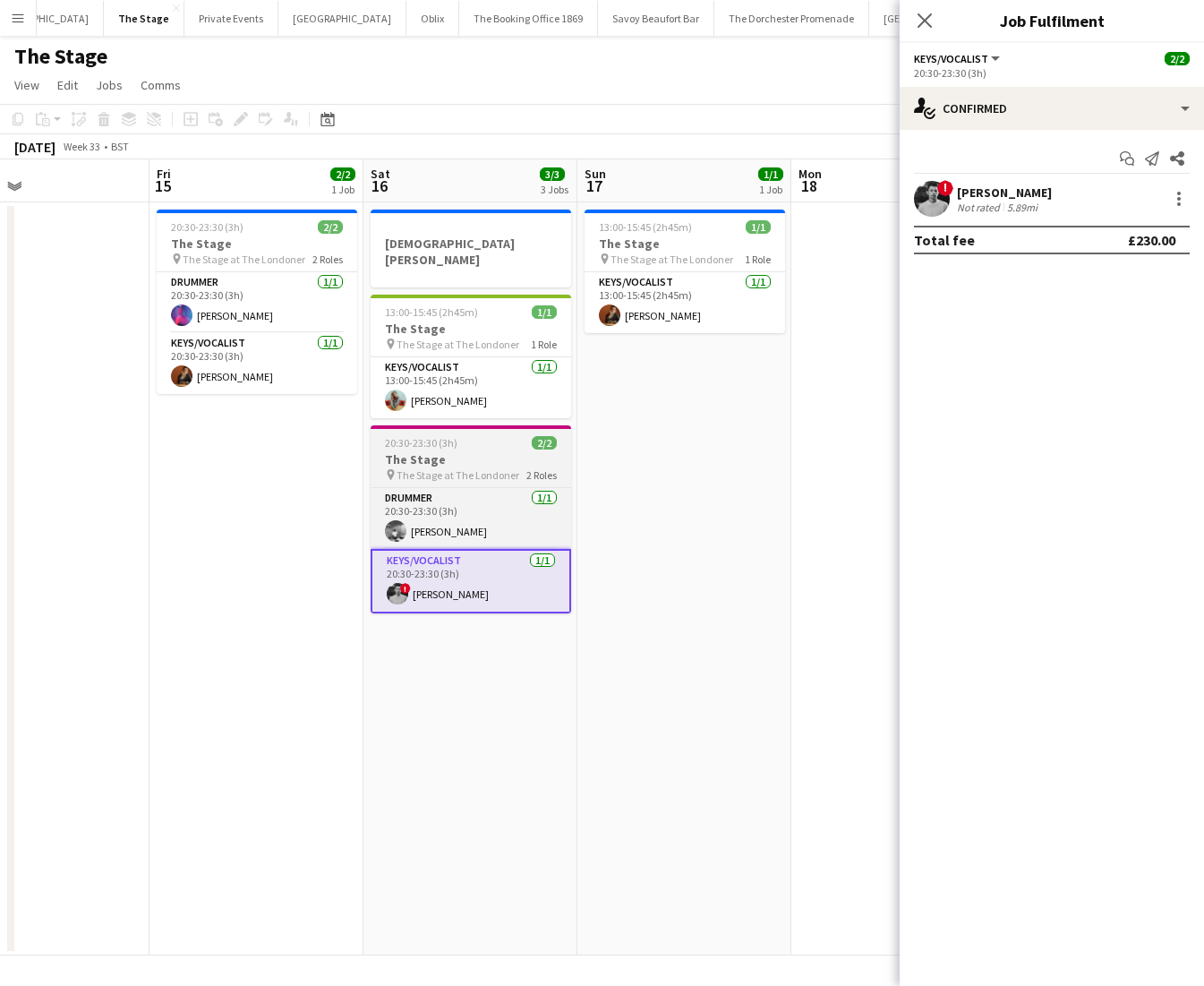
click at [414, 436] on span "20:30-23:30 (3h)" at bounding box center [421, 442] width 73 height 13
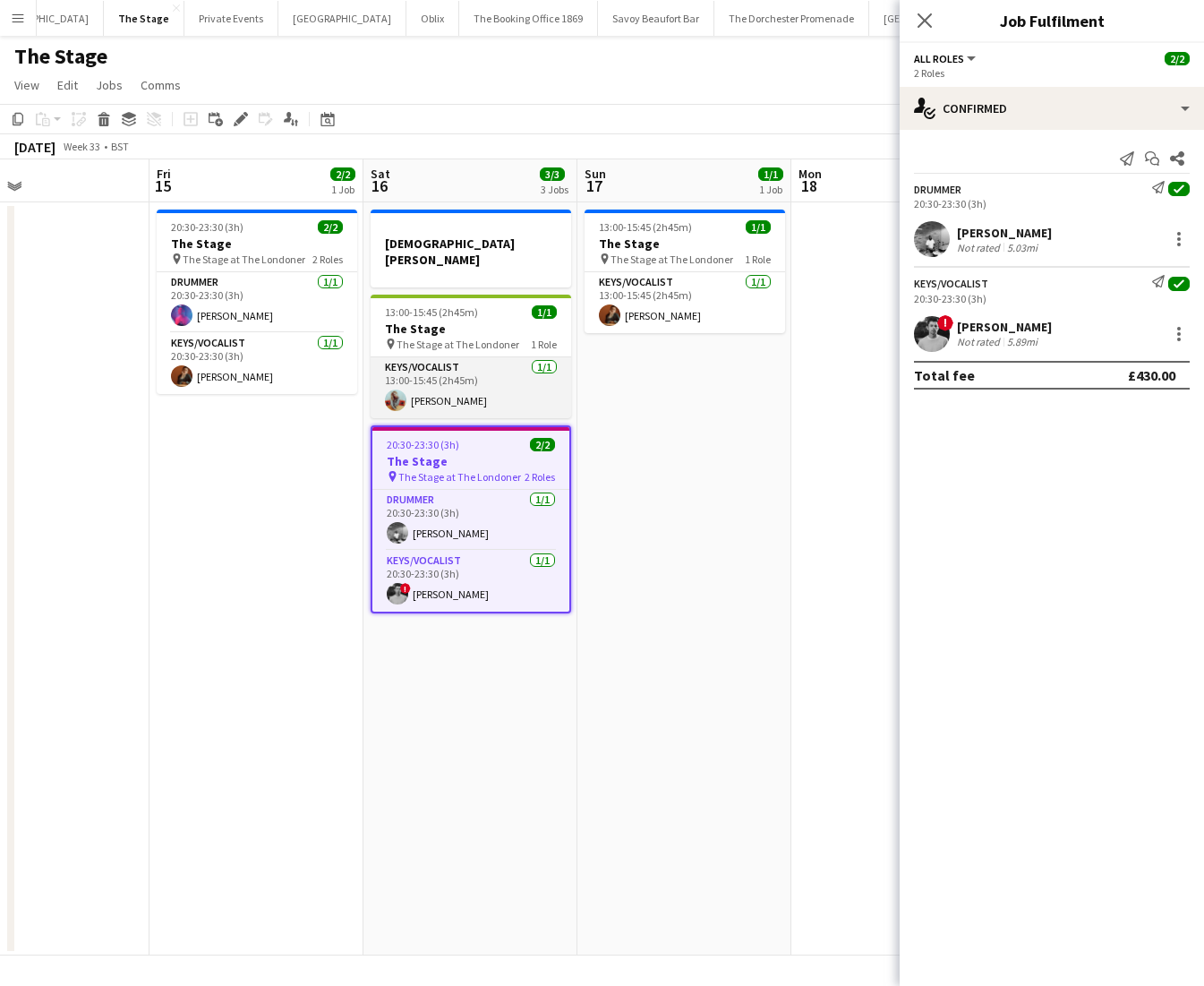
scroll to position [0, 492]
click at [419, 389] on app-card-role "Keys/Vocalist [DATE] 13:00-15:45 (2h45m) [PERSON_NAME]" at bounding box center [472, 388] width 201 height 61
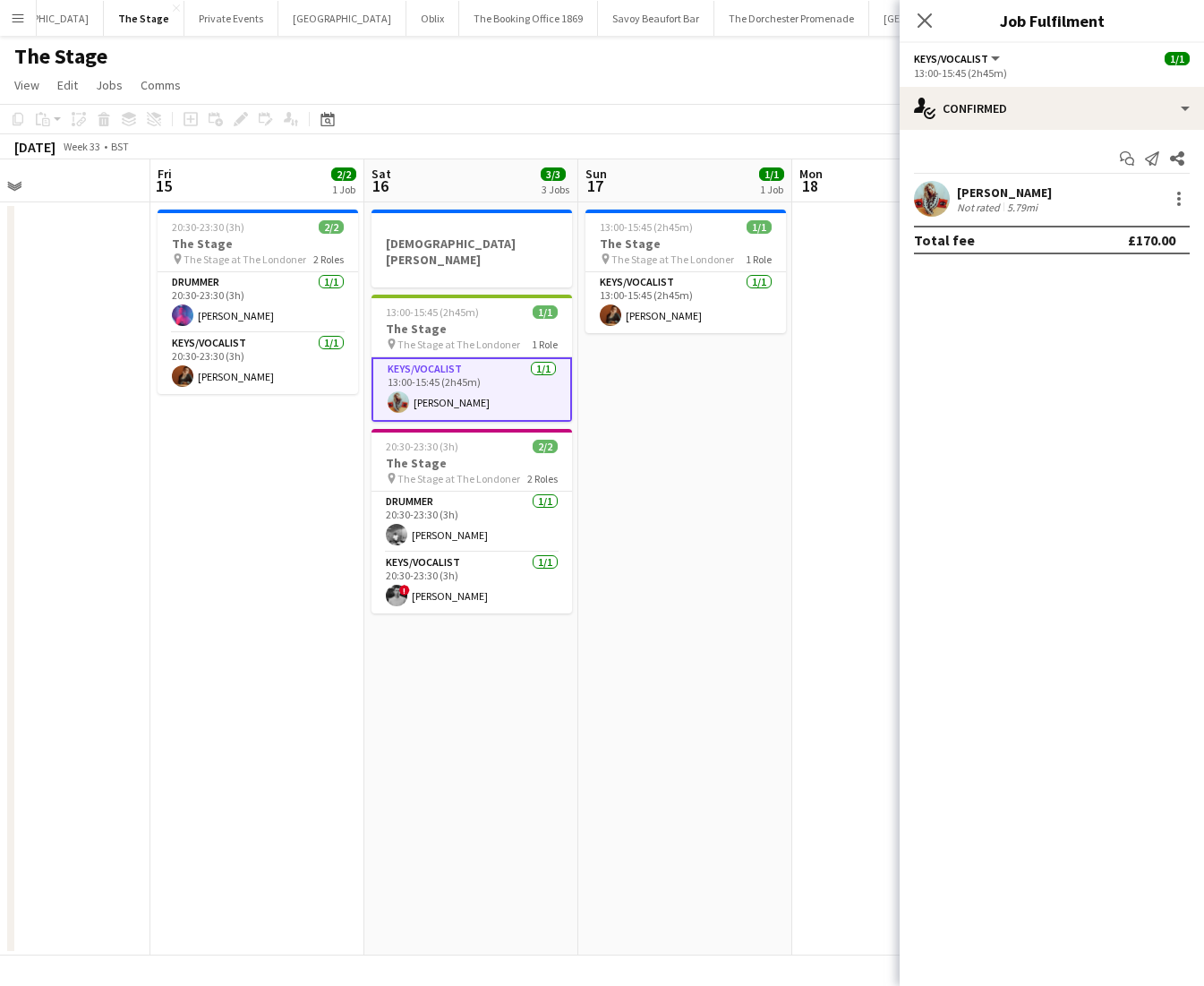
click at [429, 686] on app-date-cell "[DEMOGRAPHIC_DATA][PERSON_NAME] 13:00-15:45 (2h45m) 1/1 The Stage pin The Stage…" at bounding box center [471, 579] width 214 height 753
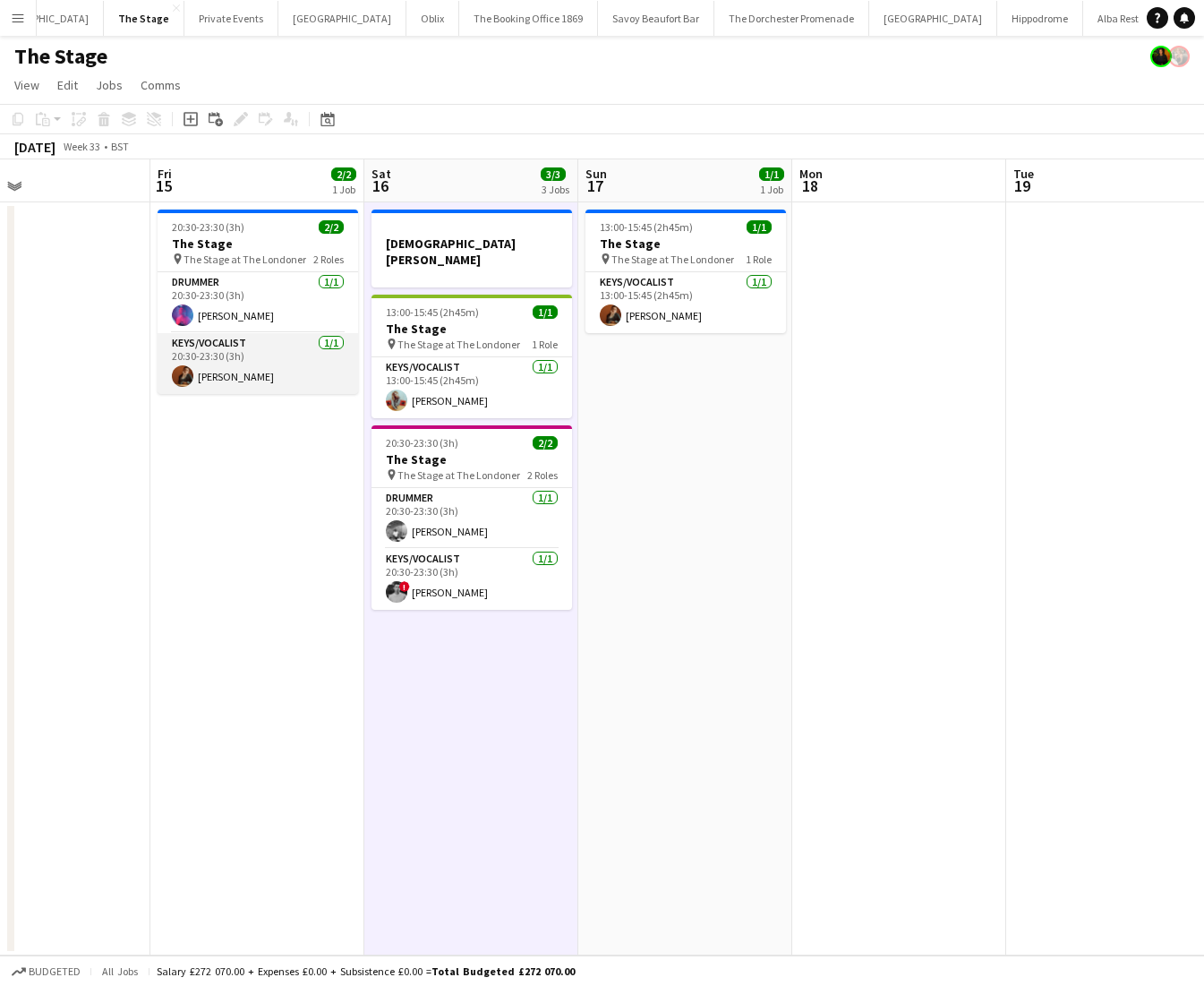
click at [279, 382] on app-card-role "Keys/Vocalist [DATE] 20:30-23:30 (3h) [PERSON_NAME]" at bounding box center [258, 363] width 201 height 61
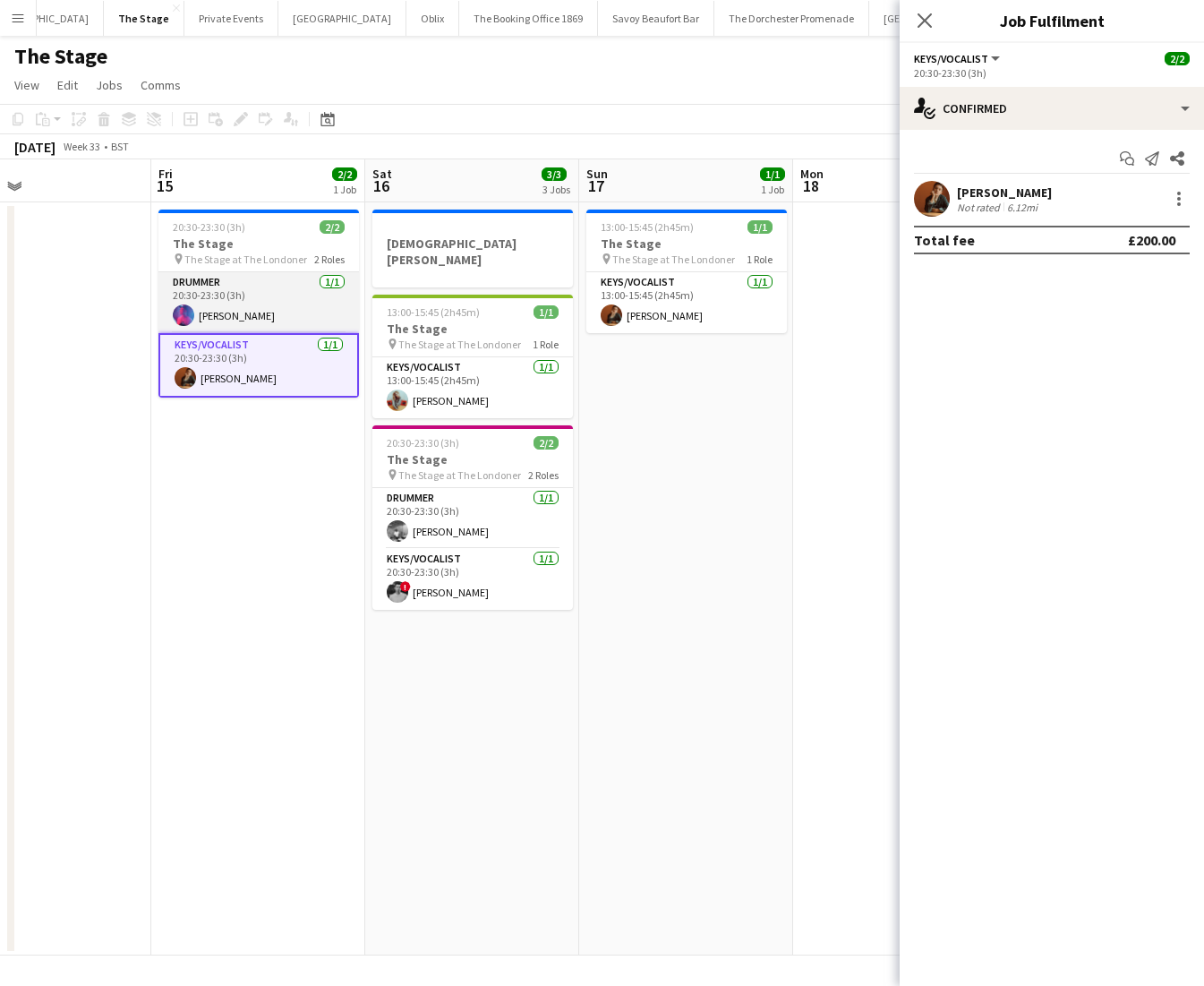
click at [262, 323] on app-card-role "Drummer [DATE] 20:30-23:30 (3h) [PERSON_NAME]" at bounding box center [259, 302] width 201 height 61
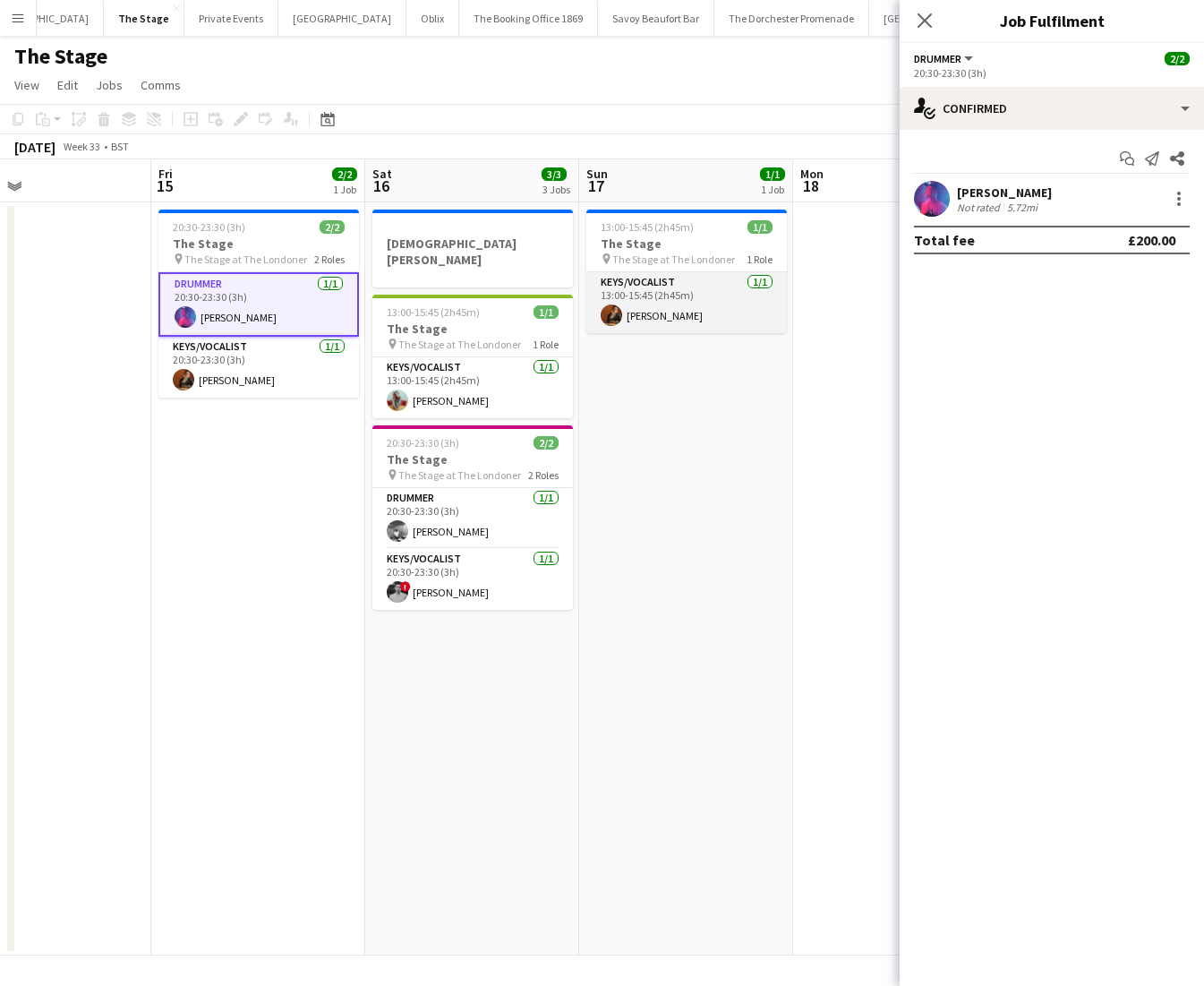
click at [728, 318] on app-card-role "Keys/Vocalist [DATE] 13:00-15:45 (2h45m) [PERSON_NAME]" at bounding box center [687, 302] width 201 height 61
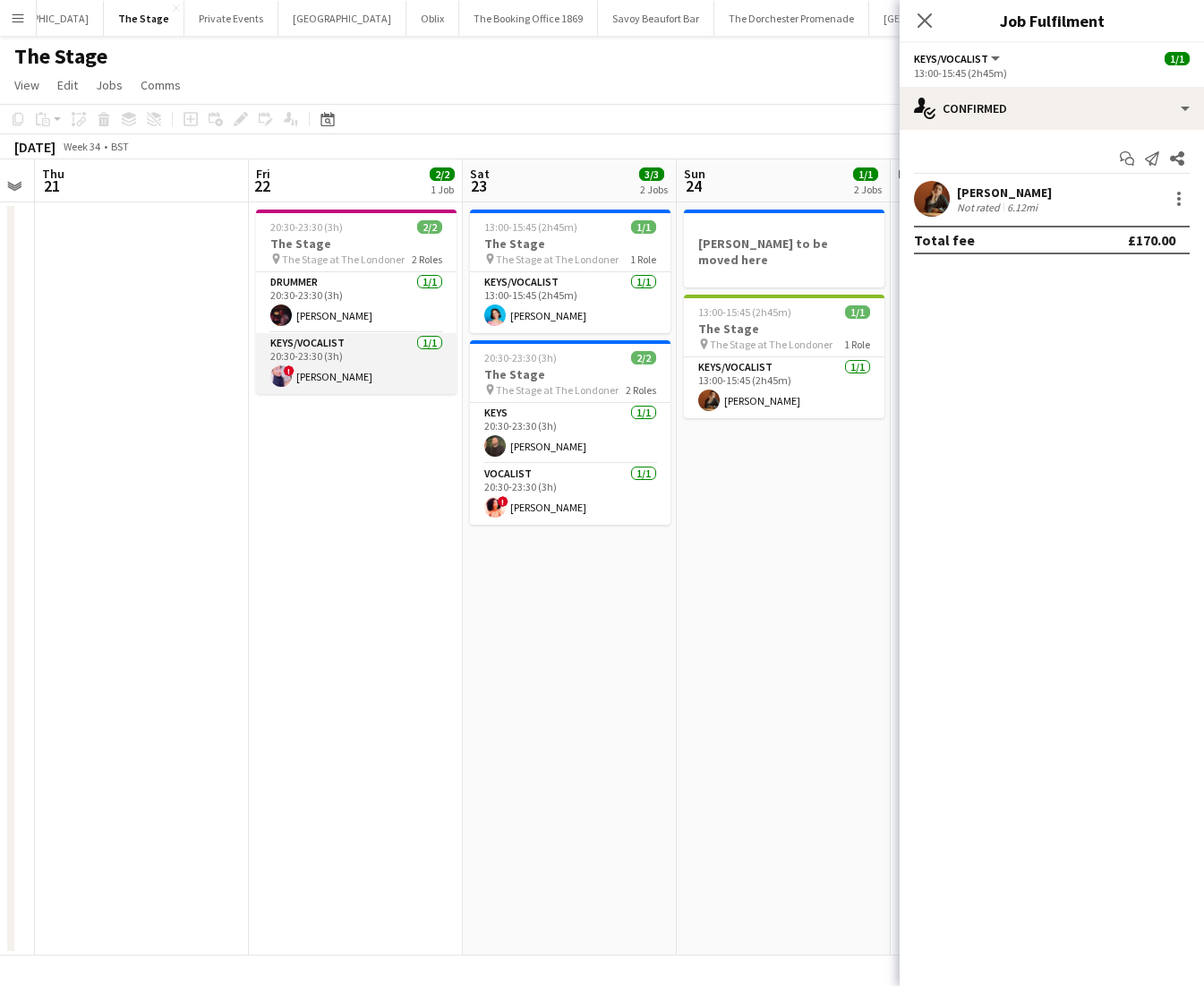
click at [445, 370] on app-card-role "Keys/Vocalist [DATE] 20:30-23:30 (3h) ! [PERSON_NAME]" at bounding box center [356, 363] width 201 height 61
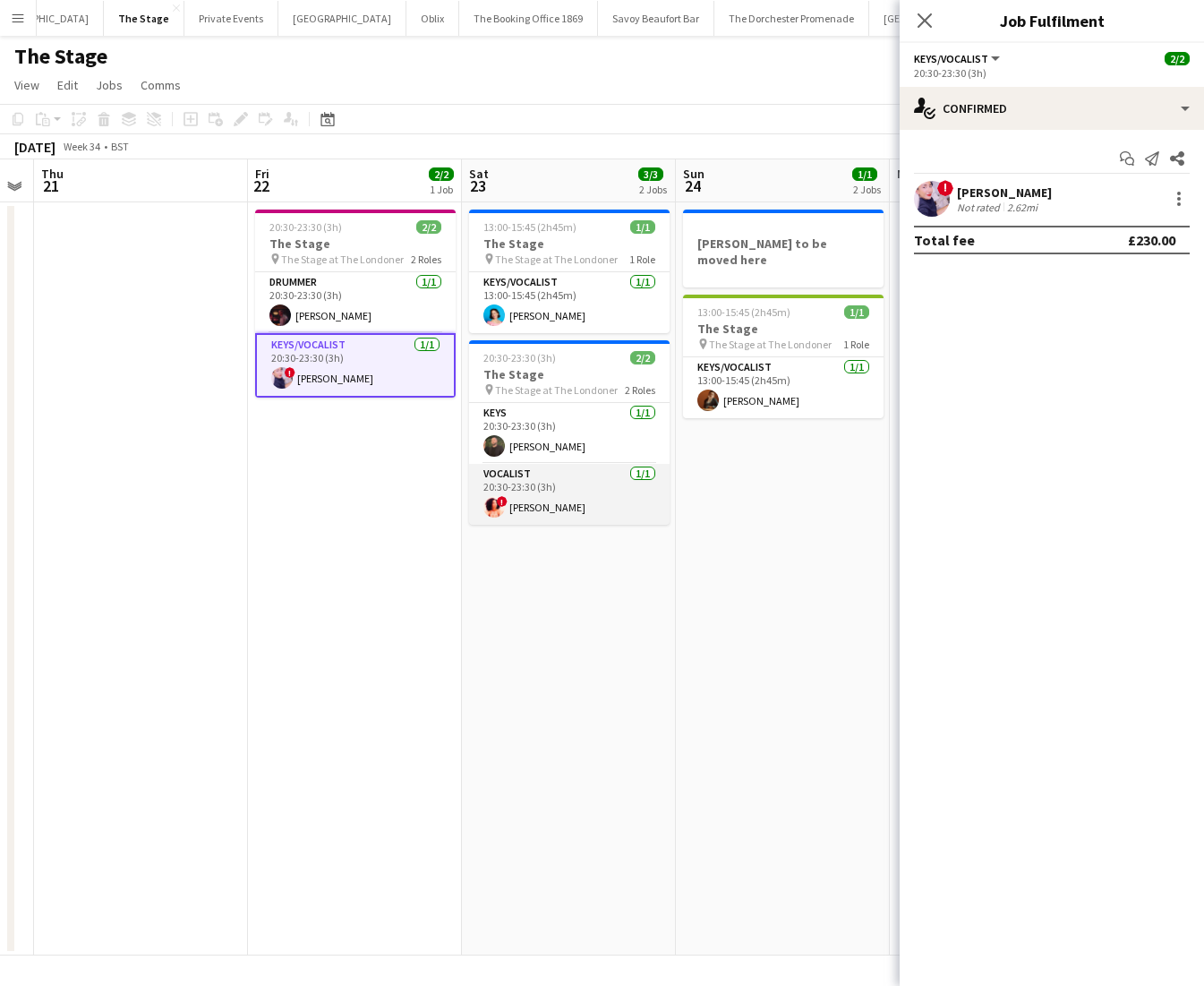
click at [594, 496] on app-card-role "Vocalist [DATE] 20:30-23:30 (3h) ! [PERSON_NAME]" at bounding box center [570, 494] width 201 height 61
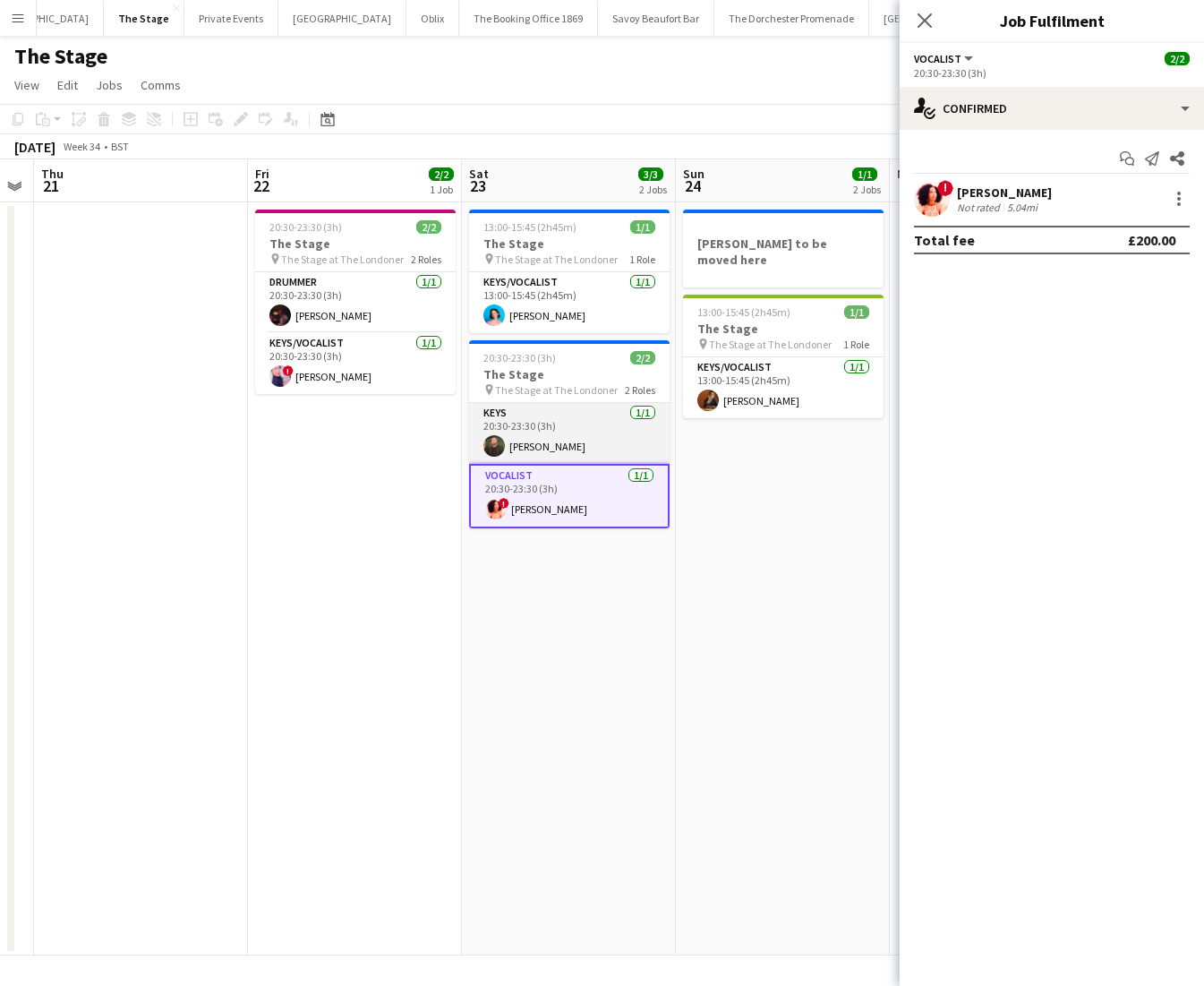
click at [584, 451] on app-card-role "Keys [DATE] 20:30-23:30 (3h) [PERSON_NAME]" at bounding box center [570, 433] width 201 height 61
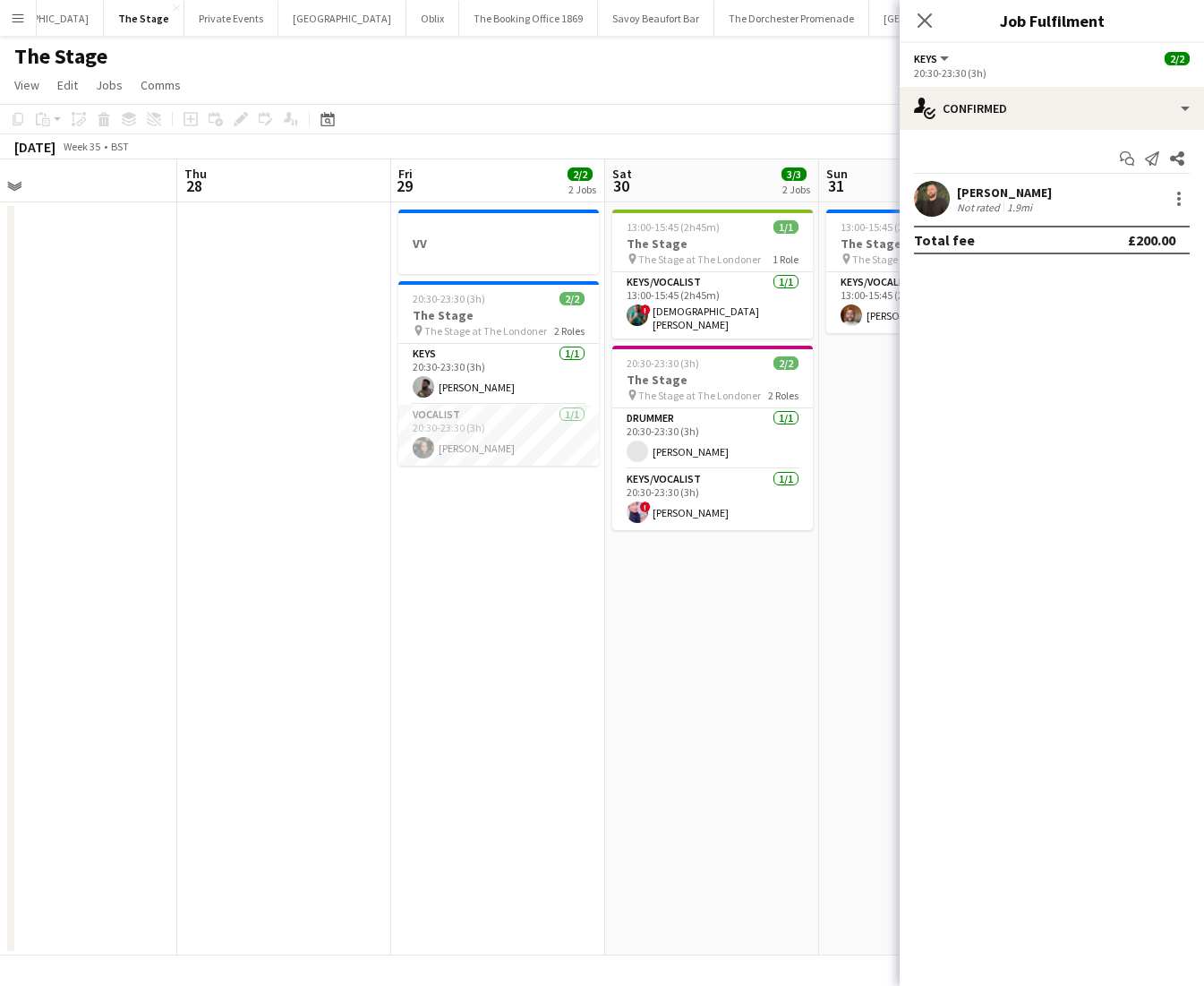
scroll to position [0, 699]
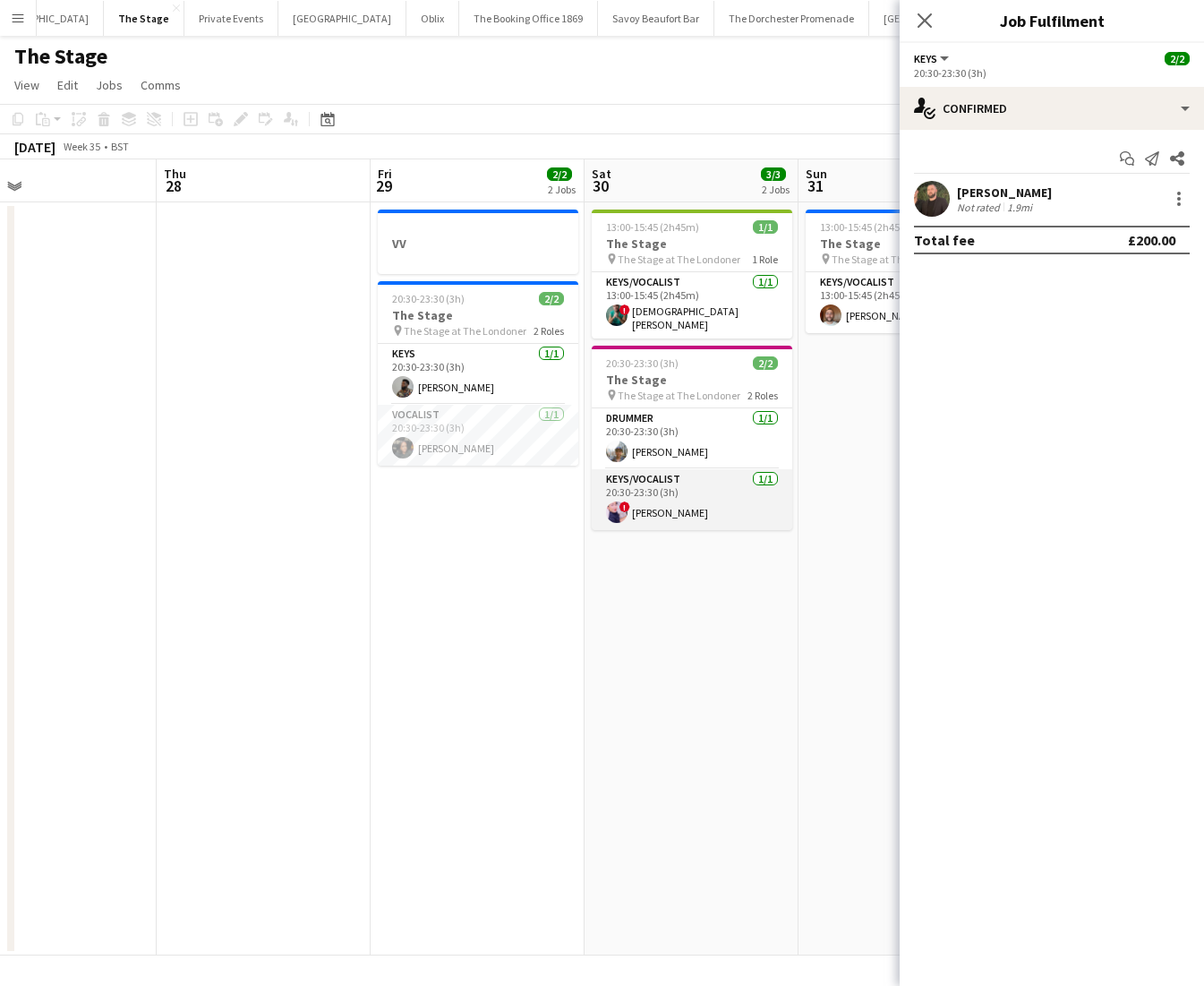
click at [694, 521] on app-card-role "Keys/Vocalist [DATE] 20:30-23:30 (3h) ! [PERSON_NAME]" at bounding box center [693, 500] width 201 height 61
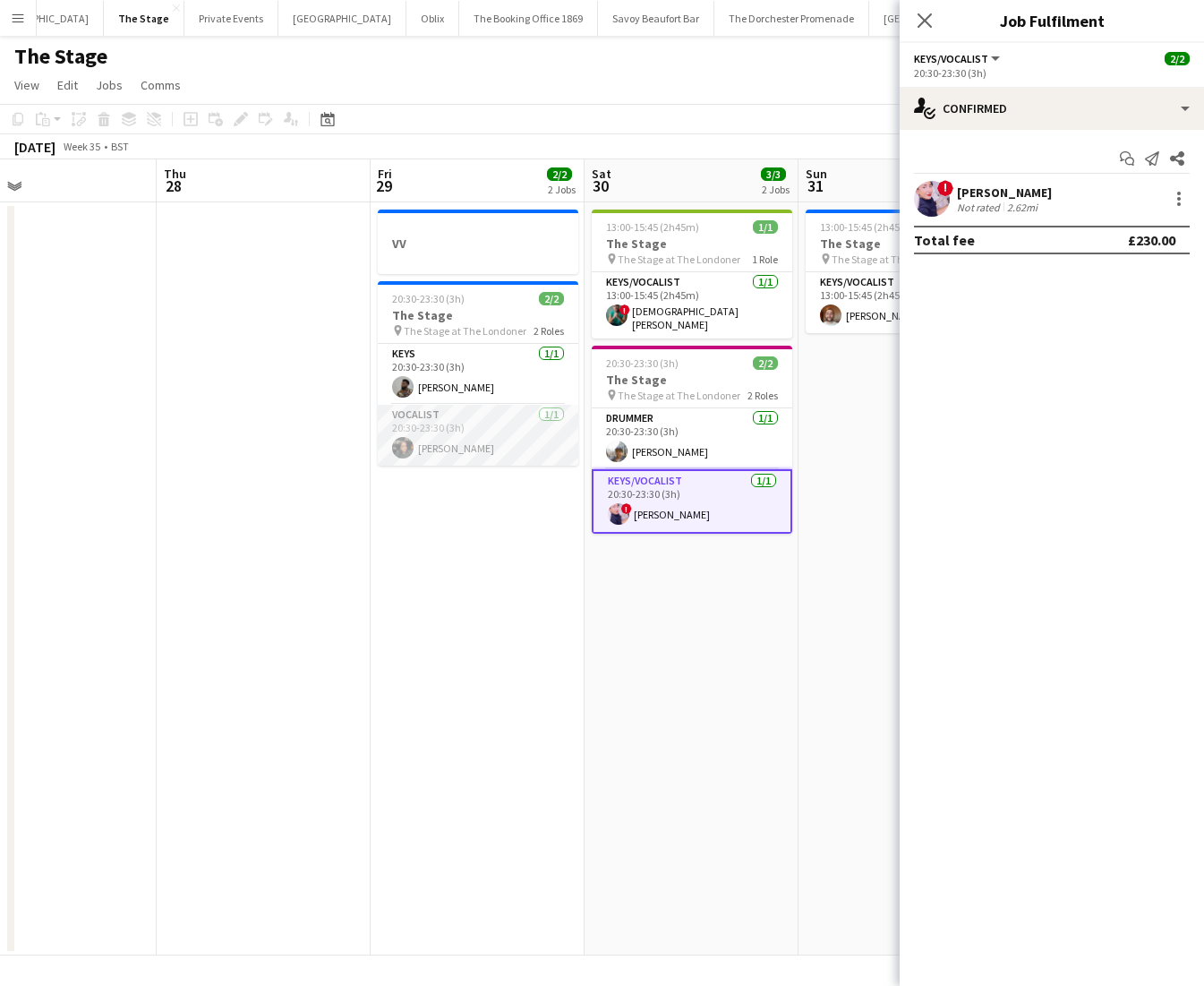
click at [449, 440] on app-card-role "Vocalist [DATE] 20:30-23:30 (3h) [PERSON_NAME]" at bounding box center [478, 435] width 201 height 61
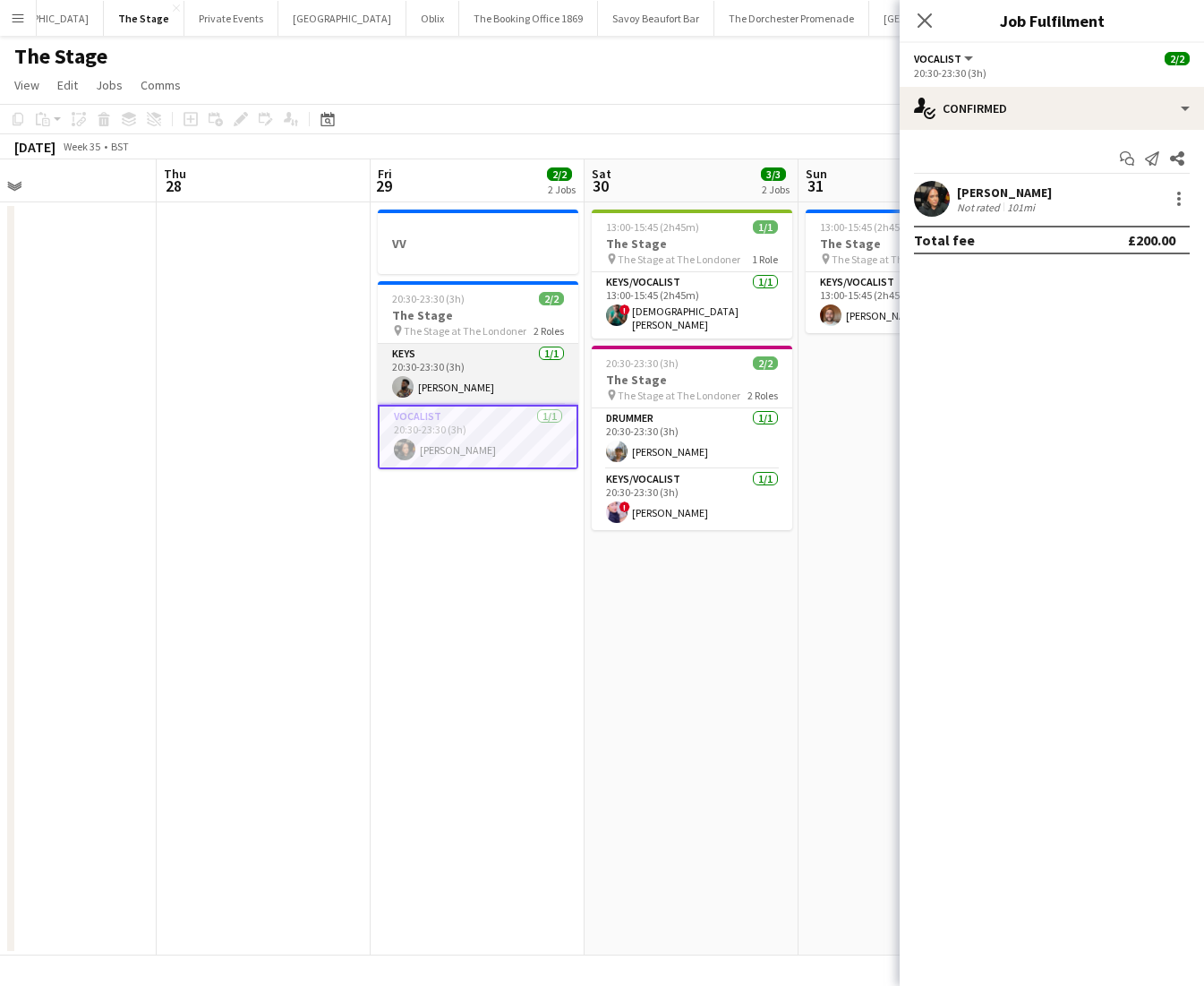
click at [459, 373] on app-card-role "Keys [DATE] 20:30-23:30 (3h) [PERSON_NAME]" at bounding box center [478, 374] width 201 height 61
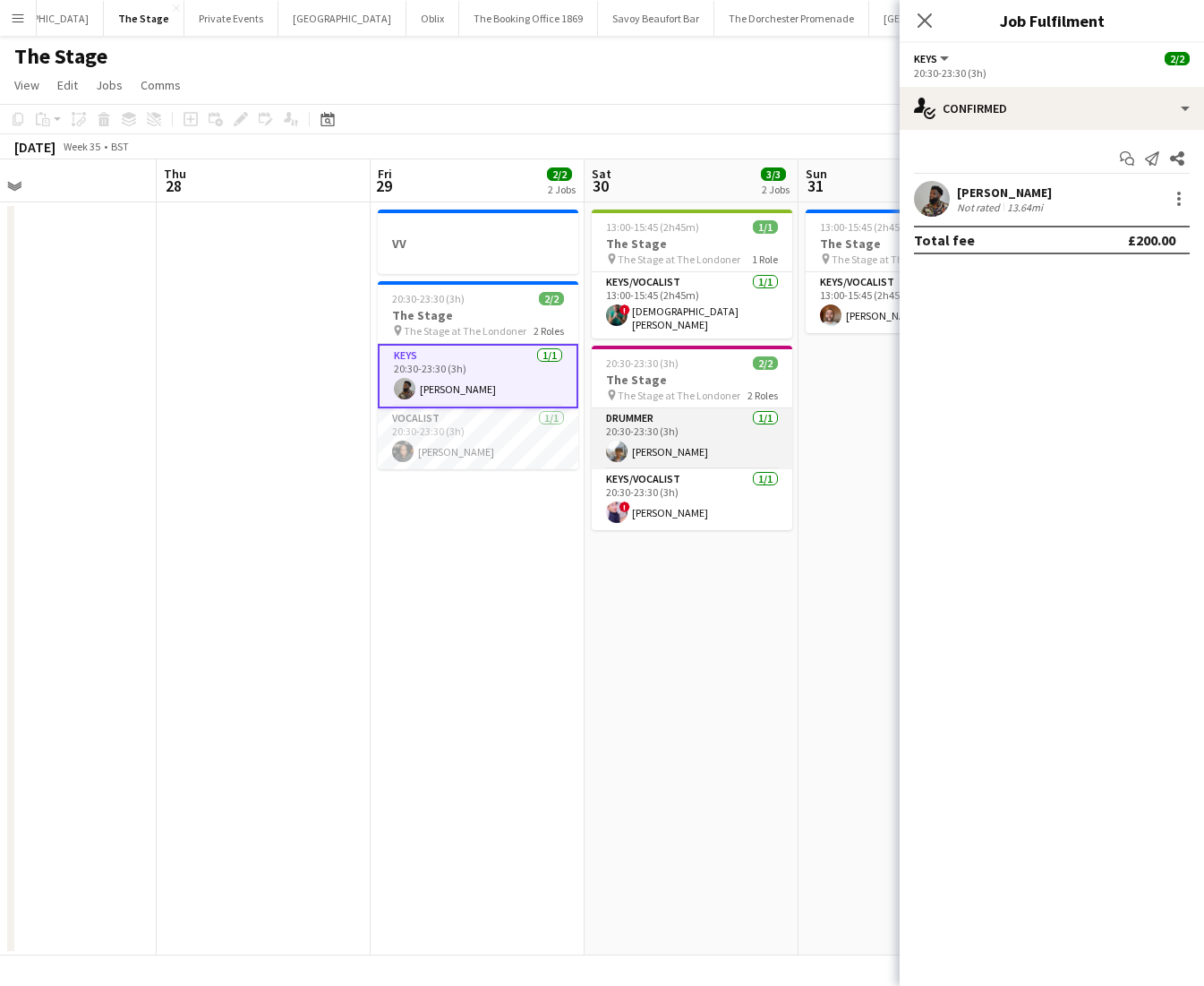
click at [723, 463] on app-card-role "Drummer [DATE] 20:30-23:30 (3h) [PERSON_NAME]" at bounding box center [693, 439] width 201 height 61
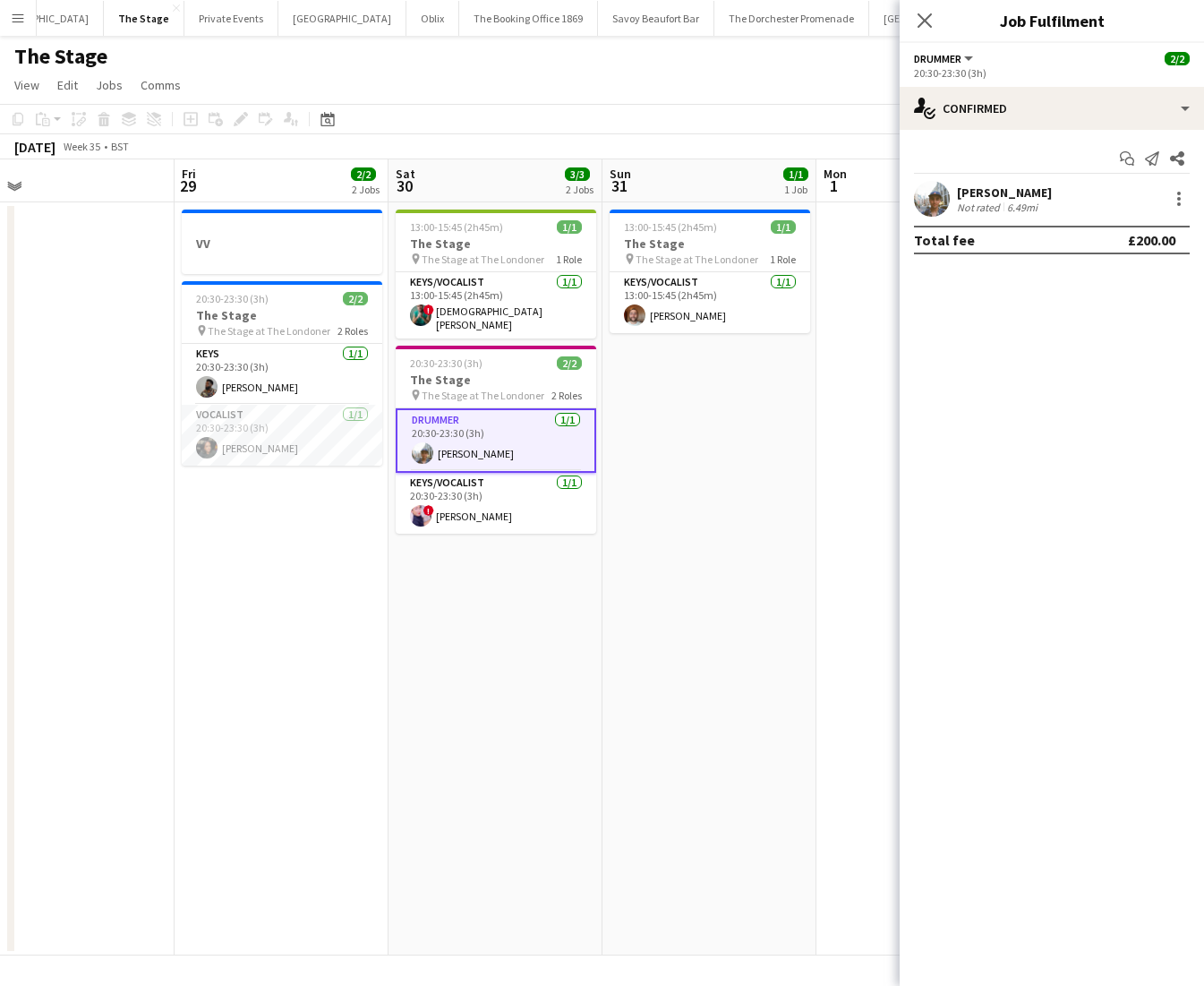
scroll to position [0, 697]
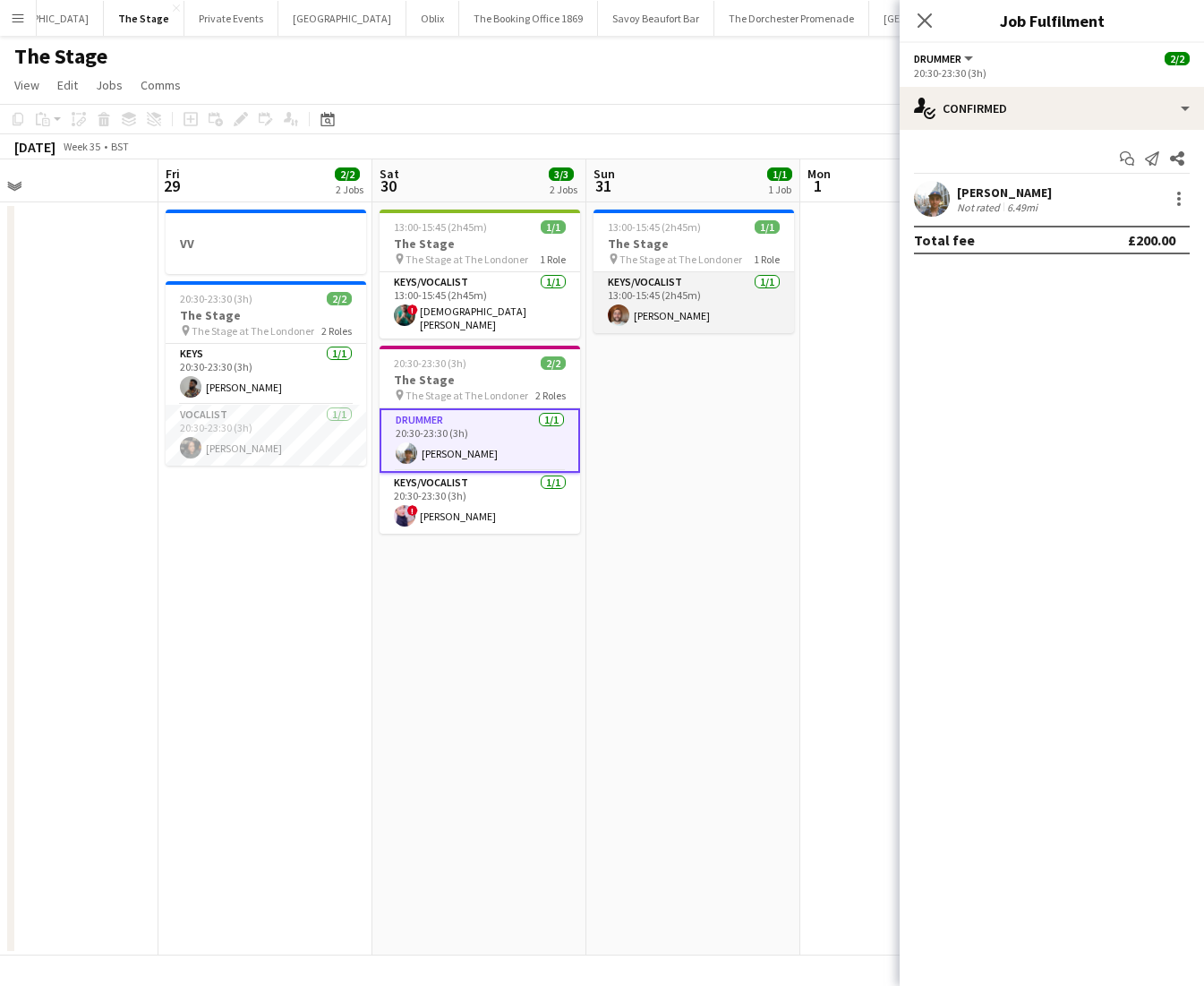
click at [750, 310] on app-card-role "Keys/Vocalist [DATE] 13:00-15:45 (2h45m) [PERSON_NAME]" at bounding box center [694, 302] width 201 height 61
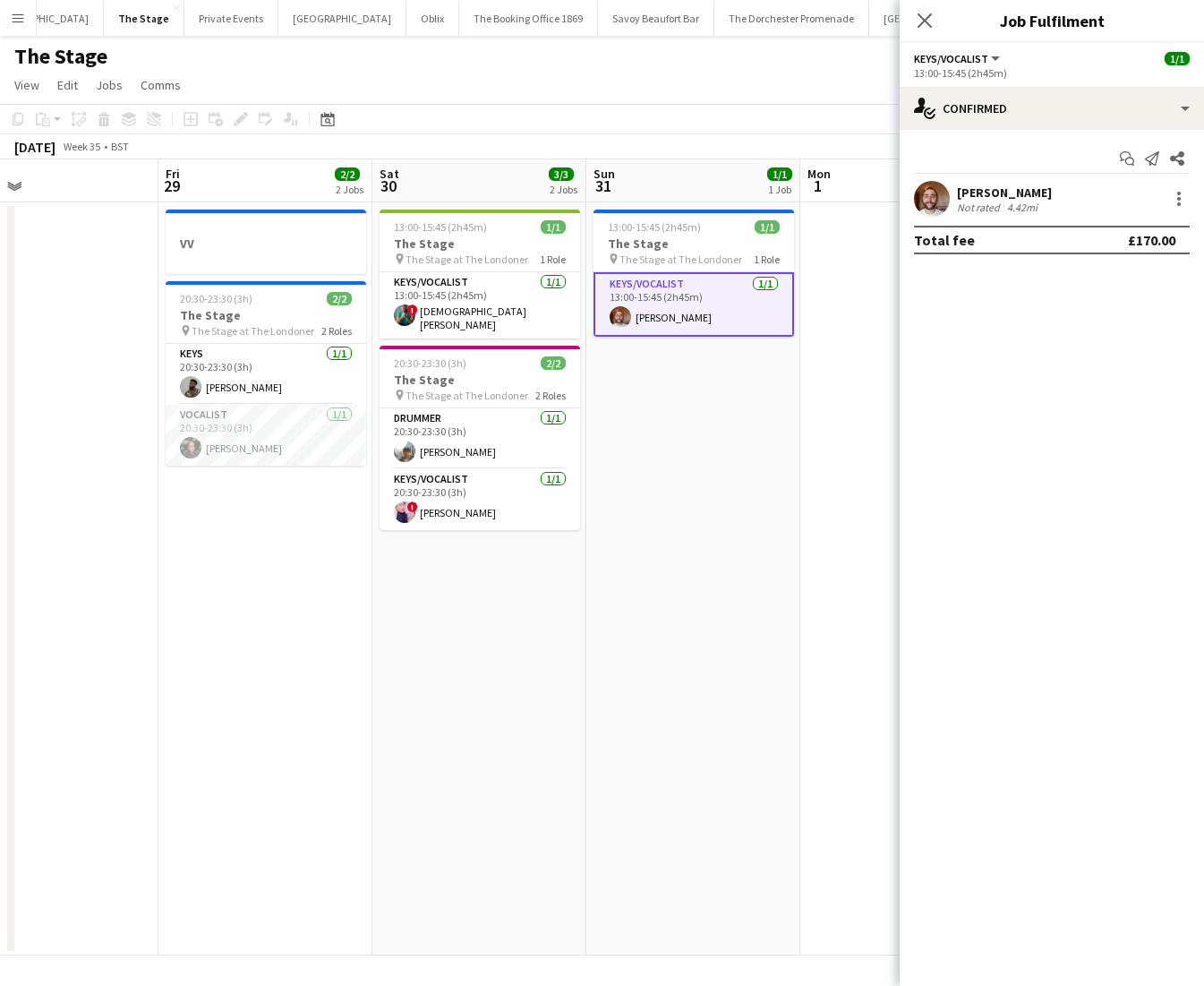
click at [710, 489] on app-date-cell "13:00-15:45 (2h45m) 1/1 The Stage pin The Stage at The Londoner 1 Role Keys/Voc…" at bounding box center [694, 579] width 214 height 753
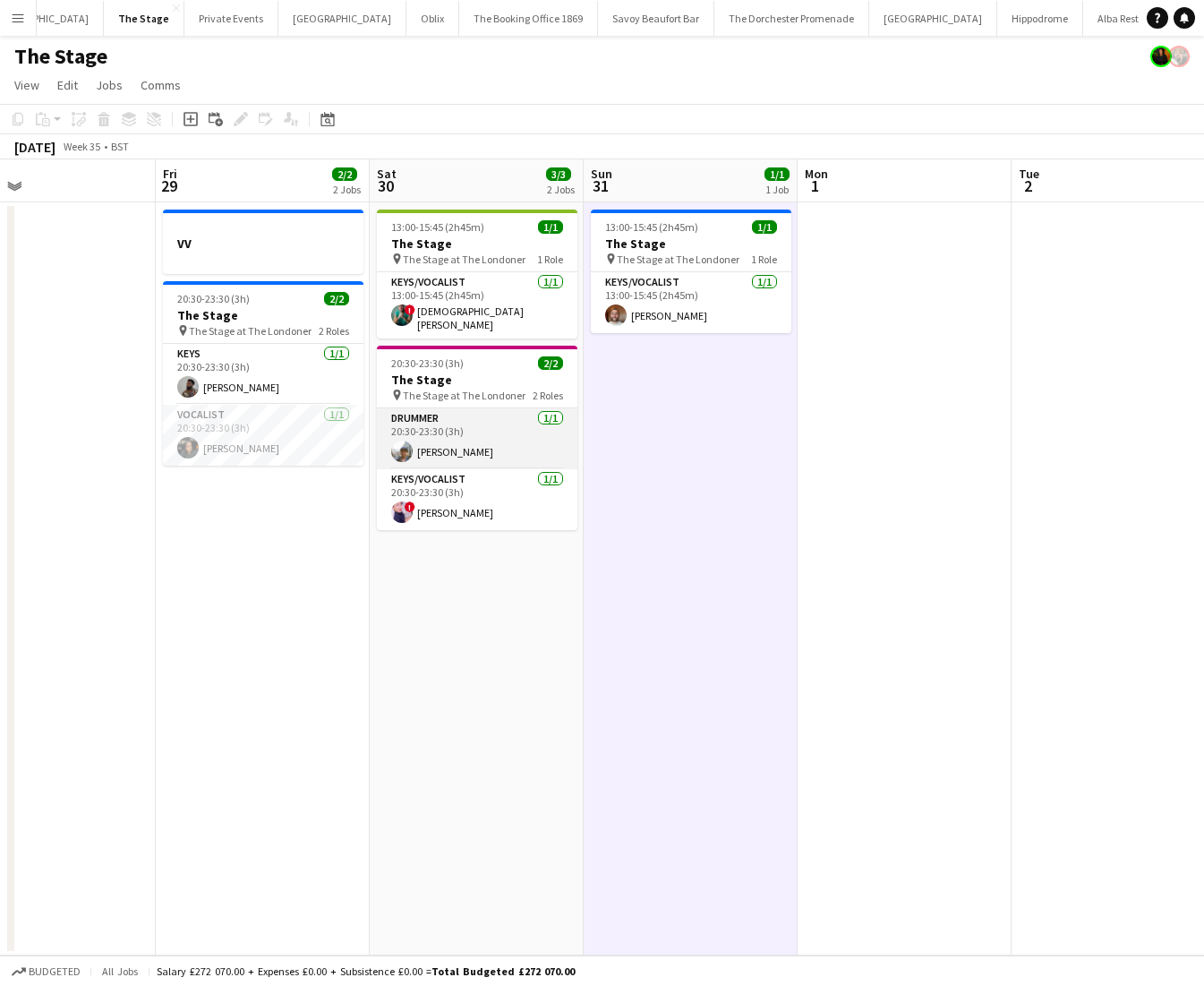
click at [500, 417] on app-card-role "Drummer [DATE] 20:30-23:30 (3h) [PERSON_NAME]" at bounding box center [477, 439] width 201 height 61
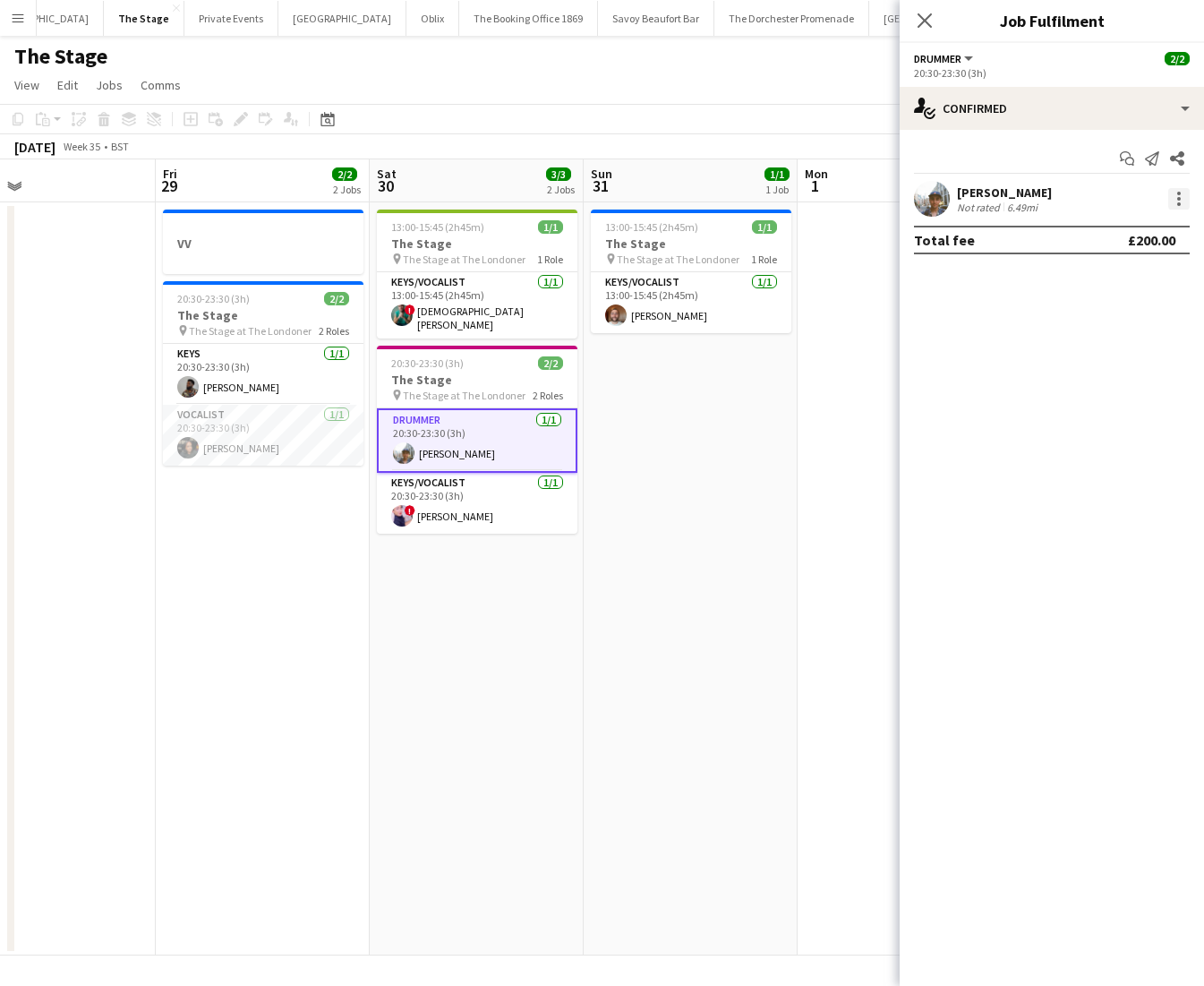
click at [1175, 197] on div at bounding box center [1179, 199] width 22 height 22
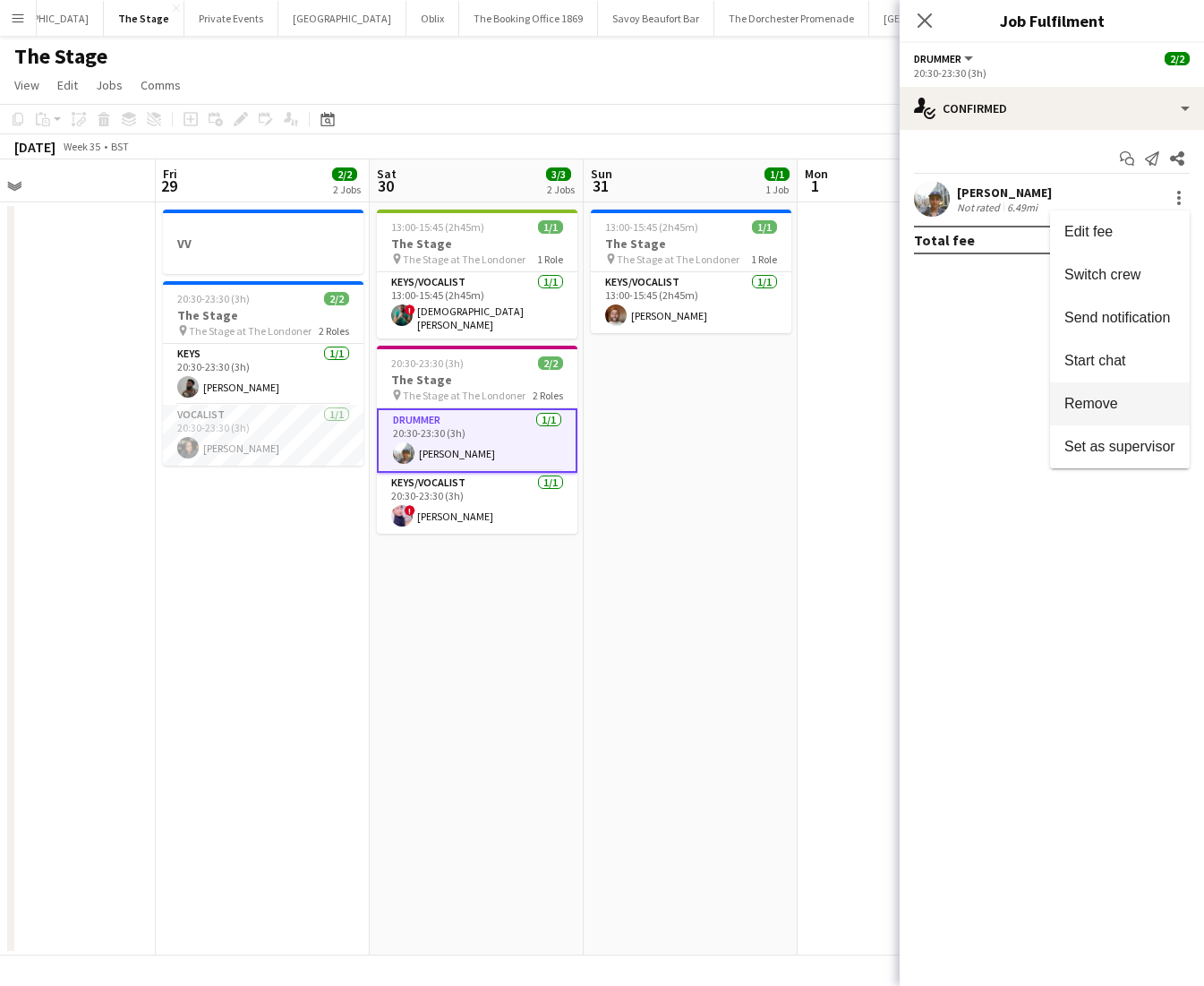
click at [1133, 417] on button "Remove" at bounding box center [1120, 404] width 140 height 43
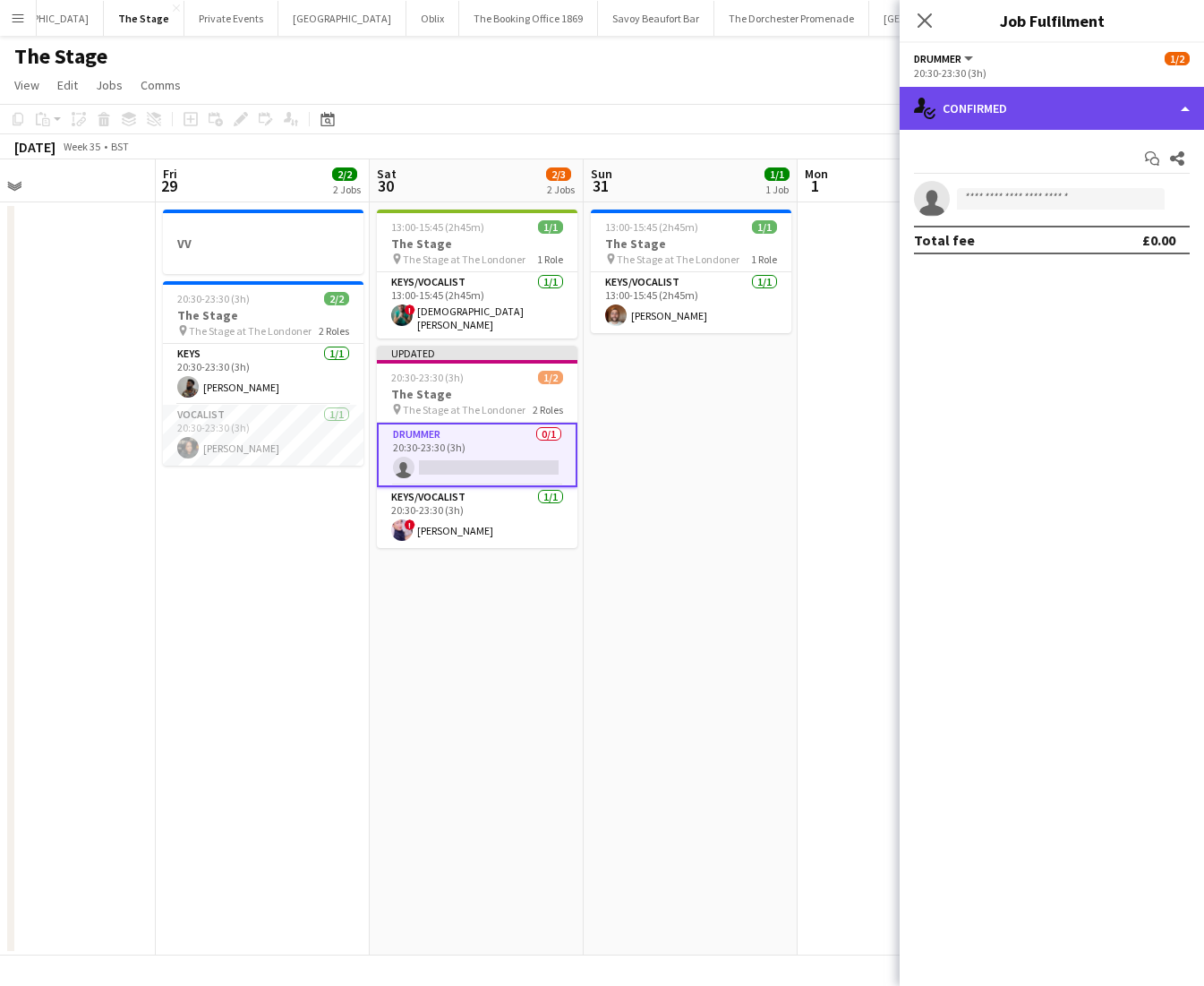
click at [1047, 98] on div "single-neutral-actions-check-2 Confirmed" at bounding box center [1051, 109] width 304 height 43
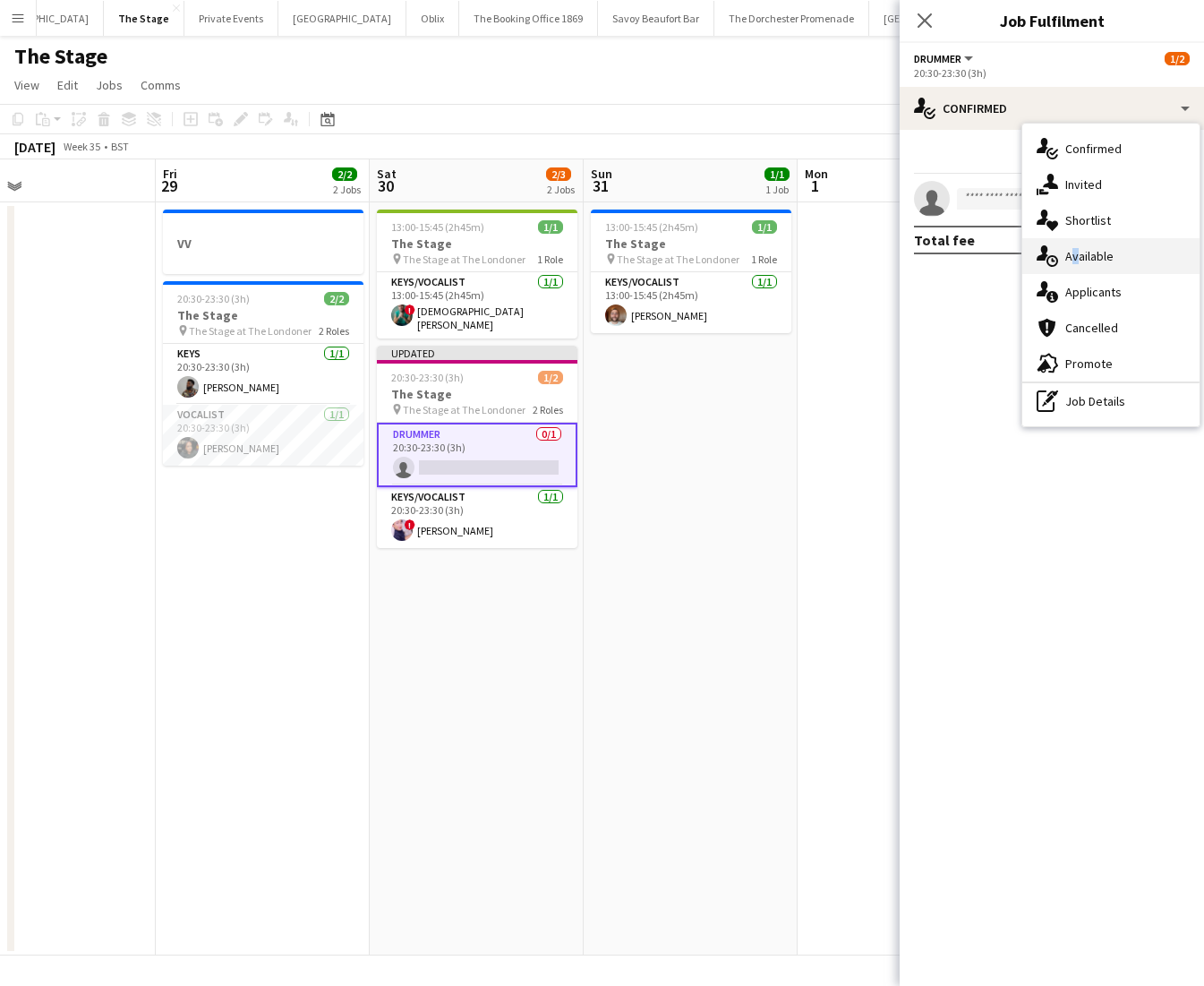
click at [1072, 249] on div "single-neutral-actions-upload Available" at bounding box center [1112, 256] width 178 height 36
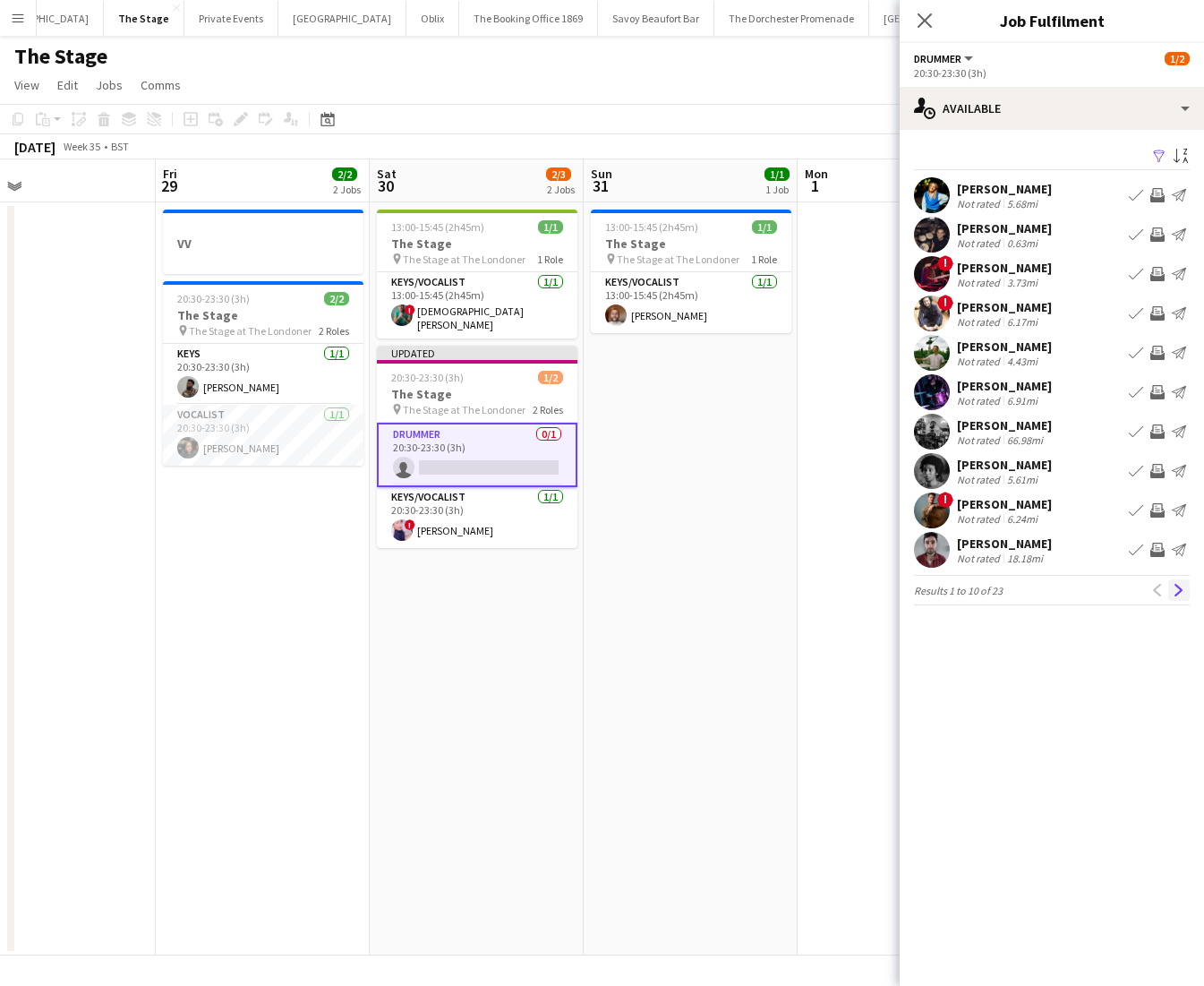
click at [1183, 596] on app-icon "Next" at bounding box center [1179, 590] width 13 height 13
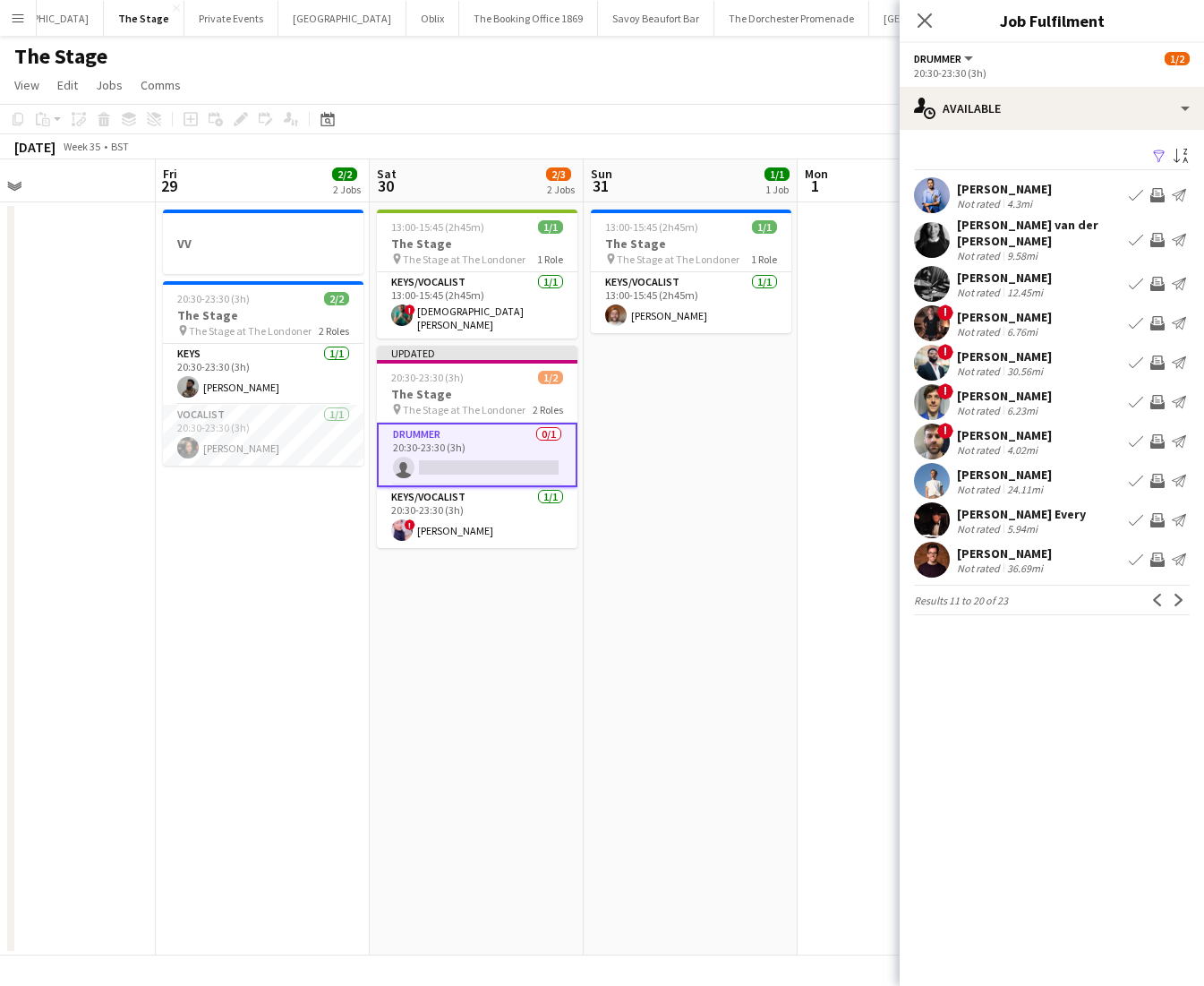
click at [1183, 596] on app-icon "Next" at bounding box center [1179, 600] width 13 height 13
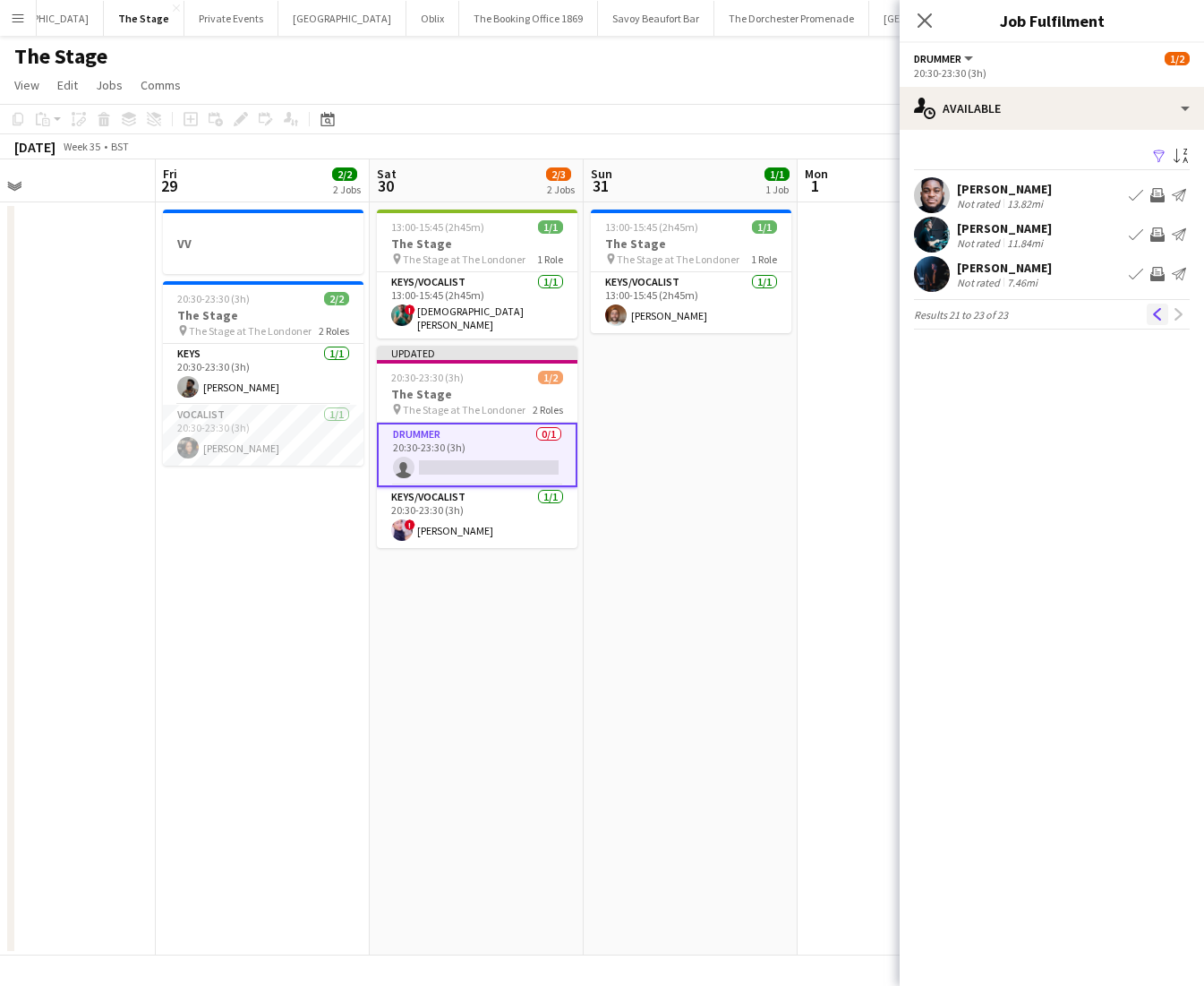
click at [1154, 310] on app-icon "Previous" at bounding box center [1157, 314] width 13 height 13
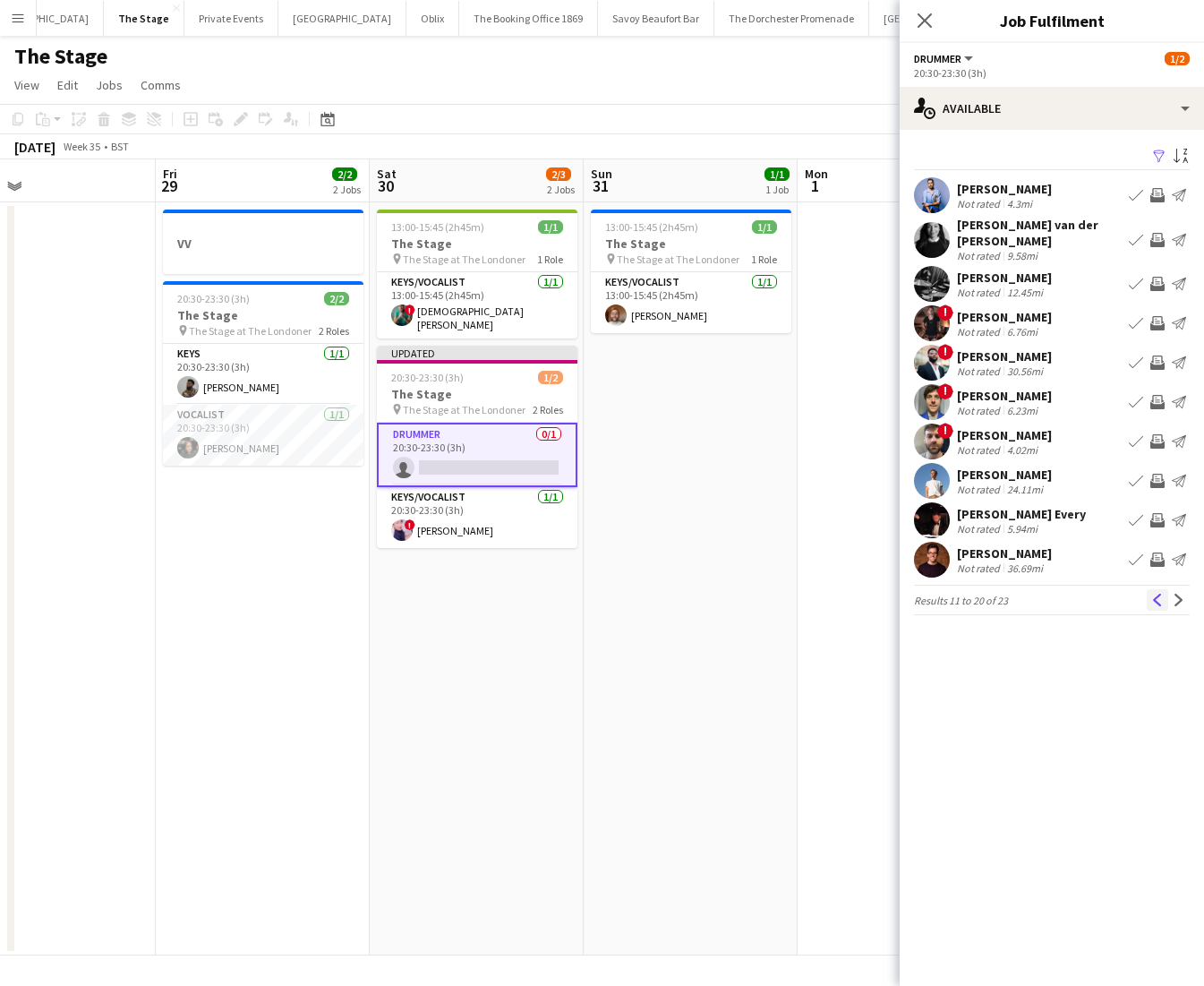
click at [1156, 598] on button "Previous" at bounding box center [1157, 600] width 22 height 22
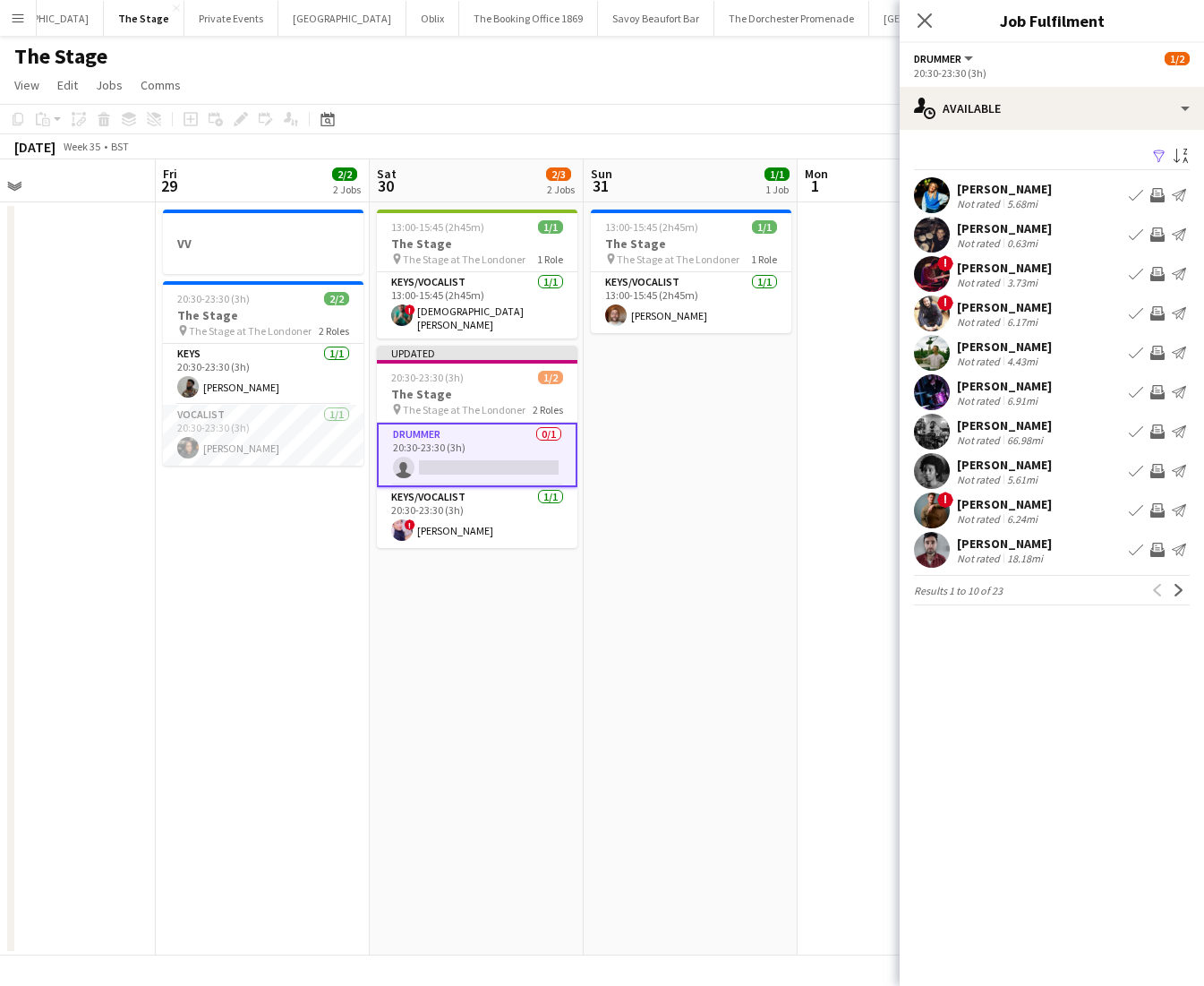
click at [1141, 278] on app-icon "Book crew" at bounding box center [1136, 274] width 14 height 14
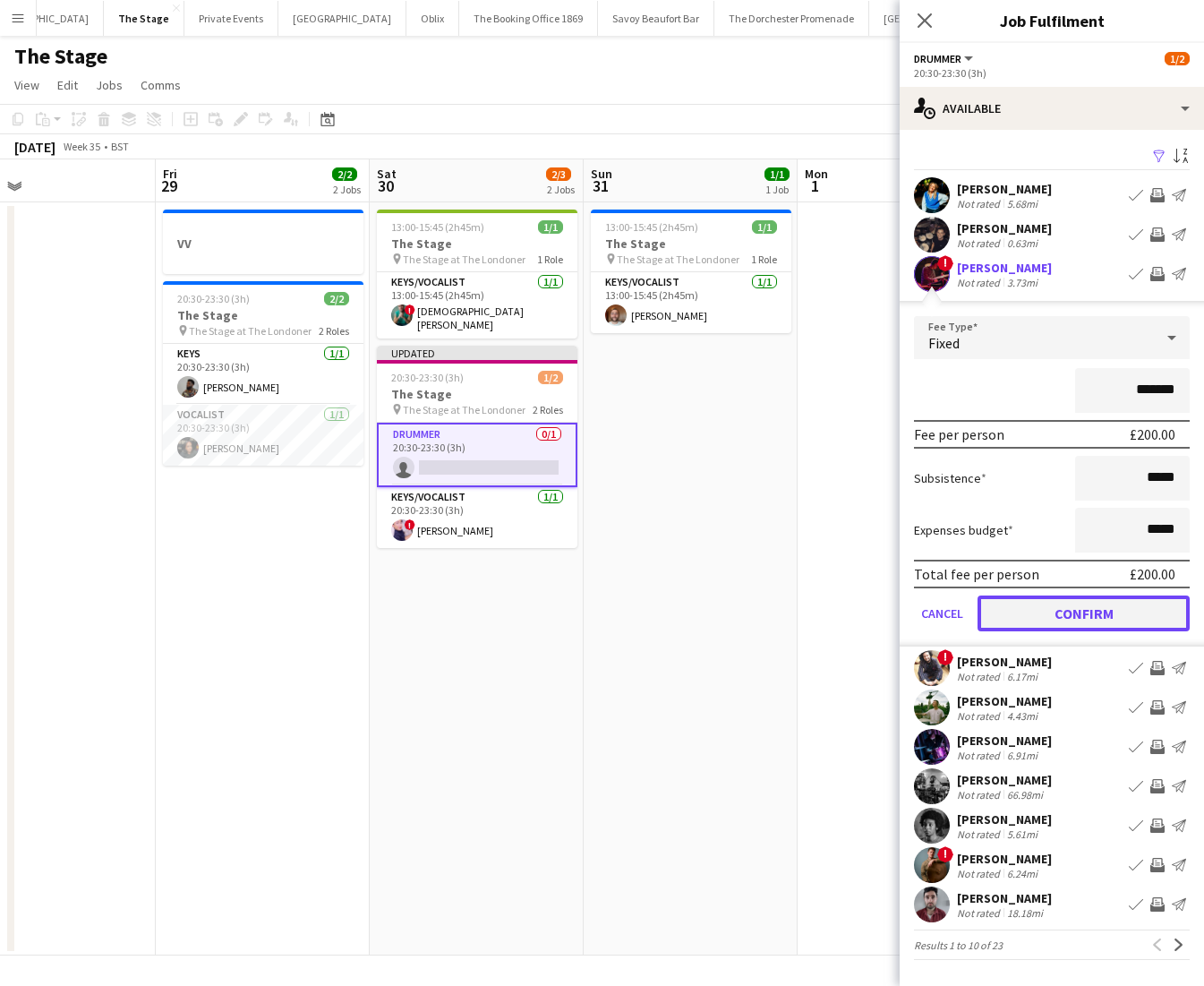
click at [1006, 603] on button "Confirm" at bounding box center [1084, 614] width 212 height 36
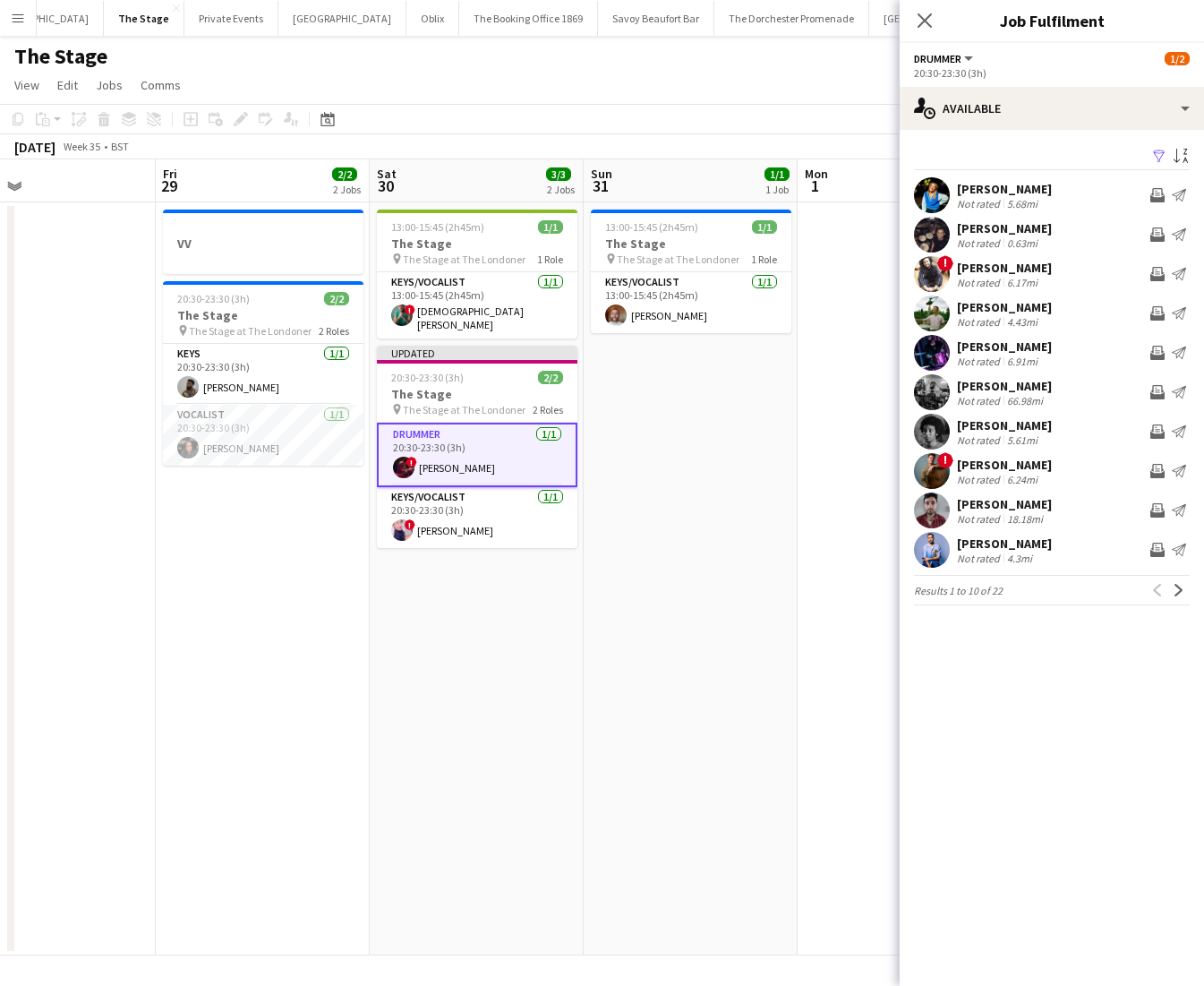
click at [561, 622] on app-date-cell "13:00-15:45 (2h45m) 1/1 The Stage pin The Stage at The Londoner 1 Role Keys/Voc…" at bounding box center [476, 579] width 214 height 753
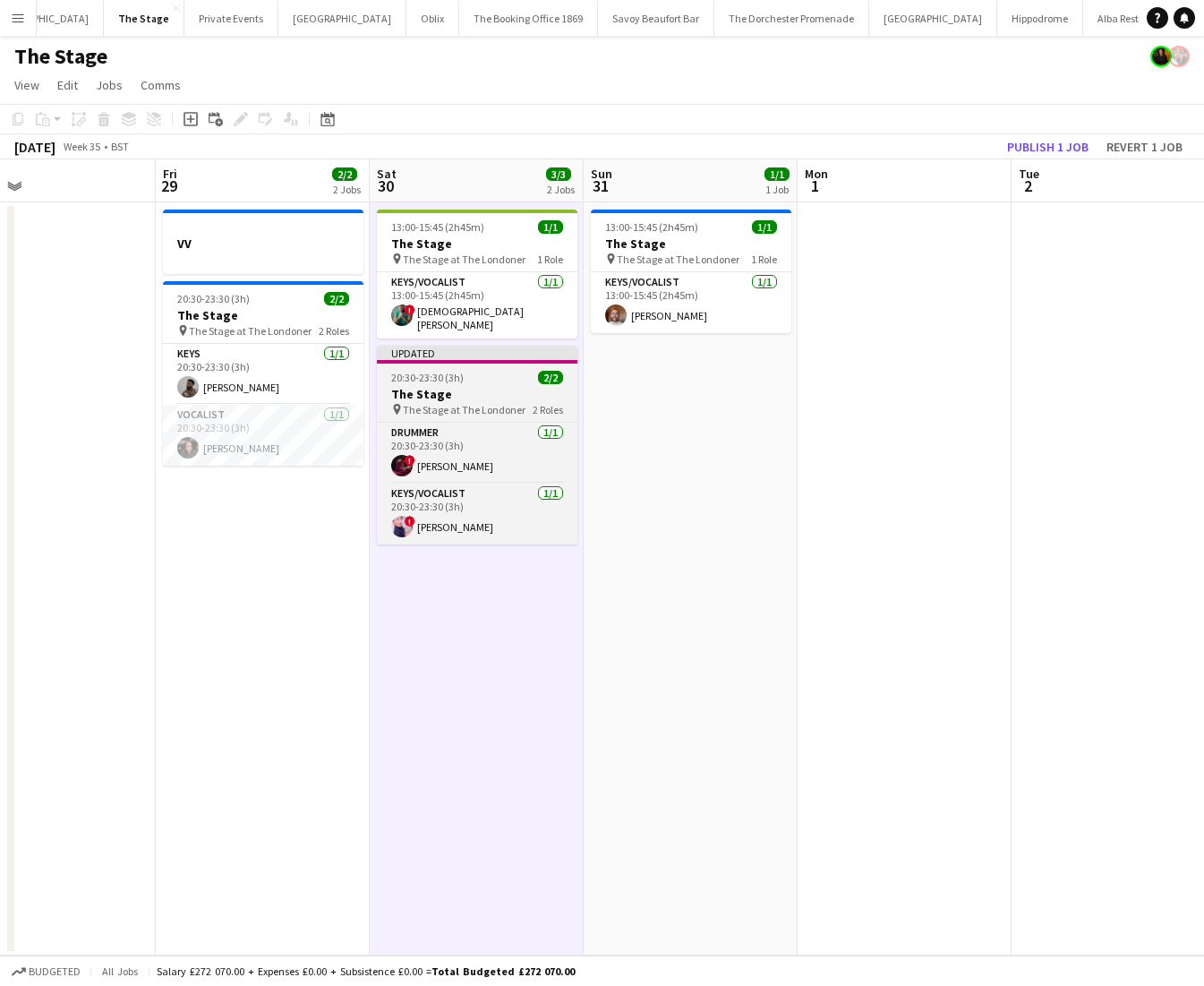
click at [513, 378] on div "20:30-23:30 (3h) 2/2" at bounding box center [477, 377] width 201 height 13
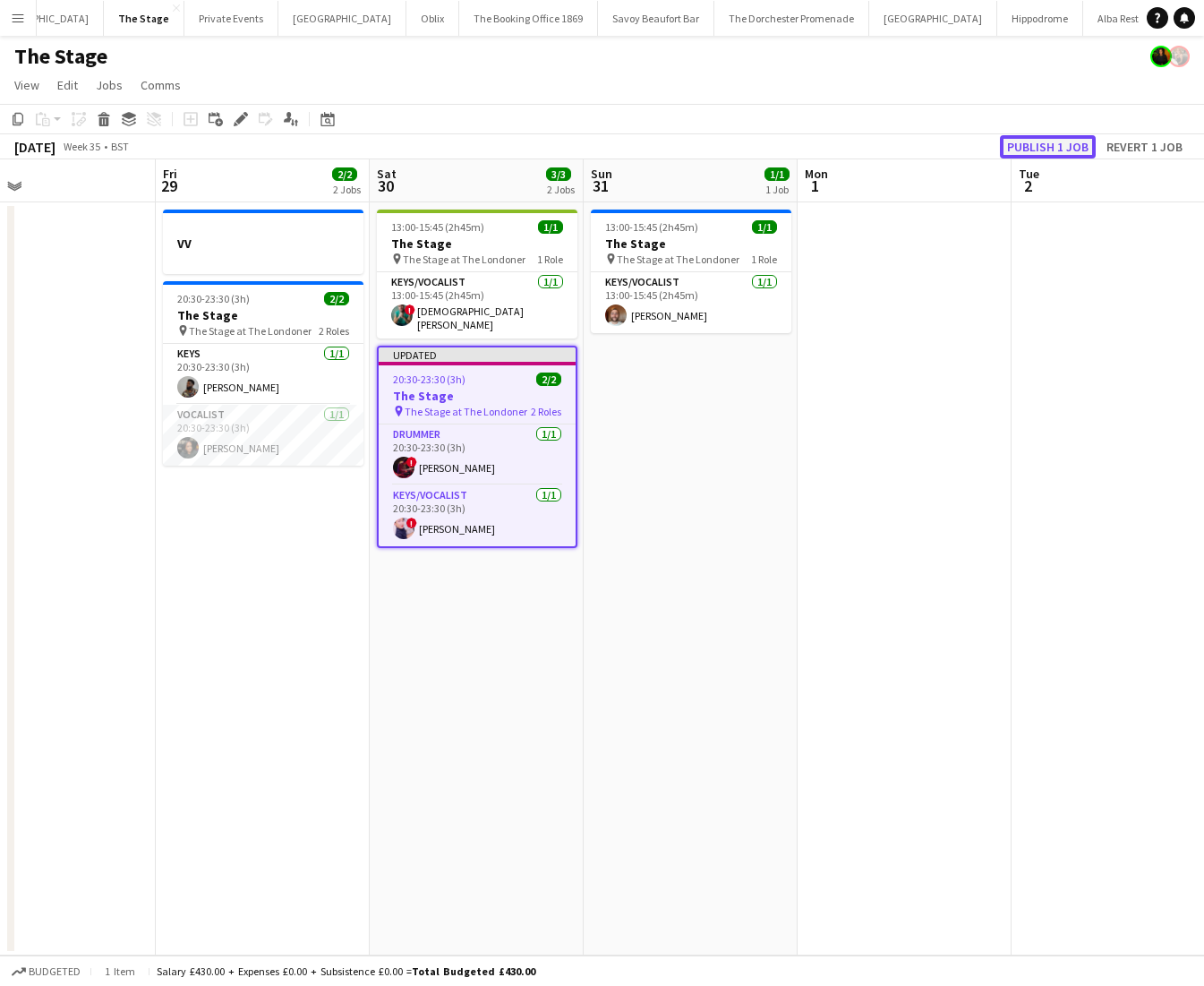
click at [1026, 147] on button "Publish 1 job" at bounding box center [1048, 147] width 96 height 23
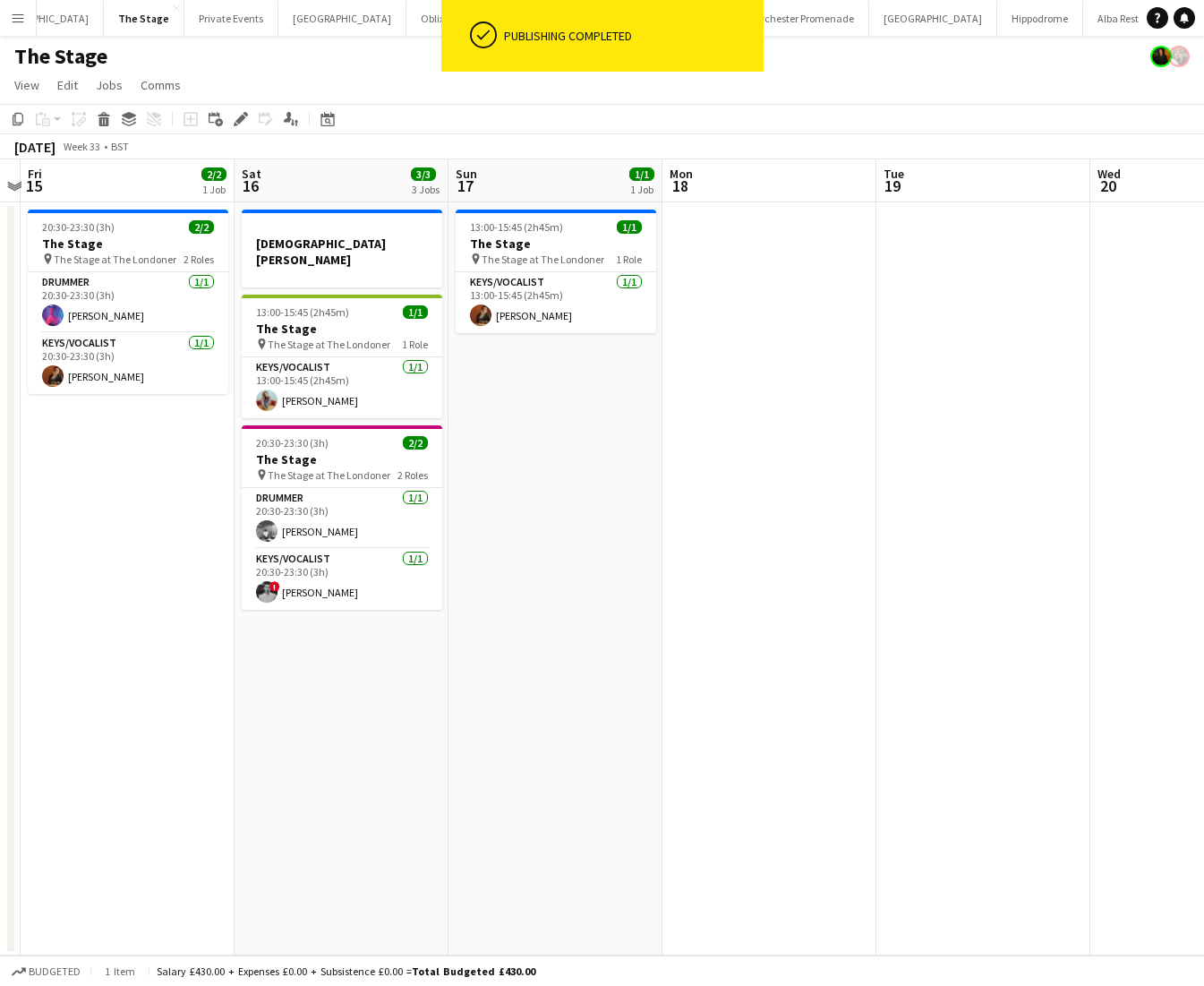
scroll to position [0, 570]
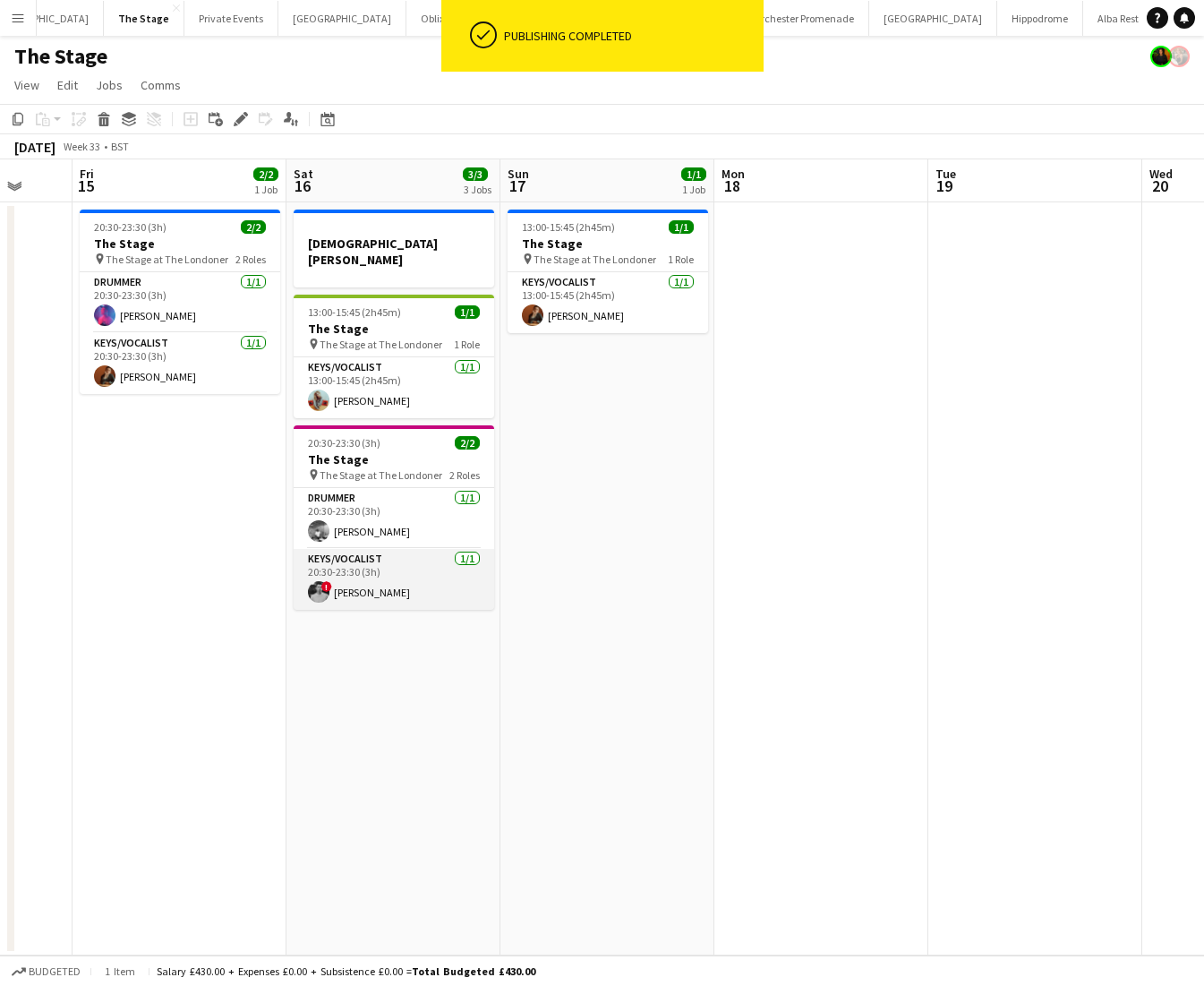
click at [427, 549] on app-card-role "Keys/Vocalist [DATE] 20:30-23:30 (3h) ! Harrison Smart" at bounding box center [394, 580] width 201 height 61
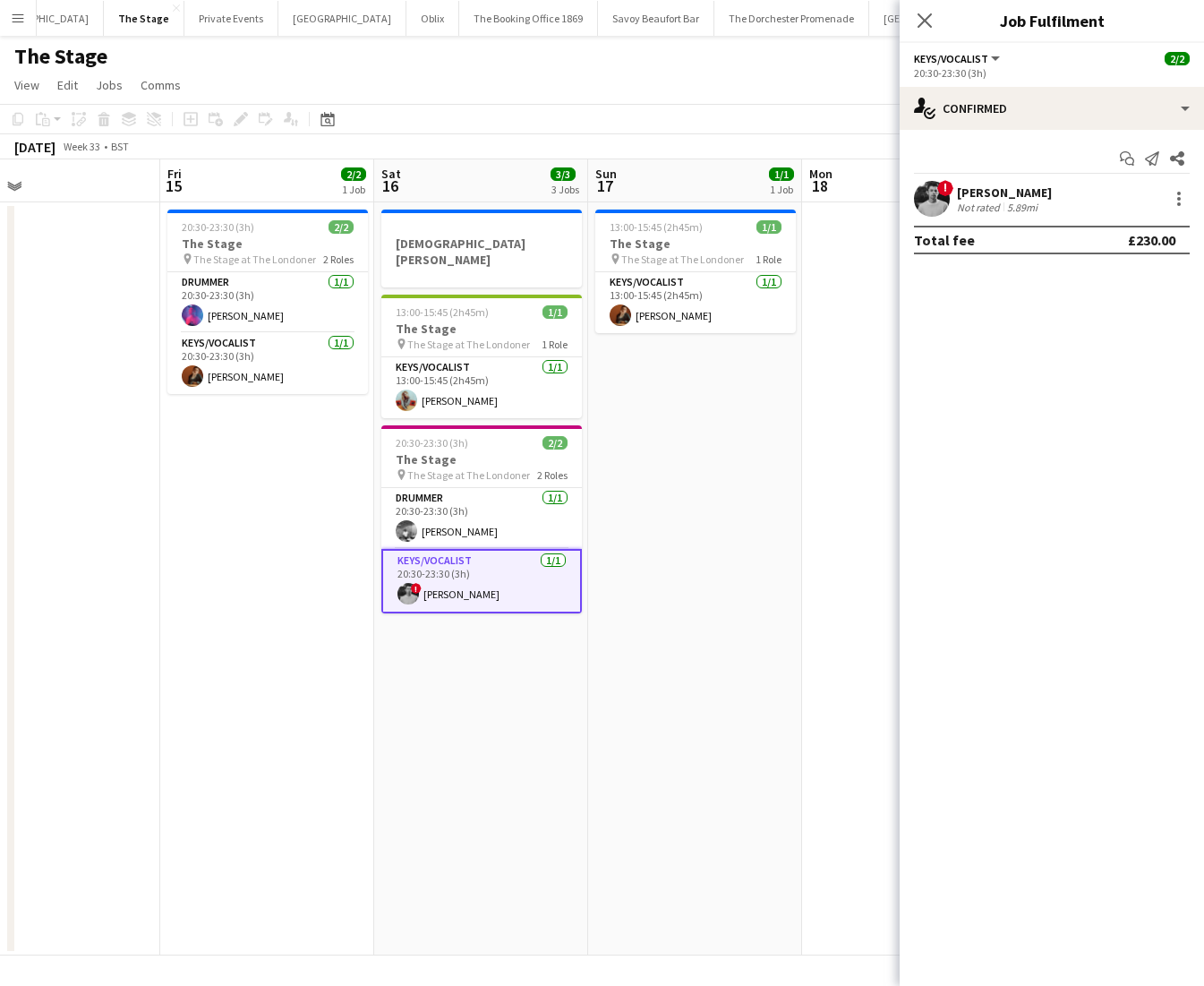
scroll to position [0, 484]
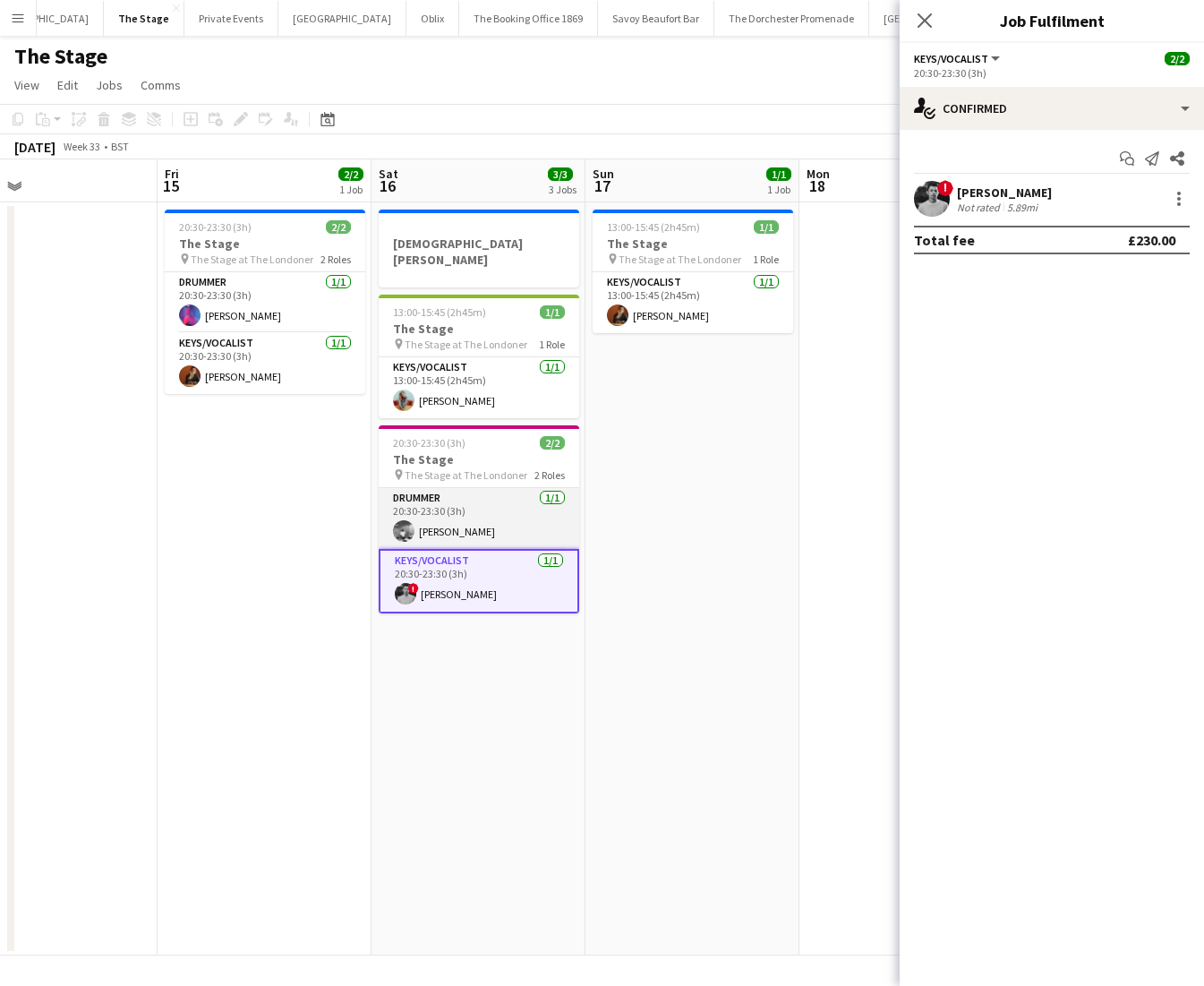
click at [466, 501] on app-card-role "Drummer [DATE] 20:30-23:30 (3h) [PERSON_NAME]" at bounding box center [479, 519] width 201 height 61
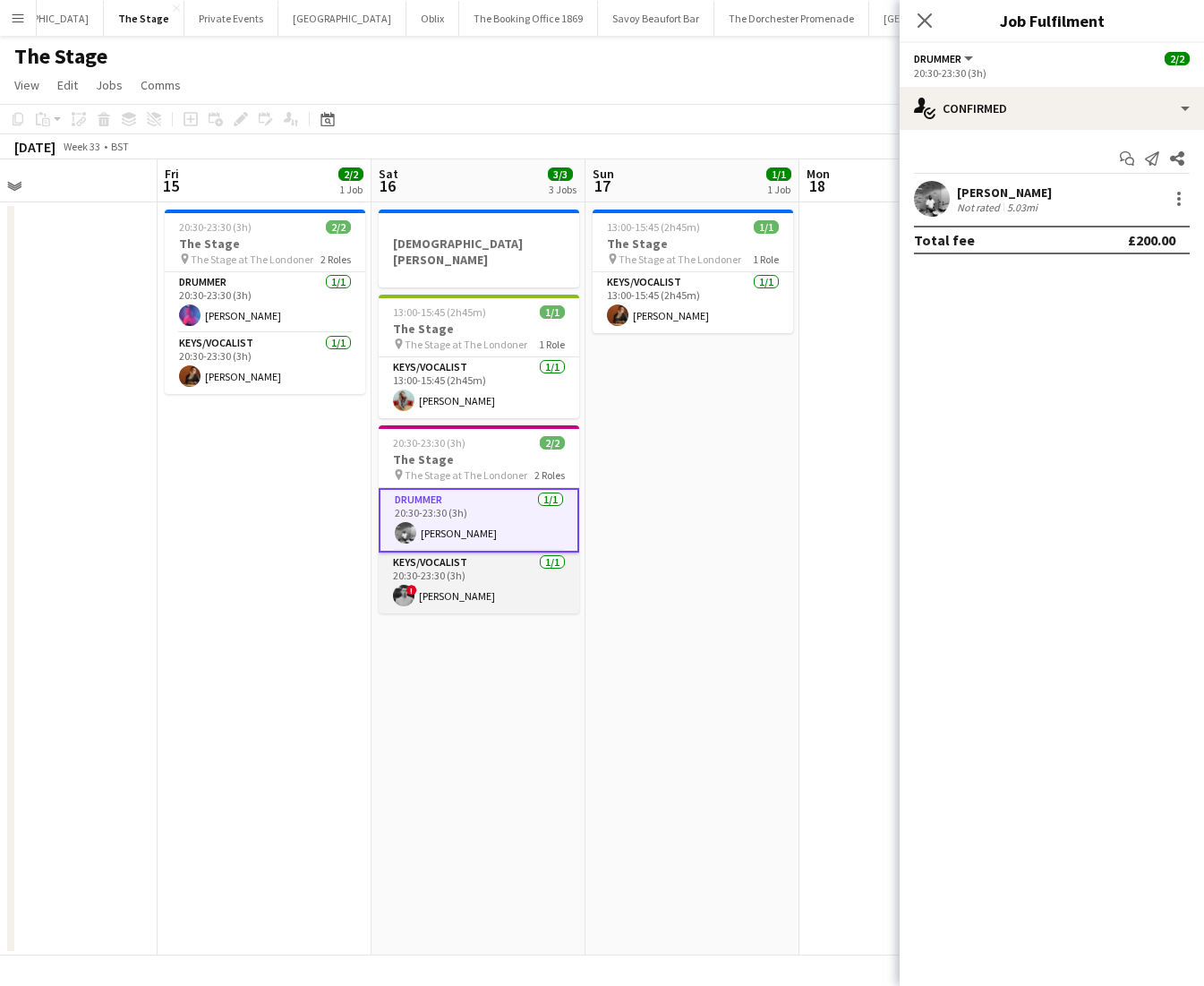
click at [470, 572] on app-card-role "Keys/Vocalist [DATE] 20:30-23:30 (3h) ! Harrison Smart" at bounding box center [479, 583] width 201 height 61
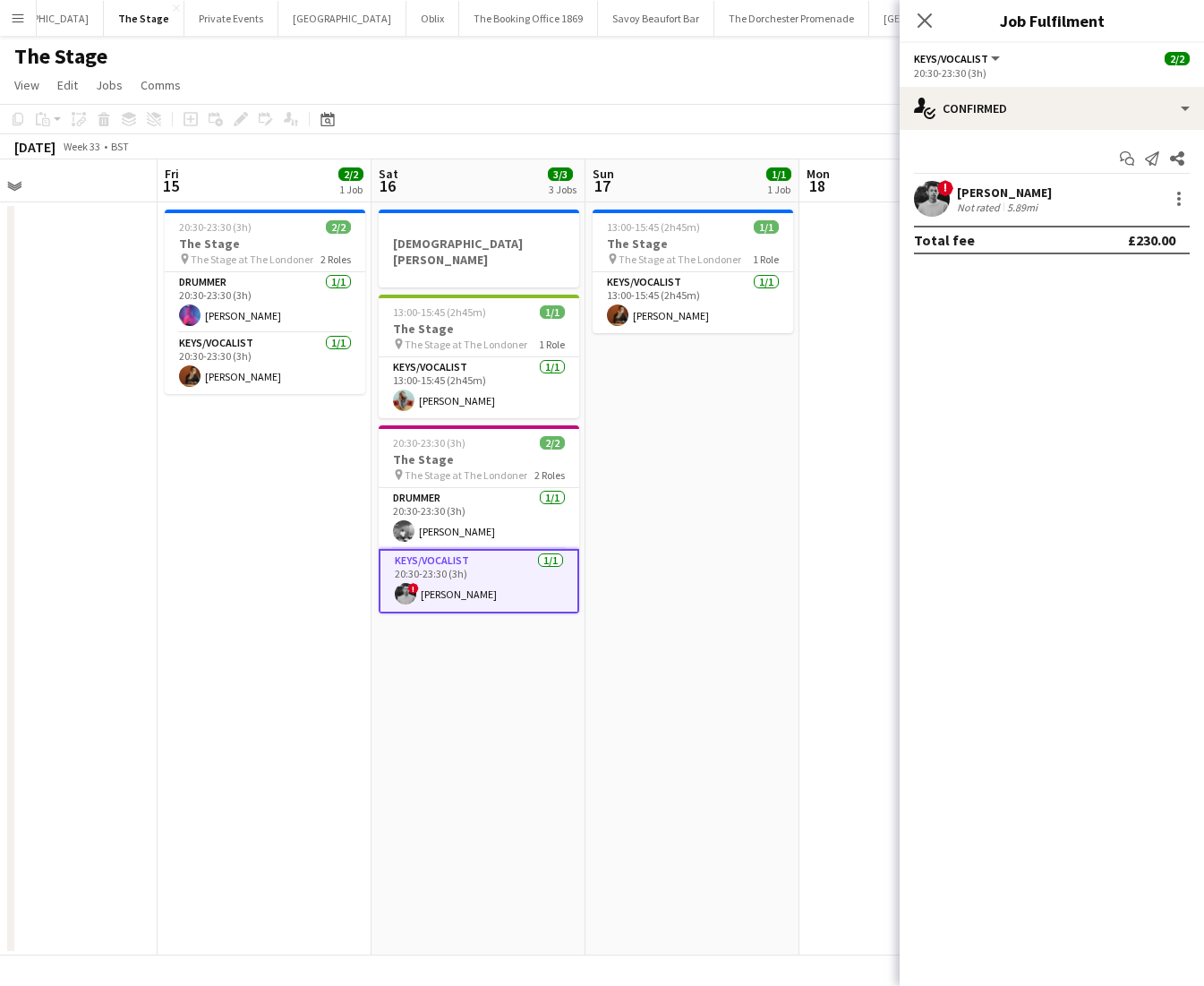
click at [624, 554] on app-date-cell "13:00-15:45 (2h45m) 1/1 The Stage pin The Stage at The Londoner 1 Role Keys/Voc…" at bounding box center [693, 579] width 214 height 753
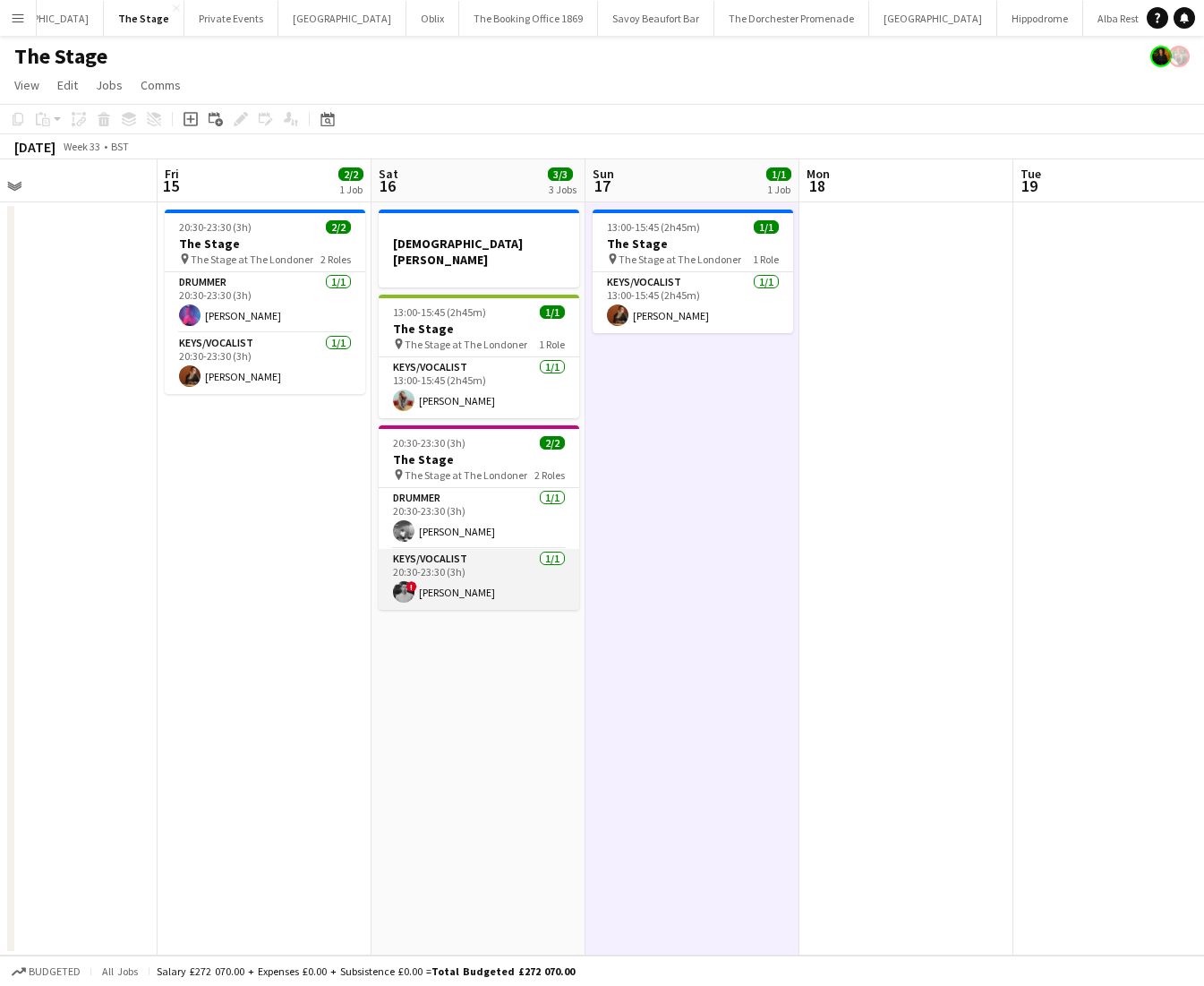
click at [469, 576] on app-card-role "Keys/Vocalist [DATE] 20:30-23:30 (3h) ! Harrison Smart" at bounding box center [479, 580] width 201 height 61
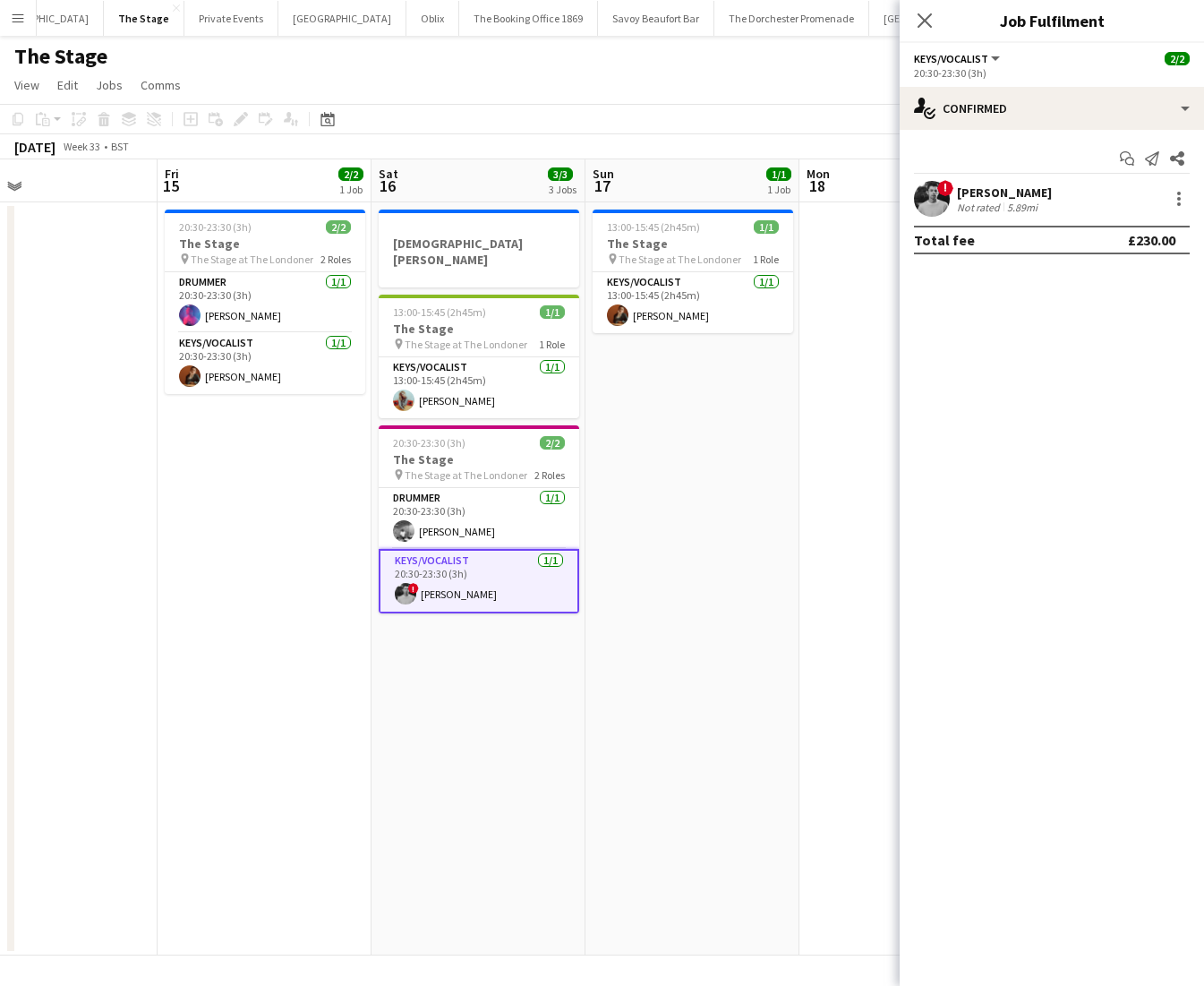
click at [1040, 197] on div "[PERSON_NAME]" at bounding box center [1005, 193] width 95 height 16
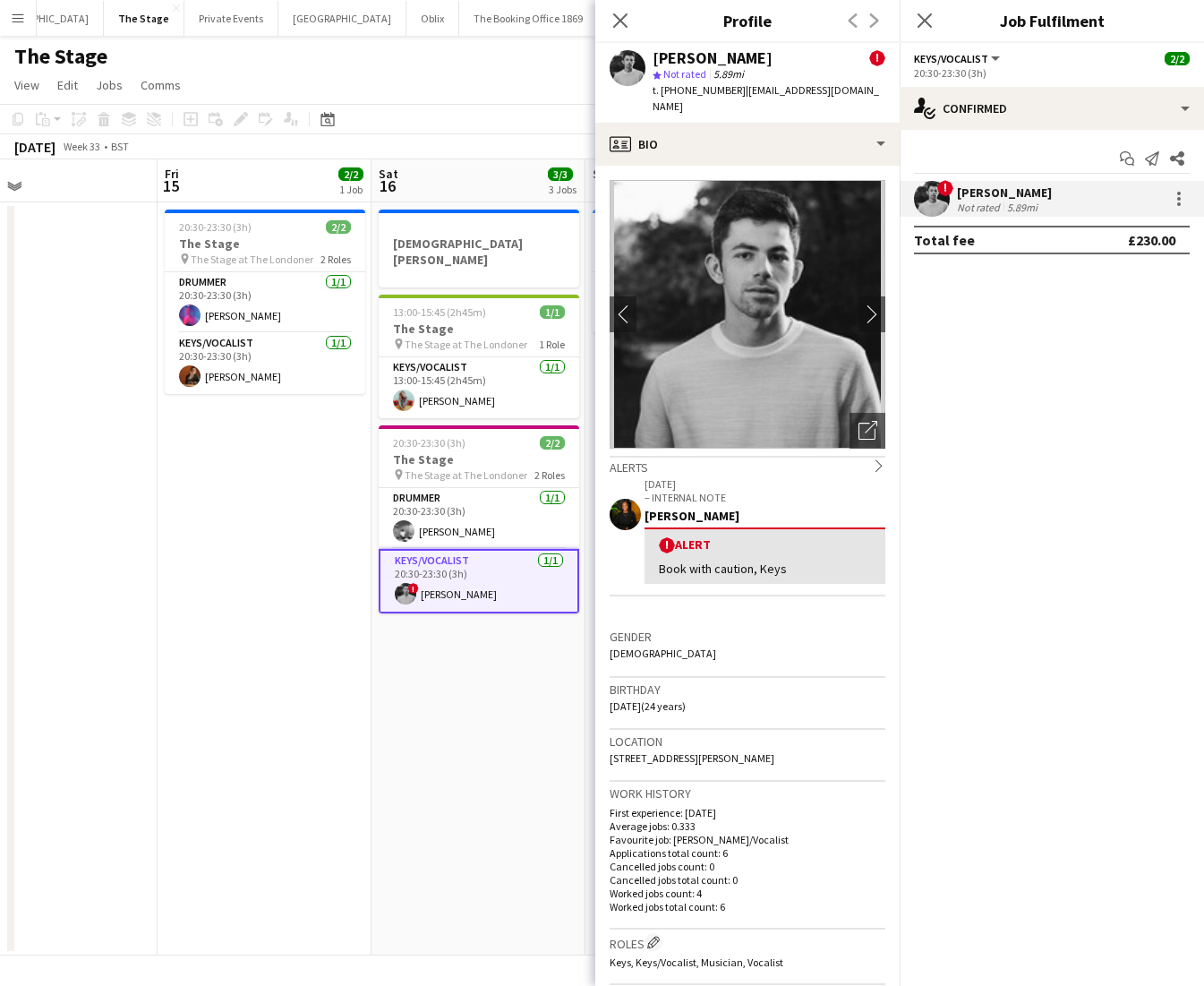
click at [441, 641] on app-date-cell "[DEMOGRAPHIC_DATA][PERSON_NAME] 13:00-15:45 (2h45m) 1/1 The Stage pin The Stage…" at bounding box center [478, 579] width 214 height 753
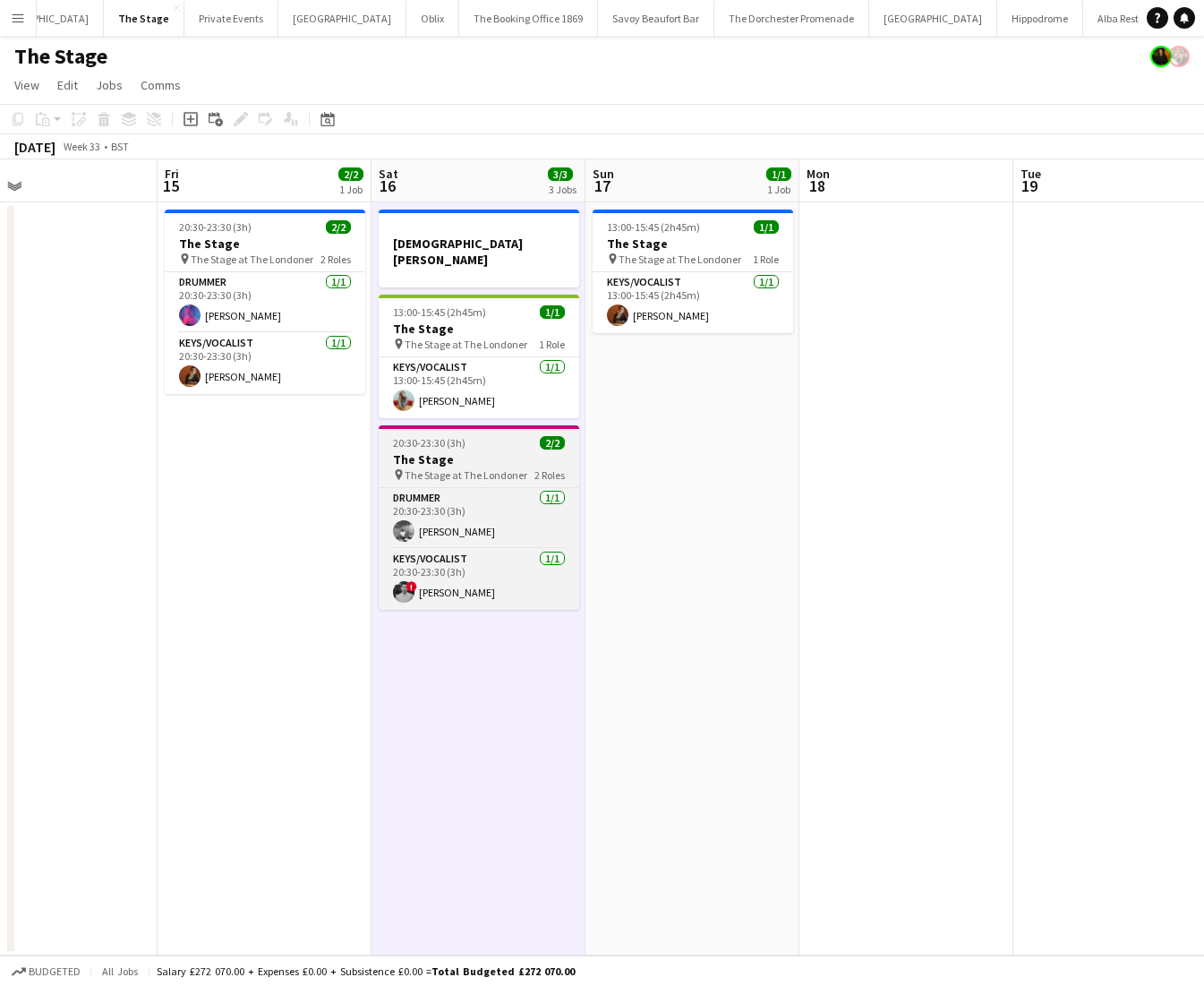
click at [442, 451] on h3 "The Stage" at bounding box center [479, 459] width 201 height 16
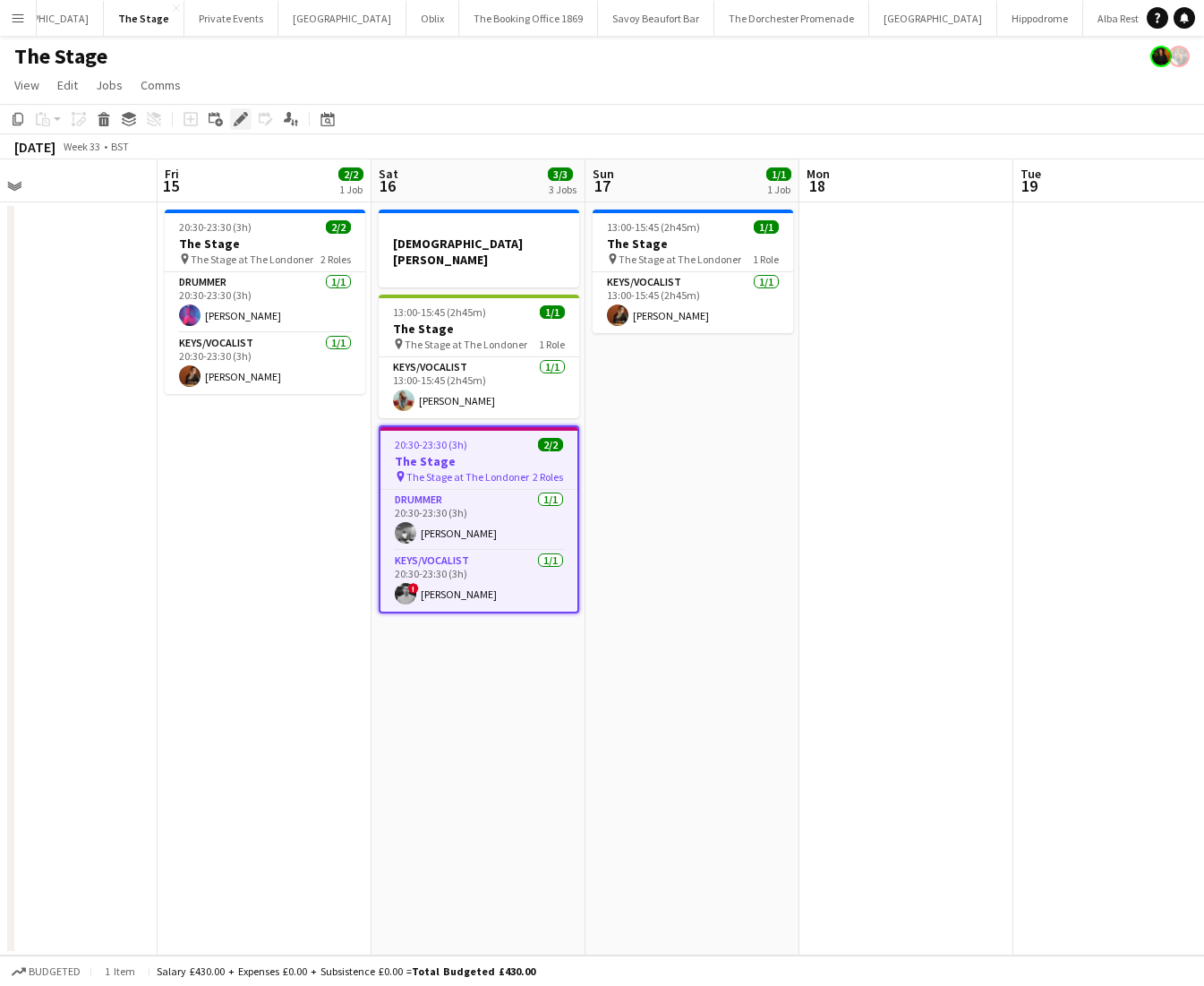
click at [238, 120] on icon at bounding box center [240, 119] width 10 height 10
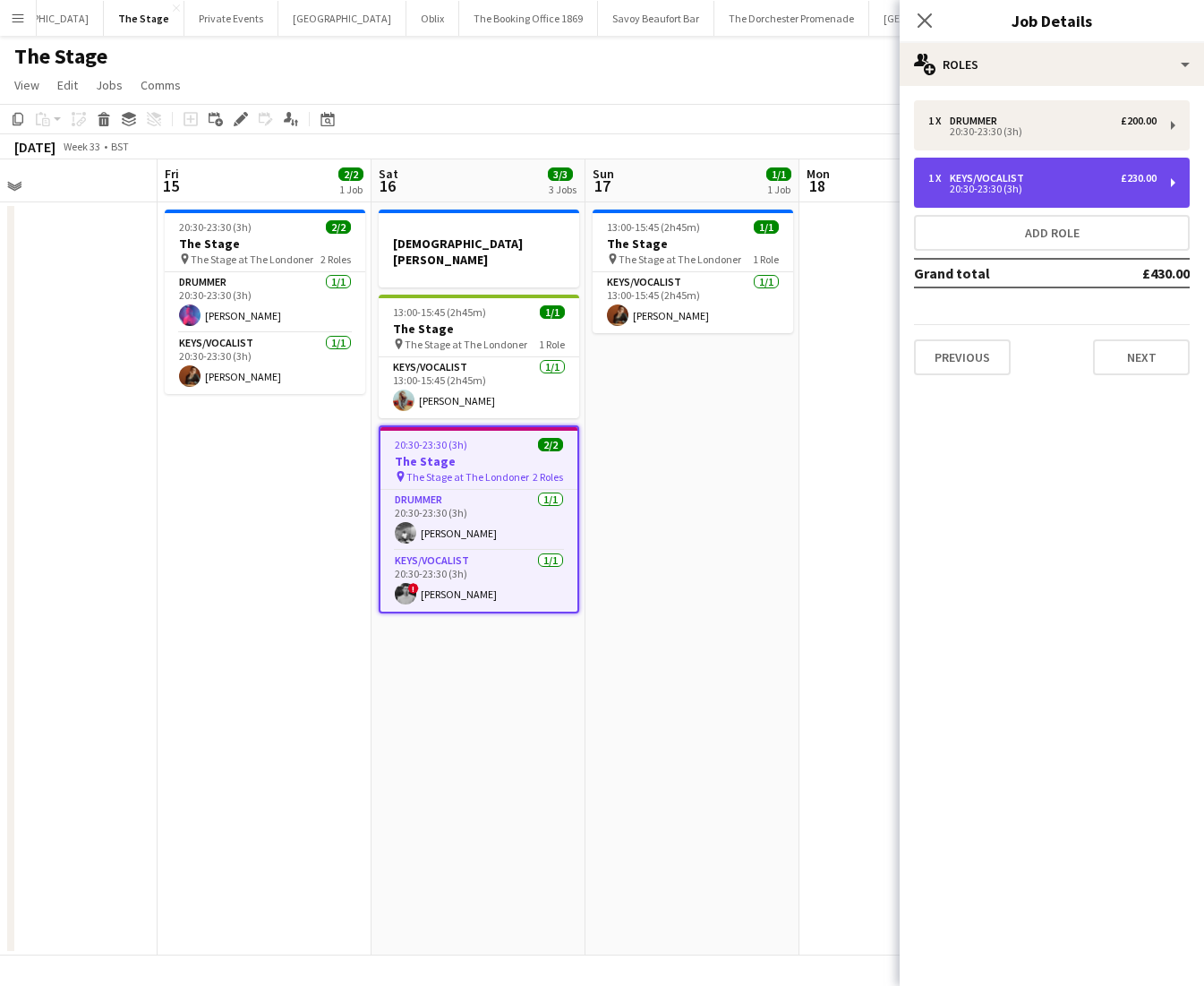
click at [1030, 172] on div "1 x Keys/Vocalist £230.00" at bounding box center [1043, 179] width 228 height 13
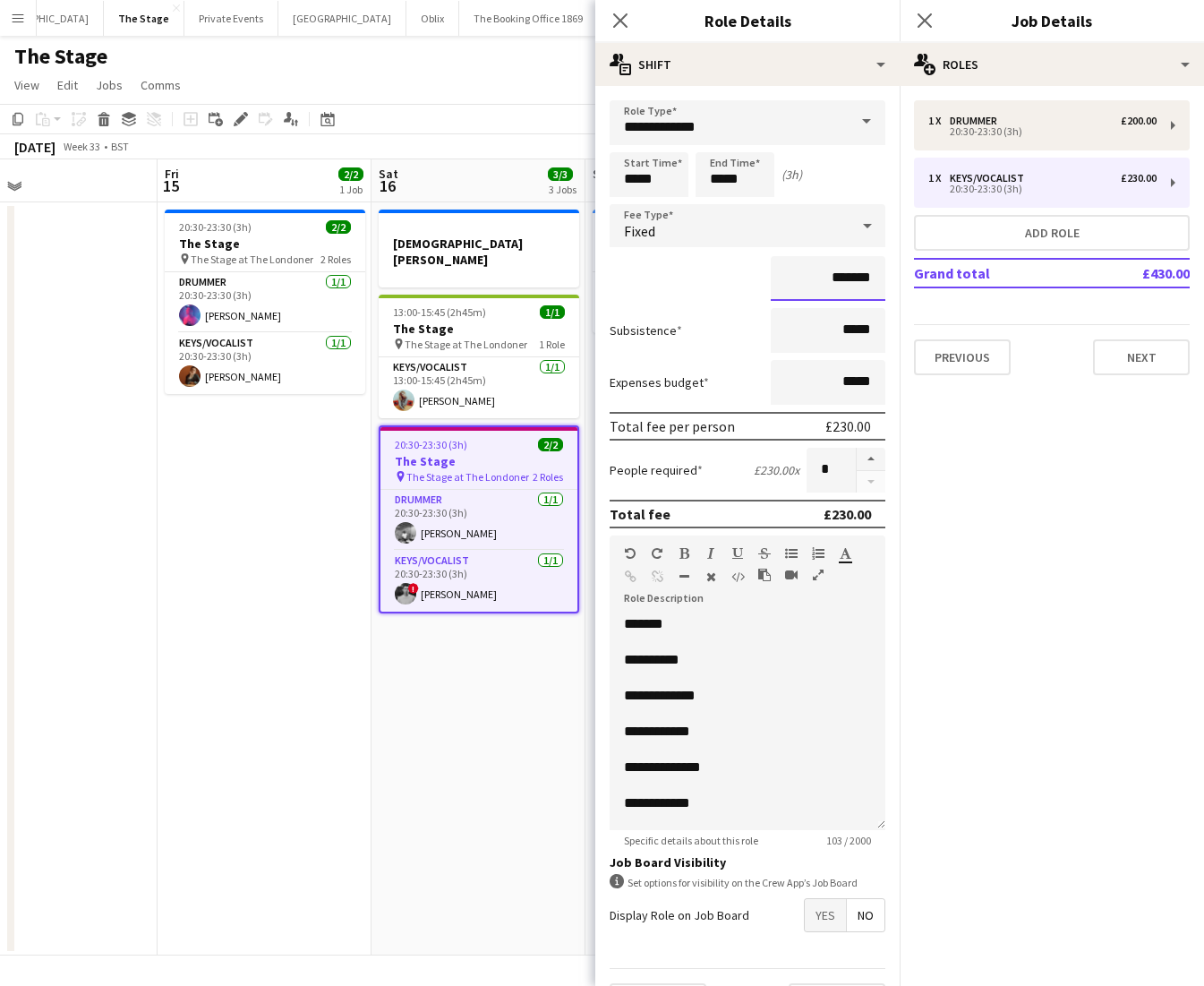
click at [844, 273] on input "*******" at bounding box center [828, 278] width 115 height 45
type input "*******"
click at [485, 770] on app-date-cell "[DEMOGRAPHIC_DATA][PERSON_NAME] 13:00-15:45 (2h45m) 1/1 The Stage pin The Stage…" at bounding box center [478, 579] width 214 height 753
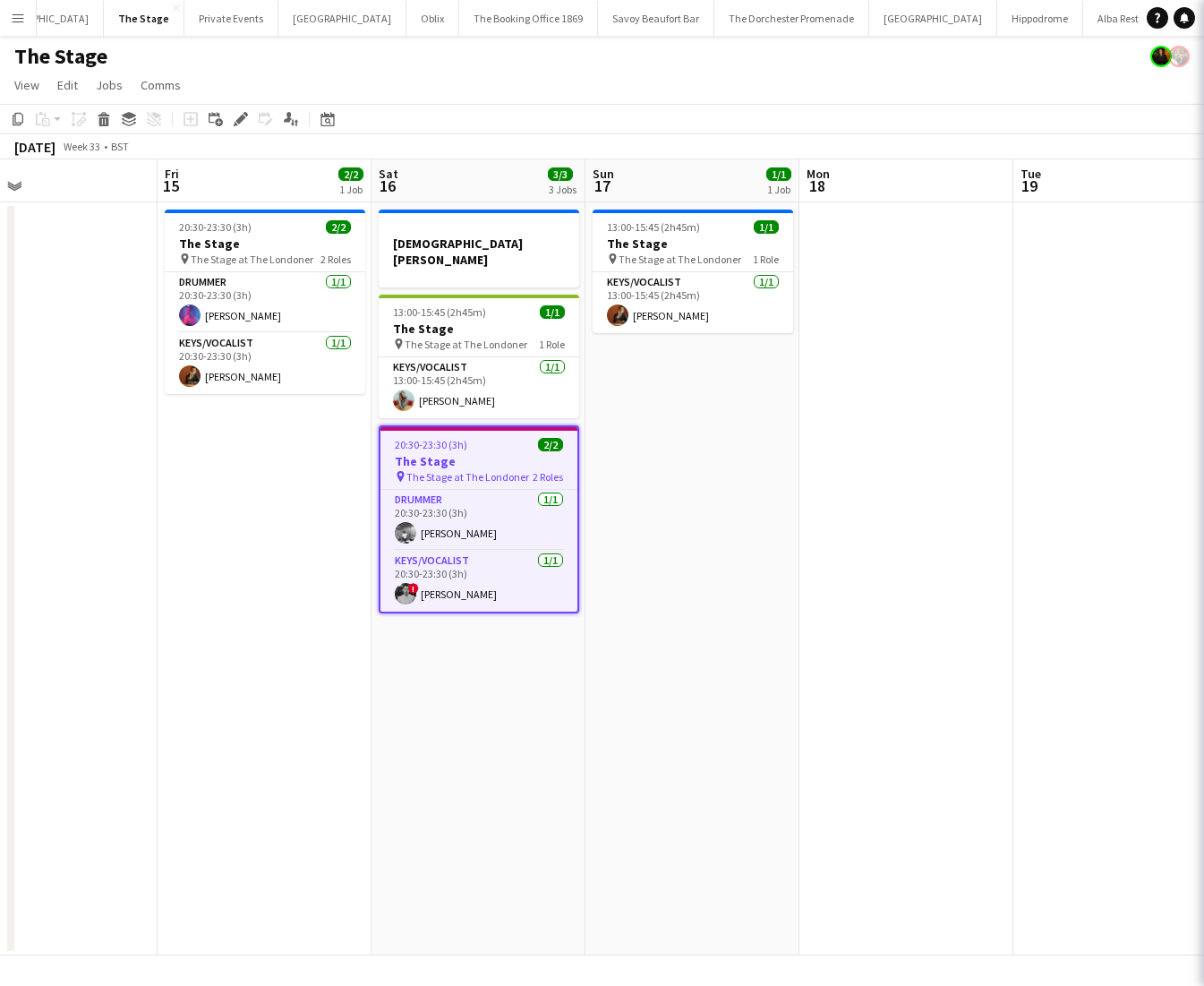
scroll to position [0, 484]
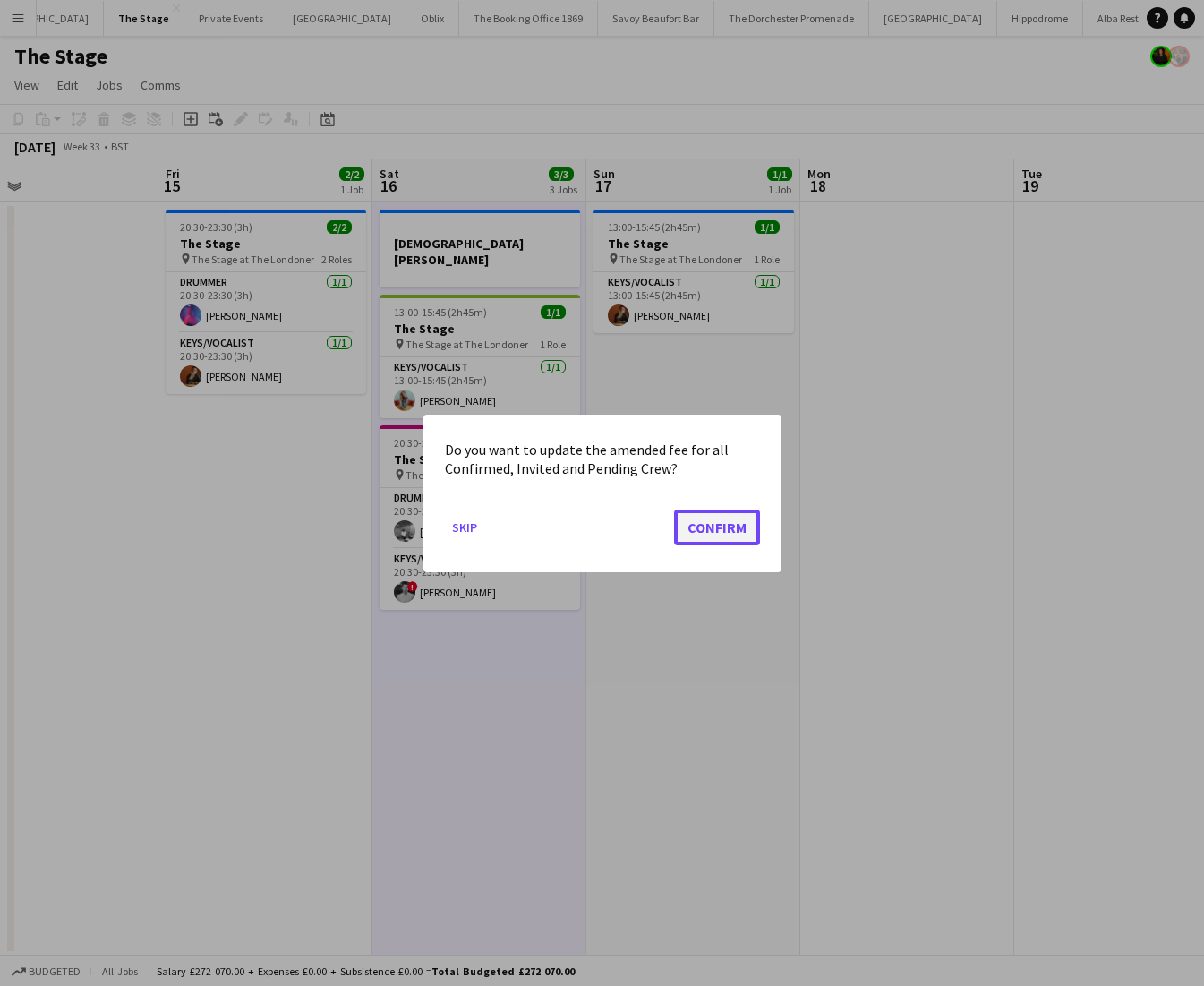
click at [696, 539] on button "Confirm" at bounding box center [717, 527] width 86 height 36
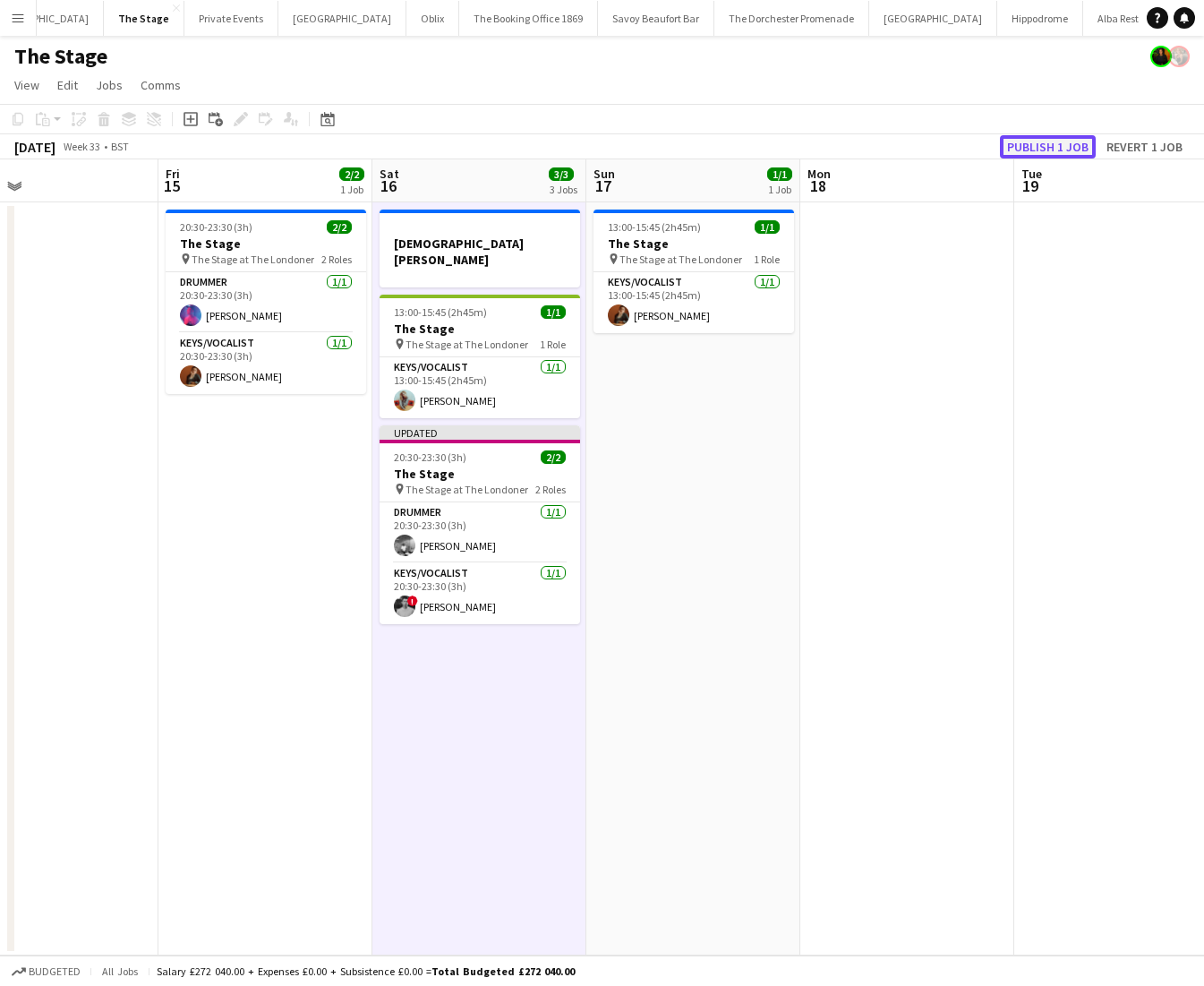
click at [1022, 144] on button "Publish 1 job" at bounding box center [1048, 147] width 96 height 23
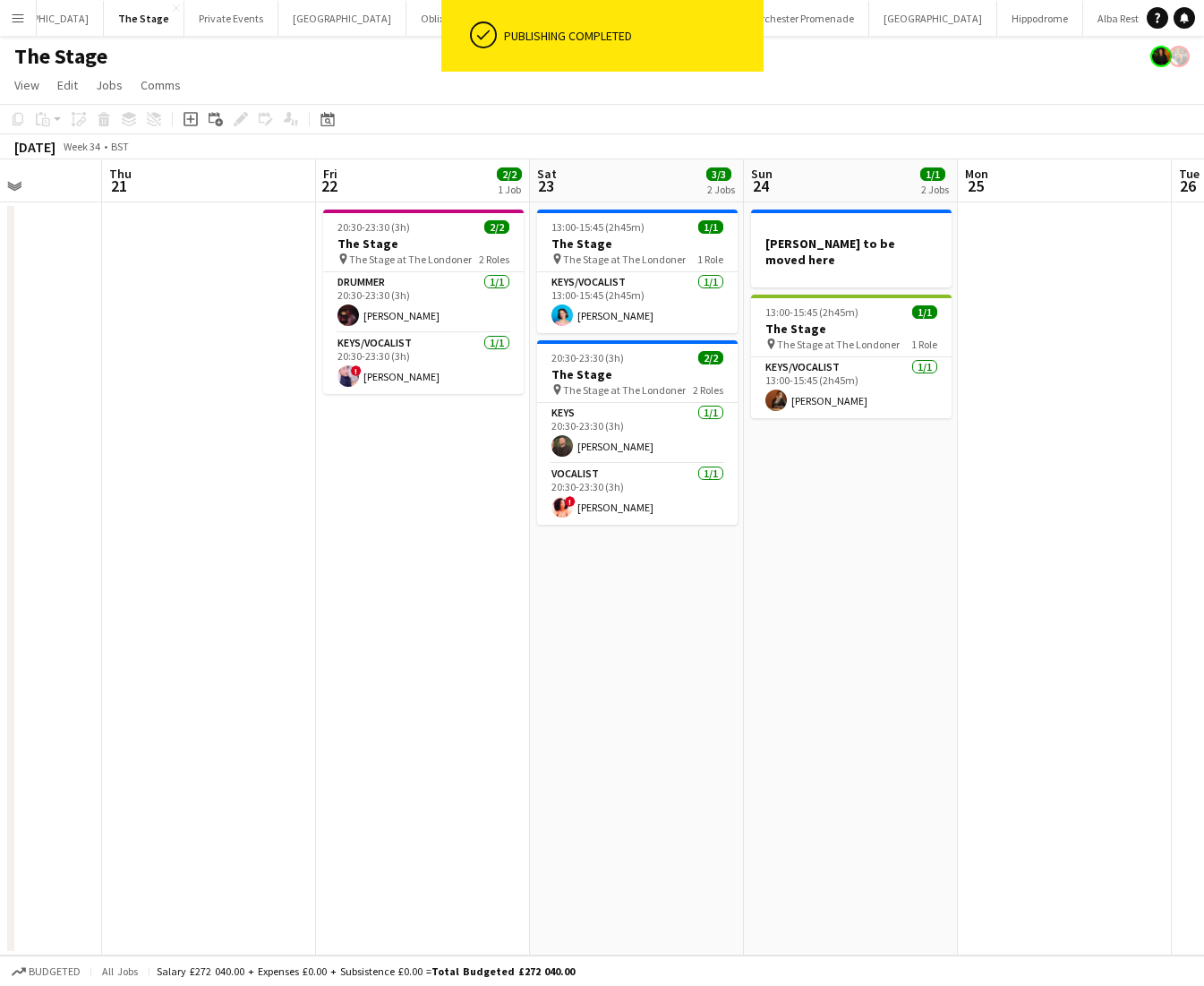
scroll to position [0, 583]
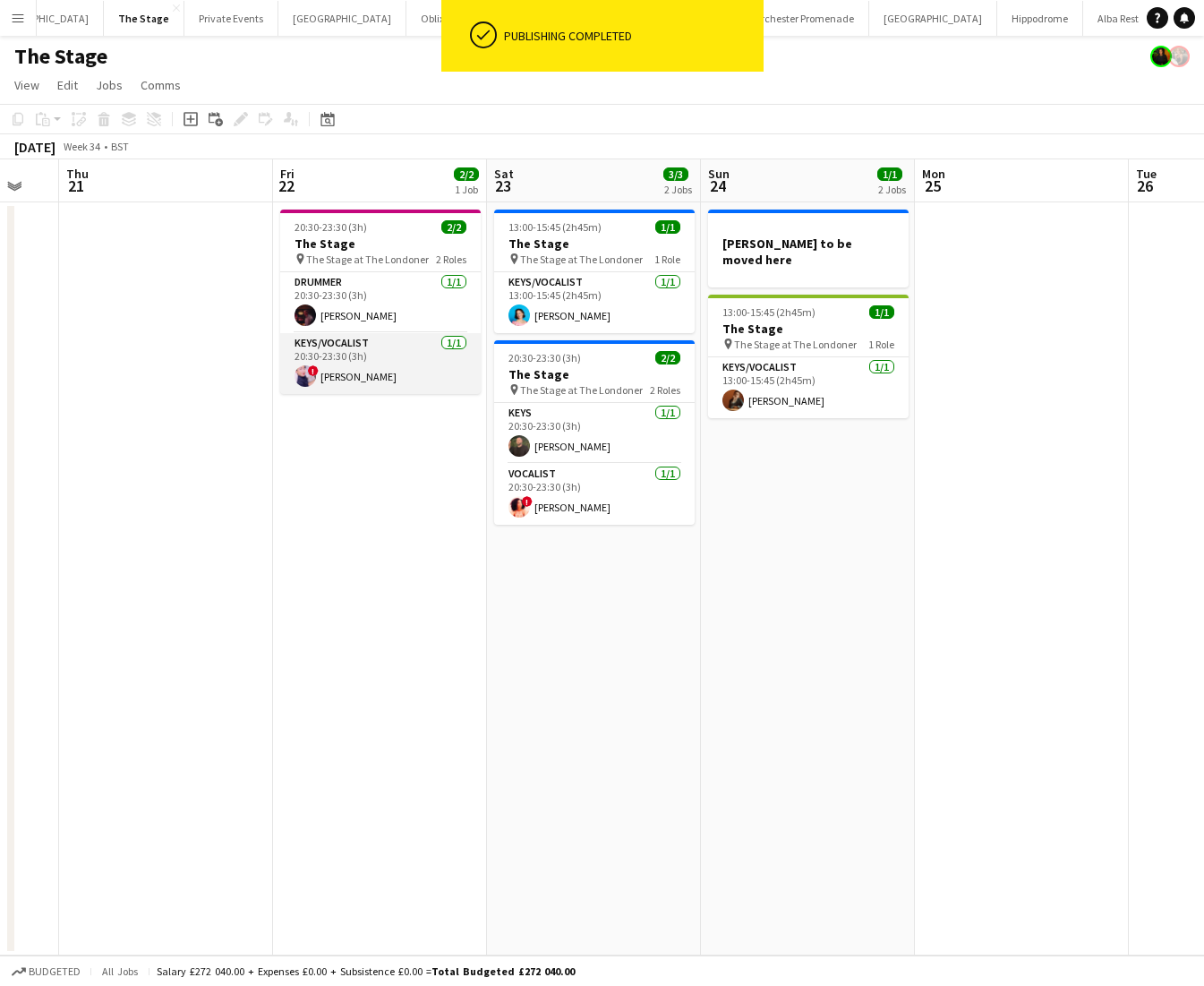
click at [348, 371] on app-card-role "Keys/Vocalist [DATE] 20:30-23:30 (3h) ! [PERSON_NAME]" at bounding box center [380, 363] width 201 height 61
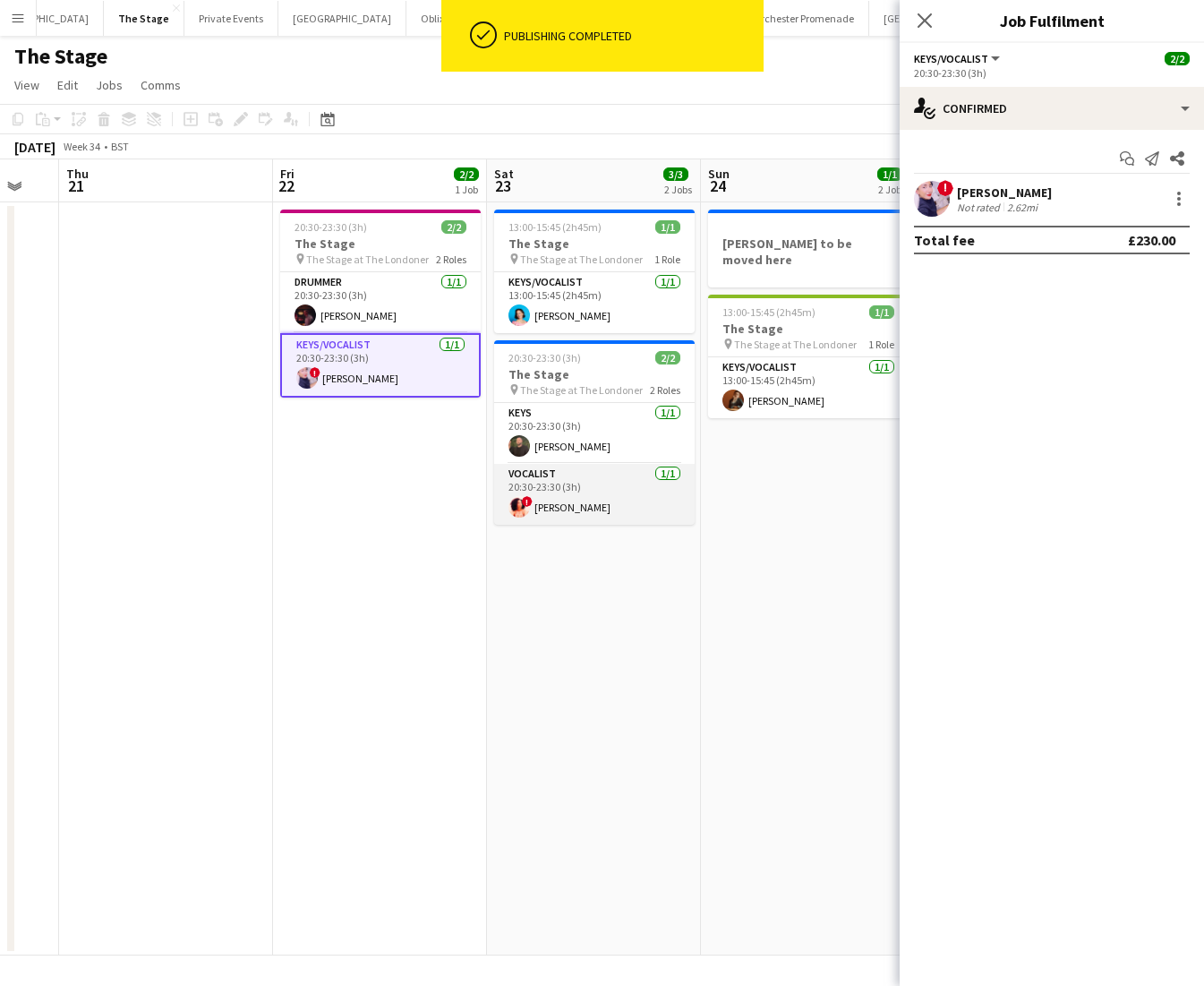
click at [587, 501] on app-card-role "Vocalist [DATE] 20:30-23:30 (3h) ! [PERSON_NAME]" at bounding box center [595, 494] width 201 height 61
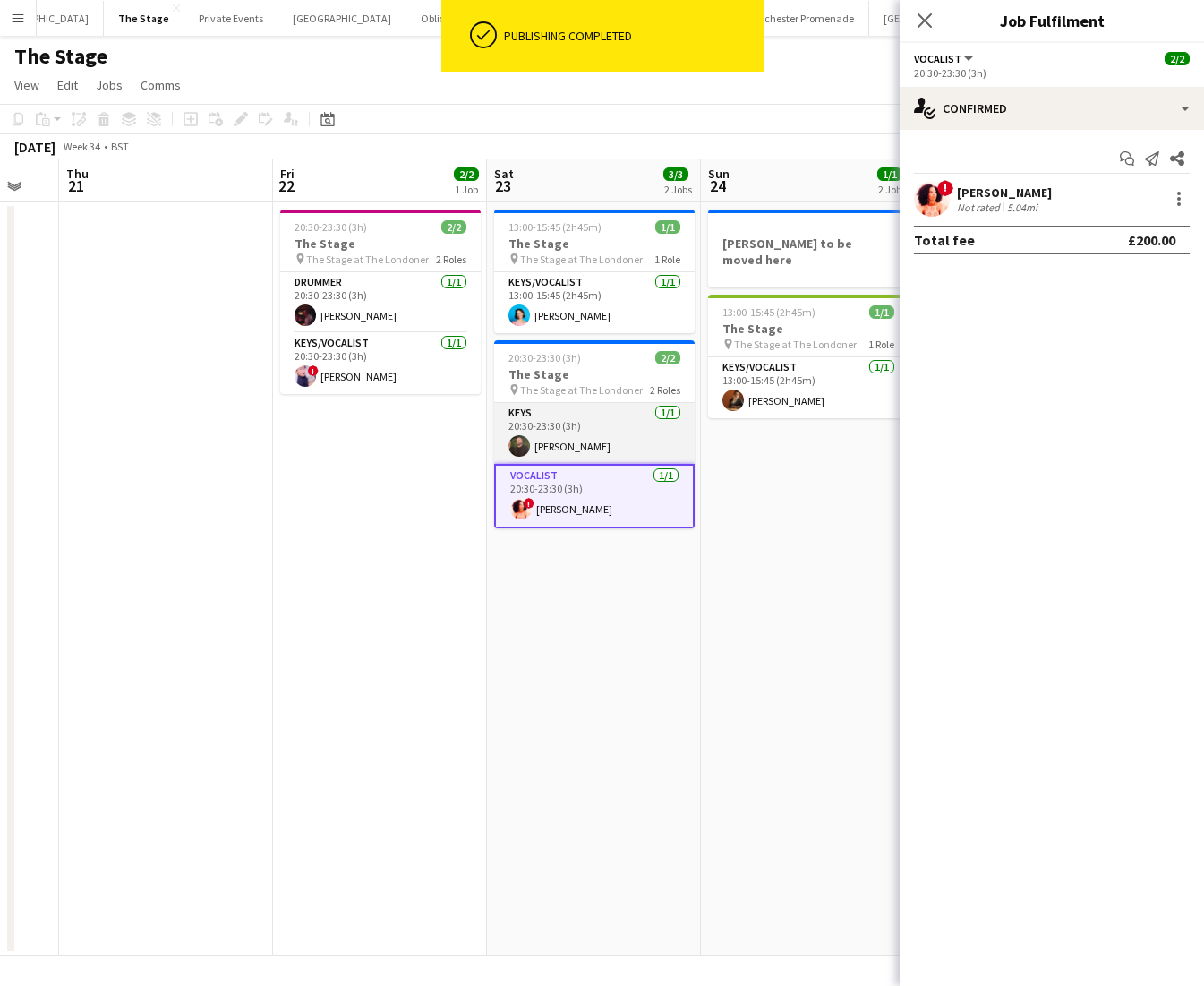
click at [581, 442] on app-card-role "Keys [DATE] 20:30-23:30 (3h) [PERSON_NAME]" at bounding box center [595, 433] width 201 height 61
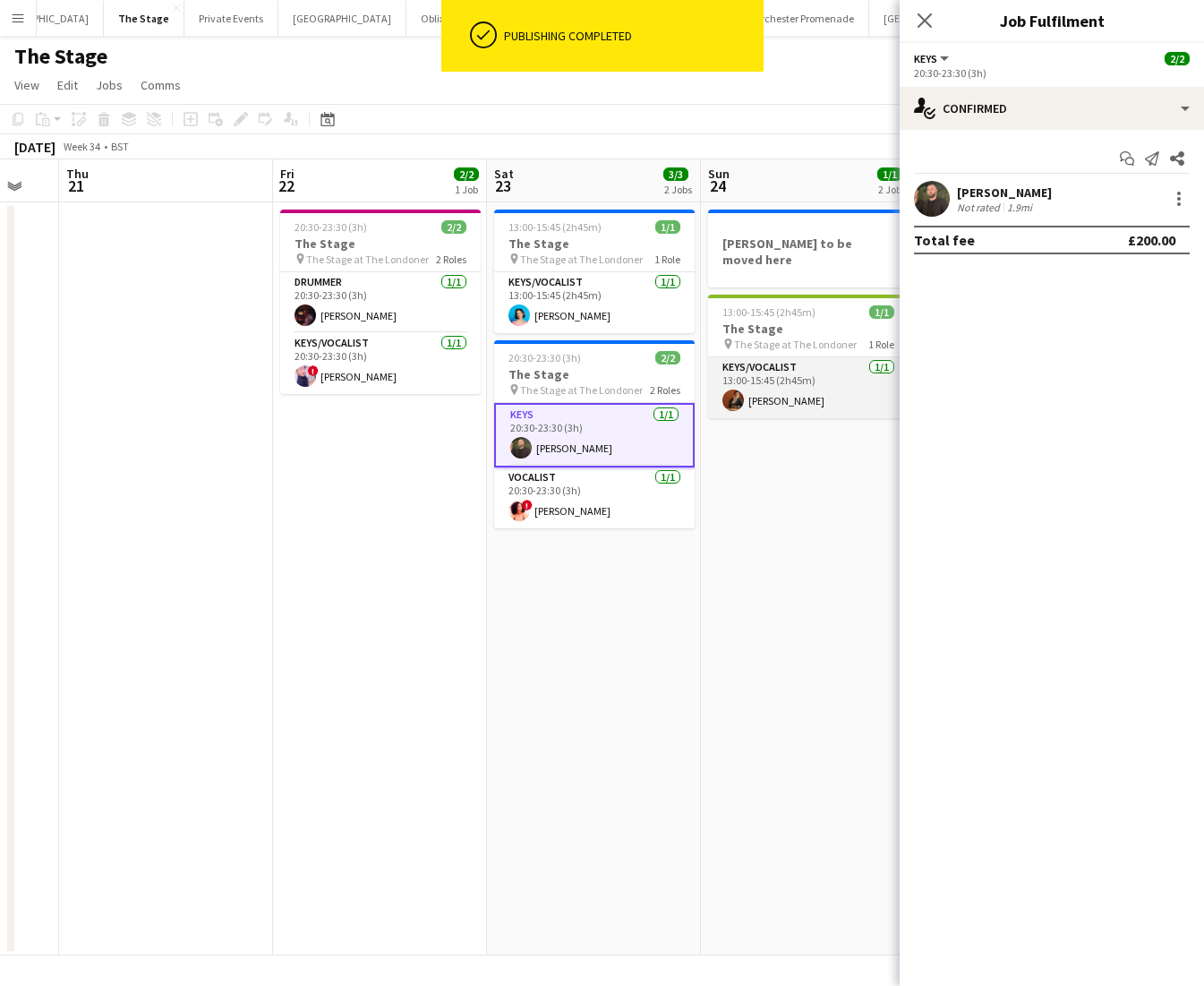
click at [842, 361] on app-card-role "Keys/Vocalist [DATE] 13:00-15:45 (2h45m) [PERSON_NAME]" at bounding box center [808, 388] width 201 height 61
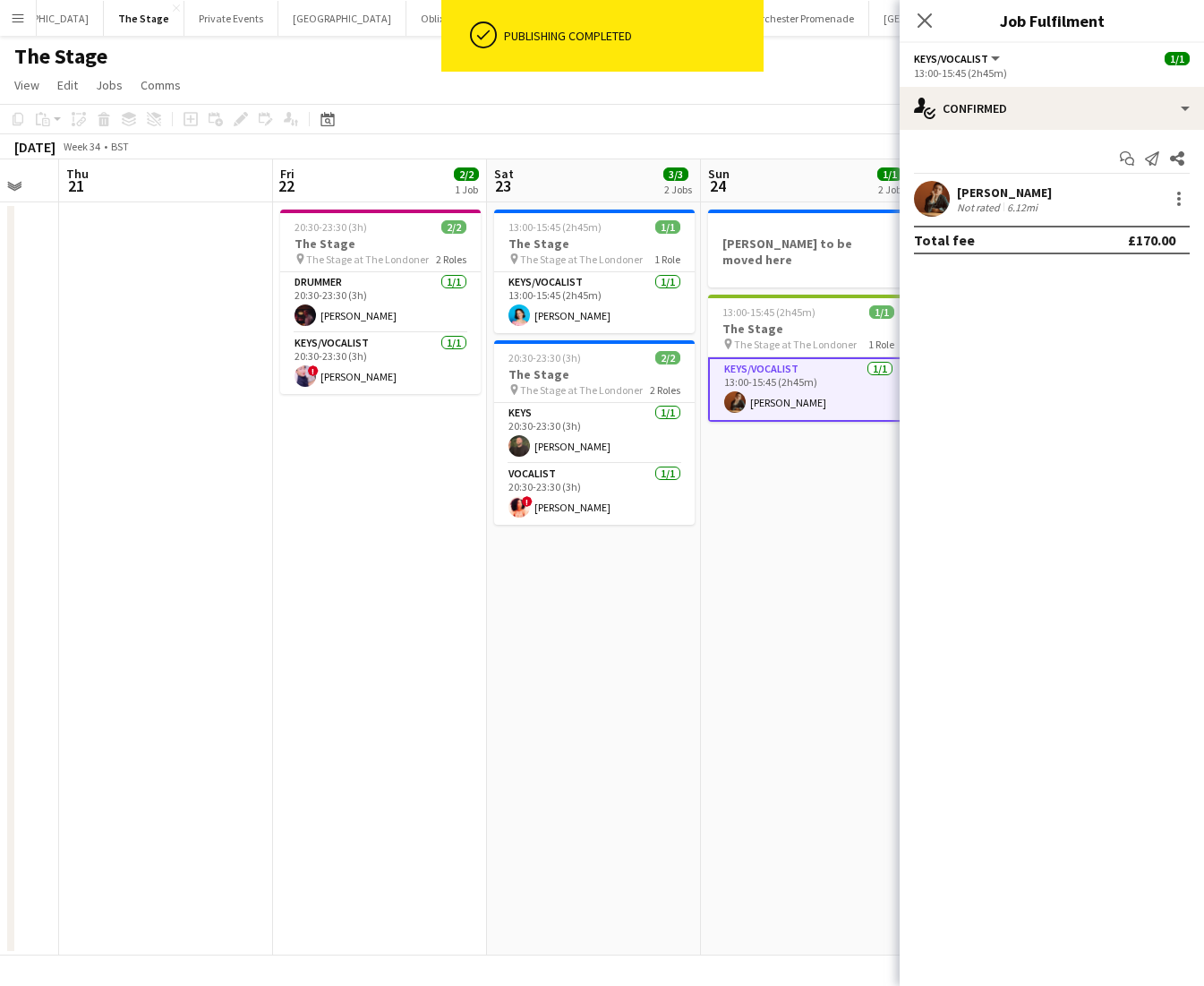
click at [755, 579] on app-date-cell "[PERSON_NAME] to be moved here 13:00-15:45 (2h45m) 1/1 The Stage pin The Stage …" at bounding box center [807, 579] width 214 height 753
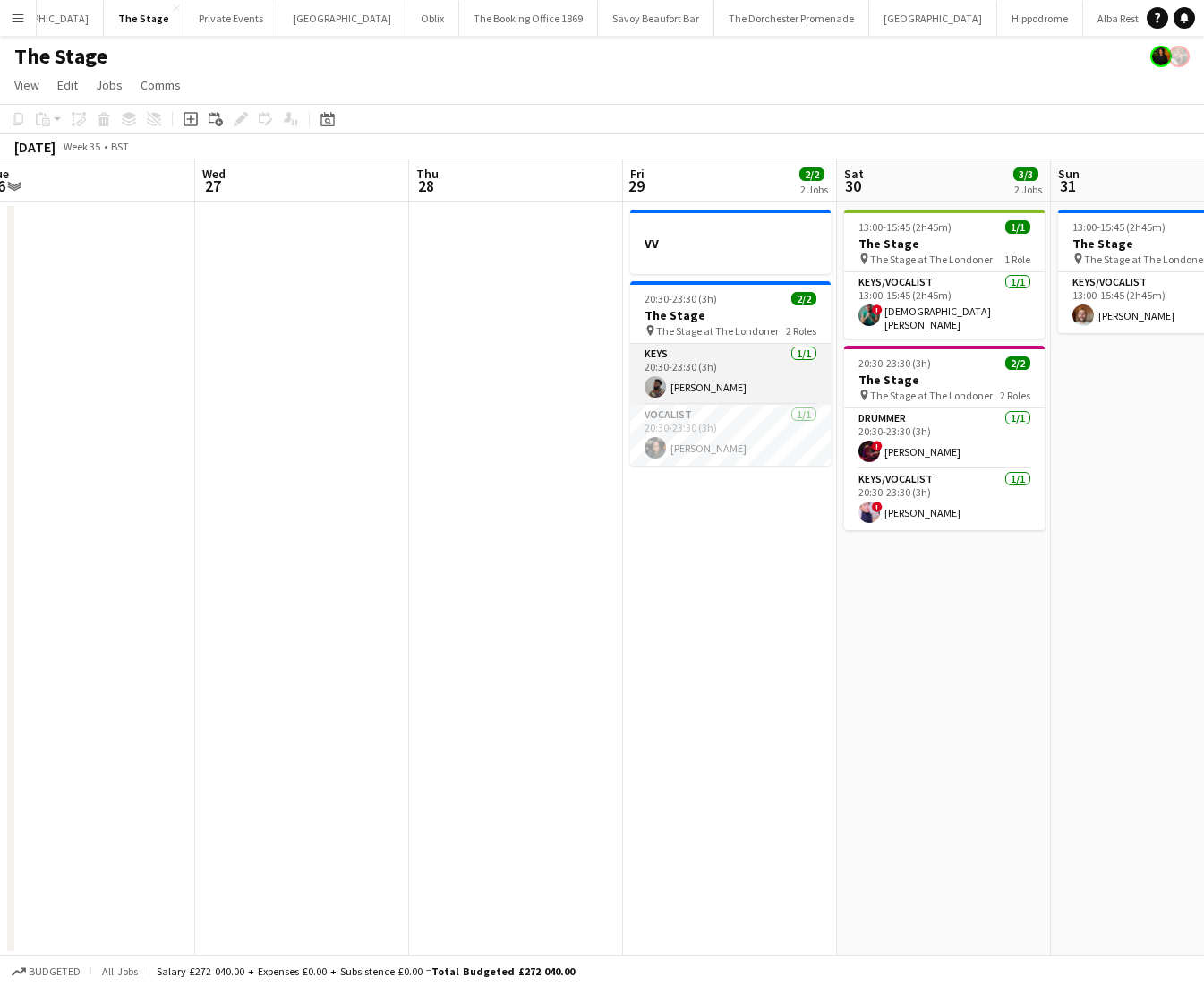
scroll to position [0, 661]
click at [720, 397] on app-card-role "Keys [DATE] 20:30-23:30 (3h) [PERSON_NAME]" at bounding box center [729, 374] width 201 height 61
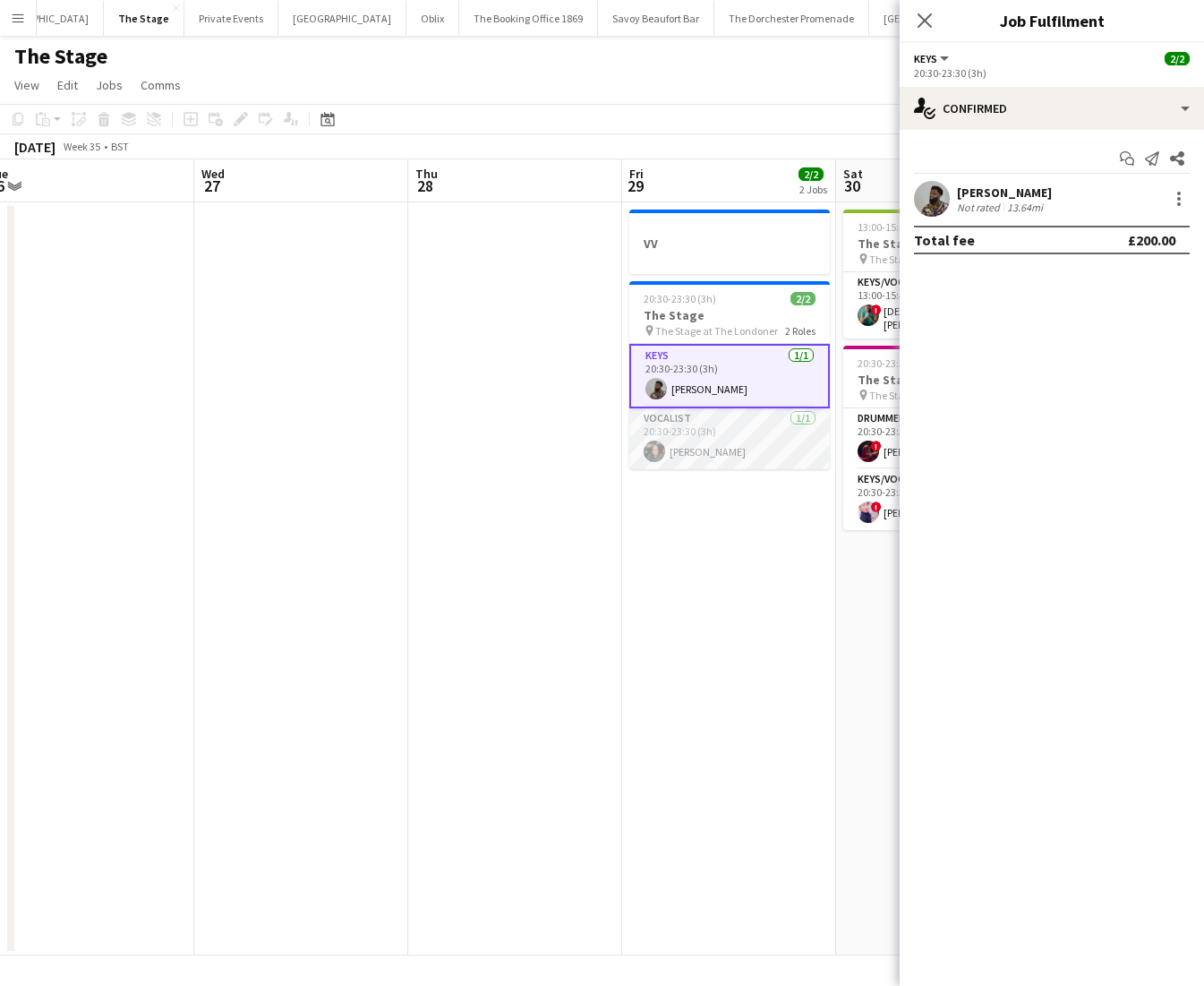
click at [720, 428] on app-card-role "Vocalist [DATE] 20:30-23:30 (3h) [PERSON_NAME]" at bounding box center [729, 439] width 201 height 61
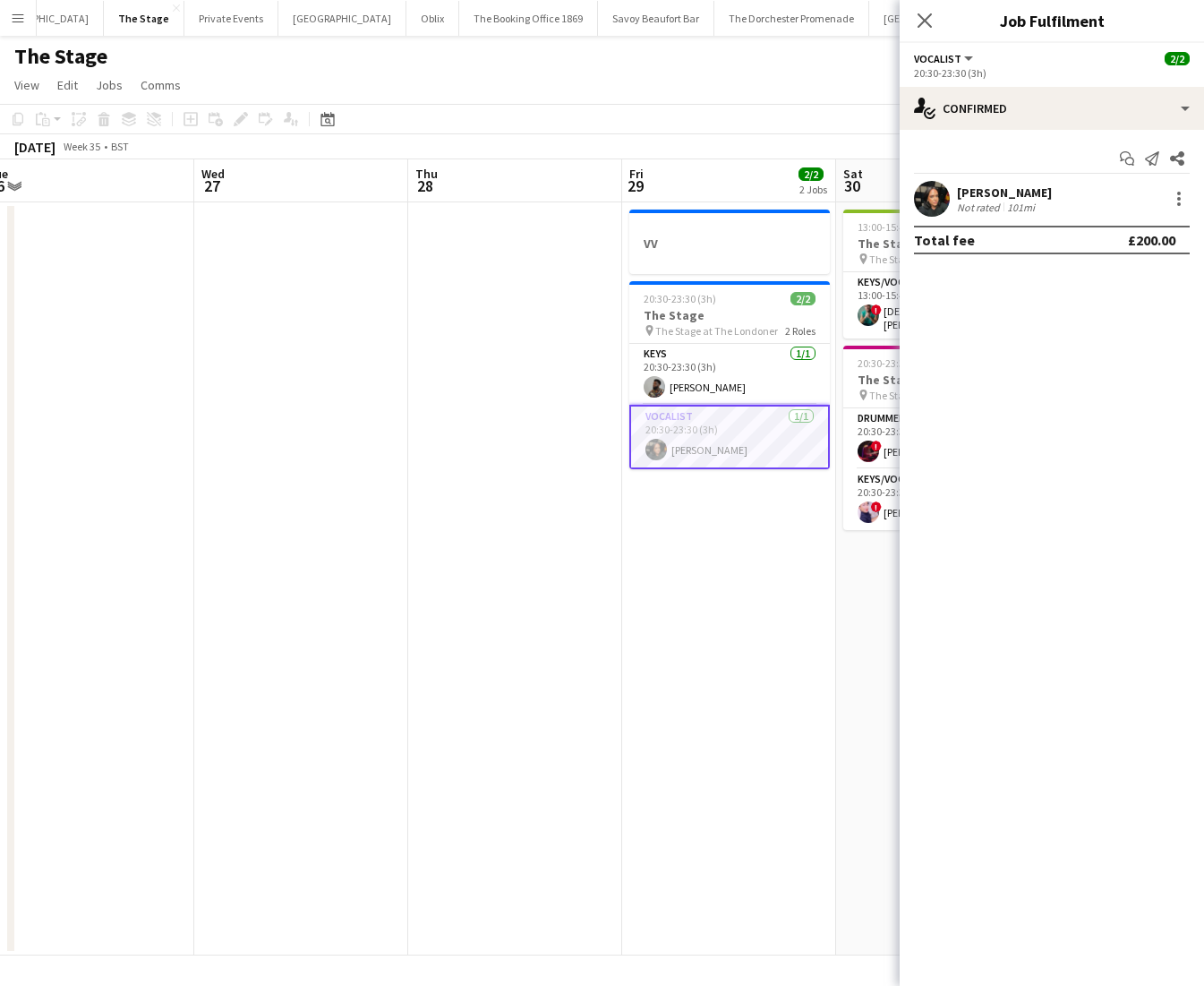
click at [845, 537] on app-date-cell "13:00-15:45 (2h45m) 1/1 The Stage pin The Stage at The Londoner 1 Role Keys/Voc…" at bounding box center [943, 579] width 214 height 753
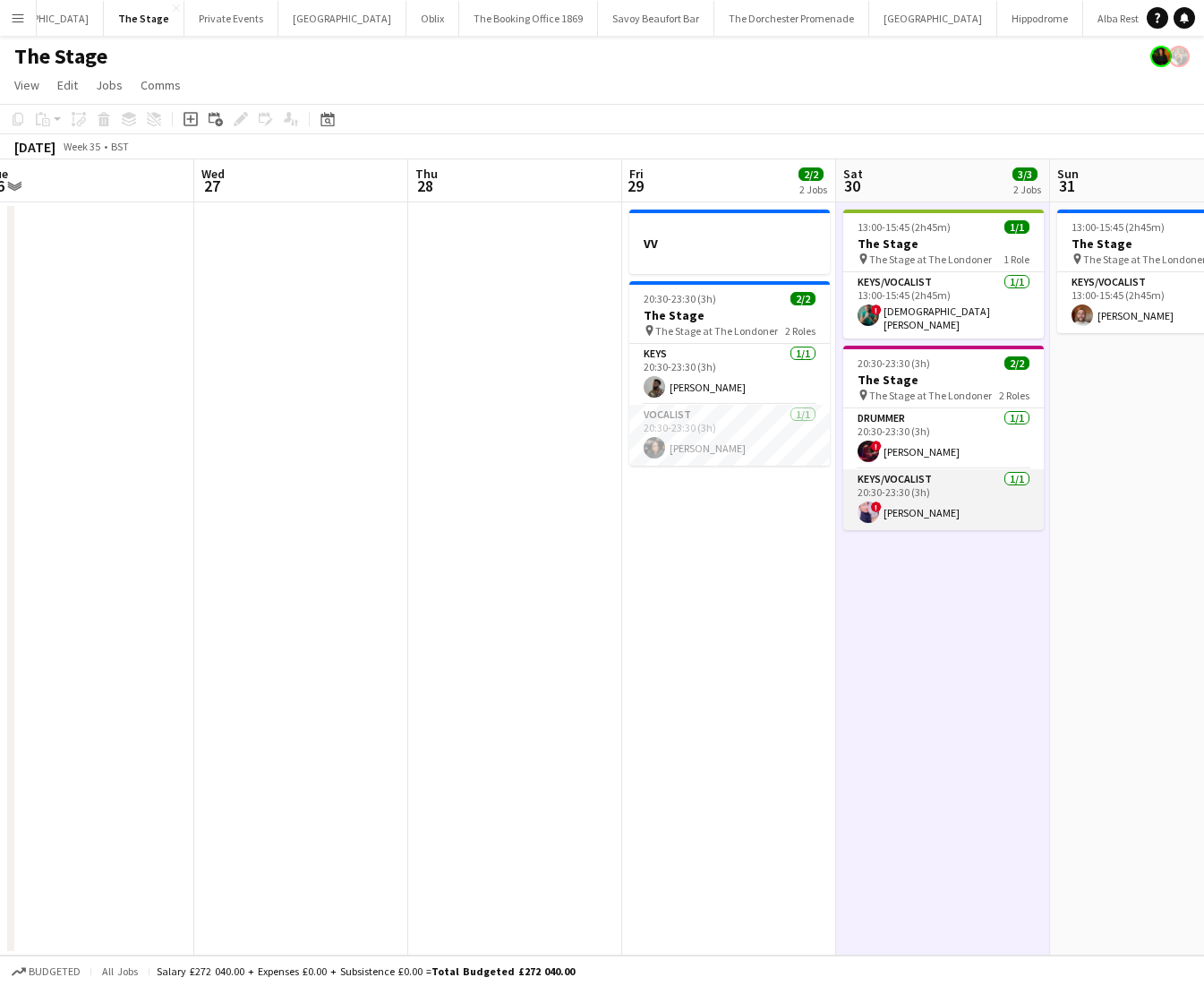
click at [892, 512] on app-card-role "Keys/Vocalist [DATE] 20:30-23:30 (3h) ! [PERSON_NAME]" at bounding box center [944, 500] width 201 height 61
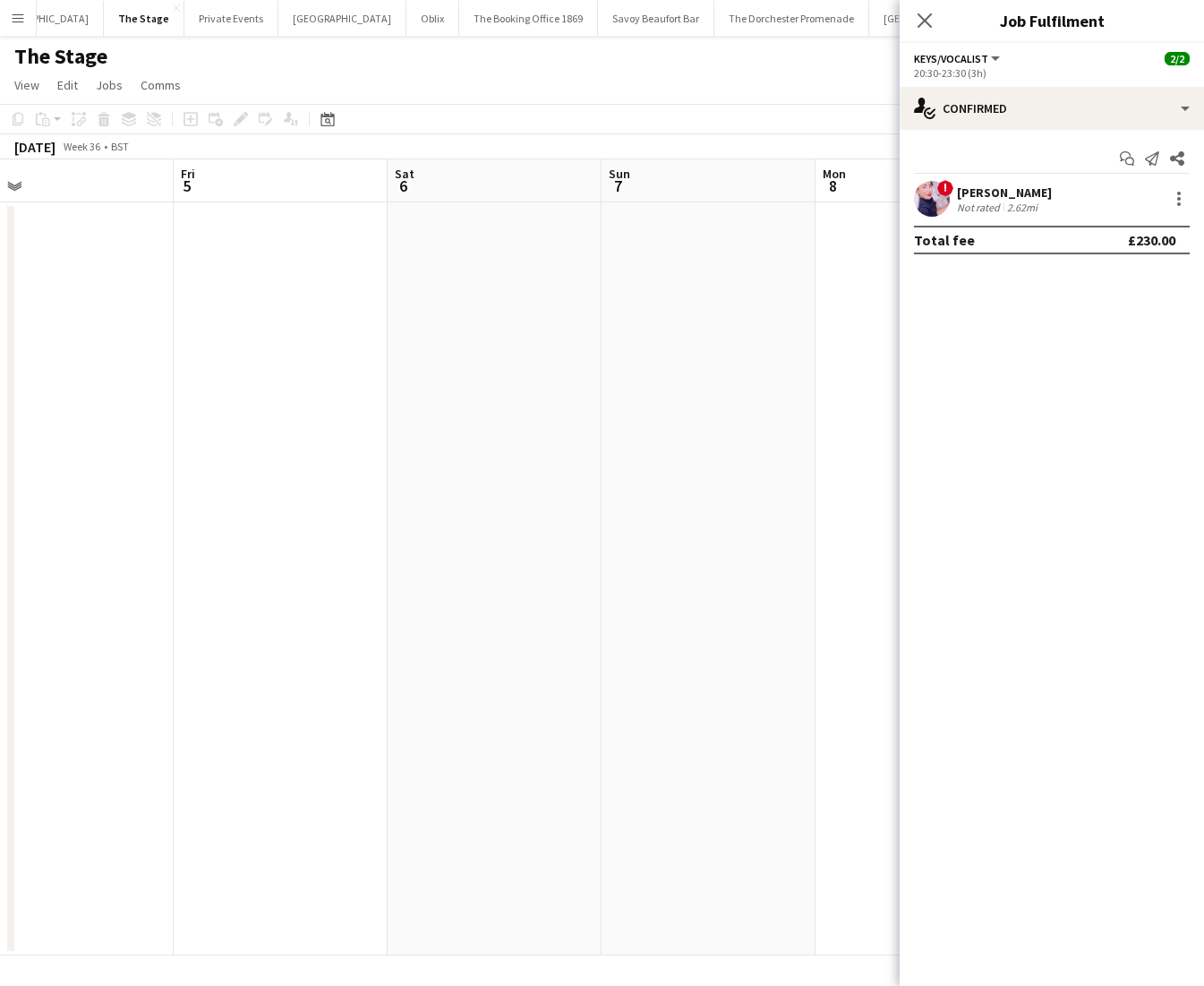
scroll to position [0, 755]
click at [625, 427] on app-date-cell at bounding box center [636, 579] width 214 height 753
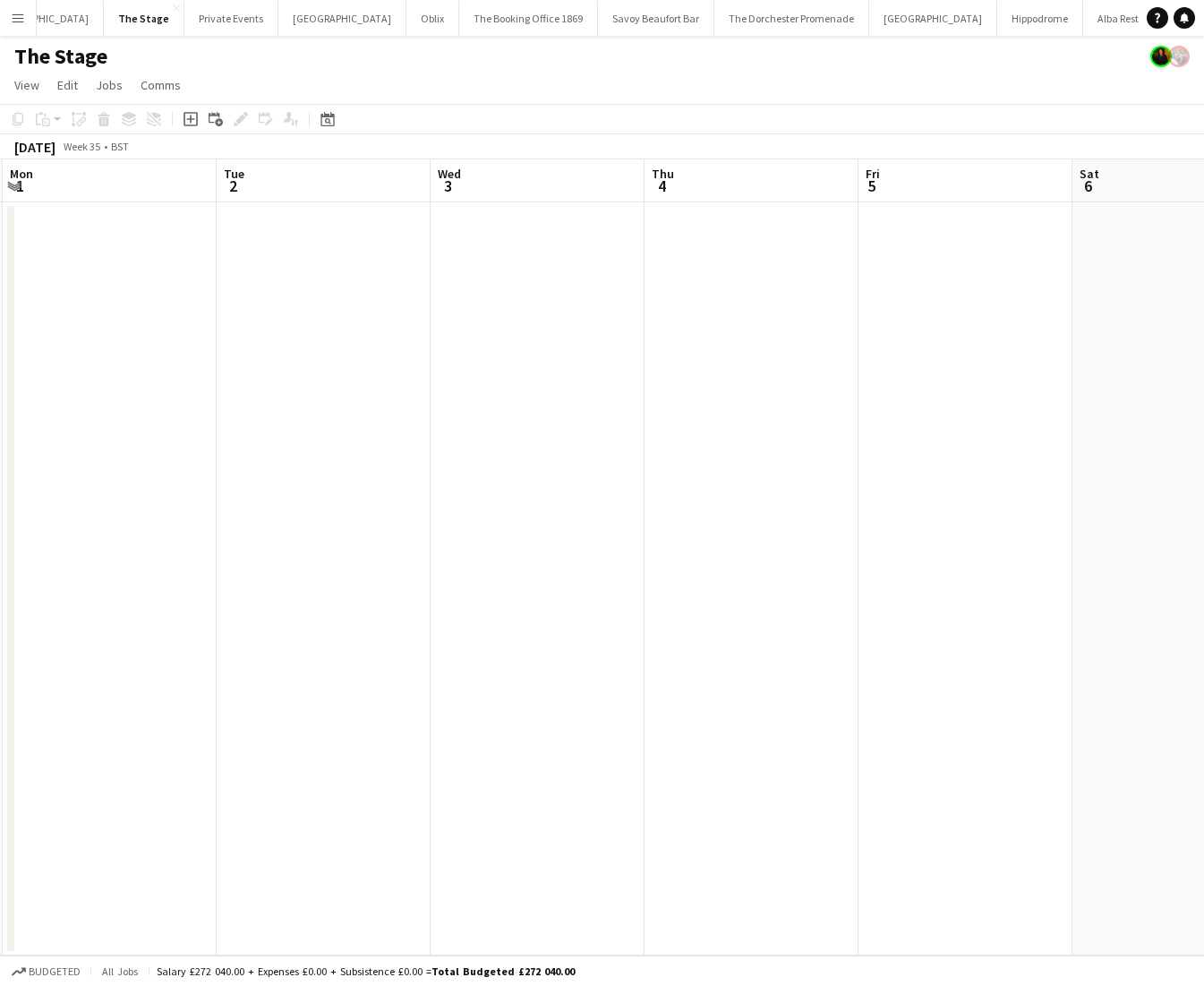
scroll to position [0, 422]
